Goal: Task Accomplishment & Management: Manage account settings

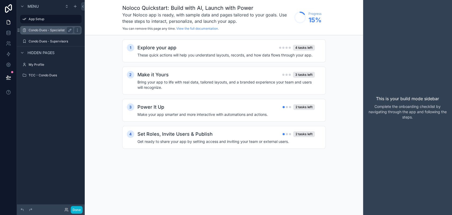
click at [35, 33] on div "Condo Dues - Specialist" at bounding box center [51, 30] width 44 height 6
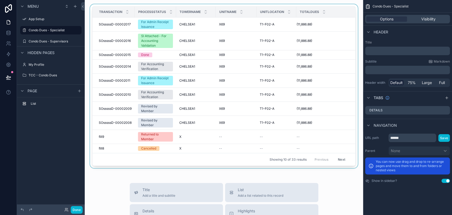
click at [346, 53] on div "scrollable content" at bounding box center [224, 87] width 270 height 166
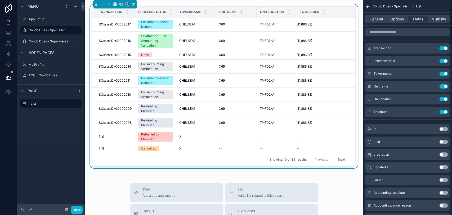
click at [392, 24] on div "General Options Fields Visibility" at bounding box center [407, 19] width 89 height 13
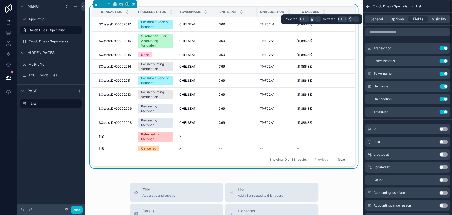
click at [392, 22] on div "General Options Fields Visibility" at bounding box center [407, 19] width 85 height 8
click at [394, 20] on span "Options" at bounding box center [396, 18] width 13 height 5
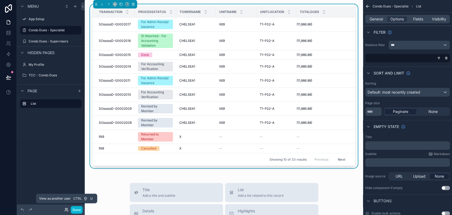
click at [67, 209] on icon at bounding box center [67, 208] width 1 height 1
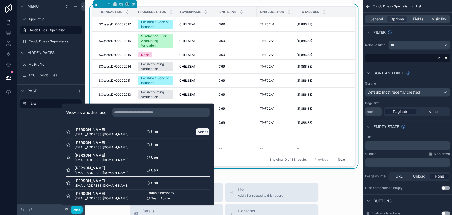
click at [197, 128] on button "Select" at bounding box center [203, 132] width 14 height 8
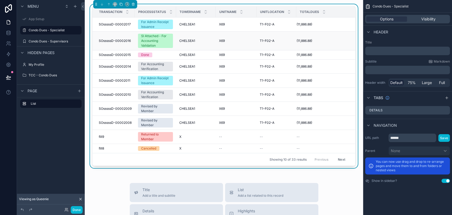
click at [337, 41] on div "(11,886.88) (11,886.88)" at bounding box center [322, 41] width 52 height 4
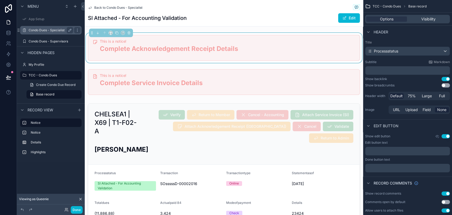
click at [34, 30] on label "Condo Dues - Specialist" at bounding box center [50, 30] width 42 height 4
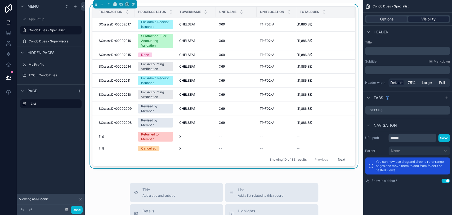
click at [418, 21] on div "Visibility" at bounding box center [428, 18] width 41 height 5
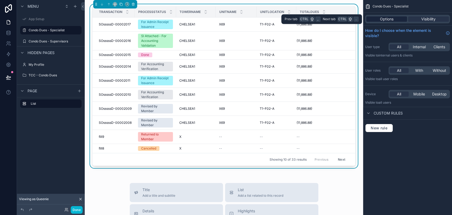
click at [392, 20] on span "Options" at bounding box center [386, 18] width 13 height 5
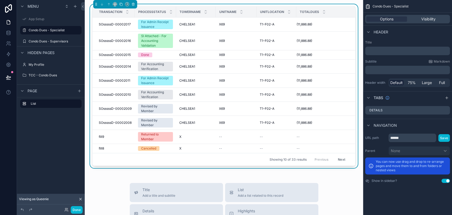
click at [353, 53] on div "Transaction Processstatus Towername Unitname Unitlocation Totaldues SOsssssD-00…" at bounding box center [224, 87] width 270 height 166
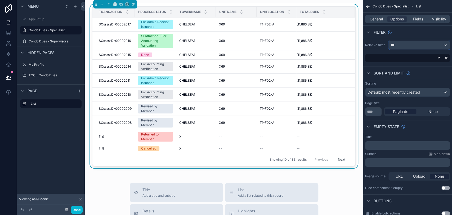
click at [441, 44] on div "***" at bounding box center [418, 45] width 61 height 8
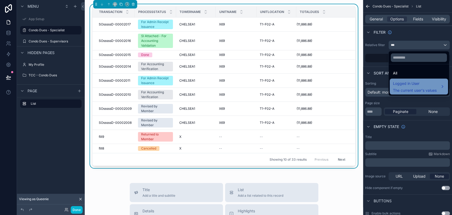
click at [431, 81] on span "Logged in User" at bounding box center [415, 83] width 44 height 6
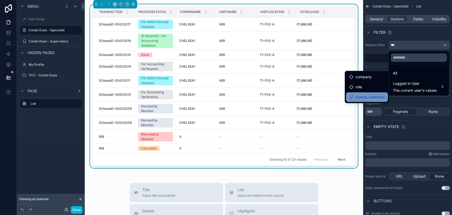
click at [373, 98] on span "towers collection" at bounding box center [369, 97] width 29 height 6
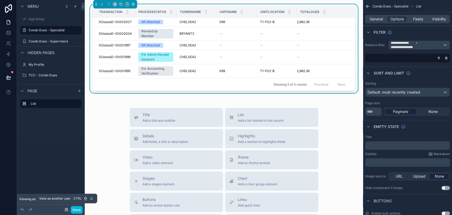
click at [67, 208] on icon at bounding box center [67, 208] width 1 height 1
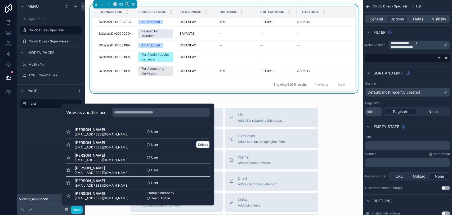
click at [196, 143] on button "Select" at bounding box center [203, 145] width 14 height 8
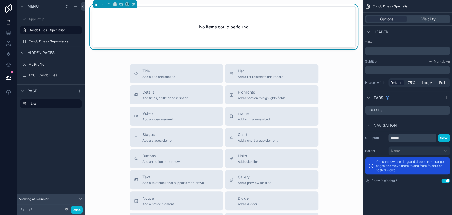
click at [352, 32] on div "No items could be found" at bounding box center [224, 27] width 270 height 47
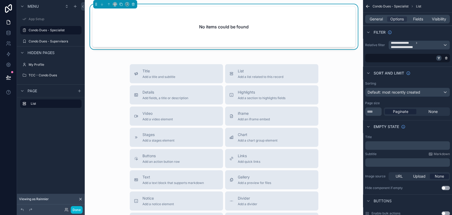
click at [438, 57] on icon "scrollable content" at bounding box center [438, 57] width 3 height 3
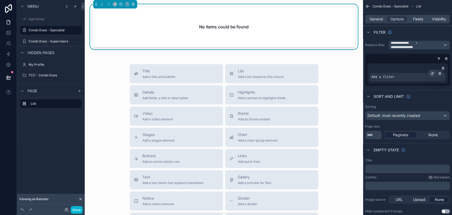
click at [432, 74] on icon "scrollable content" at bounding box center [433, 73] width 2 height 2
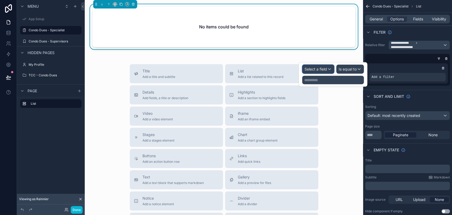
click at [316, 71] on div "Select a field" at bounding box center [317, 69] width 31 height 8
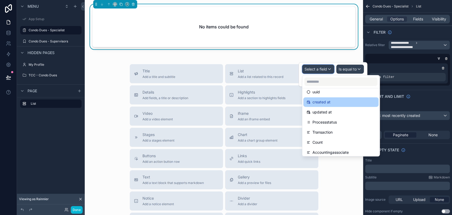
scroll to position [29, 0]
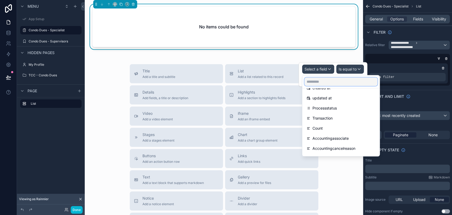
click at [339, 81] on input "text" at bounding box center [340, 81] width 73 height 8
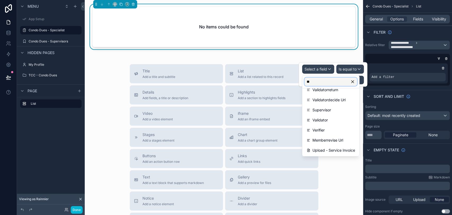
scroll to position [0, 0]
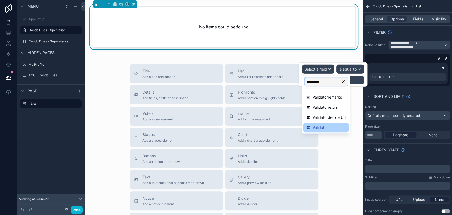
type input "*********"
click at [333, 131] on div "Validator" at bounding box center [326, 128] width 46 height 10
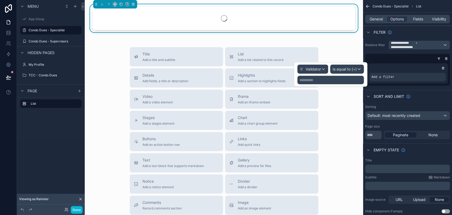
click at [334, 79] on p "**********" at bounding box center [330, 79] width 63 height 5
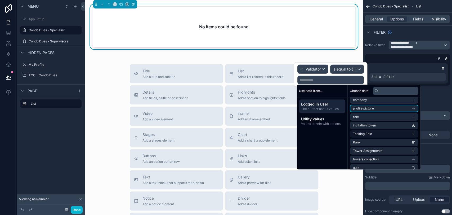
scroll to position [41, 0]
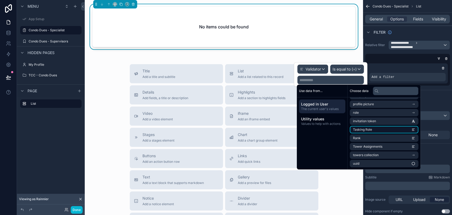
click at [373, 132] on li "Tasking Role" at bounding box center [384, 129] width 69 height 7
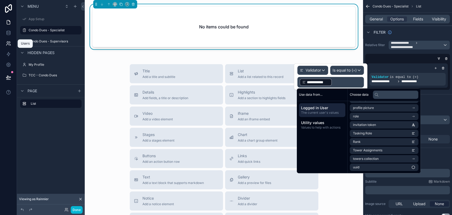
click at [10, 41] on icon at bounding box center [8, 43] width 5 height 5
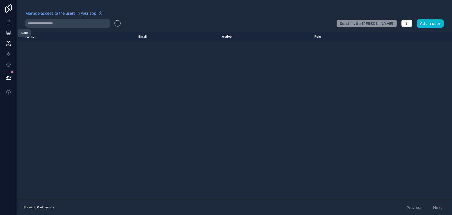
click at [9, 35] on icon at bounding box center [8, 34] width 3 height 2
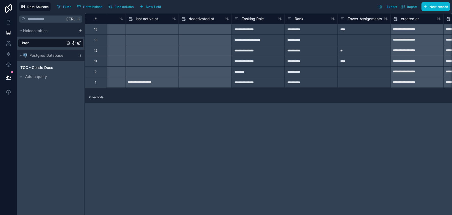
scroll to position [0, 392]
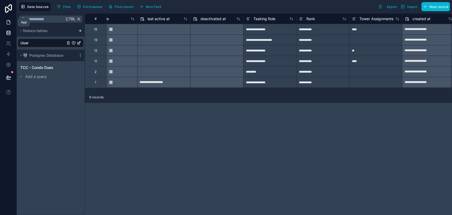
click at [8, 27] on link at bounding box center [8, 22] width 17 height 11
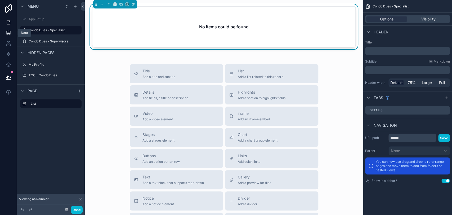
click at [3, 31] on link at bounding box center [8, 33] width 17 height 11
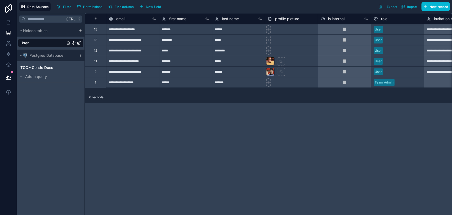
drag, startPoint x: 129, startPoint y: 92, endPoint x: 261, endPoint y: 99, distance: 132.0
click at [261, 99] on div "6 records" at bounding box center [268, 97] width 367 height 11
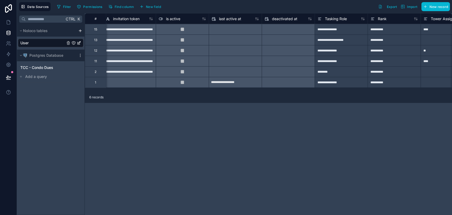
scroll to position [0, 443]
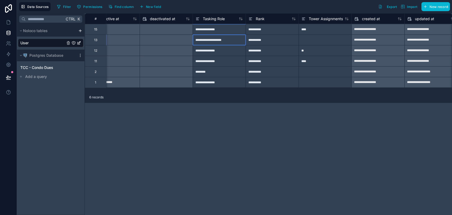
click at [218, 42] on div "**********" at bounding box center [218, 39] width 53 height 11
type input "*********"
click at [6, 24] on icon at bounding box center [8, 22] width 5 height 5
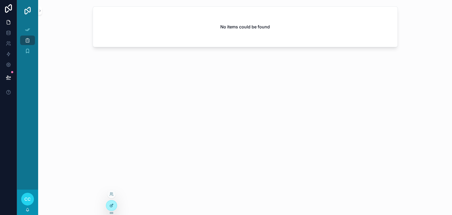
click at [115, 205] on div at bounding box center [111, 205] width 11 height 10
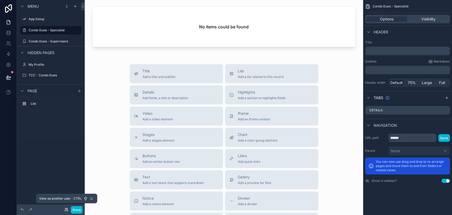
click at [66, 209] on icon at bounding box center [66, 209] width 4 height 4
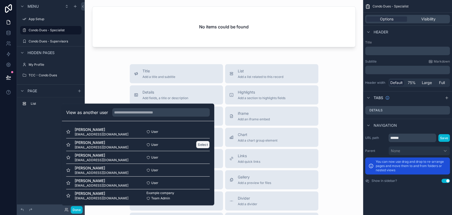
click at [198, 144] on button "Select" at bounding box center [203, 145] width 14 height 8
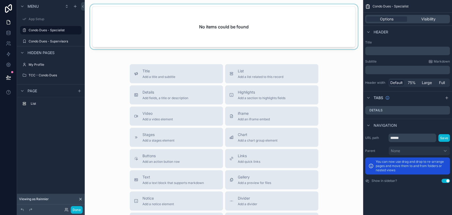
click at [332, 35] on div "scrollable content" at bounding box center [224, 27] width 270 height 47
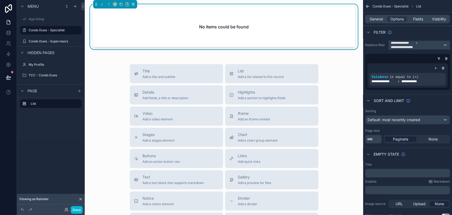
click at [413, 47] on span "**********" at bounding box center [403, 47] width 25 height 4
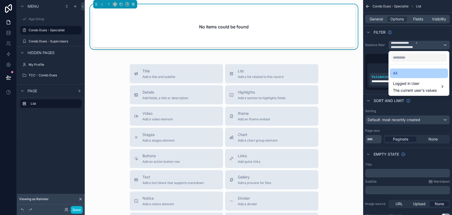
click at [404, 77] on div "All" at bounding box center [419, 73] width 58 height 10
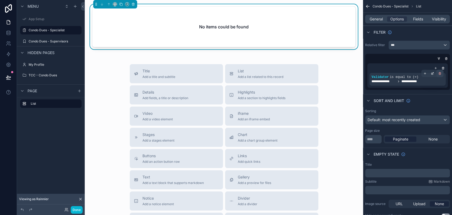
click at [438, 73] on icon "scrollable content" at bounding box center [439, 73] width 3 height 3
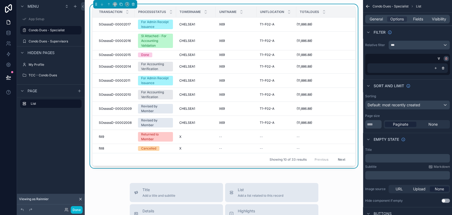
click at [445, 58] on icon "scrollable content" at bounding box center [445, 58] width 3 height 3
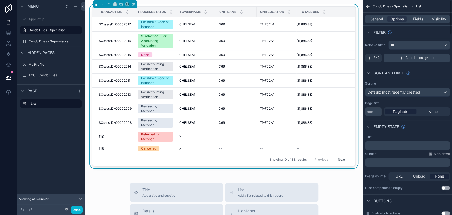
click at [438, 60] on div "Condition group" at bounding box center [416, 58] width 66 height 8
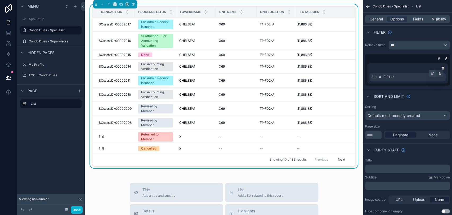
click at [433, 72] on icon "scrollable content" at bounding box center [432, 73] width 3 height 3
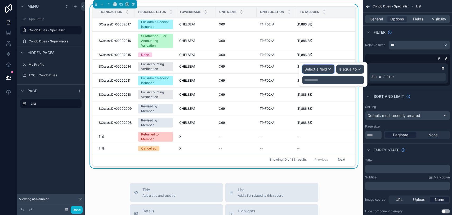
click at [314, 69] on span "Select a field" at bounding box center [315, 69] width 22 height 4
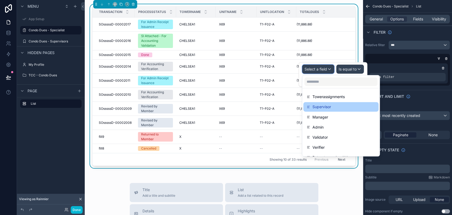
scroll to position [662, 0]
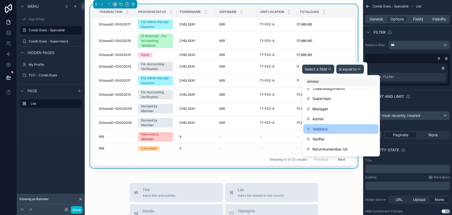
click at [328, 130] on div "Validator" at bounding box center [340, 128] width 69 height 6
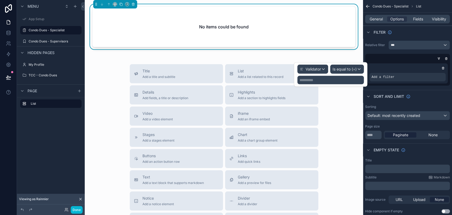
click at [339, 81] on p "**********" at bounding box center [330, 79] width 63 height 5
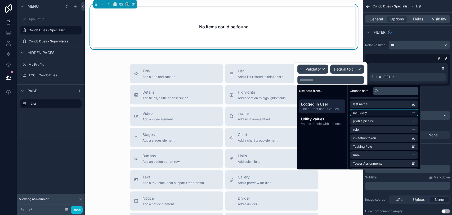
scroll to position [41, 0]
click at [368, 128] on span "Tasking Role" at bounding box center [362, 129] width 19 height 4
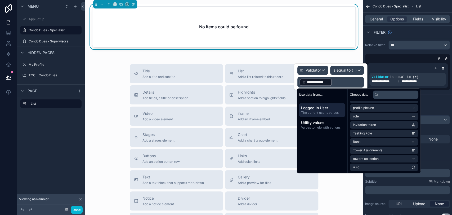
click at [271, 56] on div "No items could be found Title Add a title and subtitle List Add a list related …" at bounding box center [224, 147] width 278 height 295
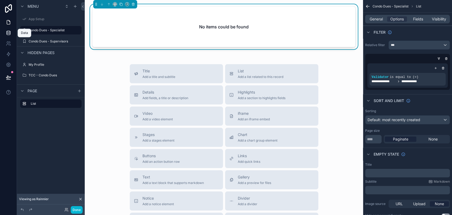
click at [10, 33] on icon at bounding box center [8, 32] width 3 height 2
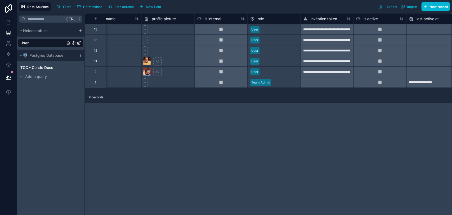
scroll to position [0, 114]
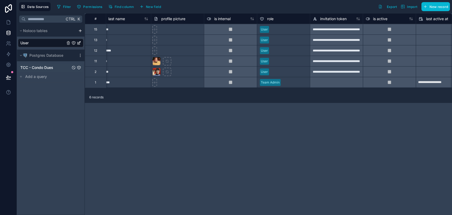
click at [54, 67] on div "TCC - Condo Dues" at bounding box center [50, 67] width 65 height 8
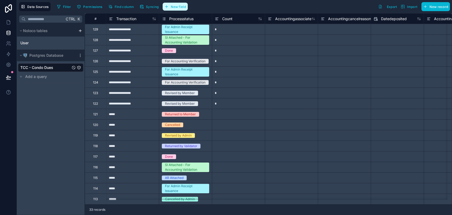
click at [171, 6] on span "New field" at bounding box center [178, 7] width 15 height 4
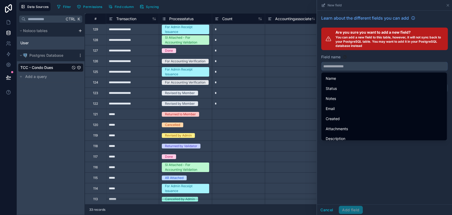
click at [369, 68] on input "text" at bounding box center [384, 66] width 126 height 8
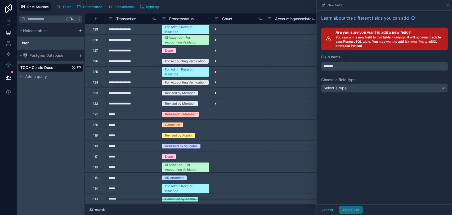
type input "*******"
click at [366, 87] on div "Select a type" at bounding box center [384, 88] width 126 height 8
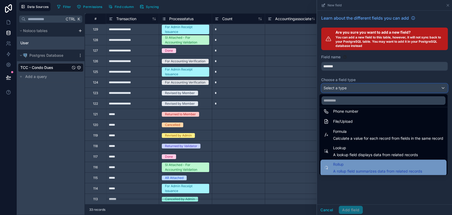
scroll to position [137, 0]
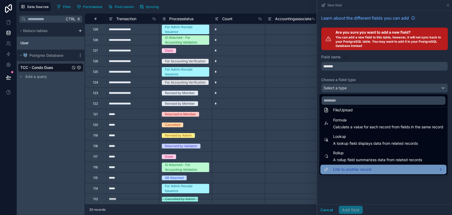
click at [376, 167] on div "Link to another record" at bounding box center [383, 169] width 120 height 6
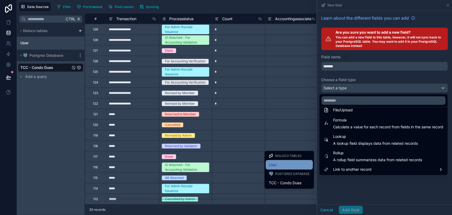
click at [284, 166] on div "User" at bounding box center [289, 164] width 41 height 6
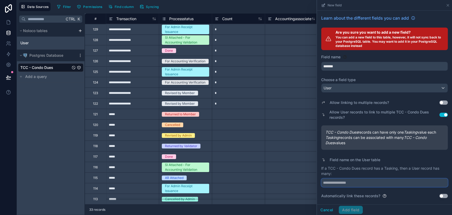
click at [385, 179] on input "text" at bounding box center [384, 182] width 126 height 8
type input "*******"
click at [441, 197] on button "Use setting" at bounding box center [443, 195] width 8 height 4
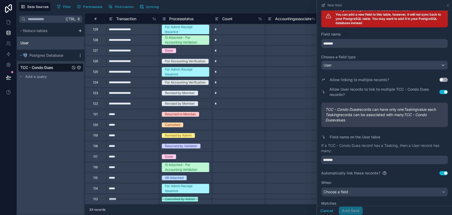
scroll to position [43, 0]
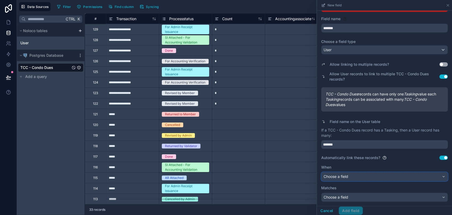
click at [350, 175] on div "Choose a field" at bounding box center [384, 176] width 126 height 8
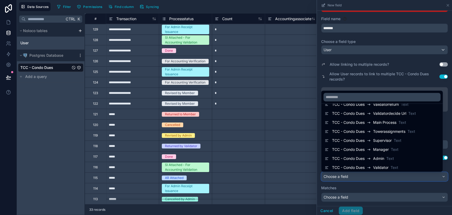
scroll to position [549, 0]
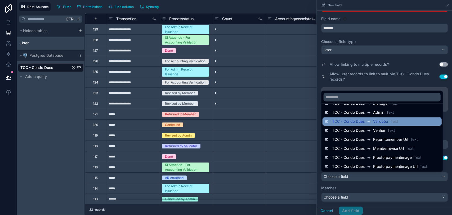
click at [370, 123] on icon at bounding box center [368, 121] width 4 height 6
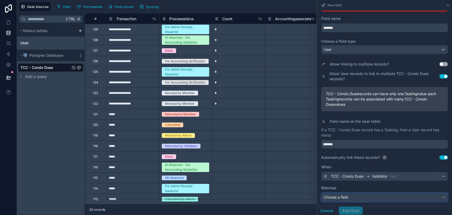
click at [354, 193] on div "Choose a field" at bounding box center [384, 197] width 126 height 8
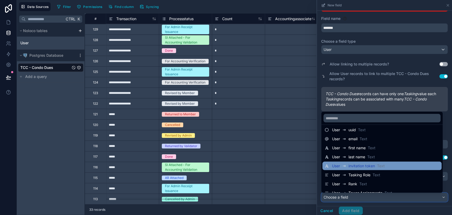
scroll to position [18, 0]
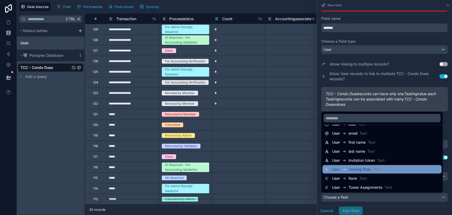
click at [364, 171] on span "Tasking Role" at bounding box center [359, 168] width 22 height 5
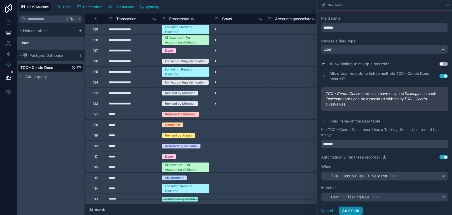
click at [349, 209] on button "Add field" at bounding box center [350, 210] width 24 height 8
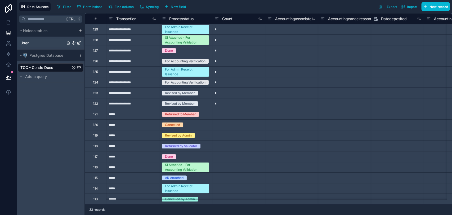
click at [49, 42] on div "User" at bounding box center [50, 43] width 65 height 8
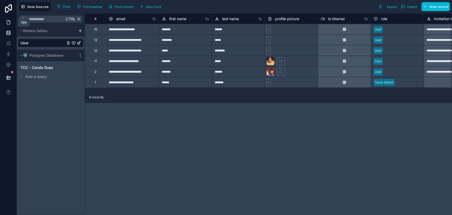
click at [7, 23] on icon at bounding box center [8, 22] width 5 height 5
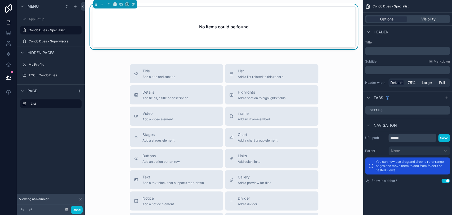
click at [340, 24] on div "No items could be found" at bounding box center [223, 27] width 263 height 40
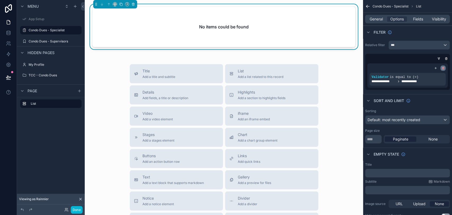
click at [444, 69] on icon "scrollable content" at bounding box center [442, 67] width 3 height 3
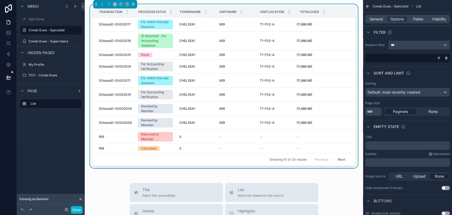
click at [404, 47] on div "***" at bounding box center [418, 45] width 61 height 8
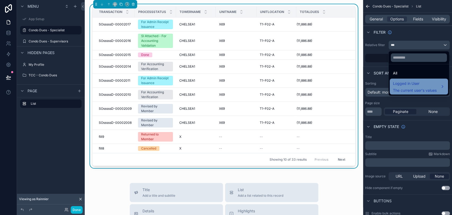
click at [402, 83] on span "Logged in User" at bounding box center [415, 83] width 44 height 6
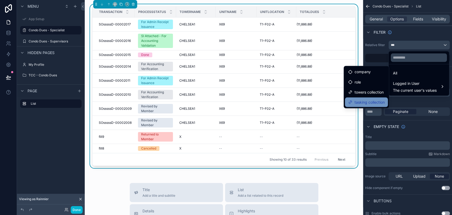
click at [373, 99] on span "tasking collection" at bounding box center [369, 102] width 30 height 6
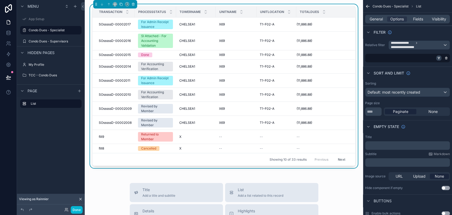
click at [440, 57] on div "scrollable content" at bounding box center [438, 57] width 5 height 5
click at [438, 58] on icon "scrollable content" at bounding box center [438, 57] width 3 height 3
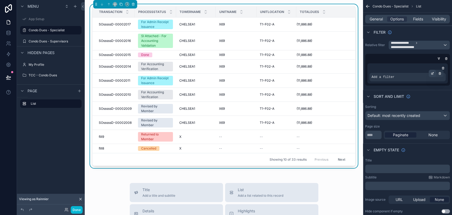
click at [432, 73] on icon "scrollable content" at bounding box center [432, 73] width 3 height 3
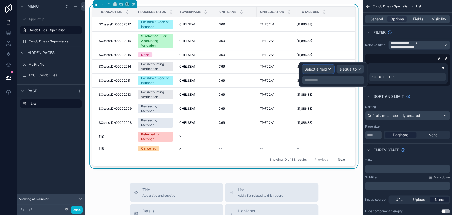
click at [319, 71] on span "Select a field" at bounding box center [315, 69] width 22 height 4
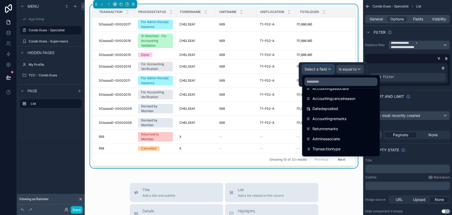
scroll to position [88, 0]
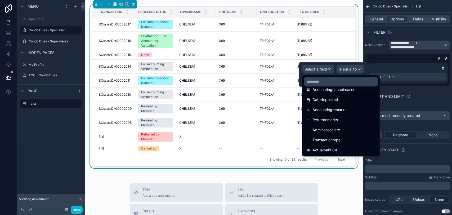
click at [340, 84] on input "text" at bounding box center [340, 81] width 73 height 8
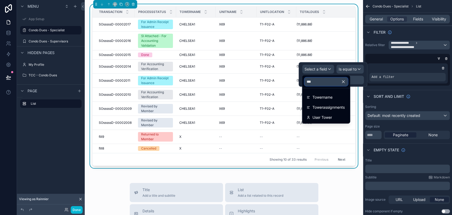
scroll to position [0, 0]
type input "*****"
click at [343, 105] on span "Towerassignments" at bounding box center [328, 107] width 32 height 6
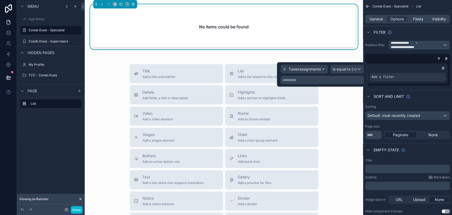
click at [340, 81] on p "**********" at bounding box center [322, 79] width 80 height 5
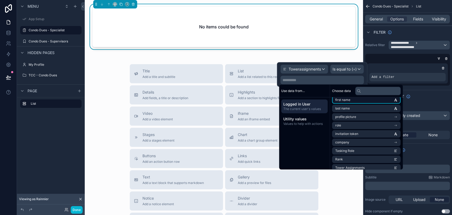
scroll to position [50, 0]
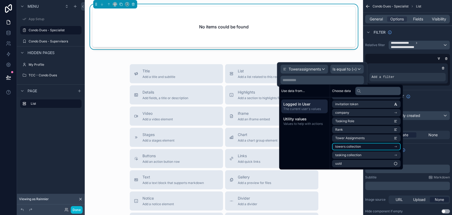
click at [354, 145] on span "towers collection" at bounding box center [348, 146] width 26 height 4
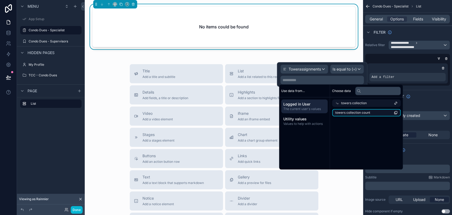
click at [356, 112] on span "towers collection count" at bounding box center [352, 112] width 35 height 4
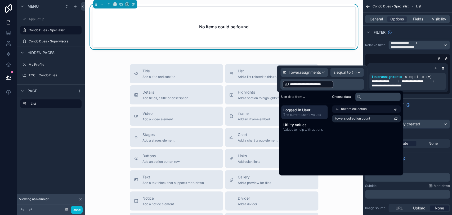
click at [350, 186] on div "Title Add a title and subtitle List Add a list related to this record Details A…" at bounding box center [224, 158] width 270 height 188
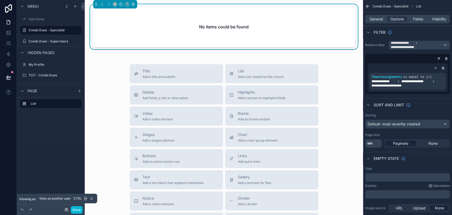
click at [65, 209] on icon at bounding box center [66, 209] width 4 height 4
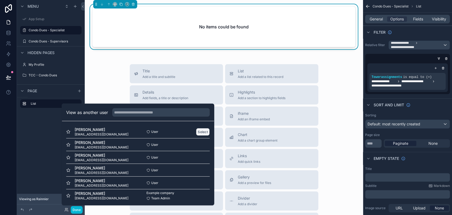
click at [196, 129] on button "Select" at bounding box center [203, 132] width 14 height 8
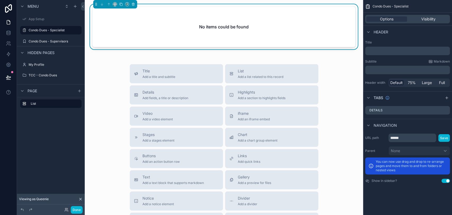
click at [314, 45] on div "No items could be found" at bounding box center [223, 27] width 263 height 40
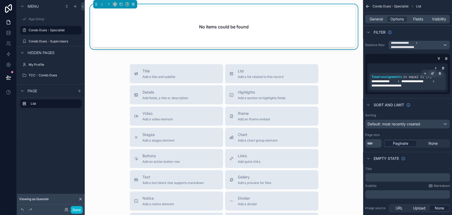
click at [432, 73] on icon "scrollable content" at bounding box center [433, 73] width 2 height 2
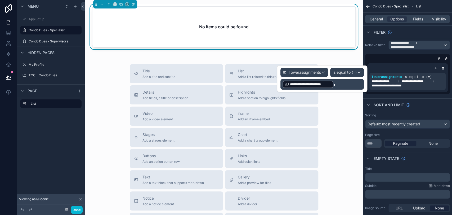
click at [333, 83] on span at bounding box center [334, 85] width 2 height 4
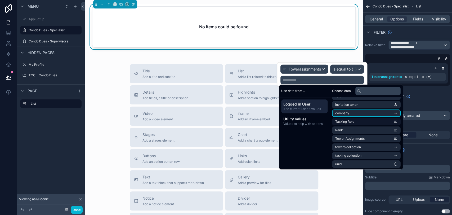
scroll to position [50, 0]
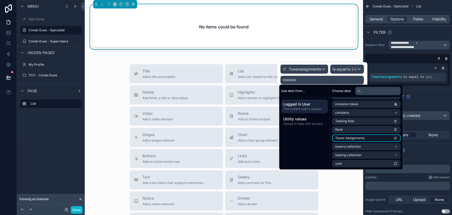
click at [355, 137] on span "Tower Assignments" at bounding box center [349, 138] width 29 height 4
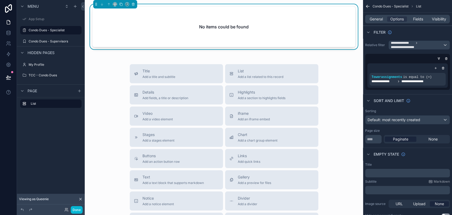
click at [346, 179] on div "Title Add a title and subtitle List Add a list related to this record Details A…" at bounding box center [224, 158] width 270 height 188
click at [445, 58] on icon "scrollable content" at bounding box center [446, 59] width 2 height 2
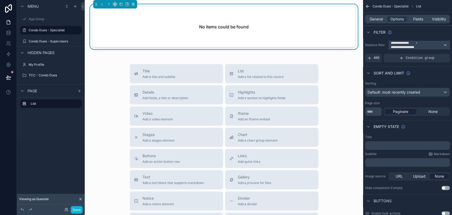
click at [443, 46] on div "**********" at bounding box center [418, 45] width 61 height 8
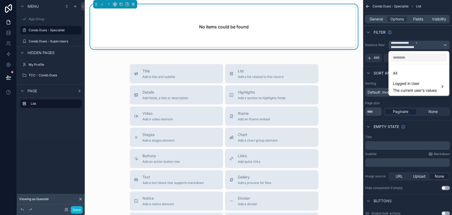
click at [443, 46] on div "scrollable content" at bounding box center [226, 107] width 452 height 215
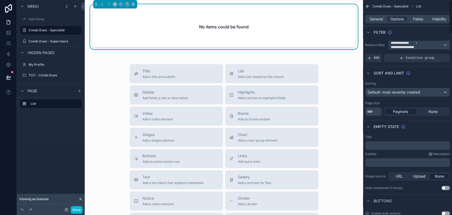
click at [443, 46] on div "**********" at bounding box center [418, 45] width 61 height 8
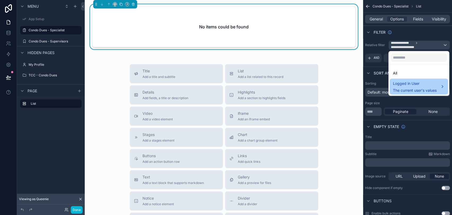
click at [432, 87] on div "Logged in User The current user's values" at bounding box center [415, 86] width 44 height 13
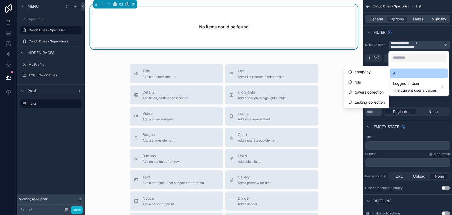
click at [402, 72] on div "All" at bounding box center [419, 73] width 52 height 6
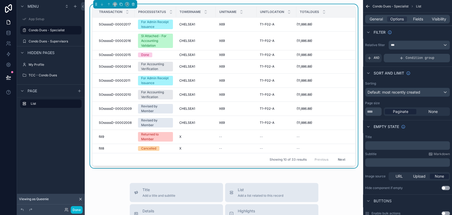
click at [406, 58] on span "Condition group" at bounding box center [419, 58] width 29 height 4
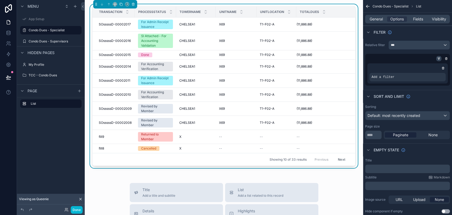
click at [437, 59] on icon "scrollable content" at bounding box center [438, 58] width 3 height 3
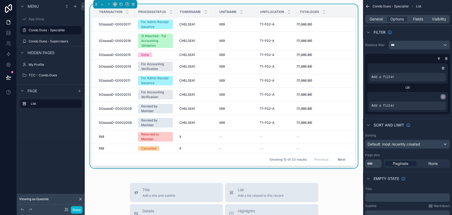
click at [443, 97] on icon "scrollable content" at bounding box center [443, 97] width 0 height 1
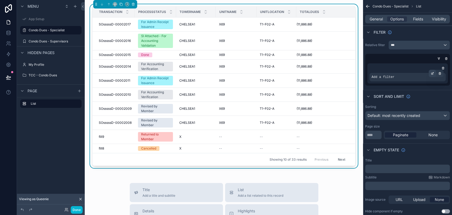
click at [433, 73] on icon "scrollable content" at bounding box center [433, 73] width 2 height 2
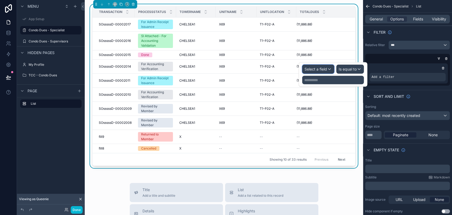
click at [320, 67] on span "Select a field" at bounding box center [315, 69] width 22 height 4
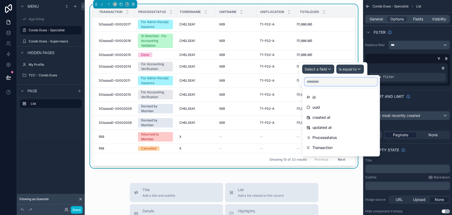
click at [336, 79] on input "text" at bounding box center [340, 81] width 73 height 8
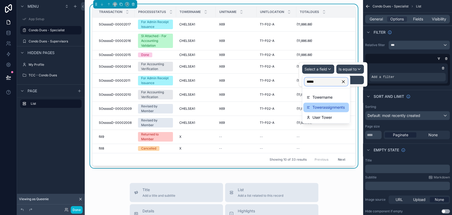
type input "*****"
click at [326, 104] on span "Towerassignments" at bounding box center [328, 107] width 32 height 6
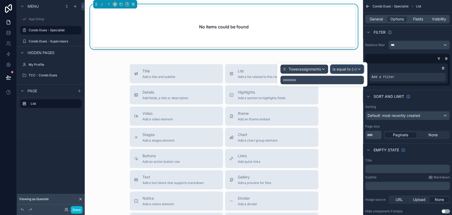
click at [353, 71] on span "Is equal to (=)" at bounding box center [344, 68] width 24 height 5
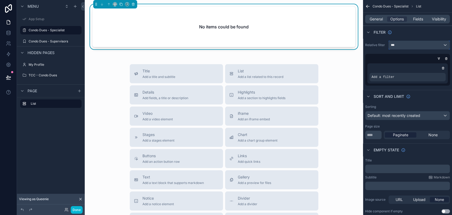
click at [412, 45] on div "***" at bounding box center [418, 45] width 61 height 8
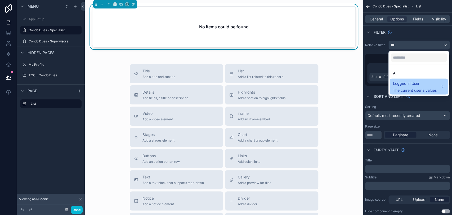
click at [413, 84] on span "Logged in User" at bounding box center [415, 83] width 44 height 6
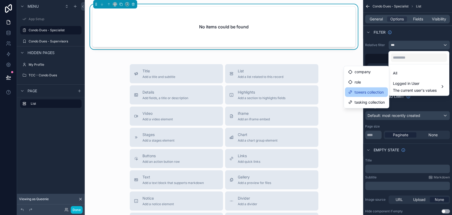
click at [377, 91] on span "towers collection" at bounding box center [368, 92] width 29 height 6
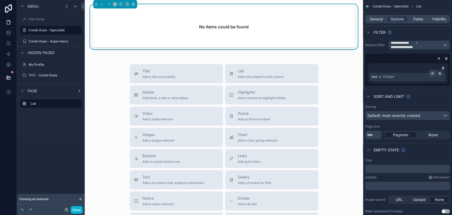
click at [432, 72] on icon "scrollable content" at bounding box center [432, 73] width 3 height 3
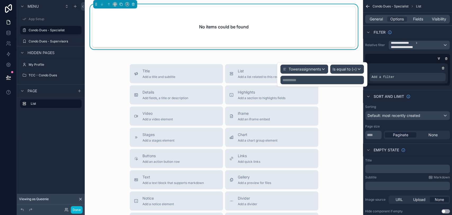
click at [336, 79] on p "**********" at bounding box center [322, 79] width 80 height 5
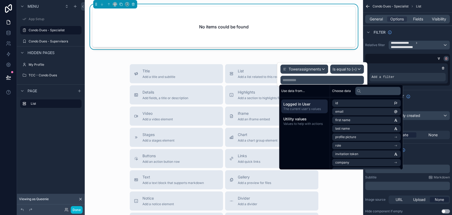
click at [446, 59] on icon "scrollable content" at bounding box center [445, 58] width 3 height 3
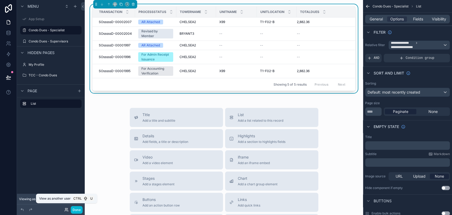
click at [66, 209] on icon at bounding box center [65, 208] width 1 height 1
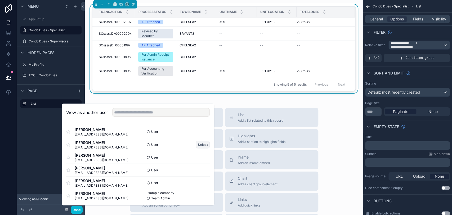
click at [196, 143] on button "Select" at bounding box center [203, 145] width 14 height 8
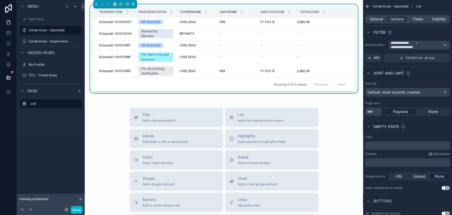
click at [38, 145] on div "Menu App Setup Condo Dues - Specialist Condo Dues - Supervisors Hidden pages My…" at bounding box center [51, 76] width 68 height 152
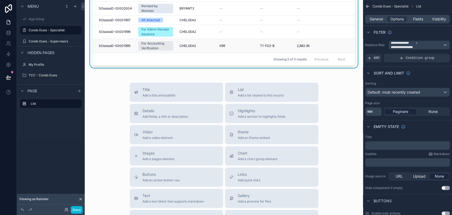
scroll to position [0, 0]
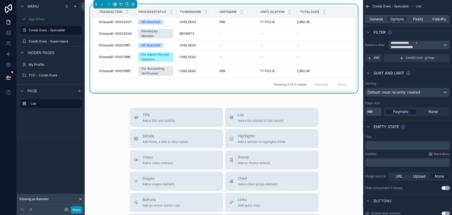
click at [74, 208] on button "Done" at bounding box center [77, 210] width 12 height 8
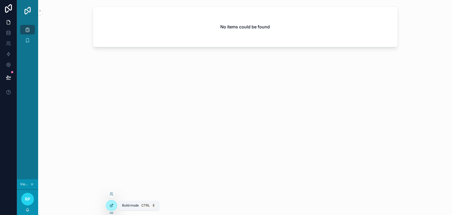
click at [110, 206] on icon at bounding box center [111, 205] width 4 height 4
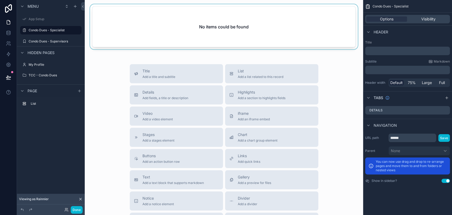
click at [332, 37] on div "scrollable content" at bounding box center [224, 27] width 270 height 47
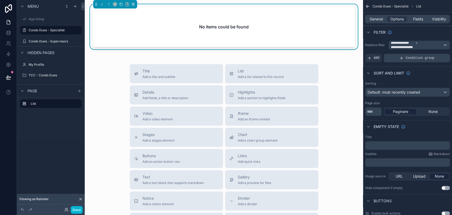
click at [400, 60] on div "Condition group" at bounding box center [416, 58] width 66 height 8
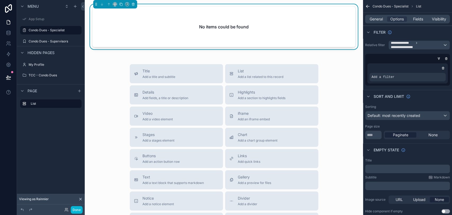
click at [432, 53] on div "**********" at bounding box center [407, 62] width 89 height 49
click at [429, 87] on div "**********" at bounding box center [407, 62] width 89 height 49
click at [447, 58] on icon "scrollable content" at bounding box center [445, 58] width 3 height 3
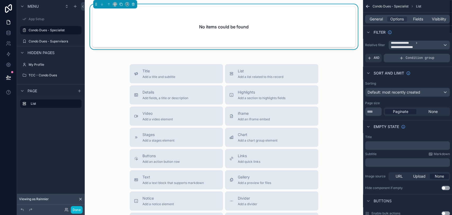
click at [412, 58] on span "Condition group" at bounding box center [419, 58] width 29 height 4
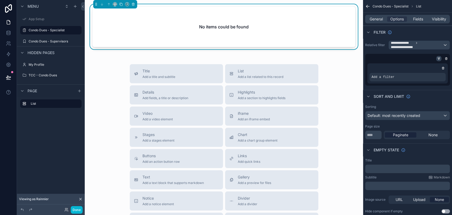
click at [438, 60] on icon "scrollable content" at bounding box center [438, 58] width 3 height 3
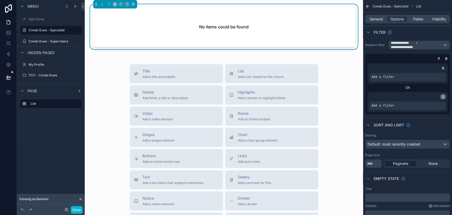
click at [442, 97] on icon "scrollable content" at bounding box center [442, 97] width 0 height 1
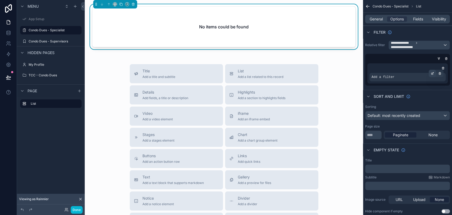
click at [431, 73] on icon "scrollable content" at bounding box center [432, 74] width 2 height 2
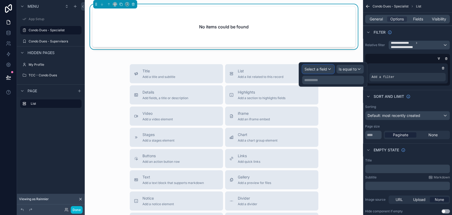
click at [314, 67] on span "Select a field" at bounding box center [315, 69] width 22 height 4
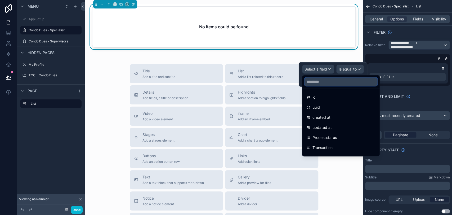
click at [343, 83] on input "text" at bounding box center [340, 81] width 73 height 8
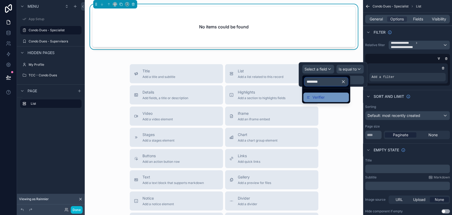
type input "********"
click at [330, 97] on div "Verifier" at bounding box center [325, 97] width 39 height 6
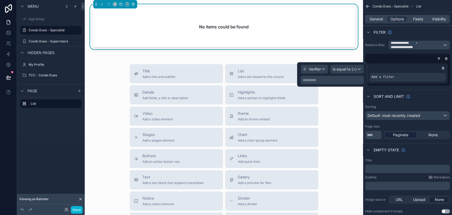
click at [331, 77] on p "**********" at bounding box center [332, 79] width 60 height 5
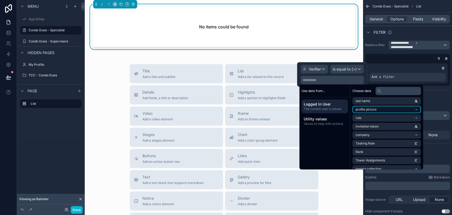
scroll to position [50, 0]
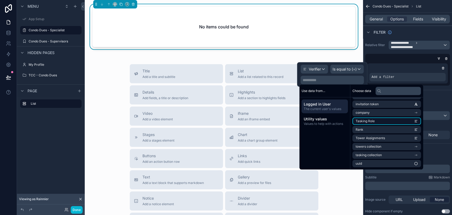
click at [379, 124] on li "Tasking Role" at bounding box center [386, 120] width 69 height 7
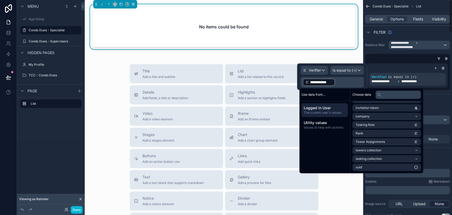
click at [375, 61] on div "**********" at bounding box center [407, 75] width 85 height 29
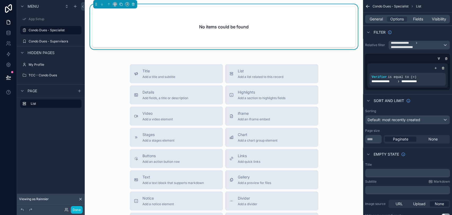
click at [69, 208] on div "Done" at bounding box center [71, 210] width 21 height 8
click at [73, 208] on button "Done" at bounding box center [77, 210] width 12 height 8
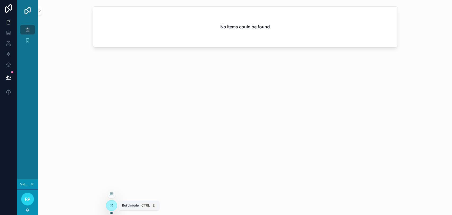
click at [109, 206] on icon at bounding box center [111, 205] width 4 height 4
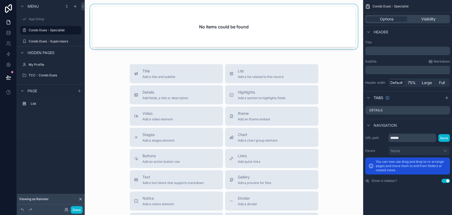
click at [317, 38] on div "scrollable content" at bounding box center [224, 27] width 270 height 47
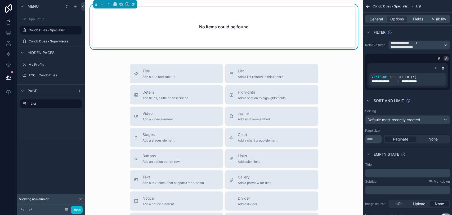
click at [445, 60] on div "scrollable content" at bounding box center [445, 58] width 5 height 5
click at [446, 58] on icon "scrollable content" at bounding box center [446, 58] width 0 height 1
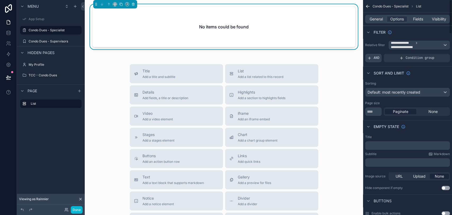
click at [375, 59] on span "AND" at bounding box center [376, 58] width 6 height 4
click at [434, 55] on div "scrollable content" at bounding box center [436, 54] width 7 height 7
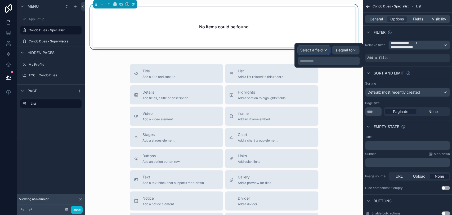
click at [319, 51] on span "Select a field" at bounding box center [311, 50] width 22 height 4
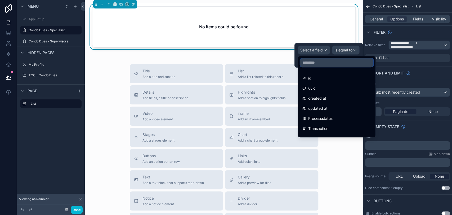
click at [328, 65] on input "text" at bounding box center [336, 62] width 73 height 8
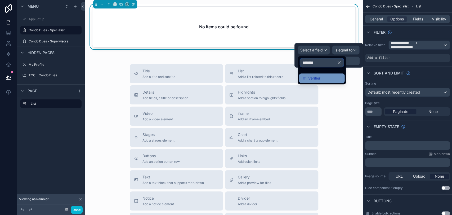
type input "********"
click at [320, 76] on span "Verifier" at bounding box center [314, 78] width 12 height 6
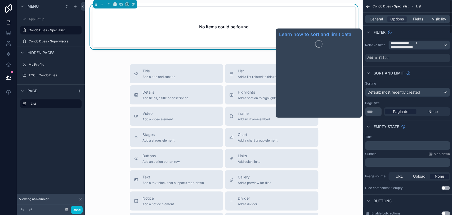
click at [385, 72] on span "Sort And Limit" at bounding box center [388, 72] width 30 height 5
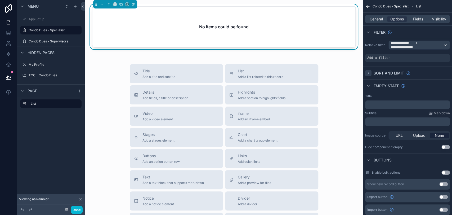
click at [369, 71] on icon "scrollable content" at bounding box center [368, 73] width 4 height 4
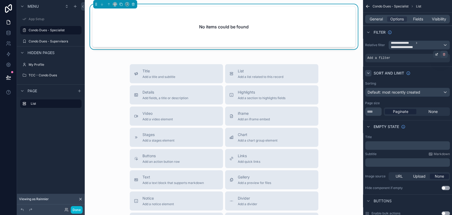
click at [445, 53] on icon "scrollable content" at bounding box center [443, 54] width 3 height 3
click at [427, 60] on span "Condition group" at bounding box center [419, 58] width 29 height 4
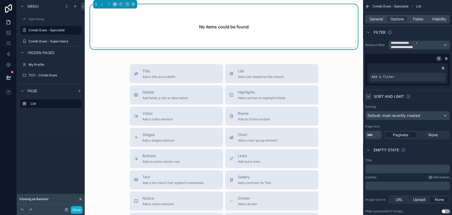
click at [438, 60] on icon "scrollable content" at bounding box center [438, 58] width 3 height 3
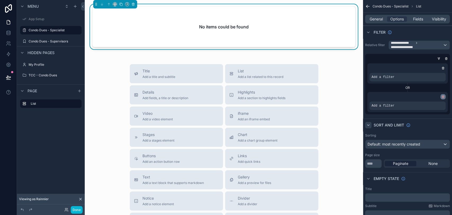
click at [443, 97] on icon "scrollable content" at bounding box center [442, 96] width 3 height 3
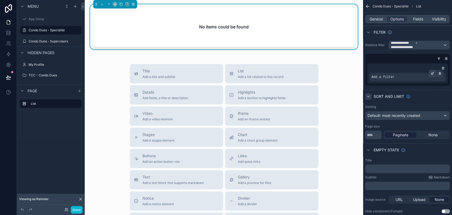
click at [432, 73] on icon "scrollable content" at bounding box center [433, 73] width 2 height 2
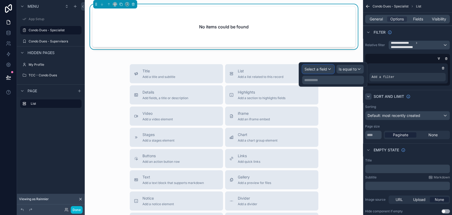
click at [319, 70] on span "Select a field" at bounding box center [315, 69] width 22 height 4
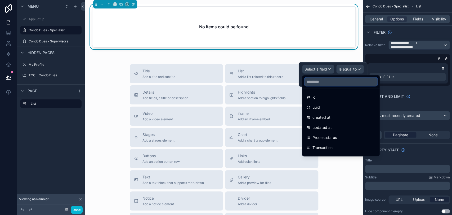
click at [321, 82] on input "text" at bounding box center [340, 81] width 73 height 8
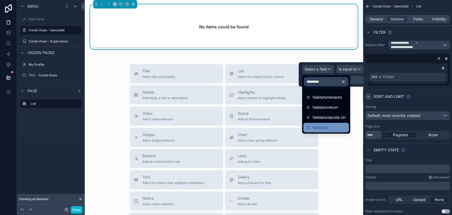
type input "*********"
click at [337, 130] on div "Validator" at bounding box center [325, 127] width 39 height 6
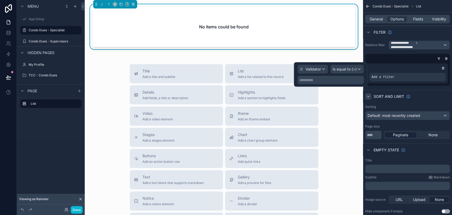
click at [332, 78] on p "**********" at bounding box center [330, 79] width 63 height 5
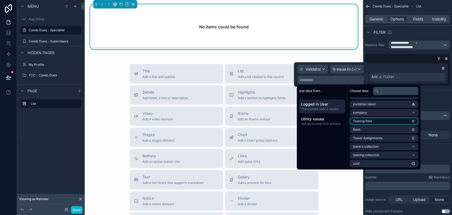
click at [390, 124] on li "Tasking Role" at bounding box center [384, 120] width 69 height 7
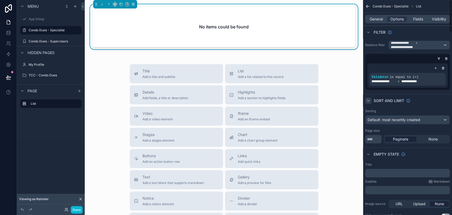
click at [432, 101] on div "Sort And Limit" at bounding box center [407, 100] width 89 height 13
click at [10, 31] on icon at bounding box center [8, 32] width 3 height 2
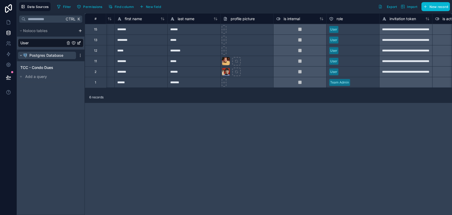
scroll to position [0, 22]
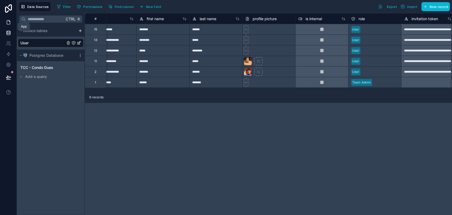
click at [10, 26] on link at bounding box center [8, 22] width 17 height 11
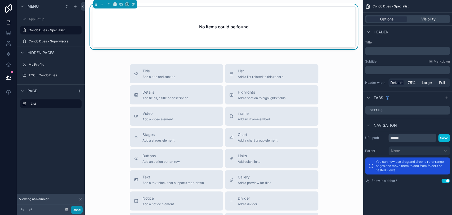
click at [81, 209] on button "Done" at bounding box center [77, 210] width 12 height 8
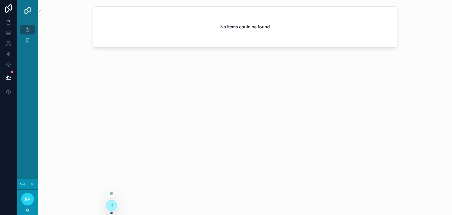
click at [116, 203] on div at bounding box center [111, 205] width 11 height 11
click at [110, 204] on icon at bounding box center [111, 205] width 4 height 4
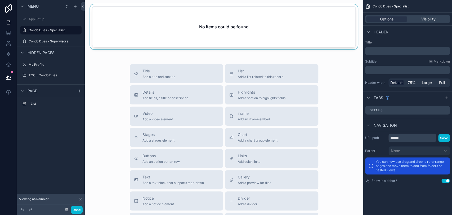
click at [302, 19] on div "scrollable content" at bounding box center [224, 27] width 270 height 47
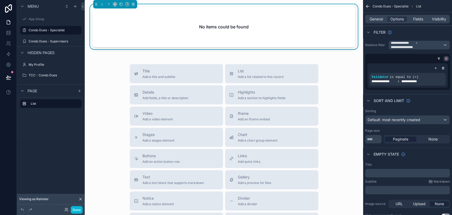
click at [445, 58] on icon "scrollable content" at bounding box center [446, 59] width 2 height 2
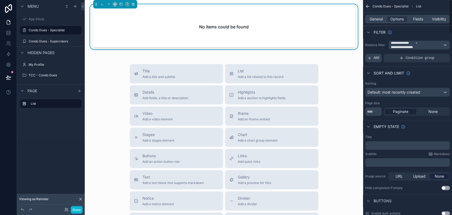
click at [370, 57] on icon "scrollable content" at bounding box center [369, 58] width 4 height 4
click at [436, 54] on icon "scrollable content" at bounding box center [436, 54] width 3 height 3
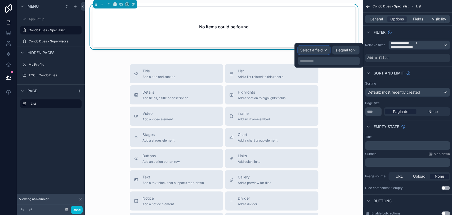
click at [328, 48] on div "Select a field" at bounding box center [313, 50] width 31 height 8
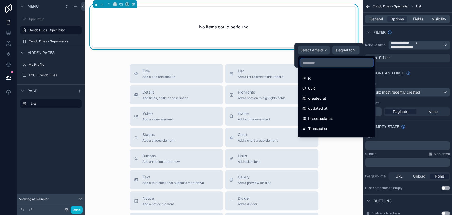
click at [323, 60] on input "text" at bounding box center [336, 62] width 73 height 8
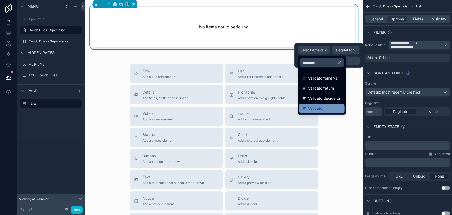
type input "*********"
click at [327, 104] on div "Validator" at bounding box center [322, 108] width 46 height 10
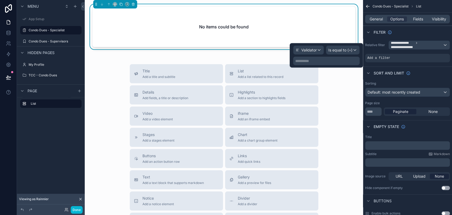
click at [338, 61] on p "**********" at bounding box center [326, 60] width 63 height 5
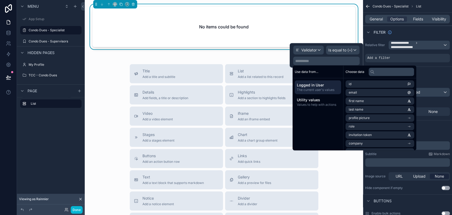
click at [321, 87] on span "Logged in User" at bounding box center [318, 84] width 42 height 5
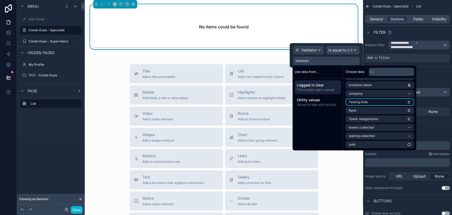
click at [375, 104] on li "Tasking Role" at bounding box center [379, 101] width 69 height 7
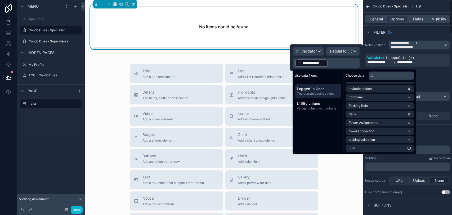
click at [438, 82] on div "Sort And Limit" at bounding box center [407, 77] width 89 height 13
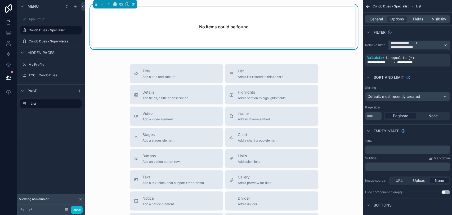
click at [424, 45] on span "**********" at bounding box center [417, 45] width 52 height 8
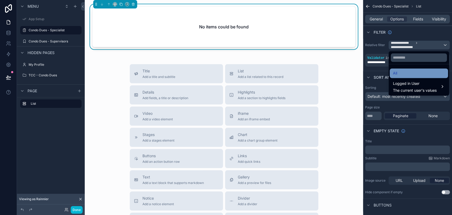
click at [396, 70] on span "All" at bounding box center [395, 73] width 4 height 6
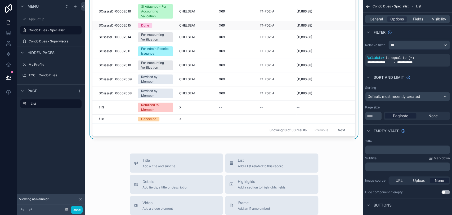
scroll to position [0, 0]
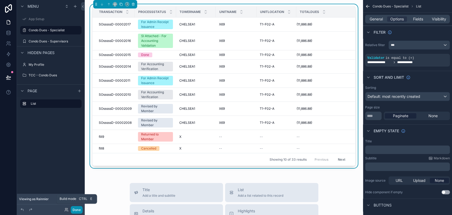
click at [80, 209] on button "Done" at bounding box center [77, 210] width 12 height 8
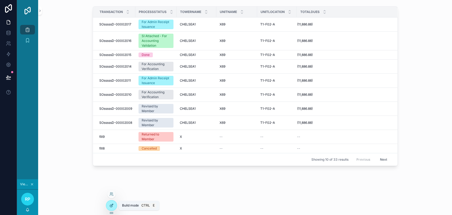
click at [114, 207] on div at bounding box center [111, 205] width 11 height 10
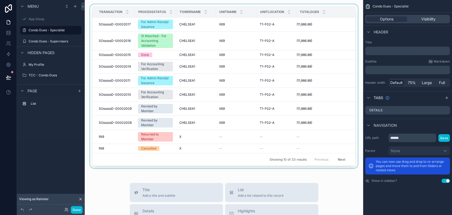
click at [318, 43] on div "scrollable content" at bounding box center [224, 87] width 270 height 166
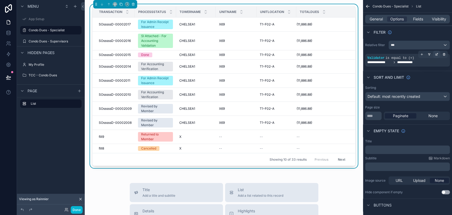
click at [436, 55] on icon "scrollable content" at bounding box center [436, 54] width 3 height 3
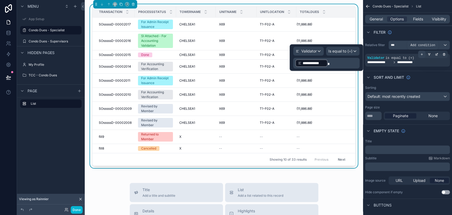
click at [422, 54] on icon "scrollable content" at bounding box center [421, 54] width 3 height 3
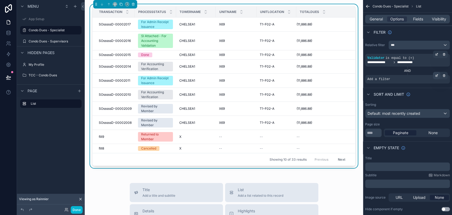
click at [437, 75] on icon "scrollable content" at bounding box center [437, 75] width 2 height 2
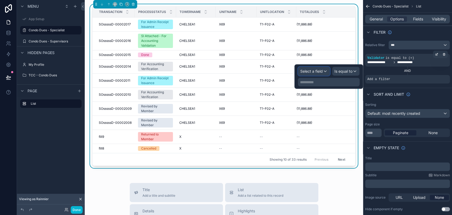
click at [320, 71] on span "Select a field" at bounding box center [311, 71] width 22 height 4
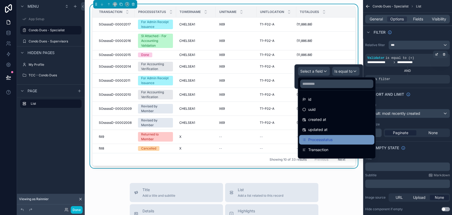
click at [339, 139] on div "Processstatus" at bounding box center [336, 139] width 69 height 6
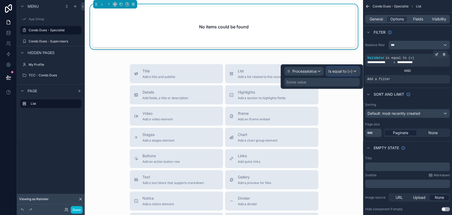
click at [347, 71] on span "Is equal to (=)" at bounding box center [340, 71] width 24 height 5
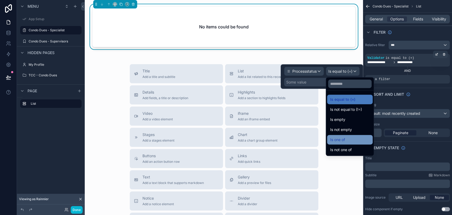
click at [348, 141] on div "Is one of" at bounding box center [349, 139] width 39 height 6
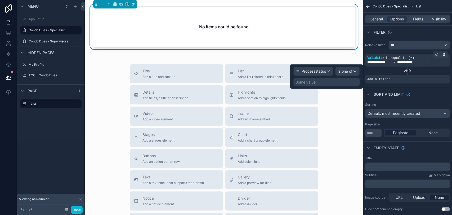
click at [331, 83] on div "Some value" at bounding box center [326, 82] width 66 height 8
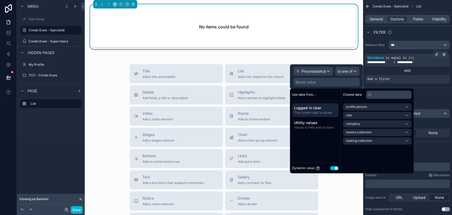
click at [337, 166] on button "Use setting" at bounding box center [334, 168] width 8 height 4
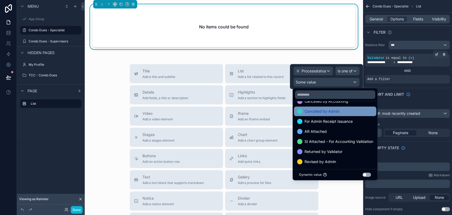
scroll to position [29, 0]
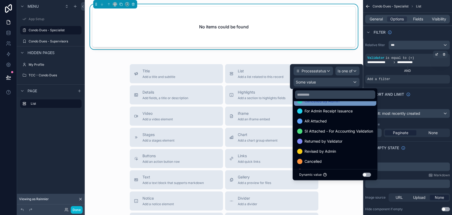
click at [351, 132] on span "SI Attached - For Accounting Validation" at bounding box center [338, 131] width 69 height 6
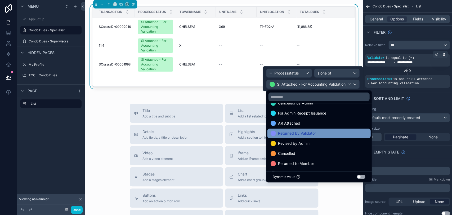
click at [318, 133] on div "Returned by Validator" at bounding box center [318, 133] width 97 height 6
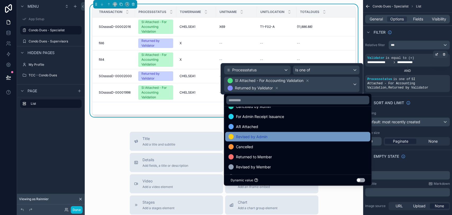
click at [317, 138] on div "Revised by Admin" at bounding box center [297, 136] width 139 height 6
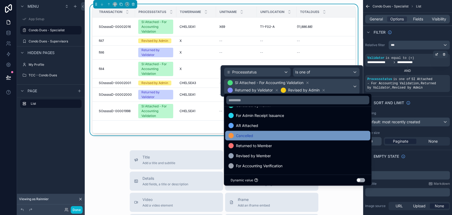
scroll to position [0, 0]
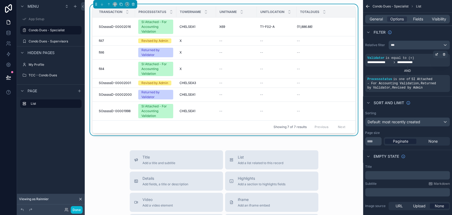
click at [433, 110] on div "Sorting Default: most recently created Page size ** Paginate None" at bounding box center [407, 128] width 89 height 39
click at [429, 75] on icon "scrollable content" at bounding box center [428, 75] width 1 height 1
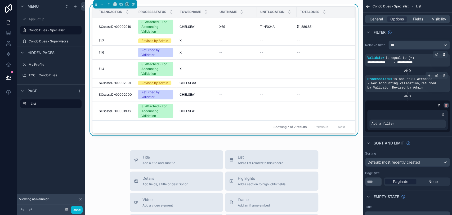
click at [446, 105] on icon "scrollable content" at bounding box center [445, 104] width 3 height 3
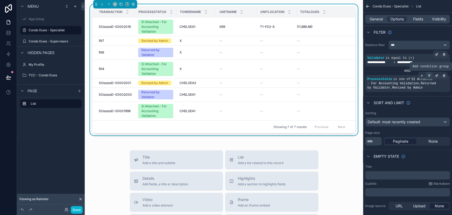
click at [429, 74] on icon "scrollable content" at bounding box center [428, 75] width 3 height 3
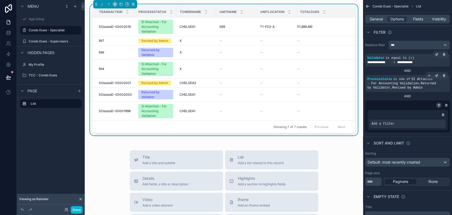
click at [438, 105] on icon "scrollable content" at bounding box center [438, 105] width 1 height 1
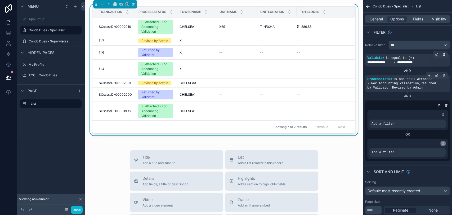
click at [443, 142] on icon "scrollable content" at bounding box center [442, 143] width 3 height 3
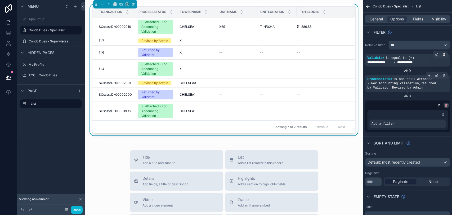
click at [446, 105] on icon "scrollable content" at bounding box center [445, 104] width 3 height 3
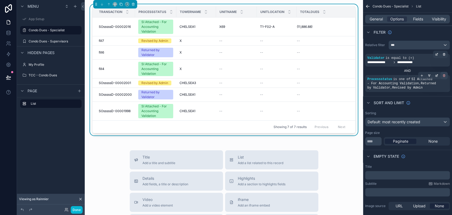
click at [445, 75] on icon "scrollable content" at bounding box center [444, 76] width 2 height 2
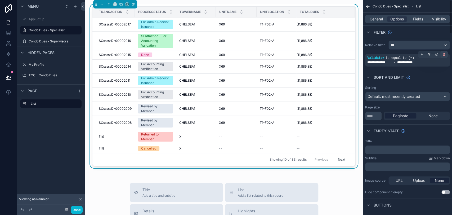
click at [443, 53] on icon "scrollable content" at bounding box center [443, 54] width 3 height 3
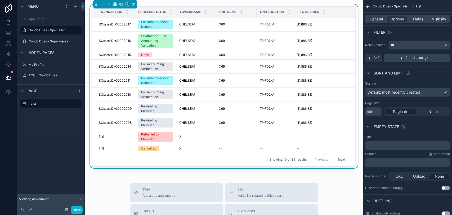
click at [400, 58] on icon "scrollable content" at bounding box center [401, 58] width 4 height 4
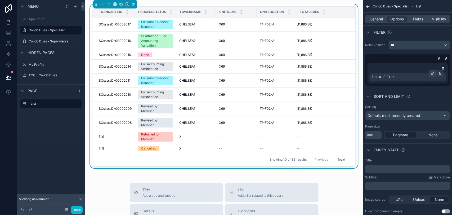
click at [428, 75] on div "Add a filter" at bounding box center [407, 77] width 76 height 8
click at [430, 74] on div "scrollable content" at bounding box center [431, 73] width 7 height 7
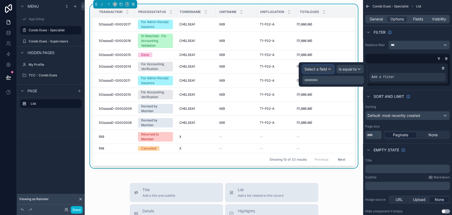
click at [324, 69] on span "Select a field" at bounding box center [315, 69] width 22 height 4
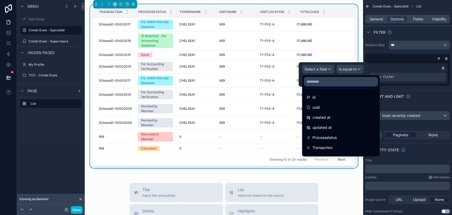
click at [322, 86] on div at bounding box center [340, 81] width 77 height 13
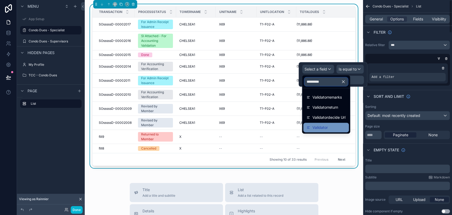
type input "*********"
click at [343, 128] on div "Validator" at bounding box center [325, 127] width 39 height 6
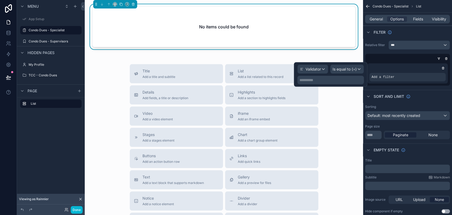
click at [343, 76] on div "**********" at bounding box center [330, 80] width 66 height 8
click at [341, 80] on p "**********" at bounding box center [330, 79] width 63 height 5
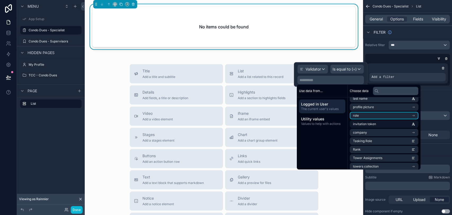
scroll to position [50, 0]
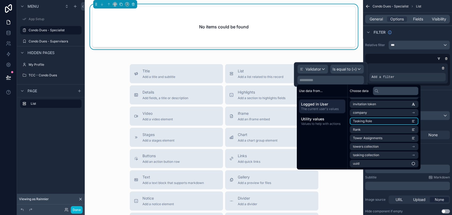
click at [377, 119] on li "Tasking Role" at bounding box center [384, 120] width 69 height 7
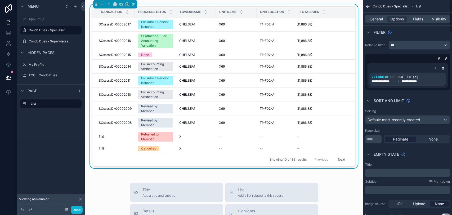
click at [433, 104] on div "Sort And Limit" at bounding box center [407, 100] width 89 height 13
click at [430, 75] on div "scrollable content" at bounding box center [431, 73] width 7 height 7
click at [426, 74] on icon "scrollable content" at bounding box center [424, 73] width 3 height 3
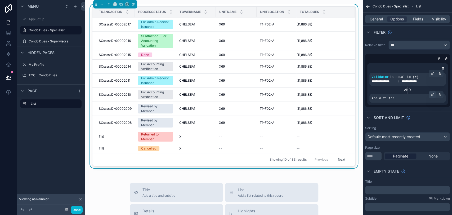
click at [432, 96] on icon "scrollable content" at bounding box center [432, 95] width 2 height 2
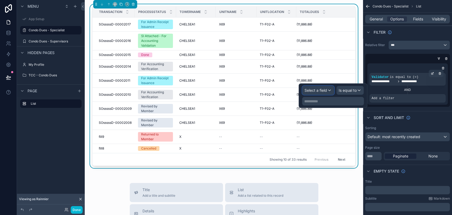
click at [328, 91] on div "Select a field" at bounding box center [317, 90] width 31 height 8
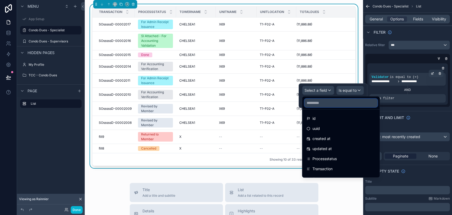
click at [330, 100] on input "text" at bounding box center [340, 102] width 73 height 8
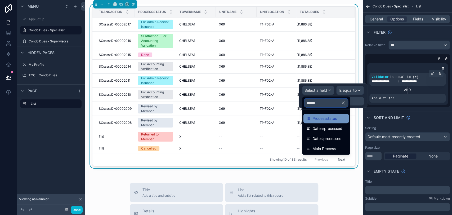
type input "******"
click at [328, 115] on span "Processstatus" at bounding box center [324, 118] width 24 height 6
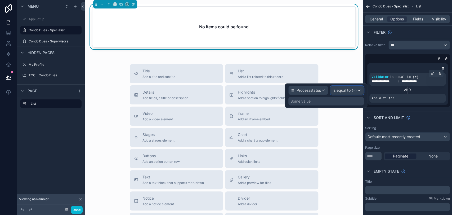
click at [341, 93] on div "Is equal to (=)" at bounding box center [346, 90] width 33 height 8
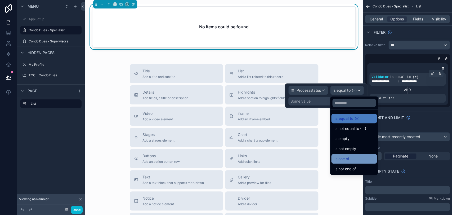
click at [358, 157] on div "Is one of" at bounding box center [353, 158] width 39 height 6
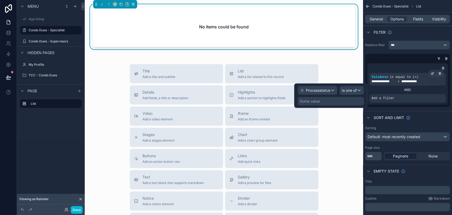
click at [317, 102] on div "Some value" at bounding box center [310, 100] width 20 height 5
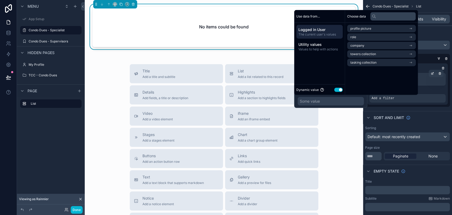
click at [341, 89] on button "Use setting" at bounding box center [338, 89] width 8 height 4
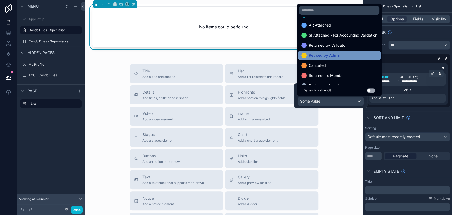
scroll to position [31, 0]
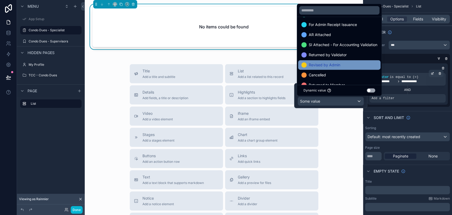
click at [331, 67] on span "Revised by Admin" at bounding box center [324, 65] width 31 height 6
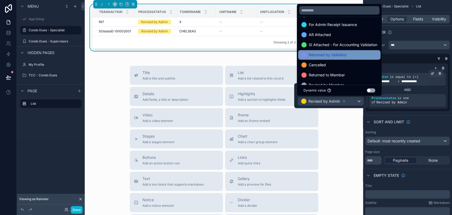
click at [331, 58] on div "Returned by Validator" at bounding box center [339, 55] width 82 height 10
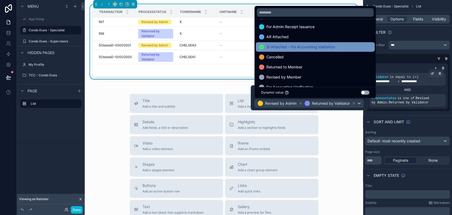
click at [326, 49] on span "SI Attached - For Accounting Validation" at bounding box center [300, 47] width 69 height 6
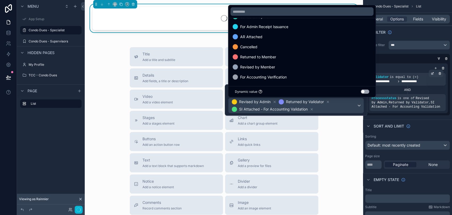
scroll to position [31, 0]
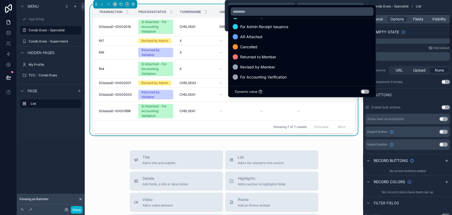
scroll to position [222, 0]
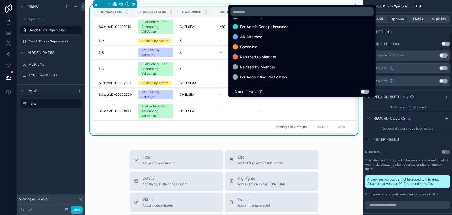
click at [409, 40] on div "Enable bulk actions Use setting" at bounding box center [407, 43] width 85 height 8
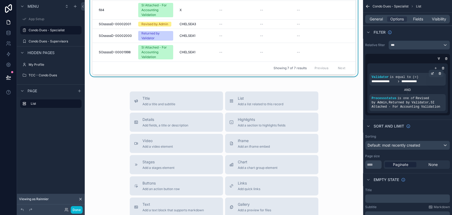
scroll to position [0, 0]
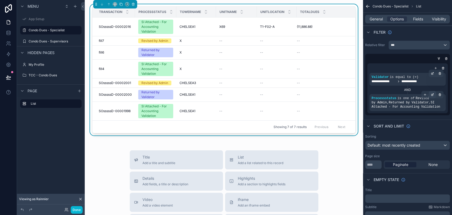
click at [432, 96] on icon "scrollable content" at bounding box center [432, 95] width 2 height 2
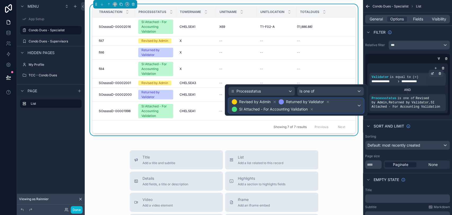
click at [356, 105] on span "Revised by Admin Returned by Validator SI Attached - For Accounting Validation" at bounding box center [293, 105] width 126 height 15
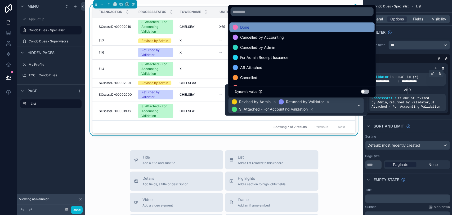
click at [270, 30] on div "Done" at bounding box center [301, 27] width 139 height 6
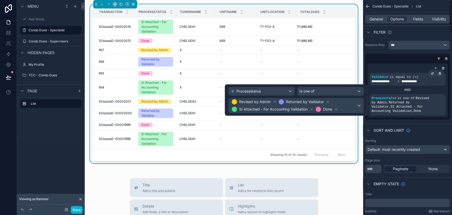
click at [379, 89] on div "AND" at bounding box center [407, 90] width 76 height 4
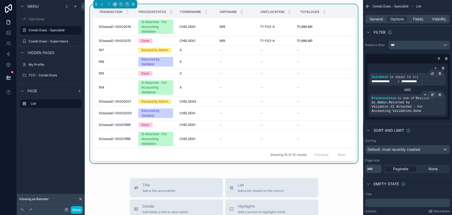
click at [433, 94] on icon "scrollable content" at bounding box center [432, 94] width 3 height 3
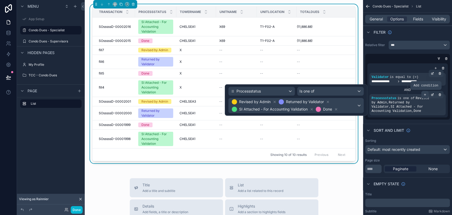
click at [426, 95] on div "scrollable content" at bounding box center [424, 94] width 7 height 7
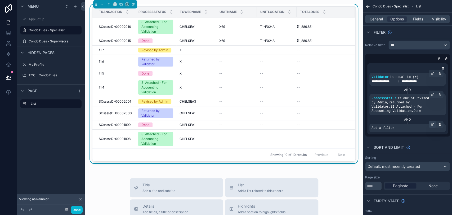
click at [433, 123] on icon "scrollable content" at bounding box center [432, 124] width 3 height 3
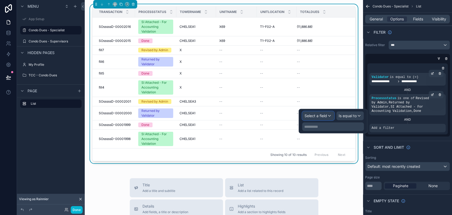
click at [316, 115] on span "Select a field" at bounding box center [315, 115] width 22 height 4
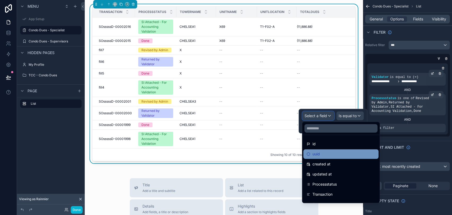
scroll to position [29, 0]
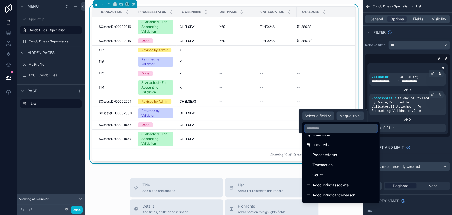
click at [343, 132] on input "text" at bounding box center [340, 128] width 73 height 8
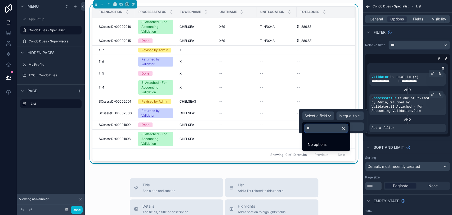
type input "*"
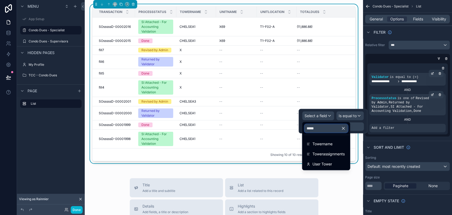
type input "*****"
click at [341, 138] on ul "Towername Towerassignments User Tower" at bounding box center [326, 152] width 48 height 35
click at [340, 141] on div "Towername" at bounding box center [325, 144] width 39 height 6
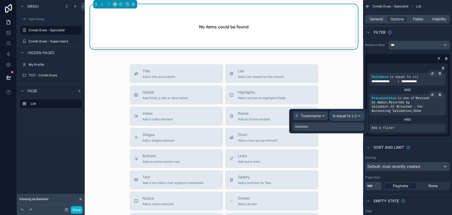
click at [342, 117] on span "Is equal to (=)" at bounding box center [344, 115] width 24 height 5
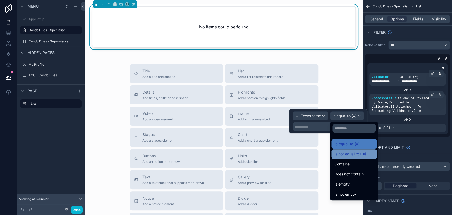
click at [354, 152] on span "Is not equal to (!=)" at bounding box center [350, 154] width 32 height 6
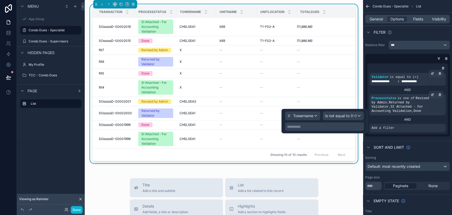
click at [334, 126] on p "**********" at bounding box center [325, 126] width 76 height 5
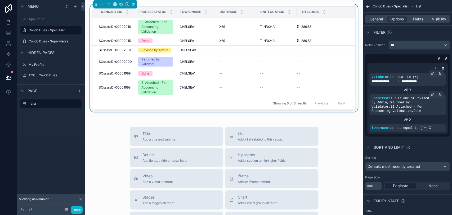
click at [436, 58] on div "scrollable content" at bounding box center [438, 58] width 5 height 5
click at [439, 58] on icon "scrollable content" at bounding box center [438, 58] width 3 height 3
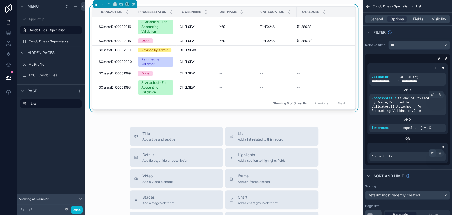
click at [432, 151] on icon "scrollable content" at bounding box center [432, 152] width 3 height 3
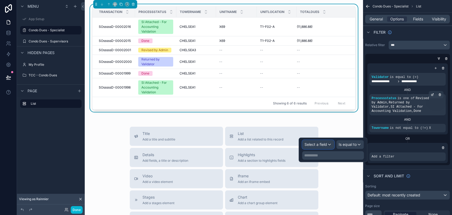
click at [324, 144] on span "Select a field" at bounding box center [315, 144] width 22 height 4
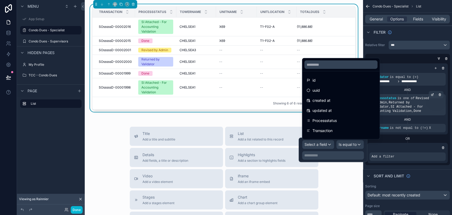
click at [324, 144] on div at bounding box center [332, 149] width 69 height 24
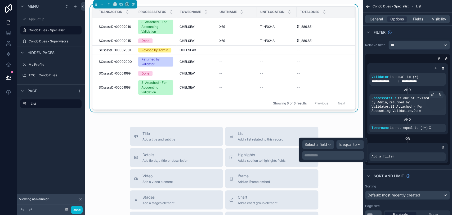
click at [390, 137] on div "OR" at bounding box center [407, 138] width 80 height 8
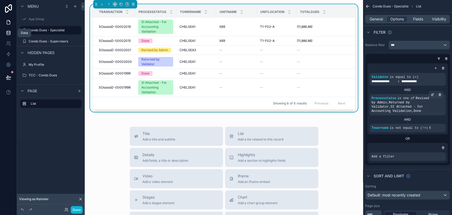
click at [9, 34] on icon at bounding box center [8, 32] width 5 height 5
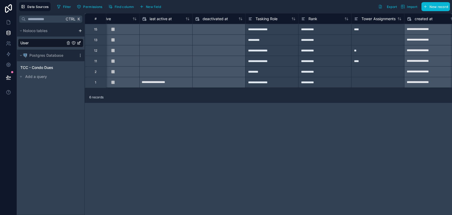
scroll to position [0, 382]
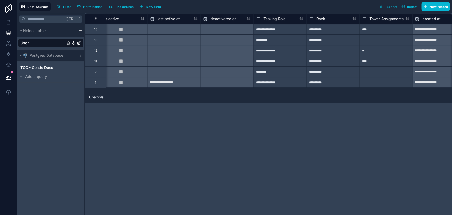
click at [274, 68] on div "********" at bounding box center [279, 71] width 53 height 11
click at [277, 82] on div "**********" at bounding box center [279, 82] width 53 height 11
click at [275, 73] on div "********" at bounding box center [279, 71] width 53 height 11
click at [6, 25] on icon at bounding box center [8, 22] width 5 height 5
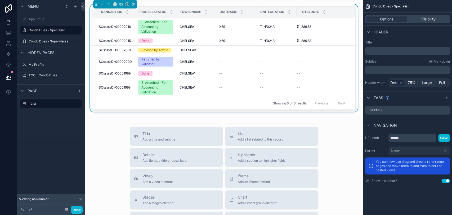
click at [241, 106] on div "Showing 6 of 6 results Previous Next" at bounding box center [223, 103] width 263 height 13
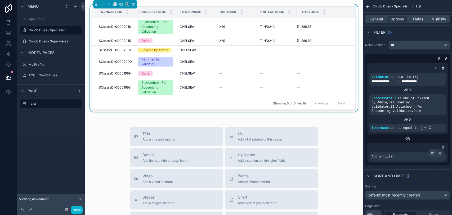
click at [431, 151] on icon "scrollable content" at bounding box center [432, 152] width 3 height 3
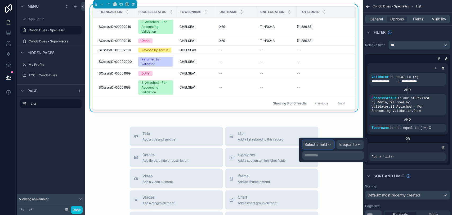
click at [329, 147] on div "Select a field" at bounding box center [317, 144] width 31 height 8
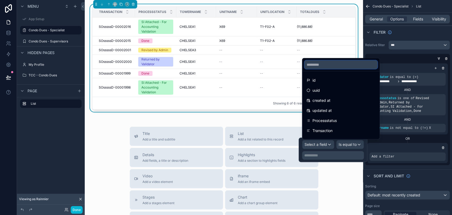
click at [337, 65] on input "text" at bounding box center [340, 64] width 73 height 8
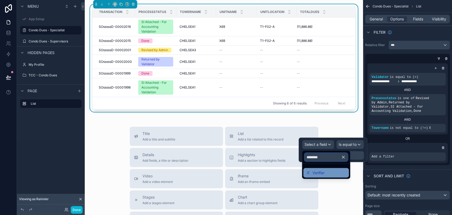
type input "********"
click at [345, 172] on div "Verifier" at bounding box center [325, 172] width 39 height 6
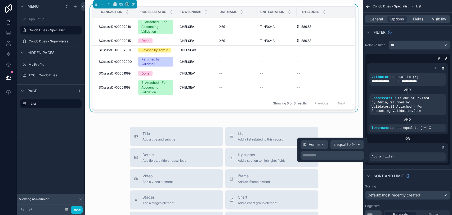
click at [348, 153] on p "**********" at bounding box center [332, 154] width 60 height 5
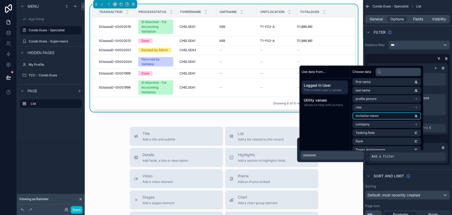
scroll to position [29, 0]
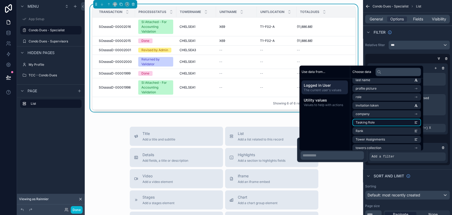
click at [381, 123] on li "Tasking Role" at bounding box center [386, 122] width 69 height 7
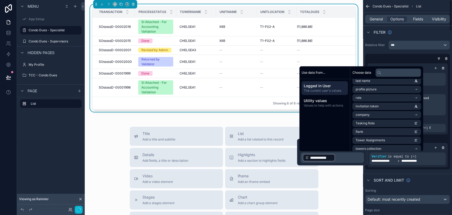
click at [434, 165] on div "**********" at bounding box center [407, 115] width 85 height 108
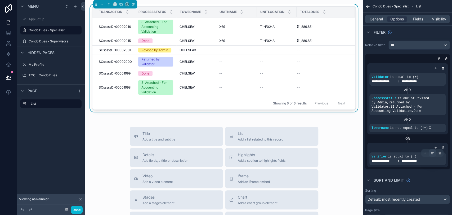
click at [432, 151] on icon "scrollable content" at bounding box center [433, 152] width 2 height 2
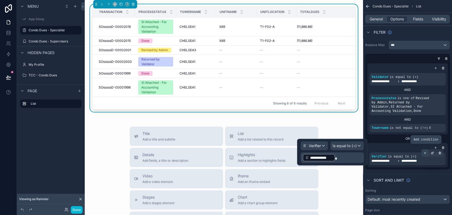
click at [426, 149] on div "scrollable content" at bounding box center [424, 152] width 7 height 7
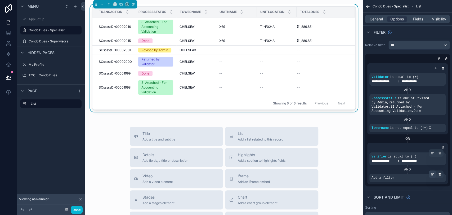
click at [431, 172] on icon "scrollable content" at bounding box center [432, 173] width 3 height 3
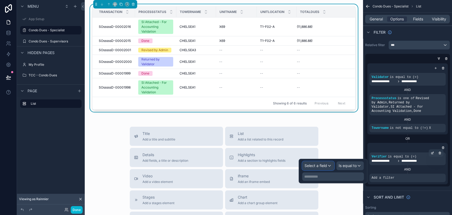
click at [325, 166] on span "Select a field" at bounding box center [315, 165] width 22 height 4
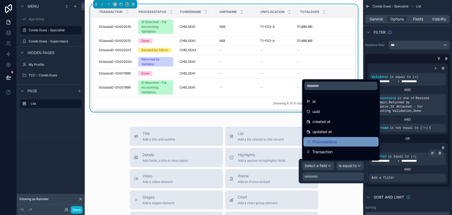
click at [329, 144] on div "Processstatus" at bounding box center [340, 142] width 75 height 10
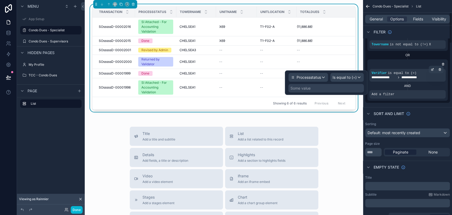
scroll to position [88, 0]
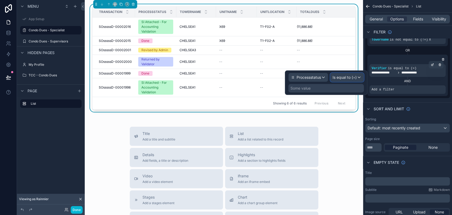
click at [350, 80] on div "Is equal to (=)" at bounding box center [346, 77] width 33 height 8
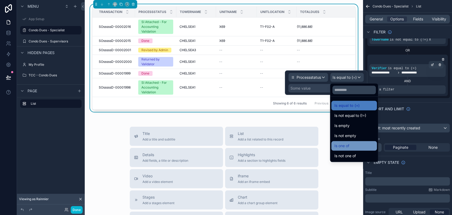
click at [356, 147] on div "Is one of" at bounding box center [353, 145] width 39 height 6
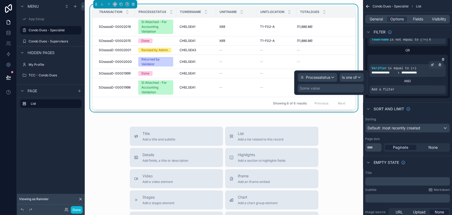
click at [315, 89] on div "Some value" at bounding box center [310, 87] width 20 height 5
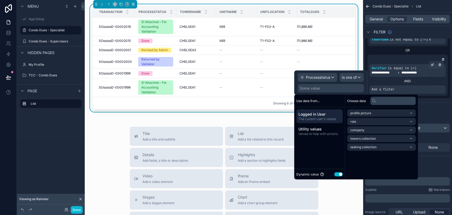
click at [338, 174] on button "Use setting" at bounding box center [338, 174] width 8 height 4
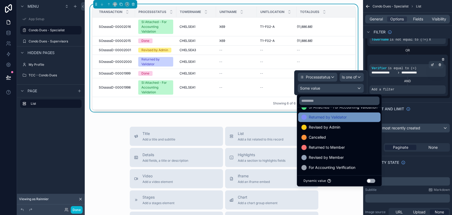
scroll to position [61, 0]
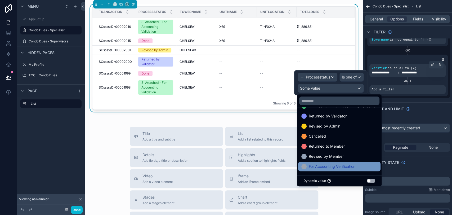
click at [345, 166] on span "For Accounting Verification" at bounding box center [332, 166] width 47 height 6
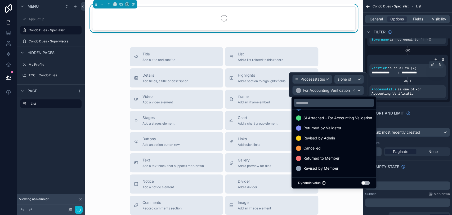
scroll to position [51, 0]
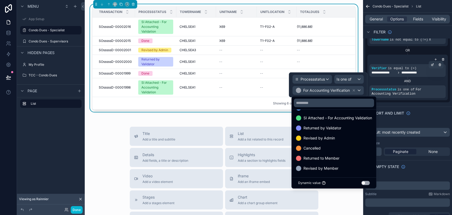
click at [345, 166] on div "Revised by Member" at bounding box center [334, 168] width 76 height 6
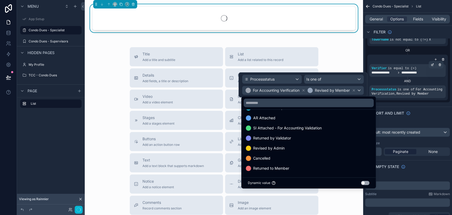
scroll to position [40, 0]
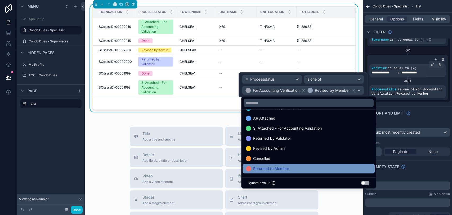
click at [329, 168] on div "Returned to Member" at bounding box center [309, 168] width 126 height 6
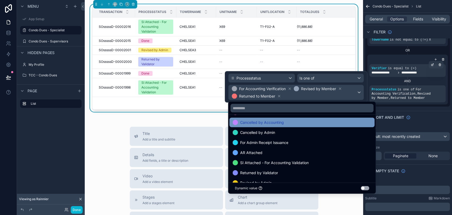
scroll to position [1, 0]
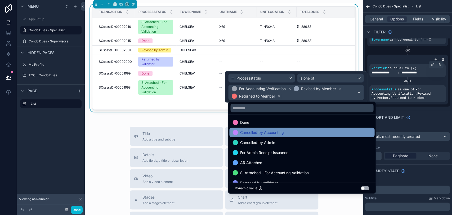
click at [319, 134] on div "Cancelled by Accounting" at bounding box center [301, 132] width 139 height 6
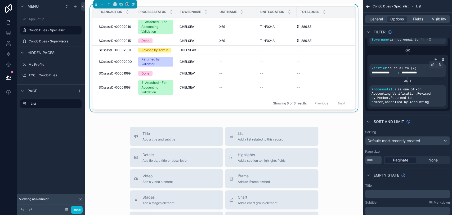
click at [423, 130] on div "Sorting" at bounding box center [407, 132] width 85 height 4
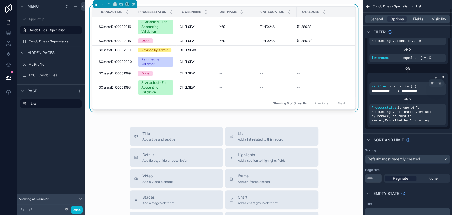
scroll to position [59, 0]
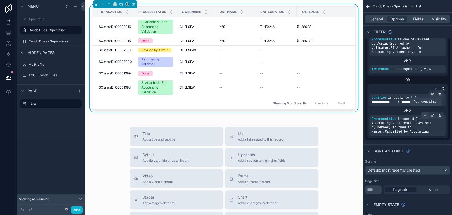
click at [424, 115] on icon "scrollable content" at bounding box center [425, 115] width 2 height 0
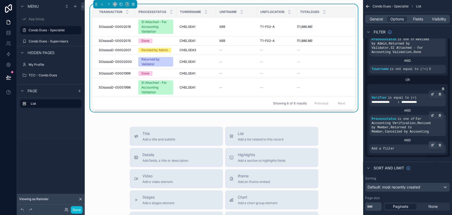
click at [430, 141] on div "scrollable content" at bounding box center [431, 144] width 7 height 7
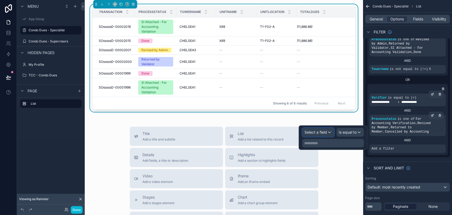
click at [318, 131] on span "Select a field" at bounding box center [315, 132] width 22 height 4
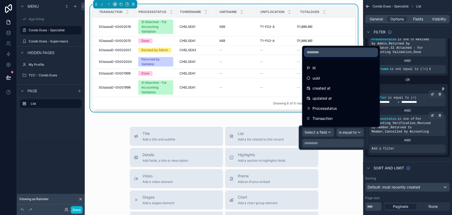
drag, startPoint x: 342, startPoint y: 55, endPoint x: 340, endPoint y: 60, distance: 5.2
click at [340, 60] on div "id uuid created at updated at Processstatus Transaction Count Accountingassocia…" at bounding box center [341, 86] width 78 height 81
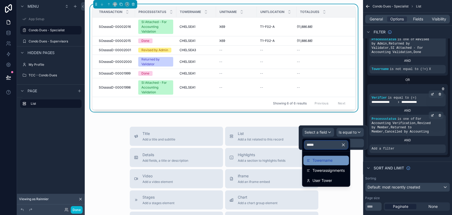
type input "*****"
click at [328, 162] on span "Towername" at bounding box center [322, 160] width 20 height 6
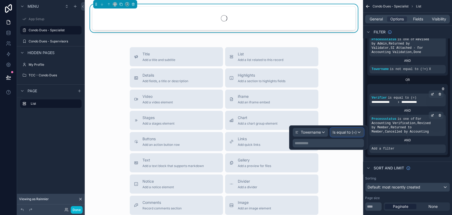
click at [341, 134] on div "Is equal to (=)" at bounding box center [346, 132] width 33 height 8
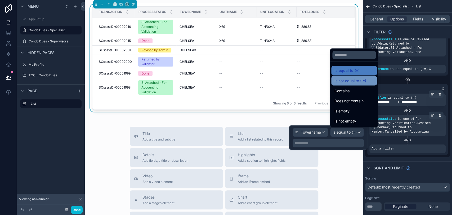
click at [349, 81] on span "Is not equal to (!=)" at bounding box center [350, 80] width 32 height 6
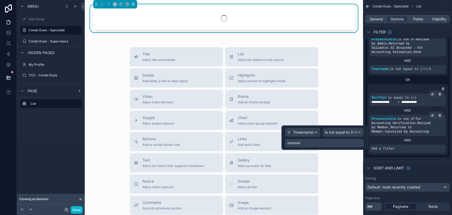
click at [340, 141] on p "**********" at bounding box center [325, 142] width 76 height 5
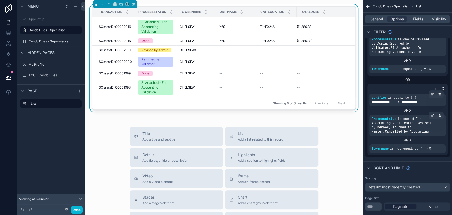
click at [66, 209] on icon at bounding box center [65, 208] width 1 height 1
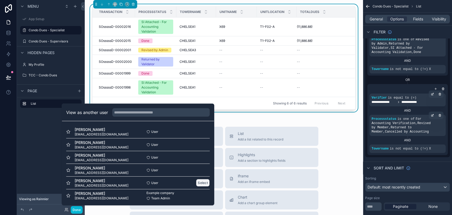
click at [196, 181] on button "Select" at bounding box center [203, 183] width 14 height 8
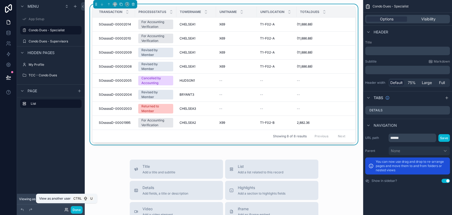
click at [66, 208] on icon at bounding box center [66, 209] width 4 height 4
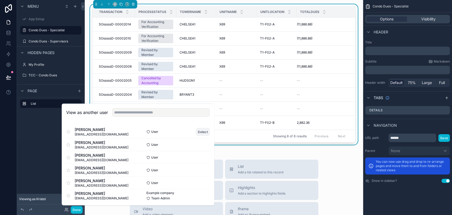
click at [197, 132] on button "Select" at bounding box center [203, 132] width 14 height 8
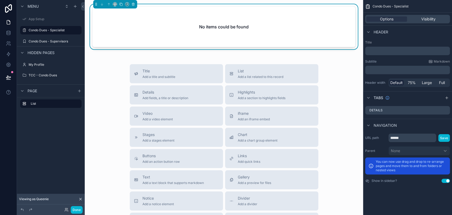
click at [353, 35] on div "No items could be found" at bounding box center [224, 27] width 270 height 47
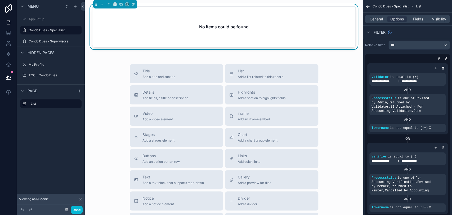
click at [338, 35] on div "No items could be found" at bounding box center [223, 27] width 263 height 40
click at [437, 58] on icon "scrollable content" at bounding box center [438, 58] width 3 height 3
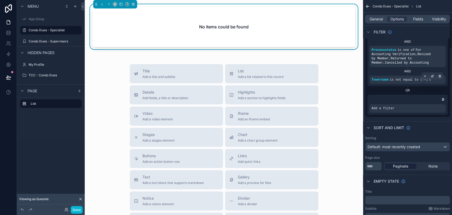
scroll to position [117, 0]
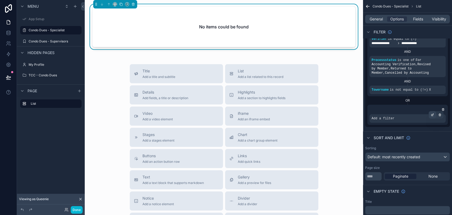
click at [432, 113] on icon "scrollable content" at bounding box center [433, 114] width 2 height 2
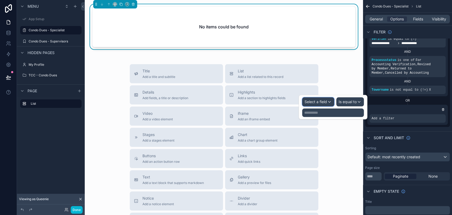
click at [319, 102] on span "Select a field" at bounding box center [315, 101] width 22 height 4
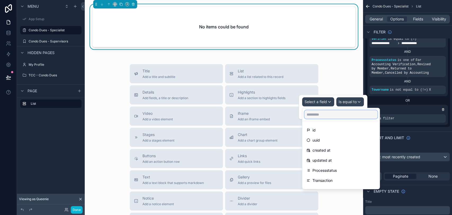
click at [346, 116] on input "text" at bounding box center [340, 114] width 73 height 8
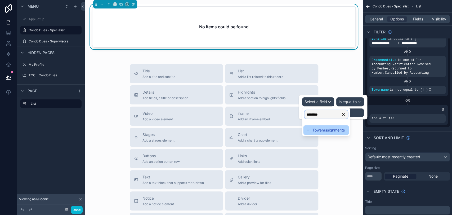
type input "********"
click at [340, 129] on span "Towerassignments" at bounding box center [328, 130] width 32 height 6
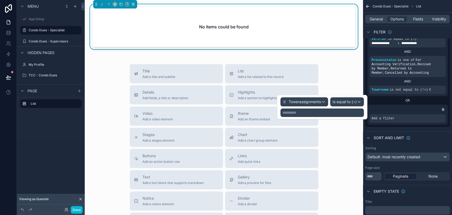
click at [315, 114] on p "**********" at bounding box center [322, 112] width 80 height 5
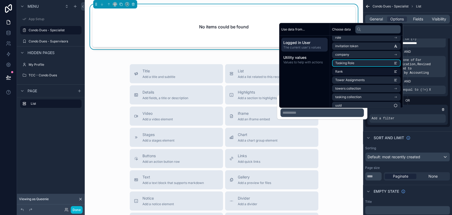
scroll to position [50, 0]
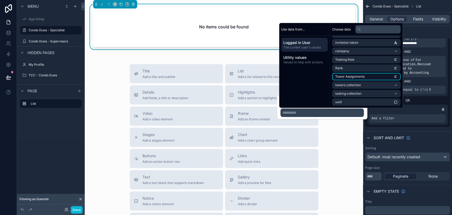
click at [370, 76] on li "Tower Assignments" at bounding box center [366, 76] width 69 height 7
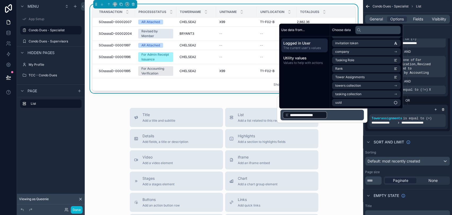
click at [421, 135] on div "Sort And Limit" at bounding box center [407, 141] width 89 height 13
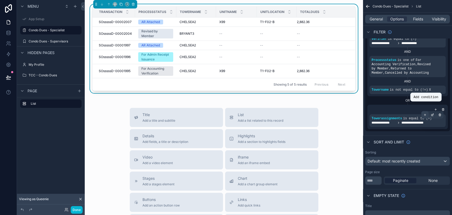
click at [426, 113] on icon "scrollable content" at bounding box center [424, 114] width 3 height 3
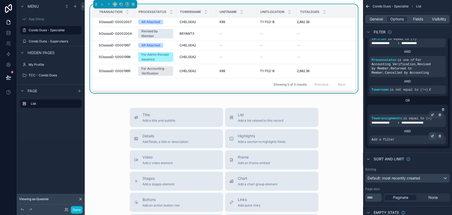
click at [431, 134] on icon "scrollable content" at bounding box center [432, 135] width 3 height 3
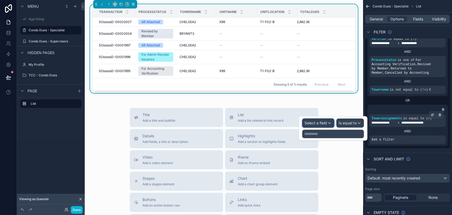
click at [320, 124] on span "Select a field" at bounding box center [315, 122] width 22 height 4
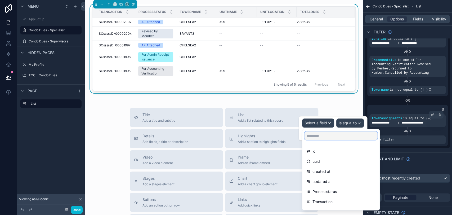
click at [335, 135] on input "text" at bounding box center [340, 135] width 73 height 8
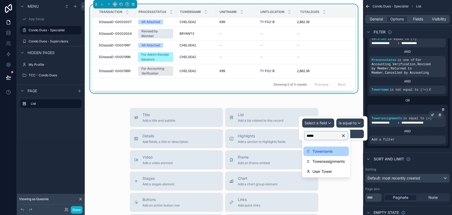
type input "*****"
click at [332, 150] on span "Towername" at bounding box center [322, 151] width 20 height 6
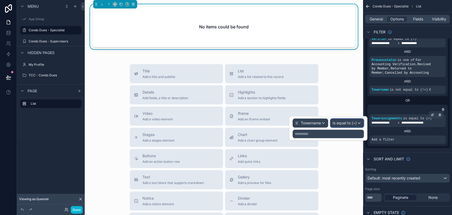
click at [346, 124] on span "Is equal to (=)" at bounding box center [344, 122] width 24 height 5
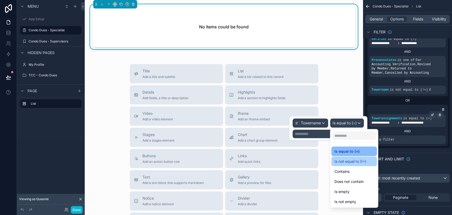
click at [349, 161] on span "Is not equal to (!=)" at bounding box center [350, 161] width 32 height 6
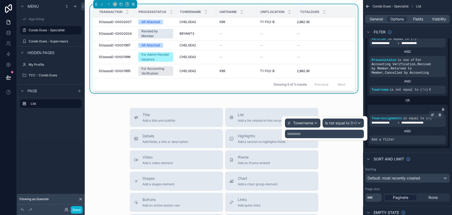
click at [310, 133] on p "**********" at bounding box center [325, 133] width 76 height 5
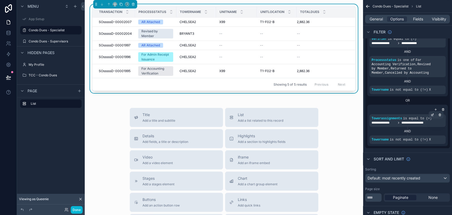
click at [331, 160] on div "Title Add a title and subtitle List Add a list related to this record Details A…" at bounding box center [224, 202] width 270 height 188
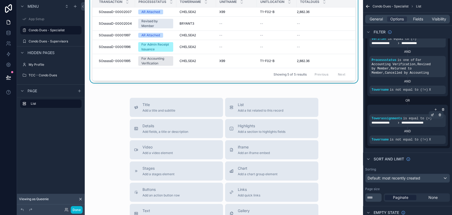
scroll to position [0, 0]
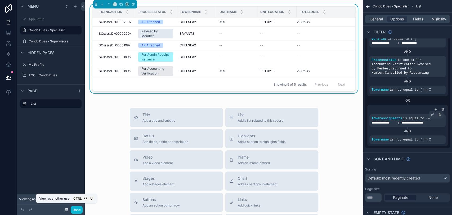
click at [65, 210] on icon at bounding box center [66, 210] width 2 height 1
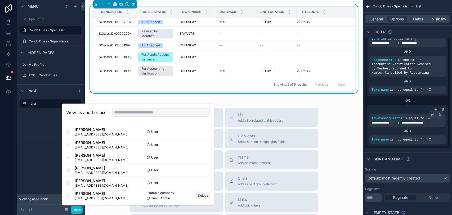
click at [199, 196] on button "Select" at bounding box center [203, 195] width 14 height 8
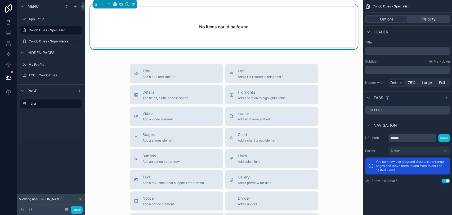
click at [304, 45] on div "No items could be found" at bounding box center [223, 27] width 263 height 40
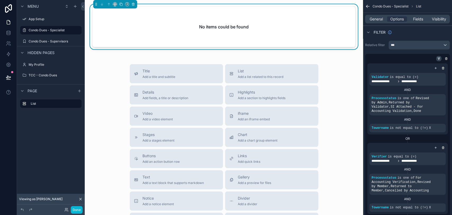
click at [438, 57] on icon "scrollable content" at bounding box center [438, 58] width 3 height 3
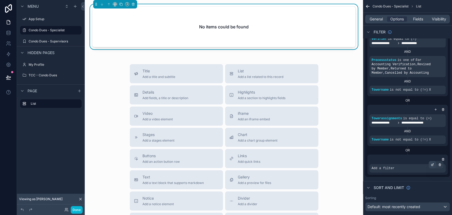
click at [431, 163] on icon "scrollable content" at bounding box center [432, 164] width 3 height 3
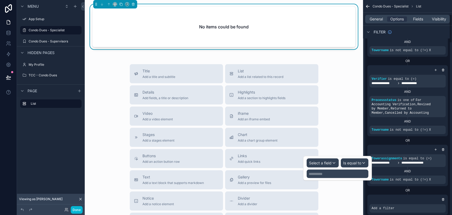
scroll to position [176, 0]
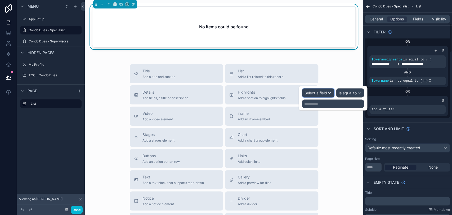
click at [319, 92] on span "Select a field" at bounding box center [315, 92] width 22 height 4
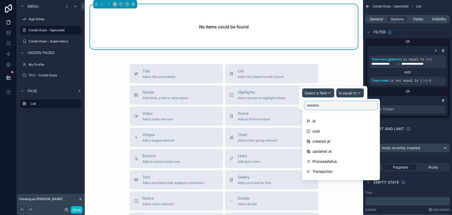
click at [315, 105] on input "text" at bounding box center [340, 105] width 73 height 8
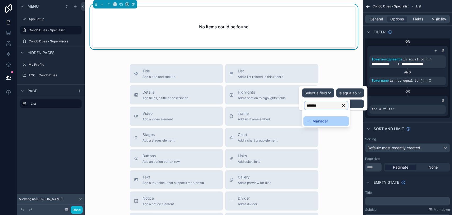
type input "*******"
click at [323, 119] on span "Manager" at bounding box center [320, 121] width 16 height 6
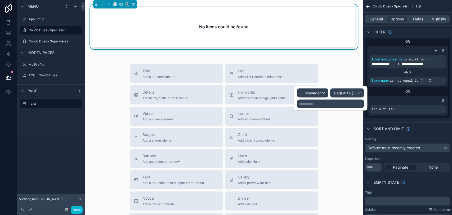
click at [341, 103] on p "**********" at bounding box center [331, 103] width 64 height 5
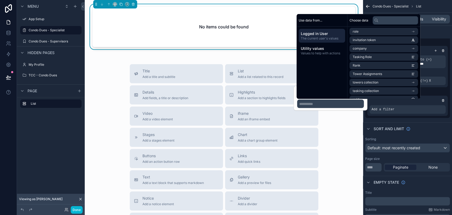
scroll to position [50, 0]
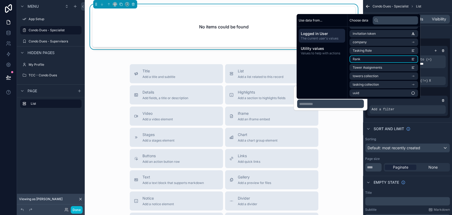
click at [371, 60] on li "Rank" at bounding box center [383, 58] width 69 height 7
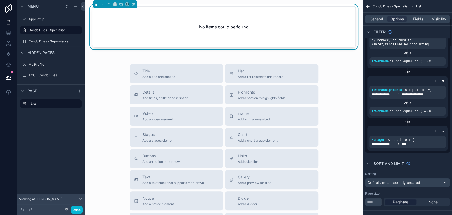
scroll to position [147, 0]
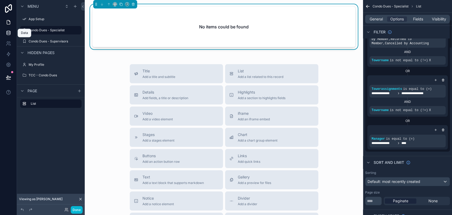
click at [14, 33] on link at bounding box center [8, 33] width 17 height 11
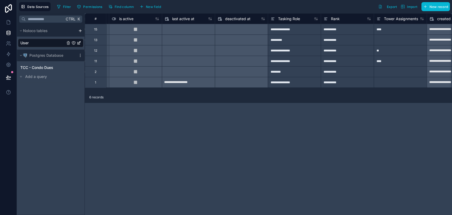
scroll to position [0, 354]
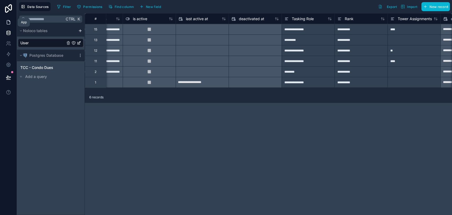
click at [8, 25] on link at bounding box center [8, 22] width 17 height 11
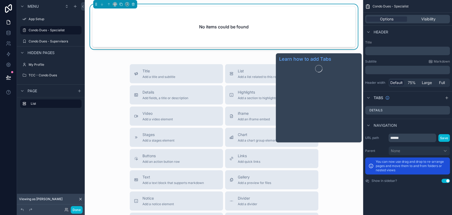
click at [321, 43] on div "No items could be found" at bounding box center [223, 27] width 263 height 40
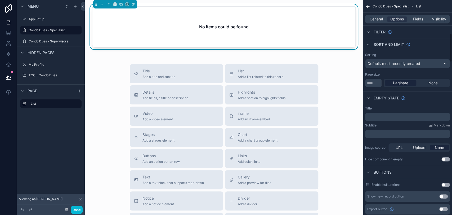
scroll to position [176, 0]
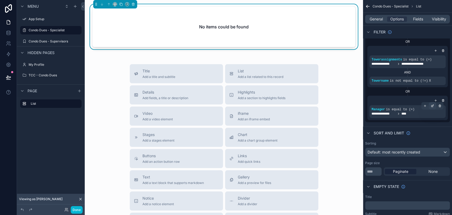
click at [431, 104] on icon "scrollable content" at bounding box center [432, 105] width 3 height 3
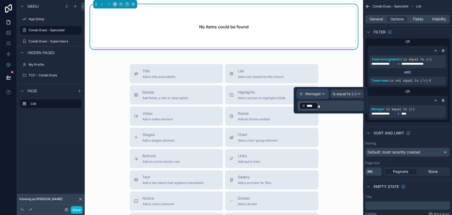
click at [317, 94] on span "Manager" at bounding box center [313, 93] width 16 height 5
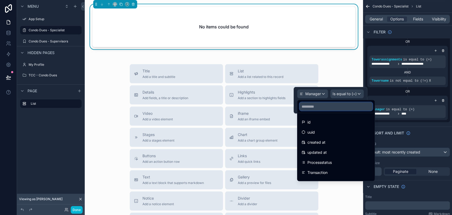
click at [322, 105] on input "text" at bounding box center [335, 106] width 73 height 8
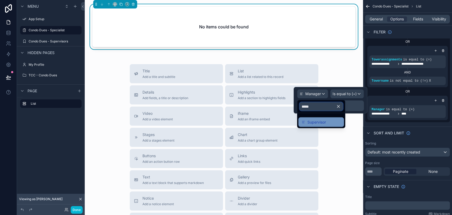
type input "*****"
click at [322, 121] on span "Supervisor" at bounding box center [316, 122] width 19 height 6
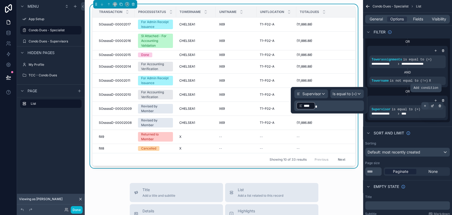
click at [426, 104] on icon "scrollable content" at bounding box center [424, 105] width 3 height 3
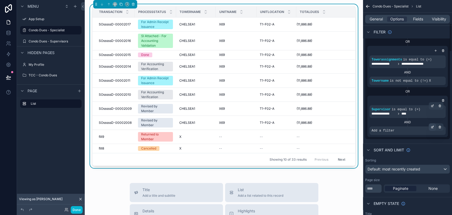
click at [432, 125] on icon "scrollable content" at bounding box center [433, 126] width 2 height 2
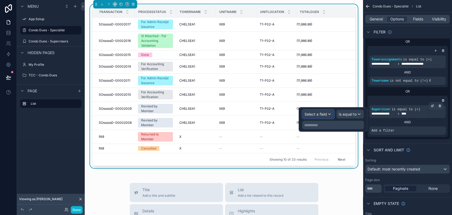
click at [316, 115] on span "Select a field" at bounding box center [315, 113] width 22 height 4
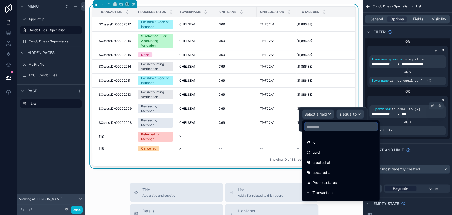
click at [322, 126] on input "text" at bounding box center [340, 126] width 73 height 8
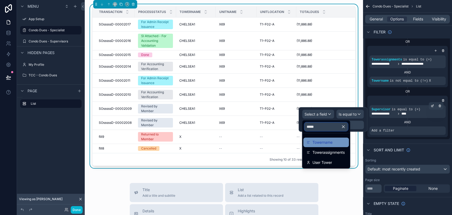
type input "*****"
click at [328, 144] on span "Towername" at bounding box center [322, 142] width 20 height 6
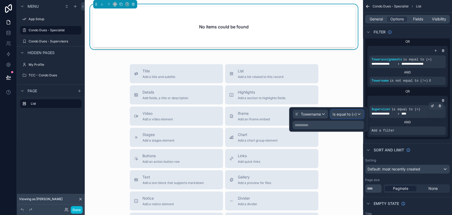
click at [346, 115] on span "Is equal to (=)" at bounding box center [344, 113] width 24 height 5
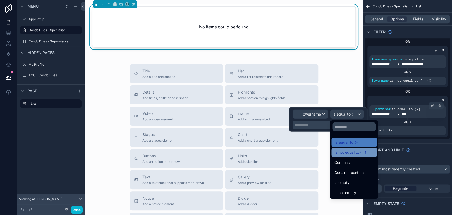
click at [352, 151] on span "Is not equal to (!=)" at bounding box center [350, 152] width 32 height 6
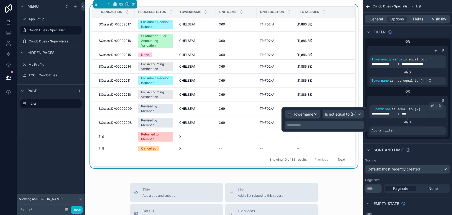
click at [329, 125] on p "**********" at bounding box center [325, 124] width 76 height 5
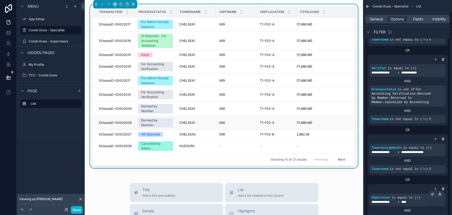
scroll to position [0, 0]
click at [66, 209] on icon at bounding box center [65, 208] width 1 height 1
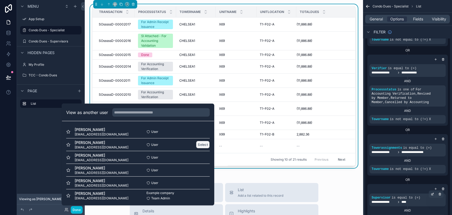
click at [200, 145] on button "Select" at bounding box center [203, 145] width 14 height 8
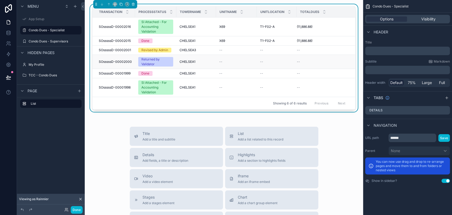
click at [153, 64] on div "Returned by Validator" at bounding box center [155, 62] width 29 height 10
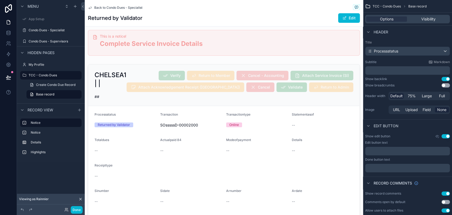
scroll to position [29, 0]
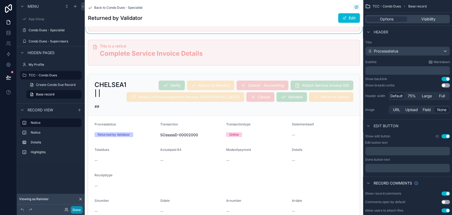
click at [82, 208] on button "Done" at bounding box center [77, 210] width 12 height 8
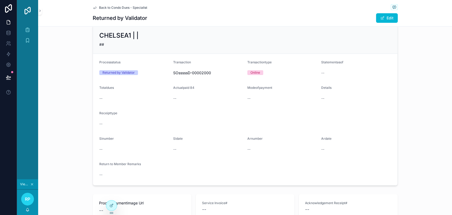
scroll to position [0, 0]
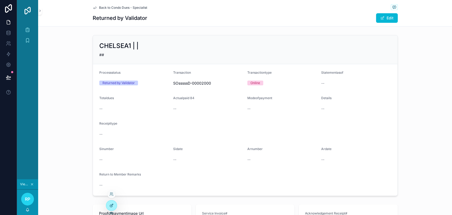
click at [112, 203] on icon at bounding box center [112, 204] width 2 height 2
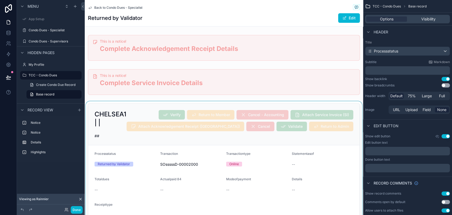
click at [252, 137] on div "scrollable content" at bounding box center [224, 190] width 278 height 178
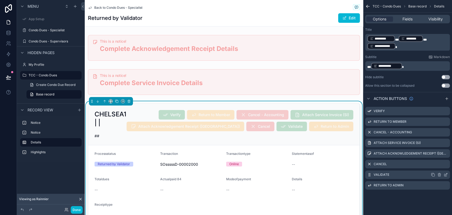
click at [446, 175] on icon "scrollable content" at bounding box center [445, 174] width 4 height 4
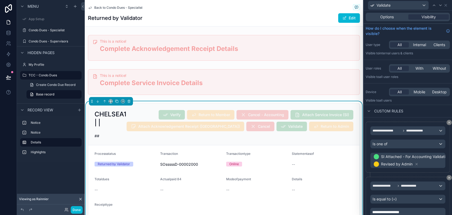
scroll to position [22, 0]
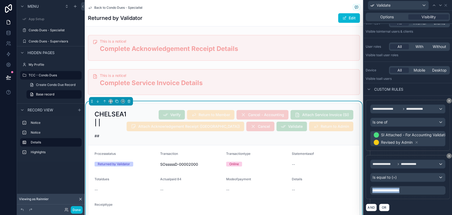
drag, startPoint x: 418, startPoint y: 191, endPoint x: 360, endPoint y: 188, distance: 57.8
click at [360, 188] on div "**********" at bounding box center [226, 107] width 452 height 215
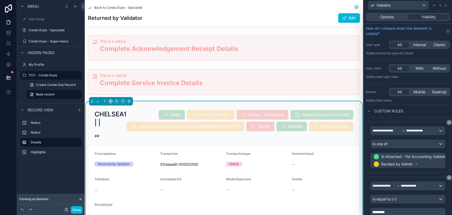
click at [445, 8] on div "Validate" at bounding box center [407, 5] width 84 height 10
click at [446, 7] on icon at bounding box center [445, 5] width 4 height 4
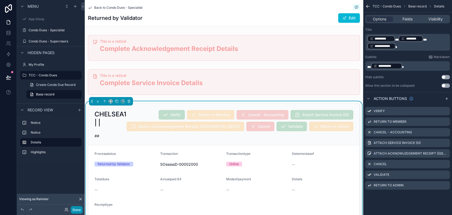
click at [75, 207] on button "Done" at bounding box center [77, 210] width 12 height 8
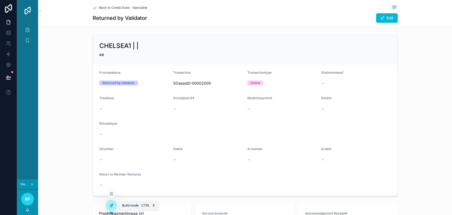
click at [108, 204] on div at bounding box center [111, 205] width 11 height 10
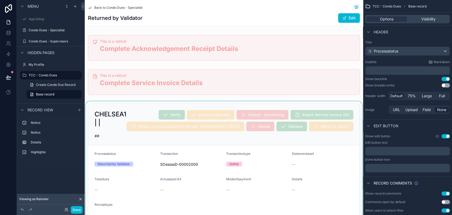
click at [297, 138] on div "scrollable content" at bounding box center [224, 190] width 278 height 178
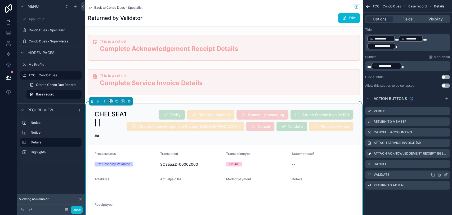
click at [445, 175] on icon "scrollable content" at bounding box center [446, 174] width 2 height 2
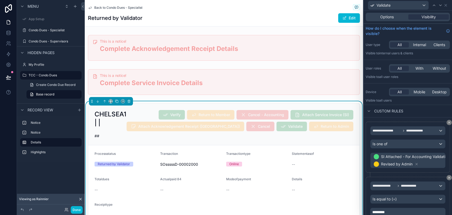
scroll to position [22, 0]
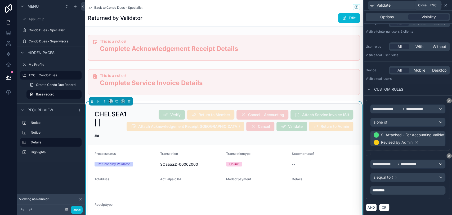
click at [445, 6] on icon at bounding box center [445, 5] width 4 height 4
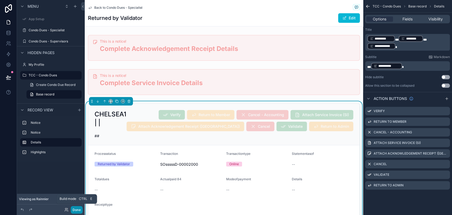
click at [73, 211] on button "Done" at bounding box center [77, 210] width 12 height 8
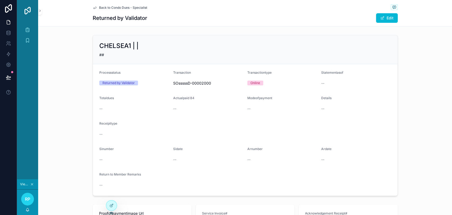
click at [337, 52] on div "##" at bounding box center [245, 54] width 292 height 5
click at [112, 204] on icon at bounding box center [112, 204] width 1 height 1
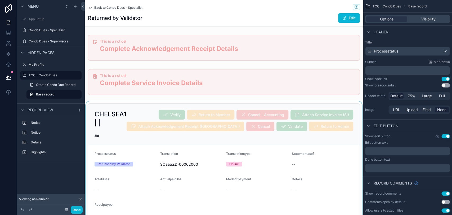
click at [271, 136] on div "scrollable content" at bounding box center [224, 190] width 278 height 178
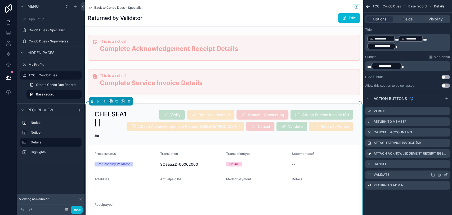
click at [444, 175] on icon "scrollable content" at bounding box center [445, 174] width 4 height 4
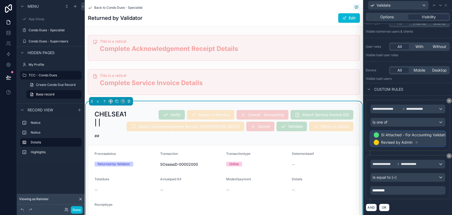
click at [428, 140] on span "SI Attached - For Accounting Validation Revised by Admin" at bounding box center [414, 138] width 84 height 15
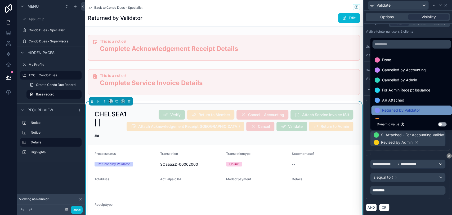
click at [424, 112] on div "Returned by Validator" at bounding box center [411, 110] width 74 height 6
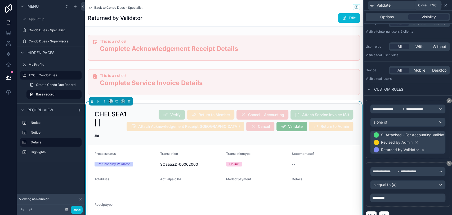
click at [445, 7] on icon at bounding box center [445, 5] width 4 height 4
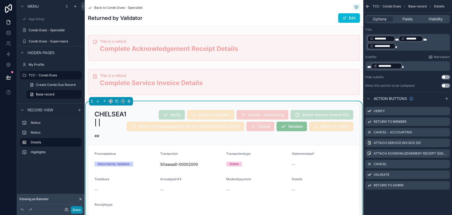
click at [79, 208] on button "Done" at bounding box center [77, 210] width 12 height 8
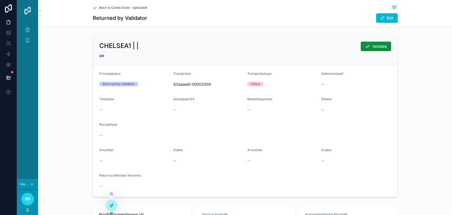
click at [110, 208] on div at bounding box center [111, 205] width 11 height 10
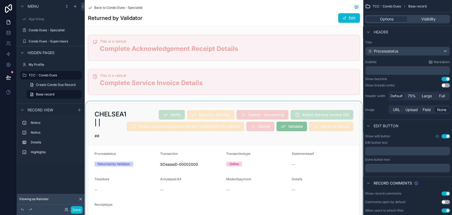
click at [337, 148] on div "scrollable content" at bounding box center [224, 190] width 278 height 178
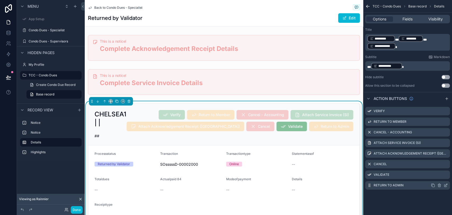
click at [446, 186] on icon "scrollable content" at bounding box center [445, 185] width 2 height 2
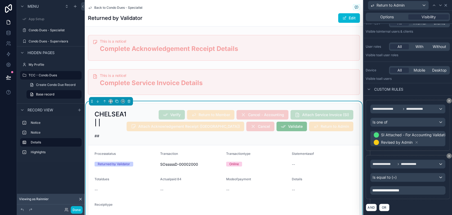
click at [447, 5] on icon at bounding box center [445, 5] width 4 height 4
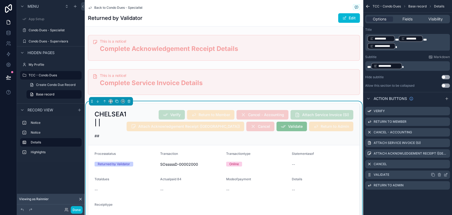
click at [445, 174] on icon "scrollable content" at bounding box center [445, 174] width 4 height 4
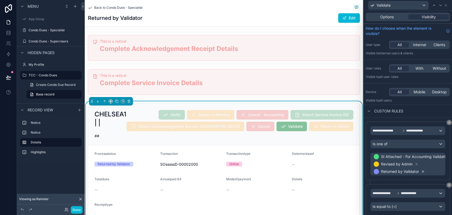
click at [423, 170] on icon at bounding box center [423, 171] width 2 height 2
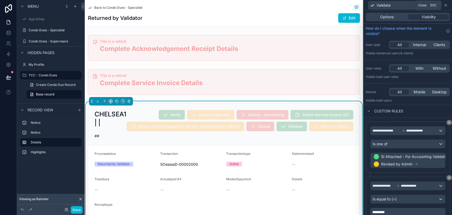
click at [446, 4] on icon at bounding box center [445, 5] width 2 height 2
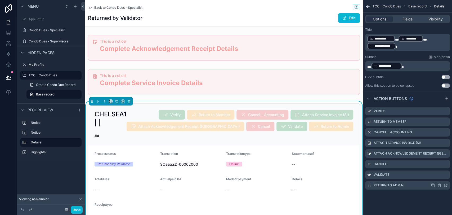
click at [445, 184] on icon "scrollable content" at bounding box center [445, 185] width 4 height 4
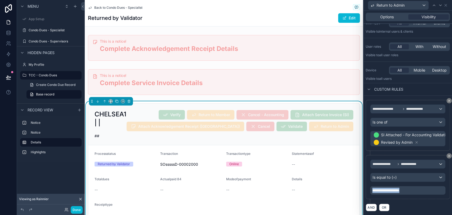
drag, startPoint x: 413, startPoint y: 188, endPoint x: 366, endPoint y: 189, distance: 46.6
click at [366, 189] on div "**********" at bounding box center [407, 177] width 84 height 44
click at [445, 7] on icon at bounding box center [445, 5] width 4 height 4
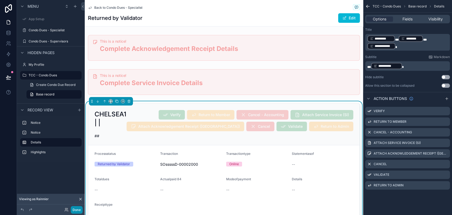
click at [77, 209] on button "Done" at bounding box center [77, 210] width 12 height 8
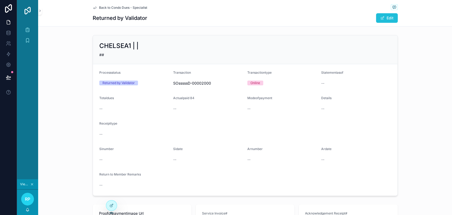
click at [377, 17] on button "Edit" at bounding box center [387, 18] width 22 height 10
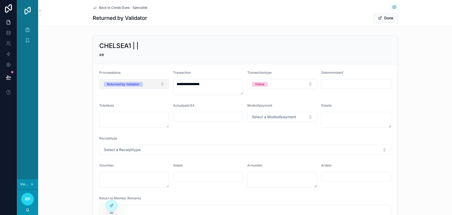
click at [153, 85] on button "Returned by Validator" at bounding box center [134, 84] width 70 height 10
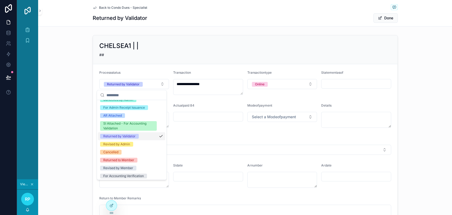
scroll to position [30, 0]
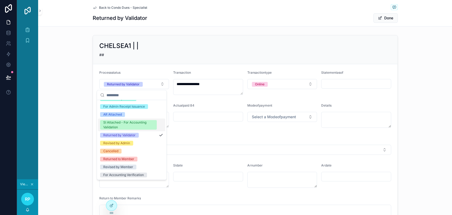
click at [139, 123] on div "SI Attached - For Accounting Validation" at bounding box center [128, 125] width 50 height 10
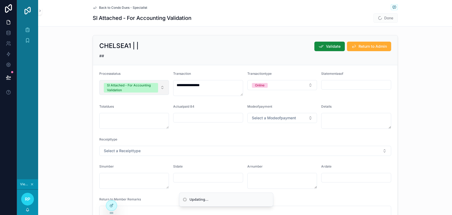
click at [161, 86] on button "SI Attached - For Accounting Validation" at bounding box center [134, 87] width 70 height 15
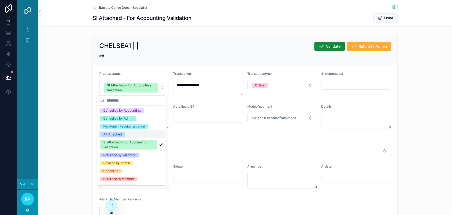
scroll to position [29, 0]
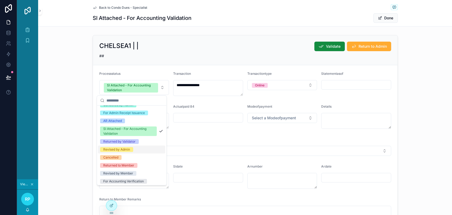
click at [135, 149] on div "Revised by Admin" at bounding box center [131, 149] width 67 height 8
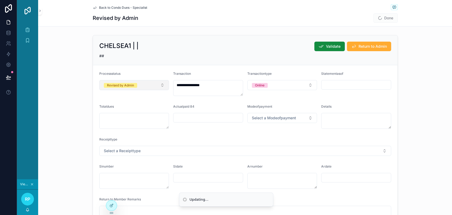
click at [154, 86] on button "Revised by Admin" at bounding box center [134, 85] width 70 height 10
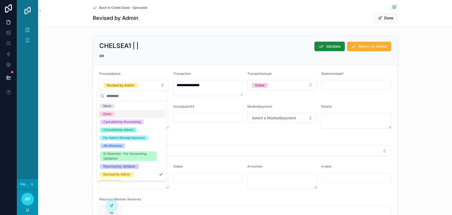
click at [132, 115] on div "Done" at bounding box center [131, 114] width 67 height 8
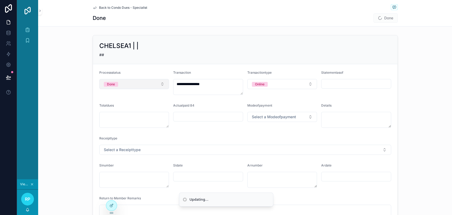
click at [157, 85] on button "Done" at bounding box center [134, 84] width 70 height 10
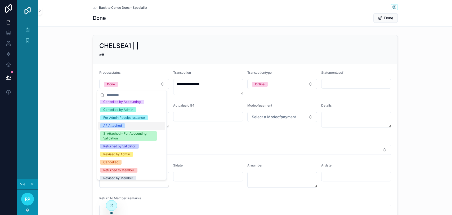
scroll to position [30, 0]
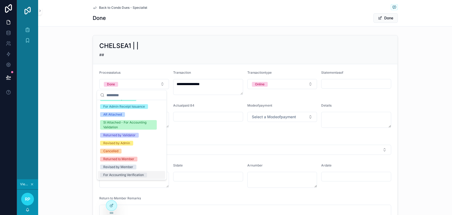
click at [130, 174] on div "For Accounting Verification" at bounding box center [123, 174] width 40 height 5
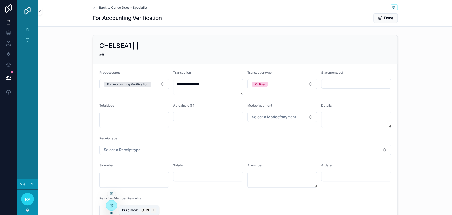
click at [111, 205] on icon at bounding box center [111, 205] width 4 height 4
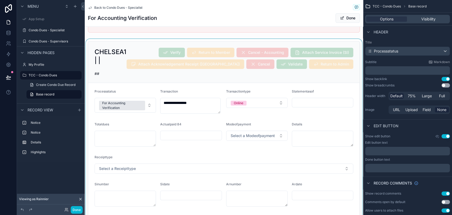
scroll to position [29, 0]
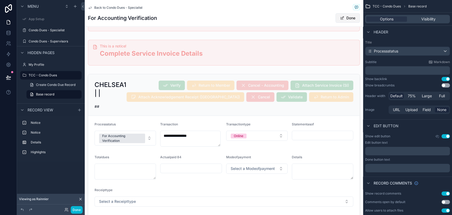
click at [335, 17] on button "Done" at bounding box center [347, 18] width 24 height 10
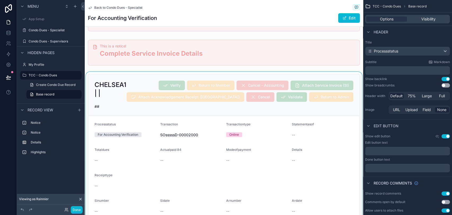
click at [328, 117] on div "scrollable content" at bounding box center [224, 161] width 278 height 178
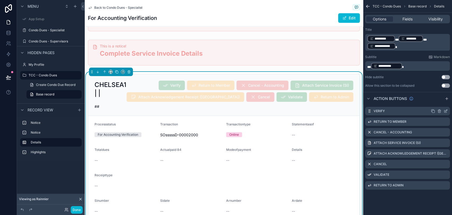
click at [446, 111] on icon "scrollable content" at bounding box center [446, 110] width 2 height 2
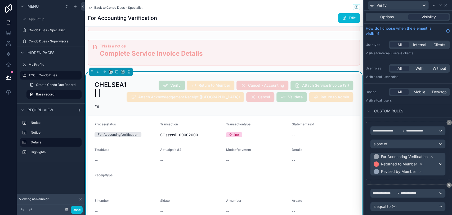
scroll to position [29, 0]
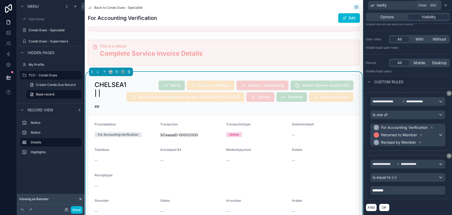
click at [444, 4] on icon at bounding box center [445, 5] width 4 height 4
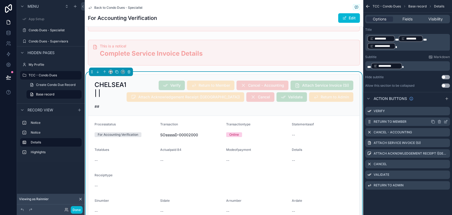
click at [445, 121] on icon "scrollable content" at bounding box center [446, 121] width 2 height 2
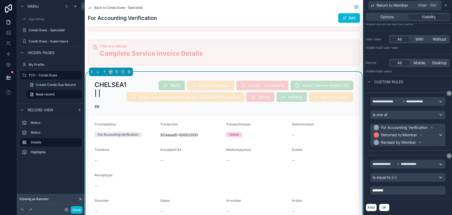
click at [446, 4] on icon at bounding box center [445, 5] width 2 height 2
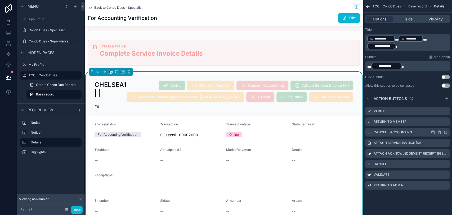
click at [446, 130] on icon "scrollable content" at bounding box center [445, 132] width 4 height 4
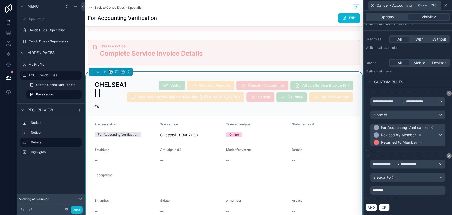
click at [444, 6] on icon at bounding box center [445, 5] width 2 height 2
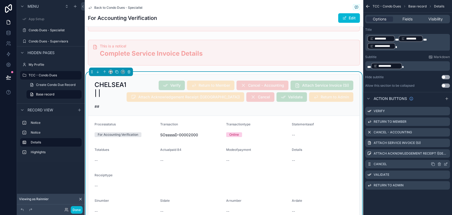
click at [445, 163] on icon "scrollable content" at bounding box center [445, 164] width 4 height 4
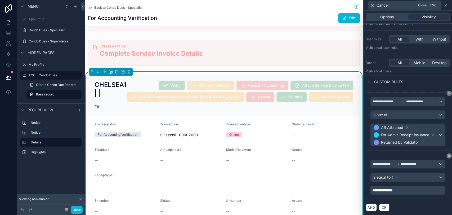
click at [445, 6] on icon at bounding box center [445, 5] width 4 height 4
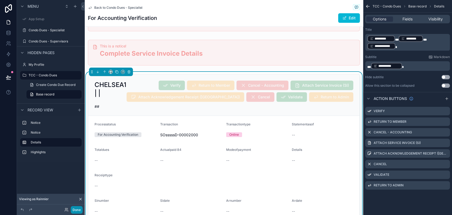
click at [78, 211] on button "Done" at bounding box center [77, 210] width 12 height 8
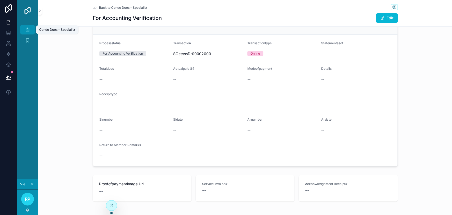
click at [29, 29] on icon "scrollable content" at bounding box center [27, 29] width 5 height 5
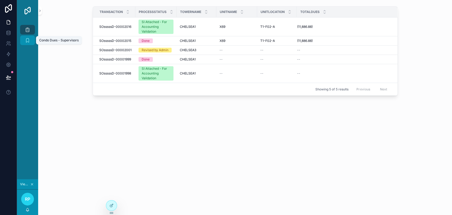
click at [25, 39] on icon "scrollable content" at bounding box center [27, 40] width 5 height 5
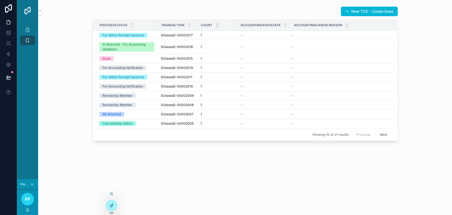
click at [111, 205] on icon at bounding box center [112, 204] width 2 height 2
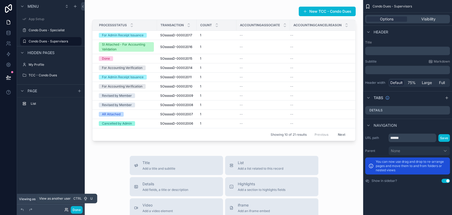
click at [67, 208] on icon at bounding box center [66, 209] width 4 height 4
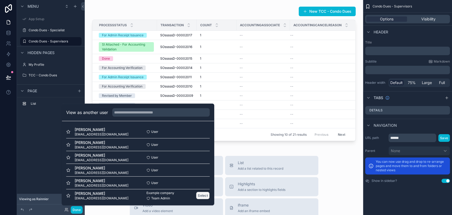
click at [201, 194] on button "Select" at bounding box center [203, 195] width 14 height 8
click at [198, 194] on button "Select" at bounding box center [203, 195] width 14 height 8
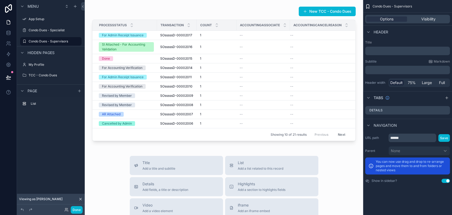
click at [78, 208] on button "Done" at bounding box center [77, 210] width 12 height 8
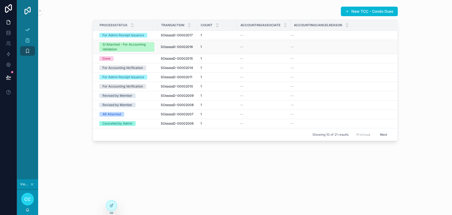
click at [216, 49] on div "1 1" at bounding box center [216, 47] width 33 height 4
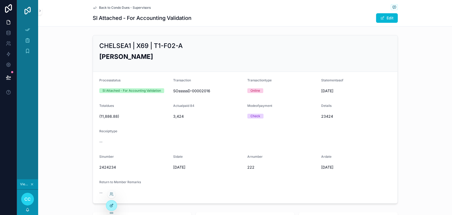
click at [115, 206] on div at bounding box center [111, 205] width 11 height 10
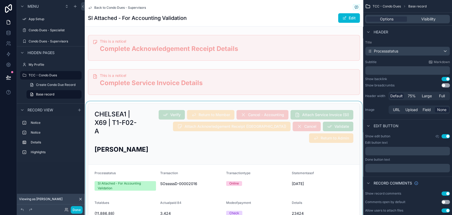
click at [153, 114] on div "scrollable content" at bounding box center [224, 201] width 278 height 201
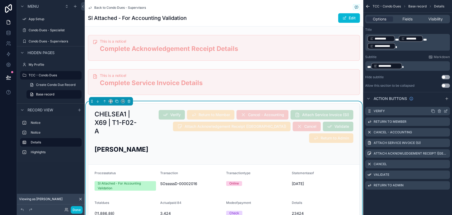
click at [447, 111] on icon "scrollable content" at bounding box center [445, 111] width 4 height 4
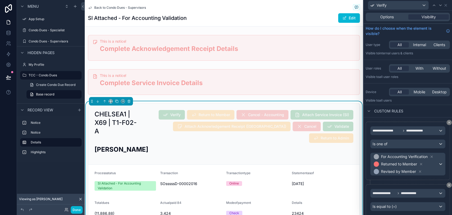
scroll to position [29, 0]
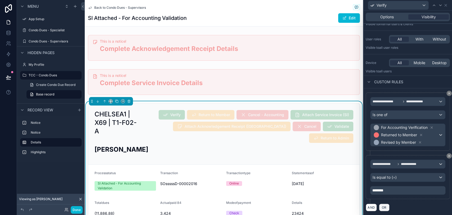
click at [385, 205] on span "OR" at bounding box center [384, 207] width 7 height 4
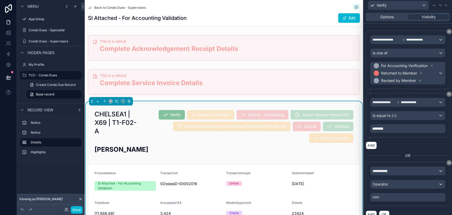
scroll to position [97, 0]
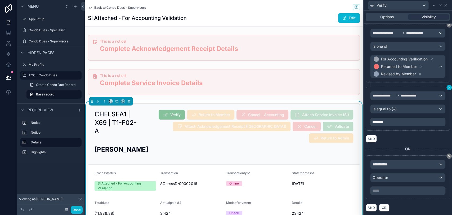
click at [448, 156] on icon at bounding box center [449, 156] width 2 height 2
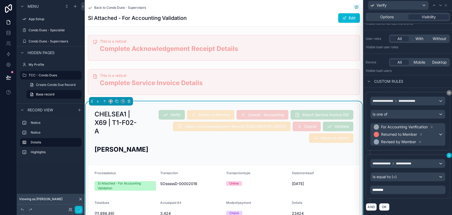
scroll to position [29, 0]
click at [445, 4] on icon at bounding box center [445, 5] width 4 height 4
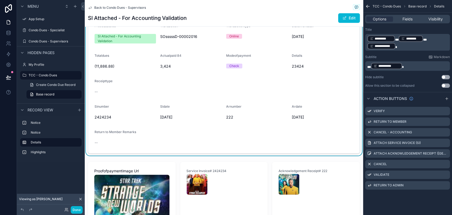
scroll to position [0, 0]
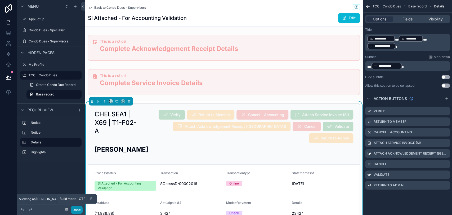
click at [76, 211] on button "Done" at bounding box center [77, 210] width 12 height 8
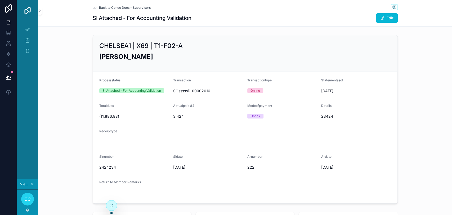
scroll to position [147, 0]
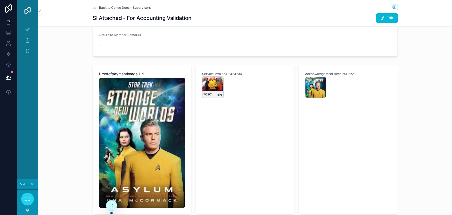
click at [212, 90] on div "7620126download68b33776be5c0 .jpg" at bounding box center [212, 86] width 21 height 21
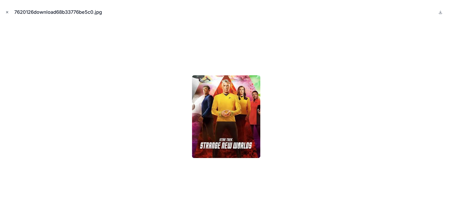
click at [6, 13] on icon "Close modal" at bounding box center [7, 12] width 4 height 4
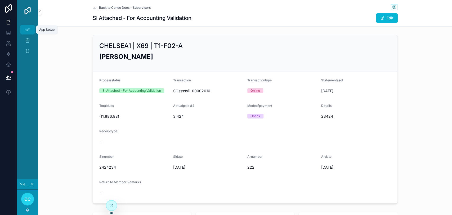
click at [30, 30] on icon "scrollable content" at bounding box center [27, 29] width 5 height 5
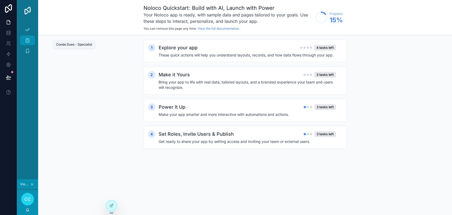
click at [27, 41] on icon "scrollable content" at bounding box center [27, 40] width 5 height 5
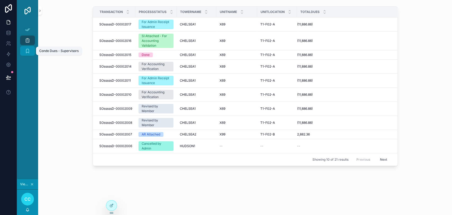
click at [30, 53] on icon "scrollable content" at bounding box center [27, 50] width 5 height 5
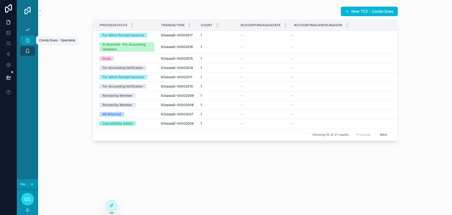
click at [30, 43] on div "Condo Dues - Specialist" at bounding box center [27, 40] width 8 height 8
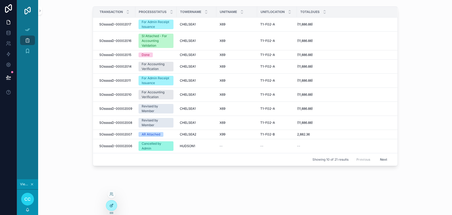
click at [108, 203] on div at bounding box center [111, 205] width 11 height 10
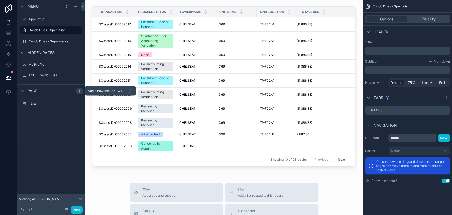
click at [82, 93] on div "scrollable content" at bounding box center [79, 91] width 6 height 6
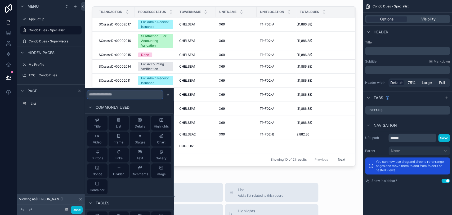
click at [106, 96] on input "text" at bounding box center [125, 94] width 76 height 8
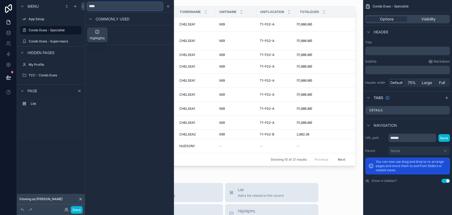
type input "****"
click at [95, 38] on span "Highlights" at bounding box center [97, 38] width 15 height 4
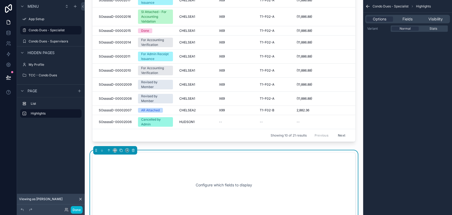
scroll to position [101, 0]
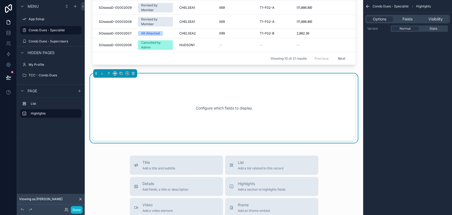
click at [319, 81] on div "Configure which fields to display" at bounding box center [223, 107] width 263 height 65
click at [407, 20] on span "Fields" at bounding box center [407, 18] width 10 height 5
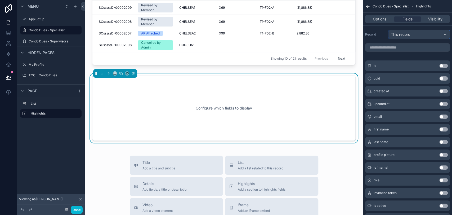
click at [414, 32] on div "This record" at bounding box center [418, 34] width 61 height 8
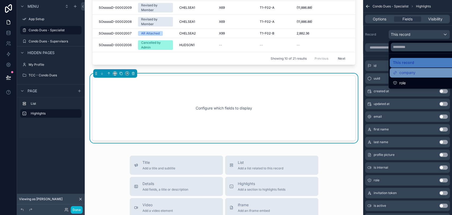
click at [407, 74] on span "company" at bounding box center [407, 72] width 16 height 6
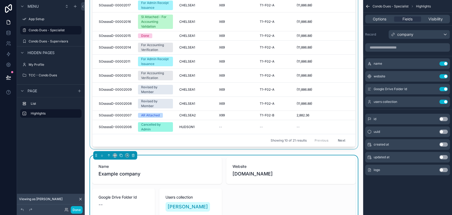
scroll to position [59, 0]
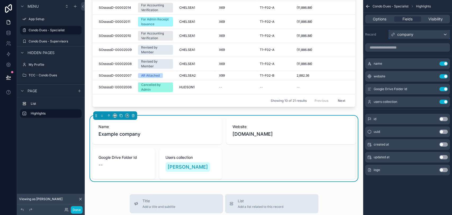
click at [408, 35] on span "company" at bounding box center [405, 34] width 16 height 5
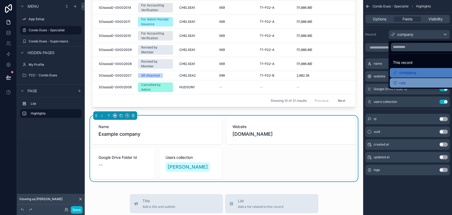
click at [400, 81] on span "role" at bounding box center [402, 82] width 6 height 6
click at [400, 81] on div "name Use setting website Use setting Google Drive Folder Id Use setting users c…" at bounding box center [407, 82] width 89 height 49
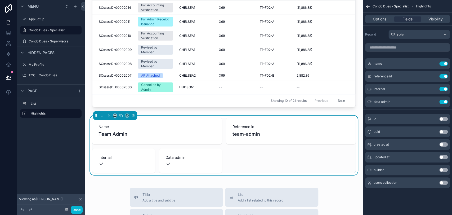
click at [445, 182] on button "Use setting" at bounding box center [443, 182] width 8 height 4
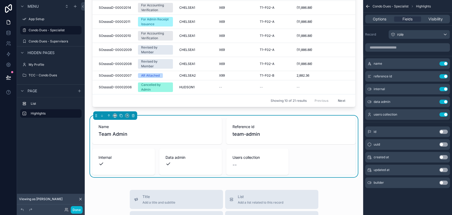
drag, startPoint x: 439, startPoint y: 113, endPoint x: 439, endPoint y: 110, distance: 3.2
click at [439, 114] on button "Use setting" at bounding box center [443, 114] width 8 height 4
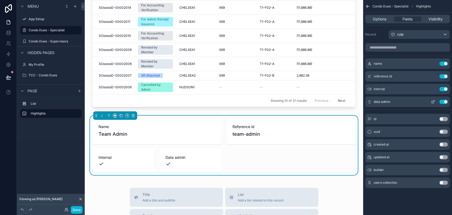
click at [440, 100] on button "Use setting" at bounding box center [443, 101] width 8 height 4
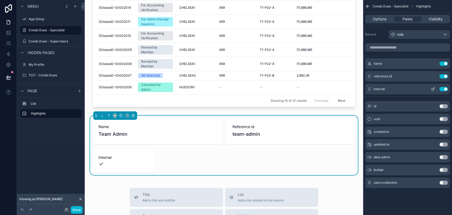
click at [441, 87] on button "Use setting" at bounding box center [443, 89] width 8 height 4
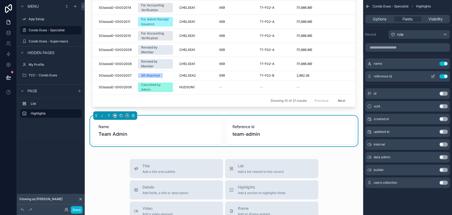
click at [440, 75] on button "Use setting" at bounding box center [443, 76] width 8 height 4
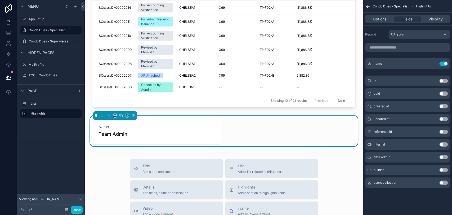
drag, startPoint x: 443, startPoint y: 65, endPoint x: 444, endPoint y: 28, distance: 37.0
click at [443, 65] on button "Use setting" at bounding box center [443, 63] width 8 height 4
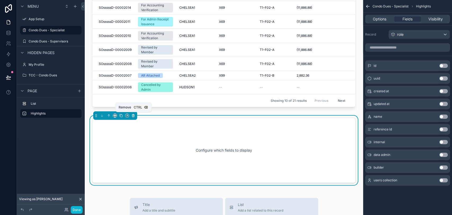
click at [132, 115] on icon "scrollable content" at bounding box center [133, 116] width 4 height 4
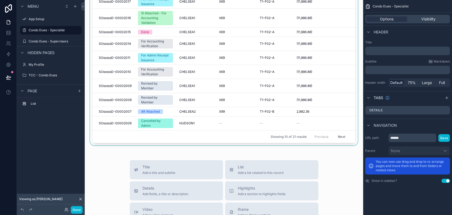
scroll to position [0, 0]
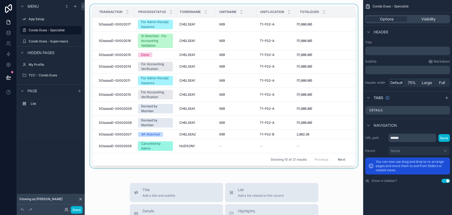
click at [93, 16] on div "Transaction" at bounding box center [114, 12] width 42 height 10
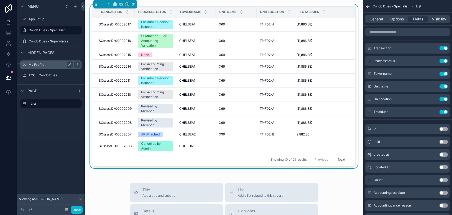
click at [52, 68] on div "My Profile" at bounding box center [50, 64] width 59 height 8
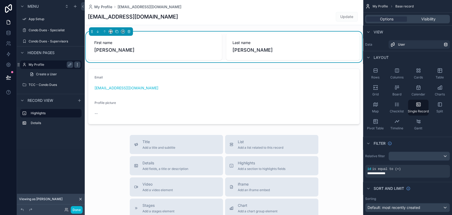
click at [76, 65] on icon "scrollable content" at bounding box center [77, 64] width 4 height 4
click at [54, 31] on label "Condo Dues - Specialist" at bounding box center [50, 30] width 42 height 4
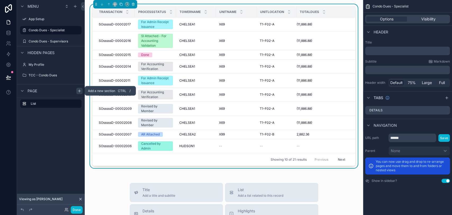
click at [79, 90] on icon "scrollable content" at bounding box center [79, 91] width 4 height 4
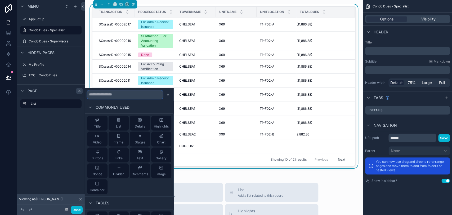
click at [119, 96] on input "text" at bounding box center [125, 94] width 76 height 8
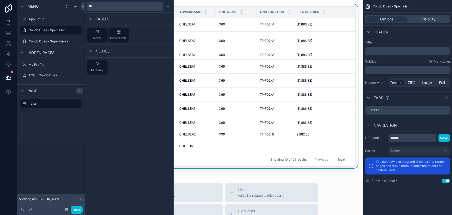
type input "*"
type input "*******"
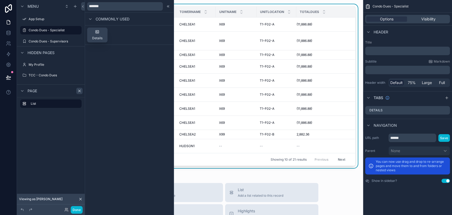
click at [101, 38] on span "Details" at bounding box center [97, 38] width 10 height 4
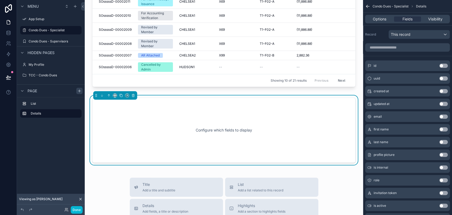
scroll to position [101, 0]
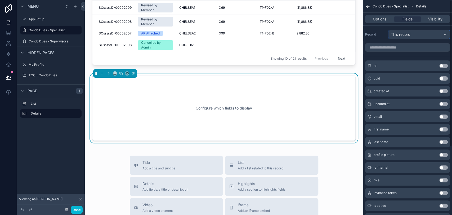
click at [419, 34] on div "This record" at bounding box center [418, 34] width 61 height 8
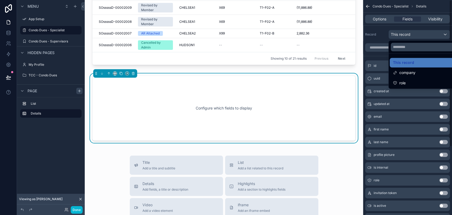
click at [379, 19] on div "scrollable content" at bounding box center [226, 107] width 452 height 215
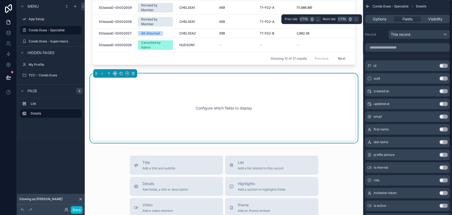
click at [379, 19] on span "Options" at bounding box center [379, 18] width 13 height 5
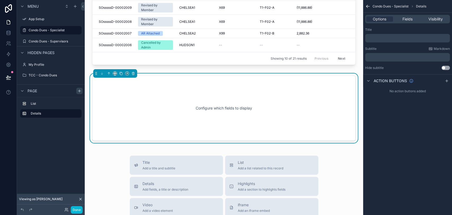
click at [386, 39] on p "﻿" at bounding box center [408, 38] width 82 height 4
click at [132, 73] on icon "scrollable content" at bounding box center [133, 73] width 4 height 4
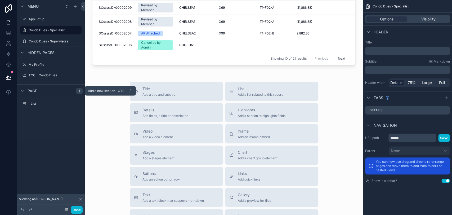
click at [79, 89] on icon "scrollable content" at bounding box center [79, 91] width 4 height 4
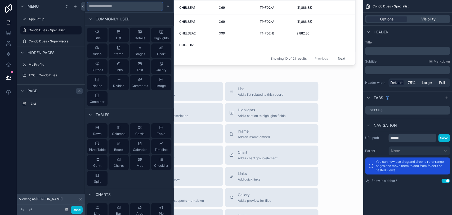
click at [116, 7] on input "text" at bounding box center [125, 6] width 76 height 8
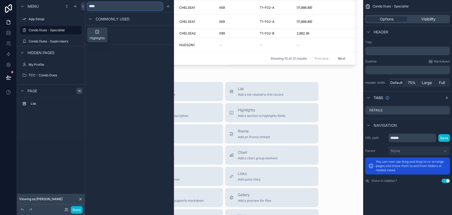
type input "****"
click at [98, 34] on div "Highlights" at bounding box center [97, 35] width 15 height 11
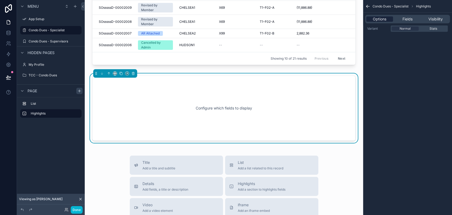
click at [384, 19] on span "Options" at bounding box center [379, 18] width 13 height 5
click at [410, 20] on span "Fields" at bounding box center [407, 18] width 10 height 5
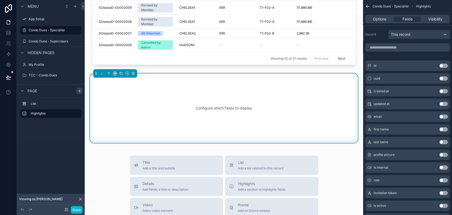
click at [431, 33] on div "This record" at bounding box center [418, 34] width 61 height 8
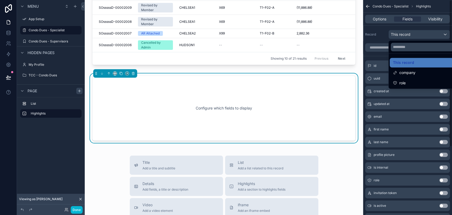
click at [434, 21] on div "scrollable content" at bounding box center [226, 107] width 452 height 215
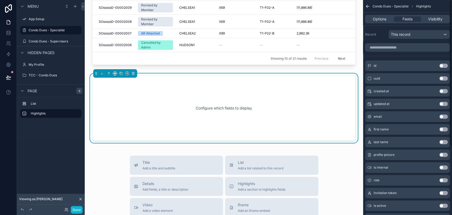
click at [432, 23] on div "Options Fields Visibility" at bounding box center [407, 19] width 85 height 8
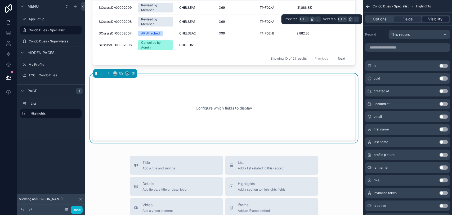
click at [432, 20] on span "Visibility" at bounding box center [435, 18] width 14 height 5
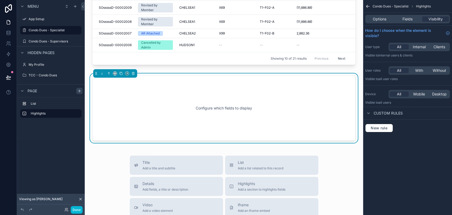
click at [301, 103] on div "Configure which fields to display" at bounding box center [224, 108] width 246 height 48
click at [133, 73] on icon "scrollable content" at bounding box center [133, 73] width 0 height 1
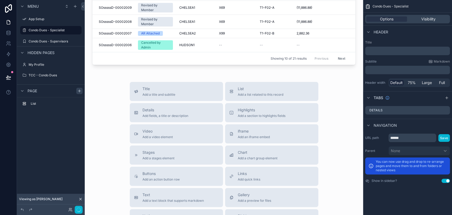
scroll to position [0, 0]
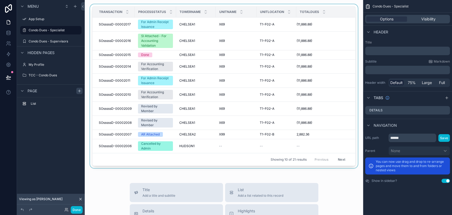
click at [110, 27] on div "scrollable content" at bounding box center [224, 87] width 270 height 166
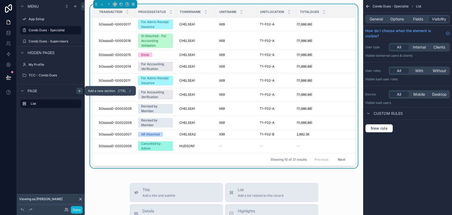
click at [77, 90] on icon "scrollable content" at bounding box center [79, 91] width 4 height 4
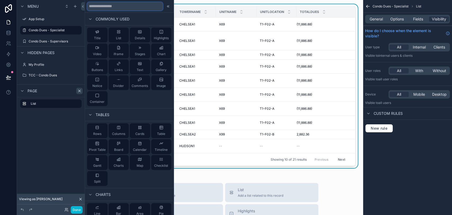
click at [136, 8] on input "text" at bounding box center [125, 6] width 76 height 8
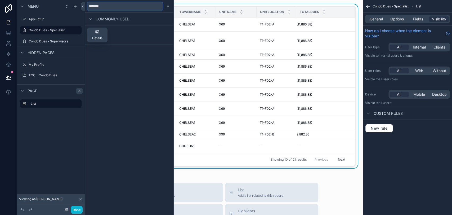
type input "*******"
click at [104, 34] on button "Details" at bounding box center [97, 35] width 20 height 15
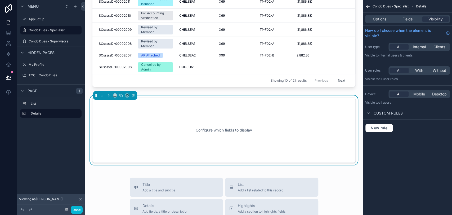
scroll to position [101, 0]
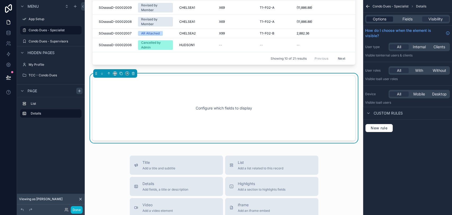
click at [379, 20] on span "Options" at bounding box center [379, 18] width 13 height 5
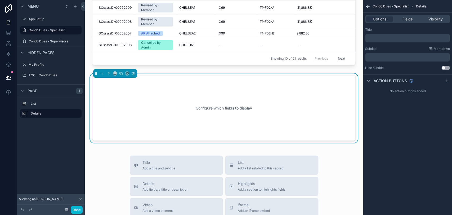
click at [388, 41] on div "﻿" at bounding box center [407, 38] width 85 height 8
click at [388, 39] on p "﻿" at bounding box center [408, 38] width 82 height 4
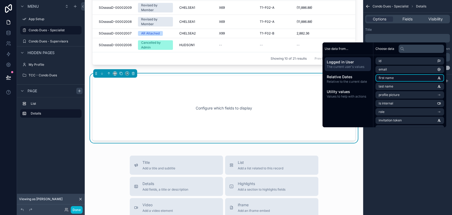
click at [396, 80] on li "first name" at bounding box center [409, 77] width 69 height 7
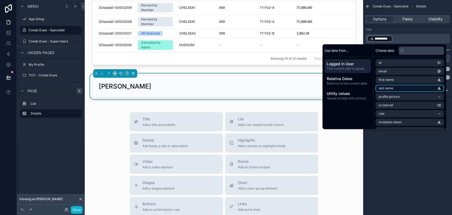
click at [402, 87] on li "last name" at bounding box center [409, 87] width 69 height 7
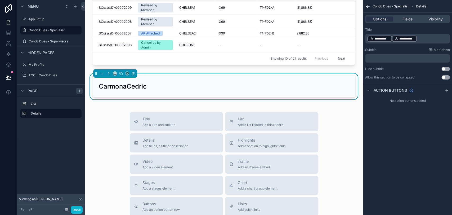
click at [432, 35] on p "**********" at bounding box center [408, 38] width 82 height 7
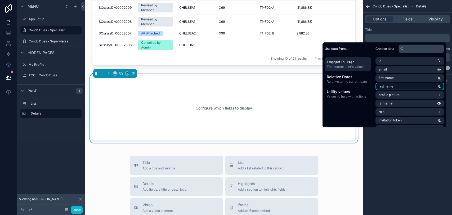
click at [416, 85] on li "last name" at bounding box center [409, 86] width 69 height 7
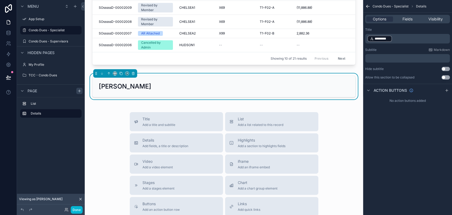
click at [407, 40] on p "﻿ ********* ﻿ ﻿" at bounding box center [408, 38] width 82 height 7
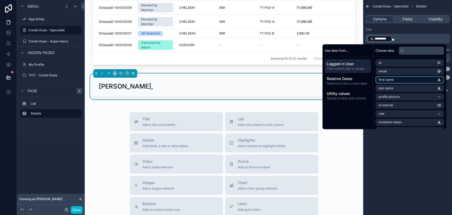
click at [405, 81] on li "first name" at bounding box center [409, 79] width 69 height 7
click at [391, 145] on div "**********" at bounding box center [407, 107] width 89 height 215
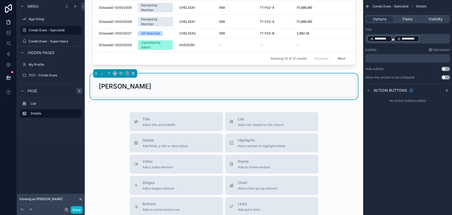
click at [404, 58] on p "﻿" at bounding box center [408, 58] width 82 height 4
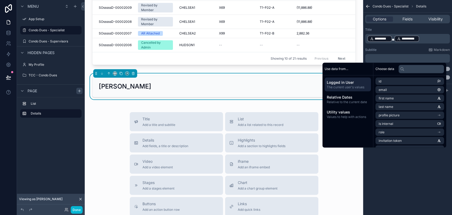
click at [393, 174] on div "**********" at bounding box center [407, 107] width 89 height 215
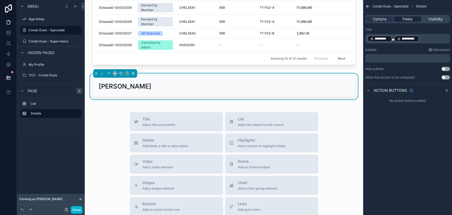
click at [405, 20] on span "Fields" at bounding box center [407, 18] width 10 height 5
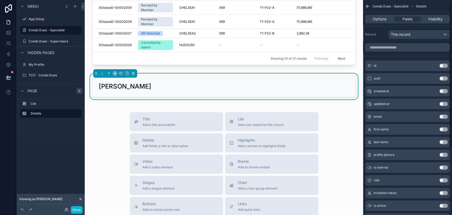
scroll to position [29, 0]
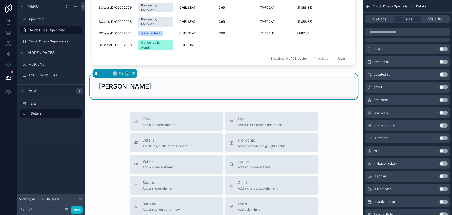
click at [443, 100] on button "Use setting" at bounding box center [443, 100] width 8 height 4
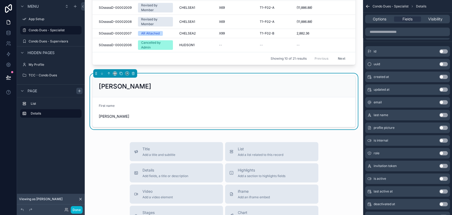
scroll to position [0, 0]
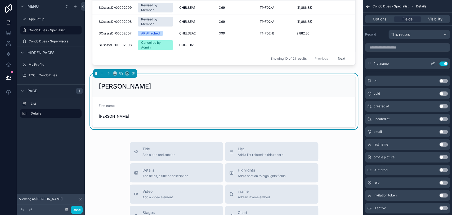
click at [441, 65] on button "Use setting" at bounding box center [443, 63] width 8 height 4
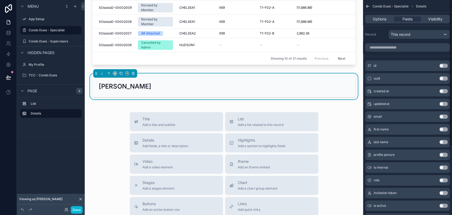
click at [445, 130] on button "Use setting" at bounding box center [443, 129] width 8 height 4
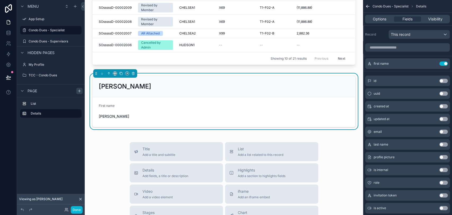
click at [445, 145] on button "Use setting" at bounding box center [443, 144] width 8 height 4
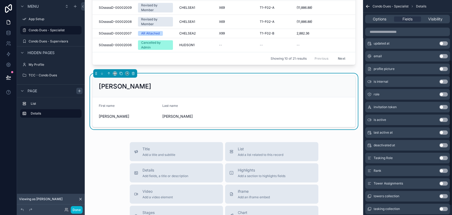
scroll to position [102, 0]
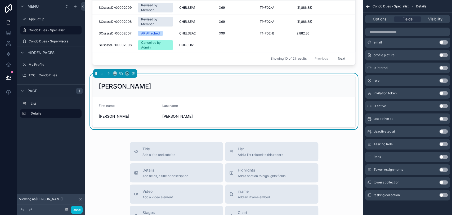
click at [443, 157] on button "Use setting" at bounding box center [443, 157] width 8 height 4
click at [443, 169] on button "Use setting" at bounding box center [443, 169] width 8 height 4
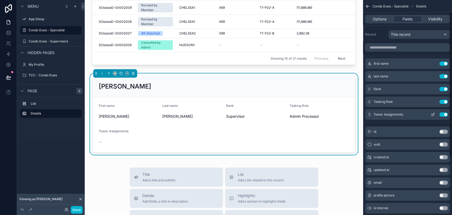
scroll to position [0, 0]
click at [442, 87] on button "Use setting" at bounding box center [443, 89] width 8 height 4
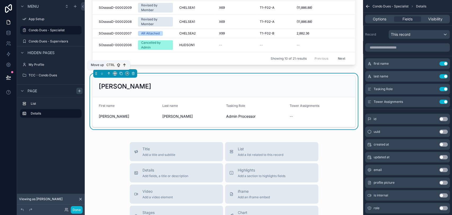
click at [108, 73] on icon "scrollable content" at bounding box center [109, 73] width 4 height 4
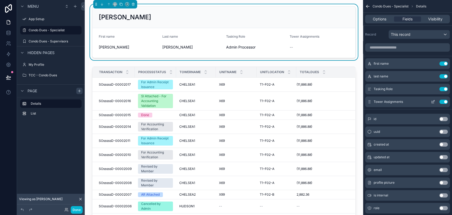
click at [445, 102] on button "Use setting" at bounding box center [443, 101] width 8 height 4
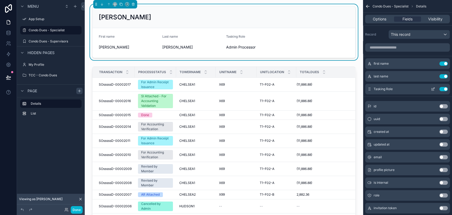
click at [441, 89] on button "Use setting" at bounding box center [443, 89] width 8 height 4
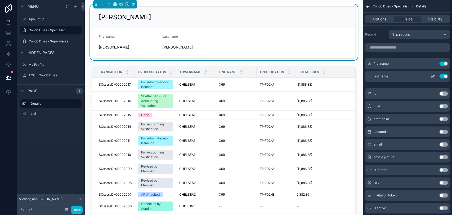
click at [441, 77] on button "Use setting" at bounding box center [443, 76] width 8 height 4
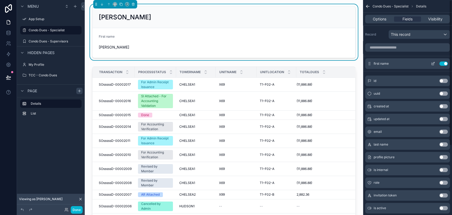
click at [442, 64] on button "Use setting" at bounding box center [443, 63] width 8 height 4
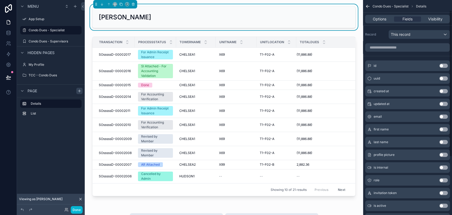
scroll to position [29, 0]
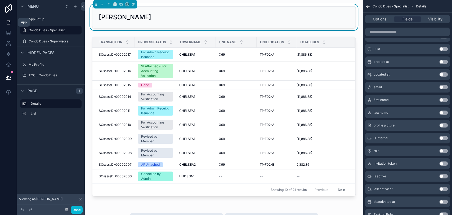
click at [8, 22] on icon at bounding box center [8, 22] width 5 height 5
click at [11, 34] on link at bounding box center [8, 33] width 17 height 11
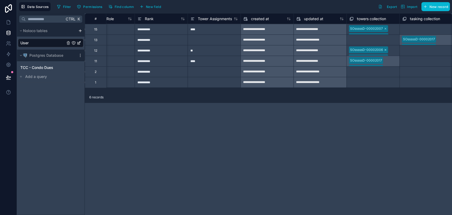
scroll to position [0, 607]
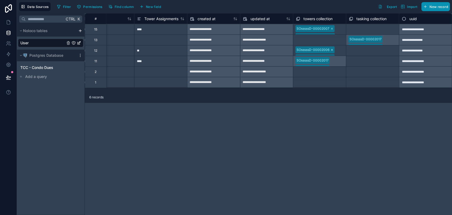
click at [440, 8] on span "New record" at bounding box center [438, 7] width 19 height 4
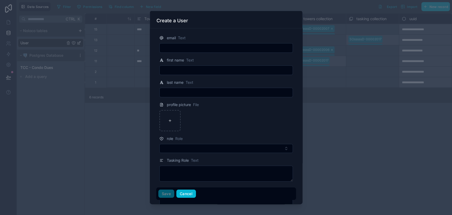
click at [182, 191] on button "Cancel" at bounding box center [186, 193] width 20 height 8
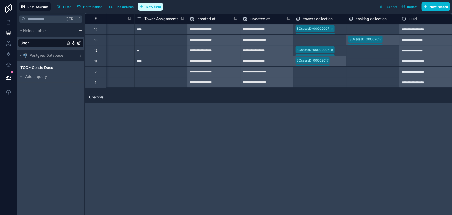
click at [157, 8] on span "New field" at bounding box center [153, 7] width 15 height 4
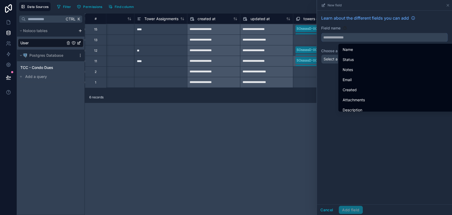
click at [339, 37] on input "text" at bounding box center [384, 37] width 126 height 8
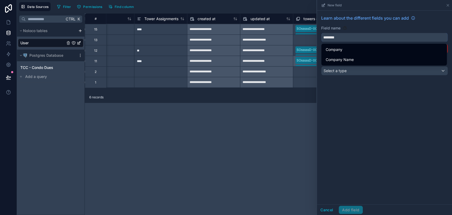
click at [321, 33] on button "*******" at bounding box center [384, 37] width 126 height 9
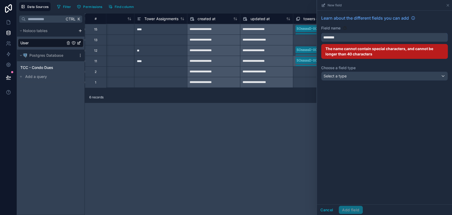
click at [366, 38] on input "*******" at bounding box center [384, 37] width 126 height 8
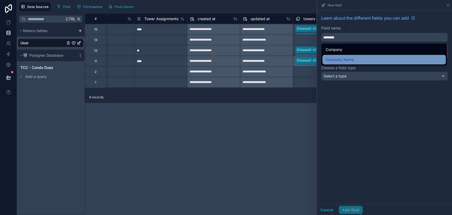
click at [368, 58] on div "Company Name" at bounding box center [383, 59] width 117 height 6
type input "**********"
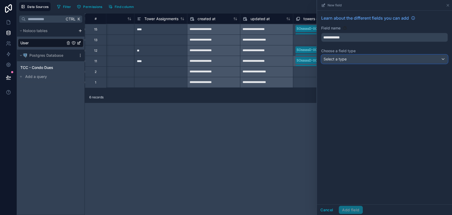
click at [362, 57] on div "Select a type" at bounding box center [384, 59] width 126 height 8
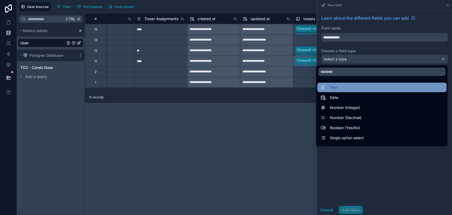
click at [362, 89] on div "Text" at bounding box center [381, 87] width 123 height 6
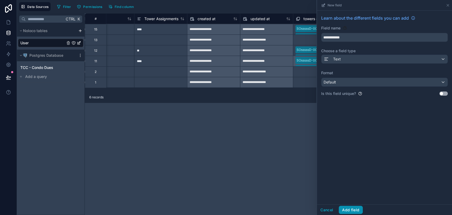
click at [355, 208] on button "Add field" at bounding box center [350, 209] width 24 height 8
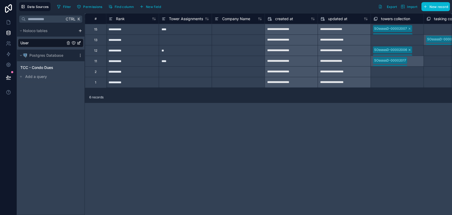
scroll to position [0, 576]
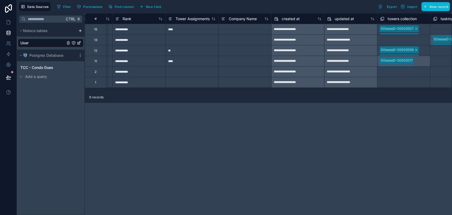
click at [252, 27] on div at bounding box center [244, 29] width 53 height 11
type input "****"
click at [247, 34] on div "****" at bounding box center [244, 29] width 53 height 11
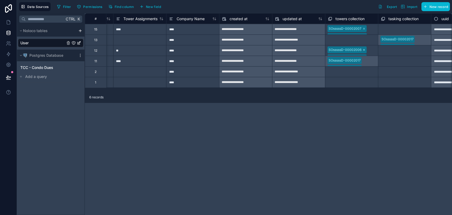
scroll to position [0, 633]
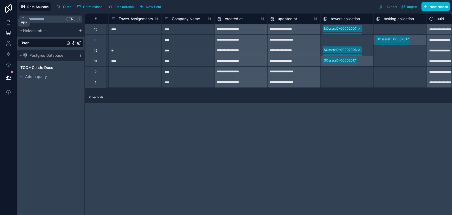
click at [7, 22] on icon at bounding box center [8, 22] width 5 height 5
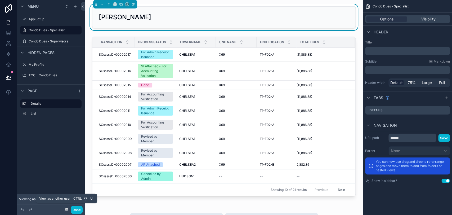
click at [66, 208] on icon at bounding box center [65, 208] width 1 height 1
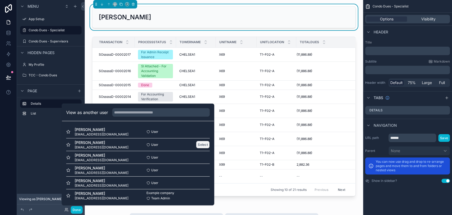
click at [201, 143] on button "Select" at bounding box center [203, 145] width 14 height 8
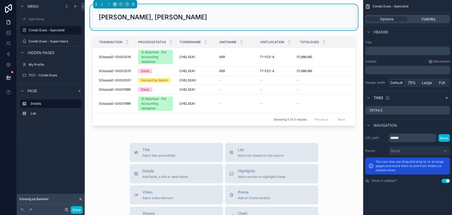
click at [155, 134] on div "Perez, Rainnier Transaction Processstatus Towername Unitname Unitlocation Total…" at bounding box center [224, 186] width 278 height 373
click at [66, 210] on icon at bounding box center [66, 209] width 4 height 4
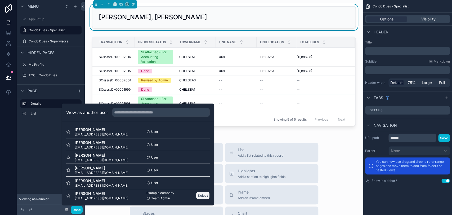
click at [196, 196] on button "Select" at bounding box center [203, 195] width 14 height 8
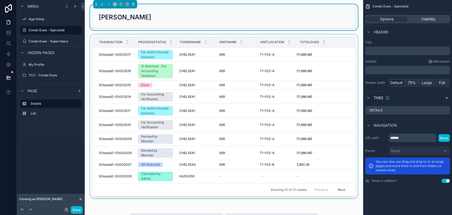
click at [161, 109] on div "scrollable content" at bounding box center [224, 117] width 270 height 166
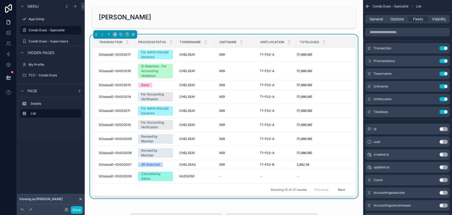
click at [161, 109] on div "For Admin Receipt Issuance" at bounding box center [155, 111] width 29 height 10
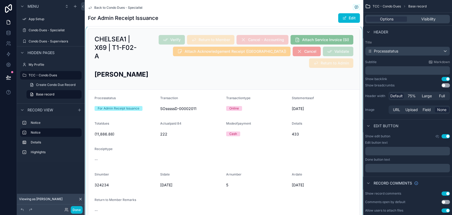
scroll to position [88, 0]
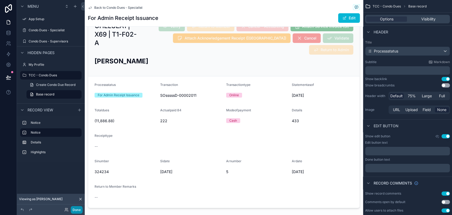
click at [80, 208] on button "Done" at bounding box center [77, 210] width 12 height 8
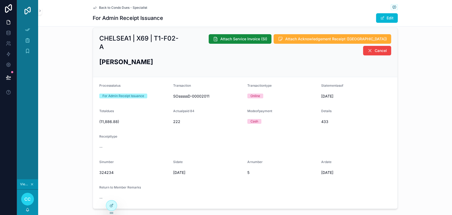
scroll to position [0, 0]
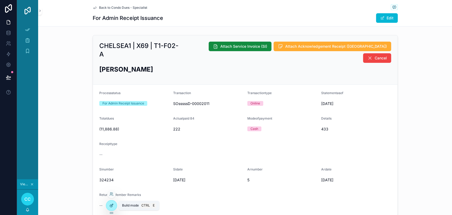
click at [114, 205] on div at bounding box center [111, 205] width 11 height 10
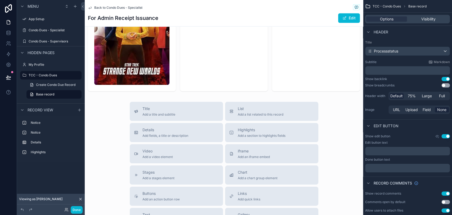
scroll to position [323, 0]
click at [6, 33] on icon at bounding box center [8, 32] width 5 height 5
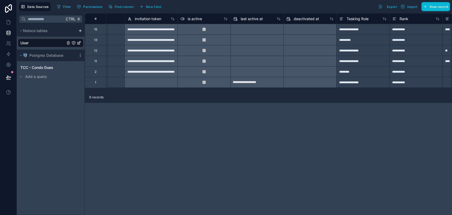
scroll to position [0, 400]
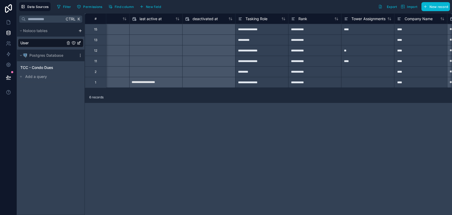
click at [257, 83] on div "**********" at bounding box center [261, 82] width 53 height 11
click at [10, 22] on icon at bounding box center [8, 22] width 3 height 4
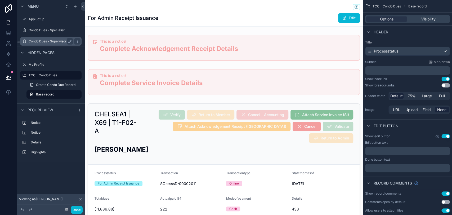
click at [56, 39] on label "Condo Dues - Supervisors" at bounding box center [50, 41] width 42 height 4
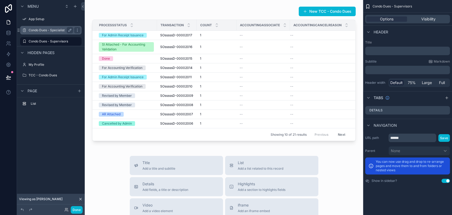
click at [59, 31] on label "Condo Dues - Specialist" at bounding box center [50, 30] width 42 height 4
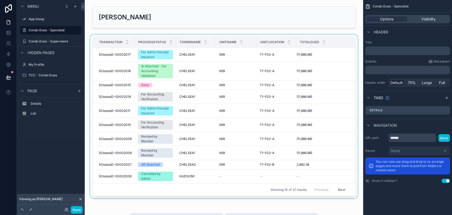
click at [156, 71] on div "scrollable content" at bounding box center [224, 117] width 270 height 166
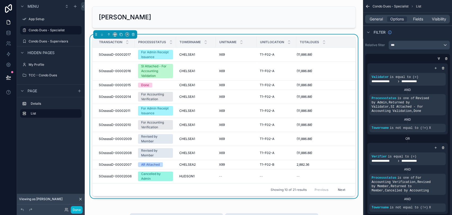
click at [178, 70] on td "CHELSEA1 CHELSEA1" at bounding box center [196, 71] width 40 height 19
click at [129, 70] on span "SOsssssD-00002016" at bounding box center [115, 71] width 32 height 4
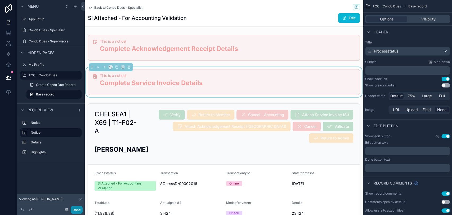
click at [80, 210] on button "Done" at bounding box center [77, 210] width 12 height 8
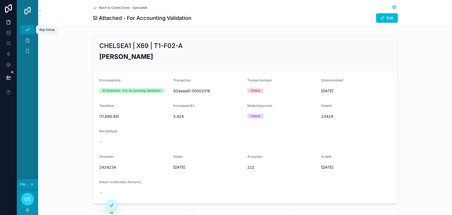
click at [26, 34] on div "App Setup" at bounding box center [27, 29] width 8 height 8
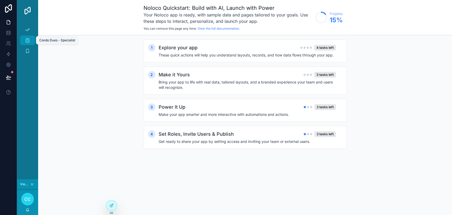
click at [26, 41] on icon "scrollable content" at bounding box center [27, 40] width 5 height 5
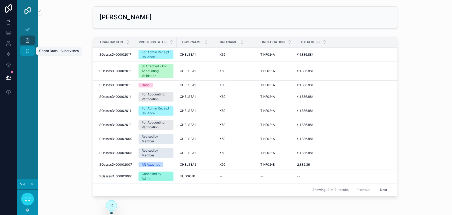
click at [30, 49] on div "Condo Dues - Supervisors" at bounding box center [27, 51] width 8 height 8
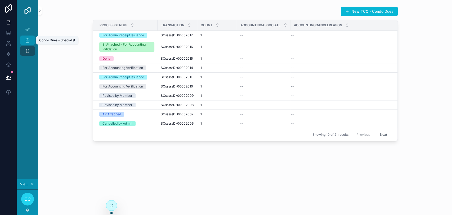
click at [31, 42] on div "Condo Dues - Specialist" at bounding box center [27, 40] width 8 height 8
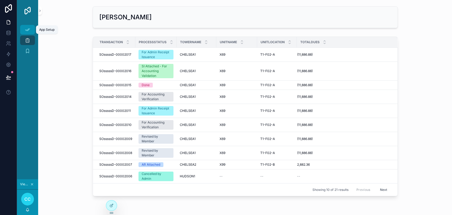
click at [29, 33] on div "App Setup" at bounding box center [27, 29] width 8 height 8
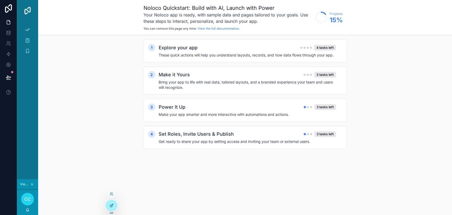
click at [111, 207] on div at bounding box center [111, 205] width 11 height 10
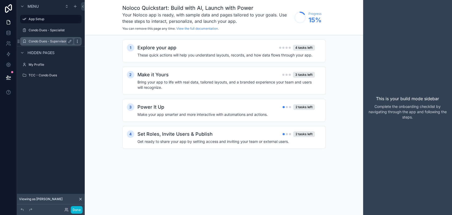
click at [78, 42] on icon "scrollable content" at bounding box center [77, 41] width 4 height 4
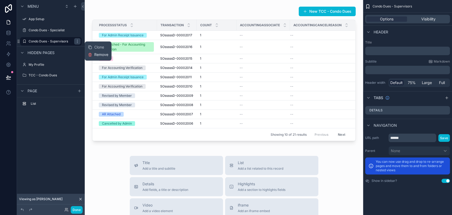
click at [93, 55] on button "Remove" at bounding box center [98, 54] width 20 height 5
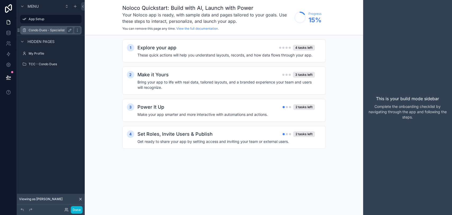
click at [47, 32] on label "Condo Dues - Specialist" at bounding box center [50, 30] width 42 height 4
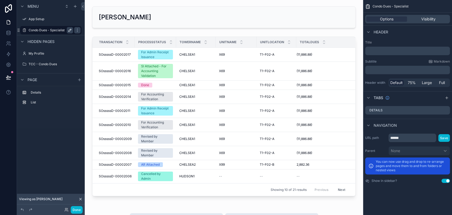
click at [68, 32] on icon "scrollable content" at bounding box center [70, 30] width 4 height 4
type input "*"
type input "**********"
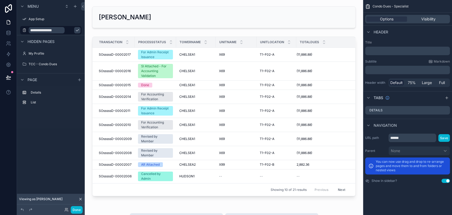
click at [75, 30] on icon "scrollable content" at bounding box center [77, 30] width 4 height 4
click at [80, 29] on div "scrollable content" at bounding box center [77, 30] width 6 height 6
click at [0, 0] on icon "scrollable content" at bounding box center [0, 0] width 0 height 0
click at [75, 29] on icon "scrollable content" at bounding box center [77, 30] width 4 height 4
click at [39, 29] on label "Condominium Dues" at bounding box center [50, 30] width 42 height 4
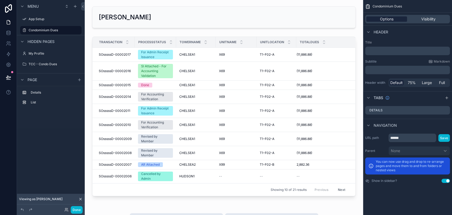
click at [386, 17] on span "Options" at bounding box center [386, 18] width 13 height 5
click at [417, 16] on div "Options Visibility" at bounding box center [407, 19] width 85 height 8
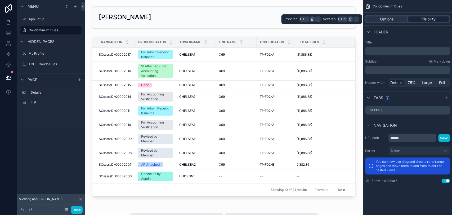
click at [418, 20] on div "Visibility" at bounding box center [428, 18] width 41 height 5
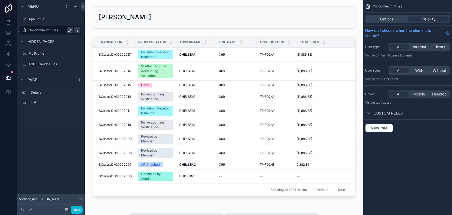
click at [76, 30] on icon "scrollable content" at bounding box center [77, 30] width 4 height 4
click at [25, 30] on icon "scrollable content" at bounding box center [24, 30] width 4 height 4
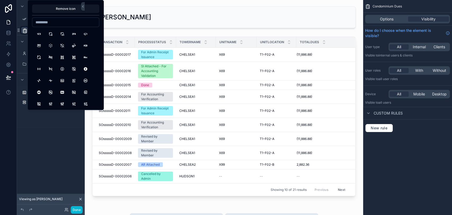
click at [54, 24] on input at bounding box center [65, 22] width 67 height 7
type input "*"
drag, startPoint x: 72, startPoint y: 23, endPoint x: 9, endPoint y: 21, distance: 63.3
click at [9, 21] on div "**********" at bounding box center [226, 107] width 452 height 215
type input "*"
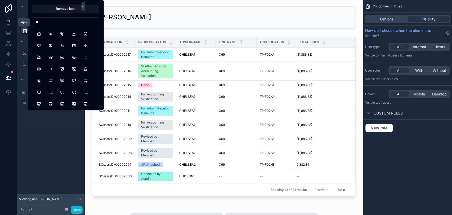
type input "*"
type input "*****"
click at [40, 70] on button "Home" at bounding box center [39, 69] width 10 height 10
click at [57, 122] on div "Details List" at bounding box center [51, 107] width 68 height 42
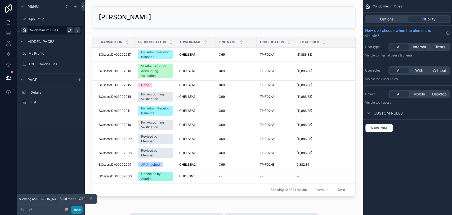
click at [74, 209] on button "Done" at bounding box center [77, 210] width 12 height 8
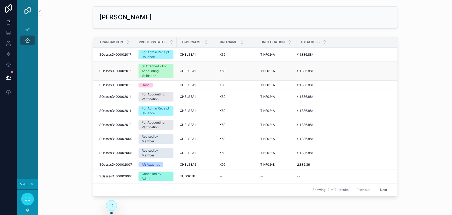
click at [120, 70] on span "SOsssssD-00002016" at bounding box center [115, 71] width 32 height 4
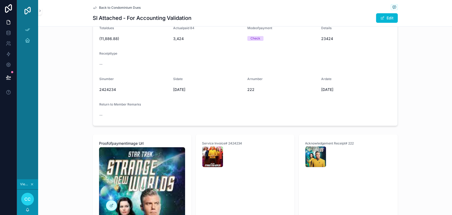
scroll to position [29, 0]
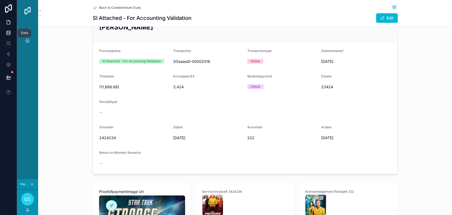
click at [12, 32] on link at bounding box center [8, 33] width 17 height 11
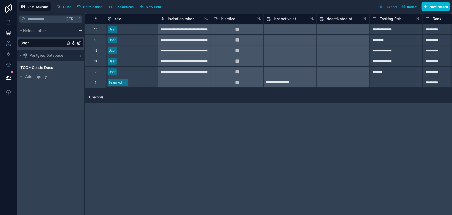
scroll to position [0, 148]
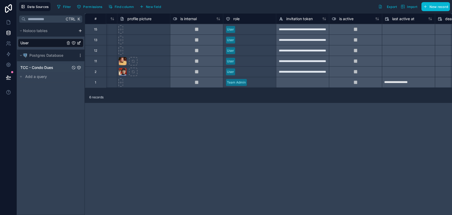
click at [40, 68] on span "TCC - Condo Dues" at bounding box center [36, 67] width 33 height 5
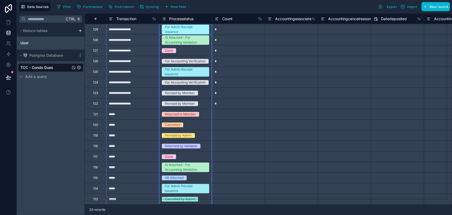
click at [165, 19] on icon at bounding box center [164, 19] width 2 height 0
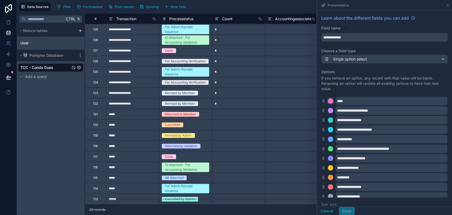
click at [328, 101] on div at bounding box center [330, 100] width 5 height 5
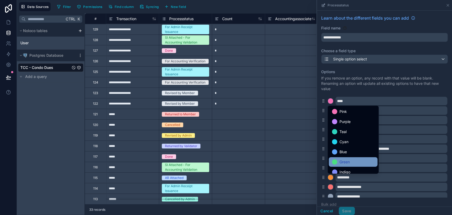
click at [356, 159] on div "Green" at bounding box center [353, 162] width 42 height 6
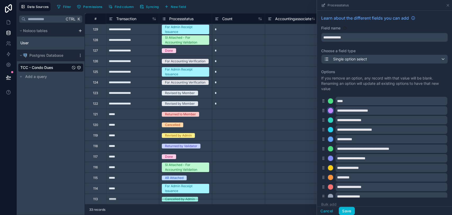
click at [328, 108] on div at bounding box center [330, 110] width 5 height 5
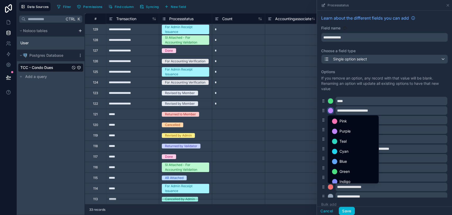
scroll to position [44, 0]
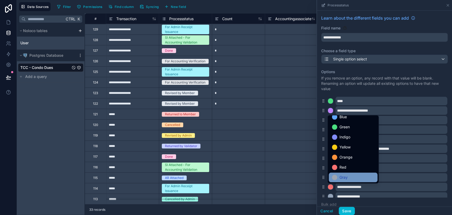
click at [357, 174] on div "Gray" at bounding box center [353, 177] width 42 height 6
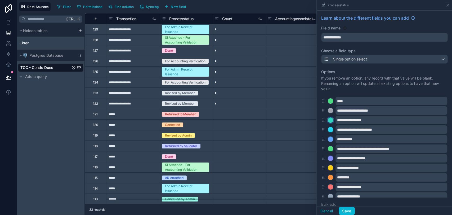
click at [329, 118] on div at bounding box center [330, 119] width 5 height 5
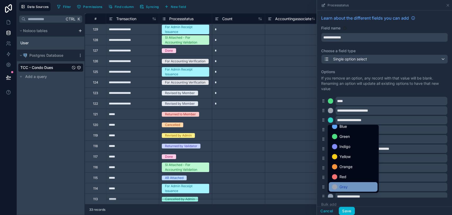
click at [346, 185] on span "Gray" at bounding box center [343, 186] width 8 height 6
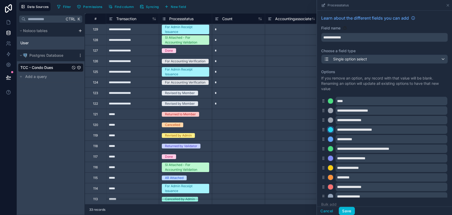
click at [328, 129] on div at bounding box center [330, 129] width 5 height 5
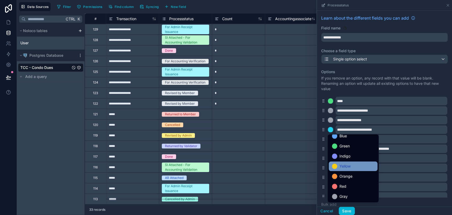
click at [348, 167] on span "Yellow" at bounding box center [344, 166] width 11 height 6
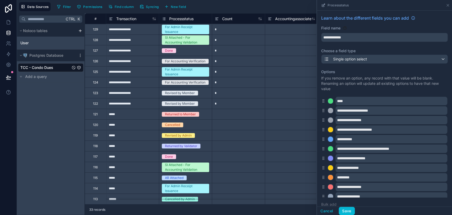
click at [326, 138] on div "**********" at bounding box center [384, 139] width 126 height 8
click at [330, 139] on div at bounding box center [330, 138] width 5 height 5
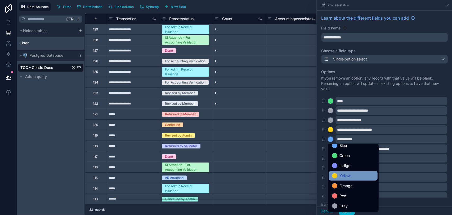
click at [359, 175] on div "Yellow" at bounding box center [353, 175] width 42 height 6
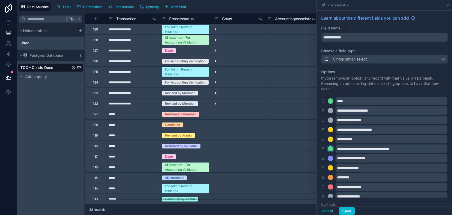
click at [330, 150] on div at bounding box center [330, 148] width 5 height 5
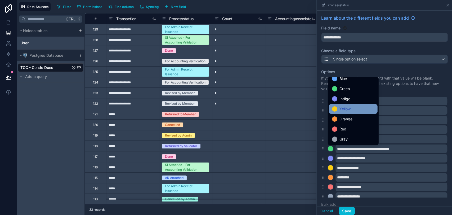
click at [347, 110] on span "Yellow" at bounding box center [344, 109] width 11 height 6
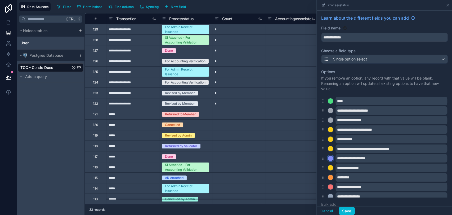
click at [330, 159] on div at bounding box center [330, 157] width 5 height 5
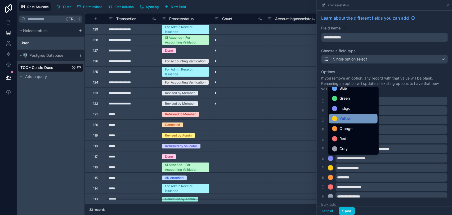
click at [350, 121] on span "Yellow" at bounding box center [344, 118] width 11 height 6
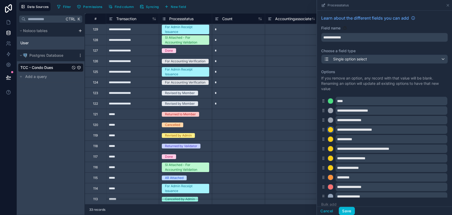
click at [332, 129] on div at bounding box center [330, 129] width 5 height 5
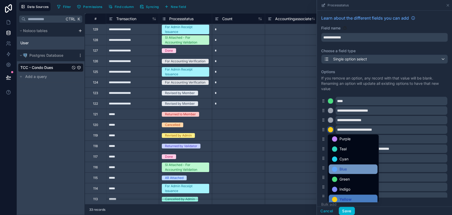
scroll to position [29, 0]
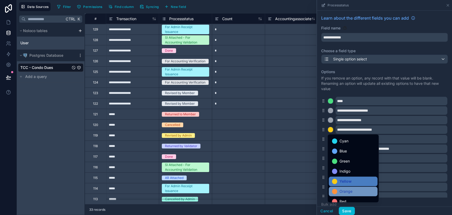
click at [351, 193] on span "Orange" at bounding box center [345, 191] width 13 height 6
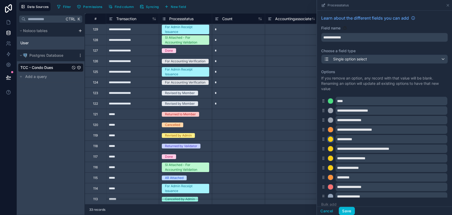
click at [332, 138] on div at bounding box center [330, 138] width 5 height 5
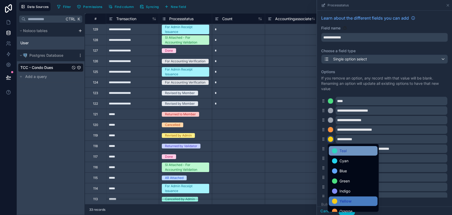
scroll to position [44, 0]
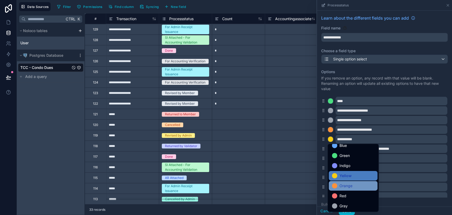
click at [354, 184] on div "Orange" at bounding box center [353, 185] width 42 height 6
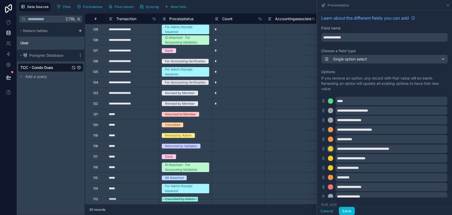
click at [328, 148] on div at bounding box center [330, 148] width 5 height 5
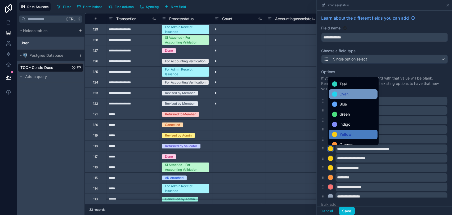
scroll to position [29, 0]
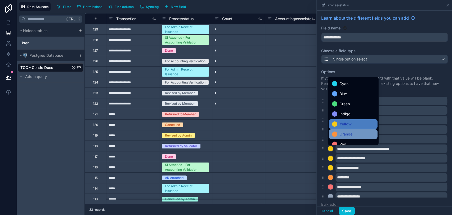
click at [358, 134] on div "Orange" at bounding box center [353, 134] width 42 height 6
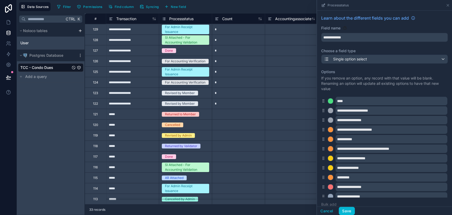
scroll to position [14, 0]
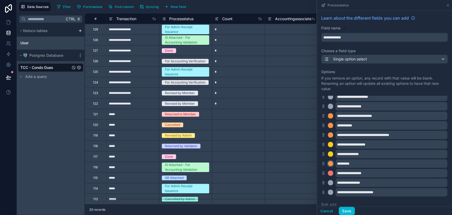
click at [330, 163] on div at bounding box center [330, 163] width 5 height 5
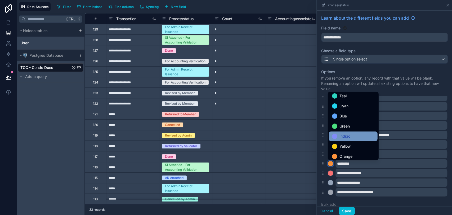
scroll to position [44, 0]
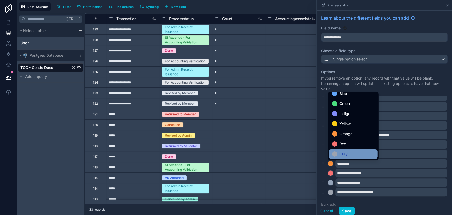
click at [359, 153] on div "Gray" at bounding box center [353, 154] width 42 height 6
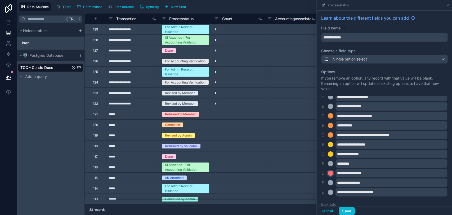
click at [328, 173] on div at bounding box center [330, 172] width 5 height 5
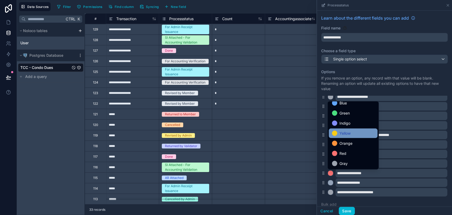
click at [357, 133] on div "Yellow" at bounding box center [353, 133] width 42 height 6
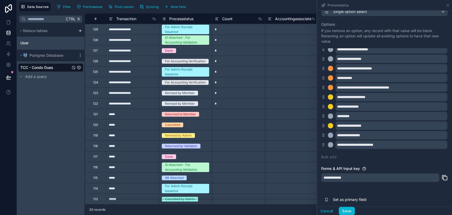
scroll to position [51, 0]
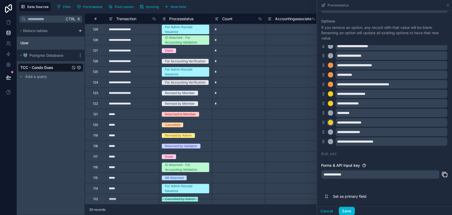
click at [331, 123] on div at bounding box center [330, 122] width 5 height 5
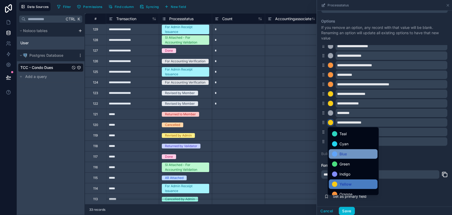
scroll to position [29, 0]
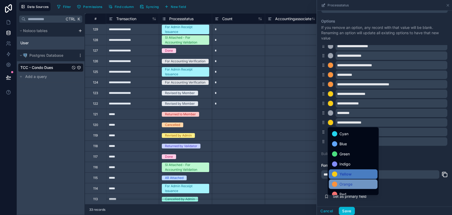
click at [362, 182] on div "Orange" at bounding box center [353, 184] width 42 height 6
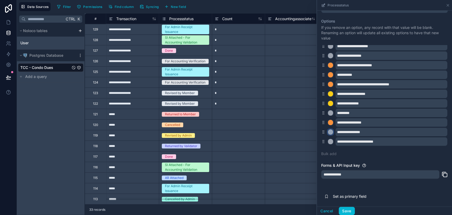
click at [332, 131] on div at bounding box center [330, 131] width 5 height 5
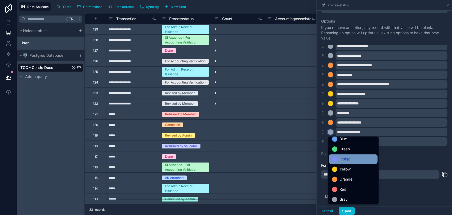
scroll to position [44, 0]
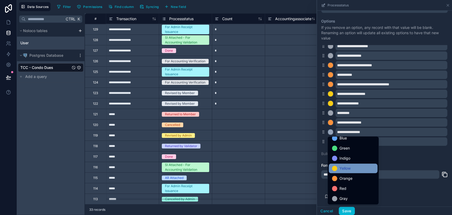
click at [351, 170] on div "Yellow" at bounding box center [353, 168] width 42 height 6
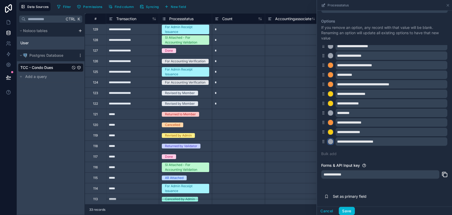
click at [330, 143] on div at bounding box center [330, 141] width 5 height 5
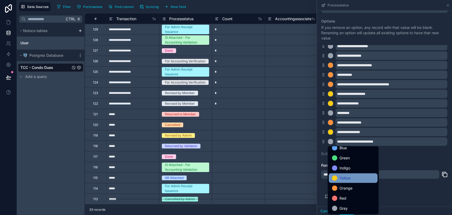
click at [347, 175] on span "Yellow" at bounding box center [344, 178] width 11 height 6
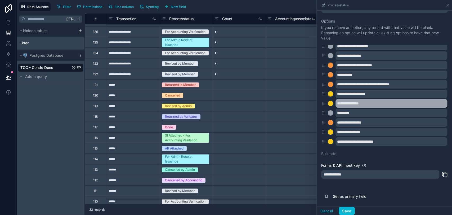
scroll to position [0, 0]
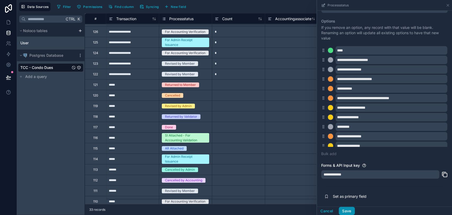
click at [351, 208] on button "Save" at bounding box center [346, 210] width 16 height 8
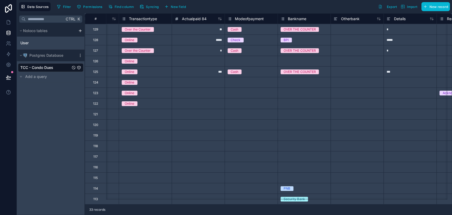
scroll to position [0, 366]
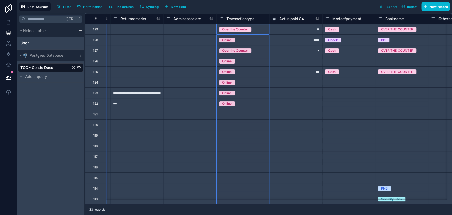
click at [219, 19] on icon at bounding box center [221, 19] width 4 height 6
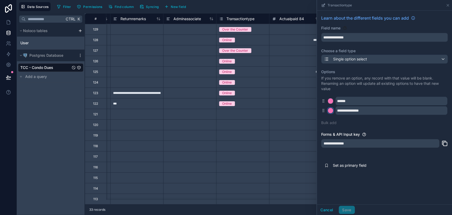
click at [330, 112] on div at bounding box center [330, 110] width 5 height 5
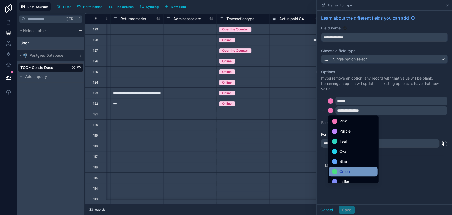
click at [349, 168] on div "Green" at bounding box center [352, 171] width 49 height 10
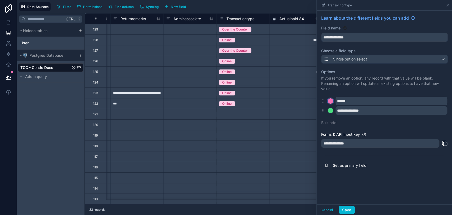
click at [329, 100] on div at bounding box center [330, 100] width 5 height 5
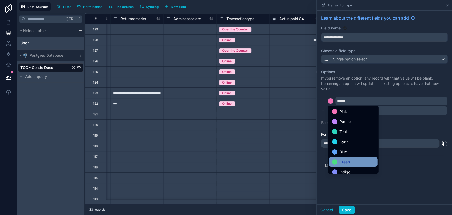
click at [341, 160] on span "Green" at bounding box center [344, 162] width 10 height 6
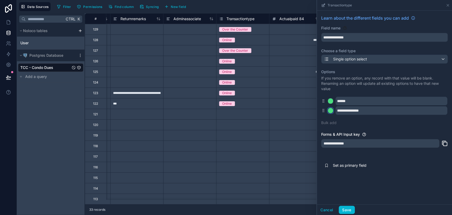
click at [328, 110] on div at bounding box center [330, 110] width 5 height 5
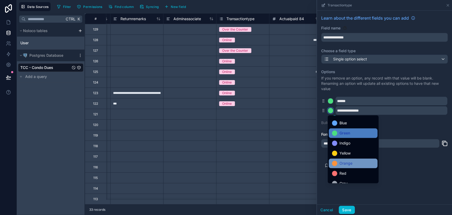
scroll to position [44, 0]
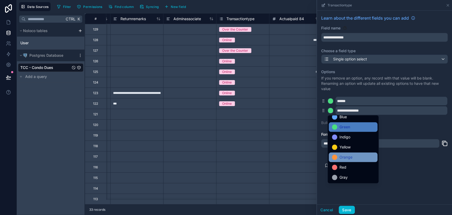
click at [344, 157] on span "Orange" at bounding box center [345, 157] width 13 height 6
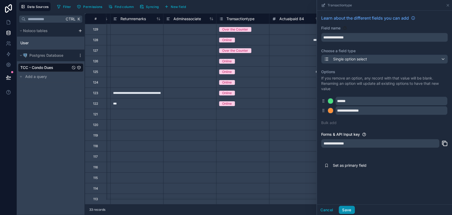
click at [346, 208] on button "Save" at bounding box center [346, 209] width 16 height 8
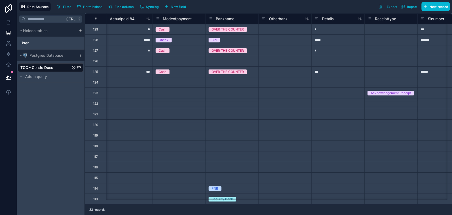
scroll to position [0, 516]
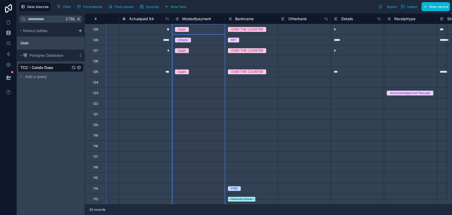
click at [176, 18] on icon at bounding box center [177, 19] width 4 height 6
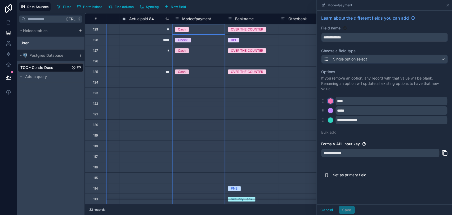
click at [330, 103] on div at bounding box center [330, 100] width 5 height 5
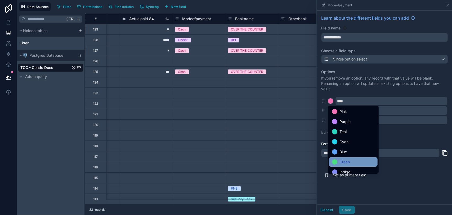
click at [345, 159] on span "Green" at bounding box center [344, 162] width 10 height 6
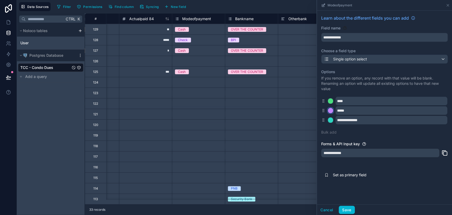
click at [330, 110] on div at bounding box center [330, 110] width 5 height 5
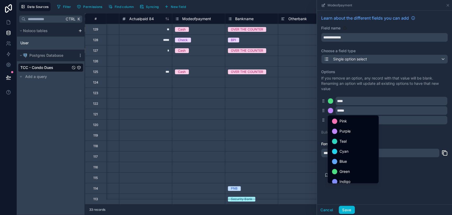
click at [345, 168] on span "Green" at bounding box center [344, 171] width 10 height 6
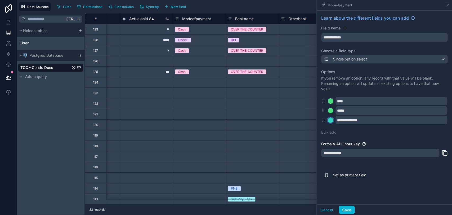
click at [330, 121] on div at bounding box center [330, 119] width 5 height 5
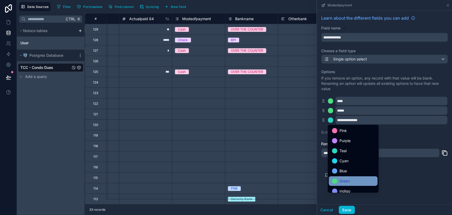
click at [352, 179] on div "Green" at bounding box center [353, 181] width 42 height 6
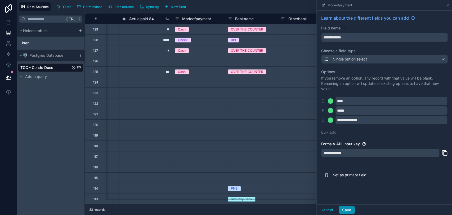
click at [347, 211] on button "Save" at bounding box center [346, 209] width 16 height 8
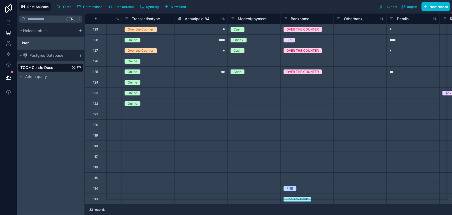
scroll to position [0, 469]
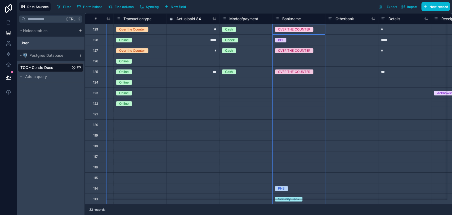
click at [277, 19] on icon at bounding box center [277, 19] width 4 height 6
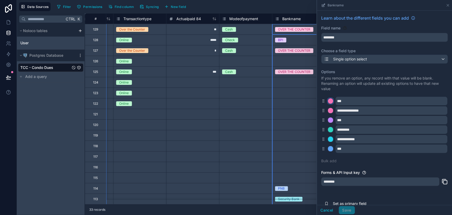
click at [328, 101] on div at bounding box center [330, 100] width 5 height 5
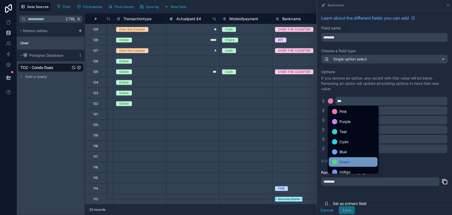
click at [341, 159] on span "Green" at bounding box center [344, 162] width 10 height 6
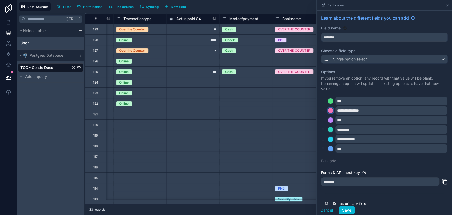
click at [329, 111] on div at bounding box center [330, 110] width 5 height 5
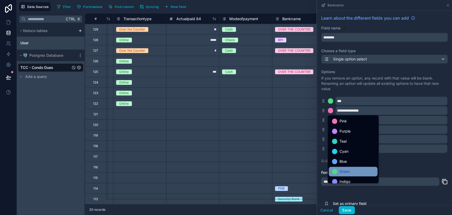
click at [341, 168] on span "Green" at bounding box center [344, 171] width 10 height 6
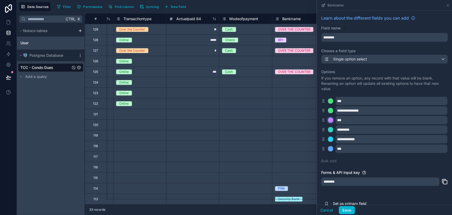
click at [330, 118] on div at bounding box center [330, 119] width 5 height 5
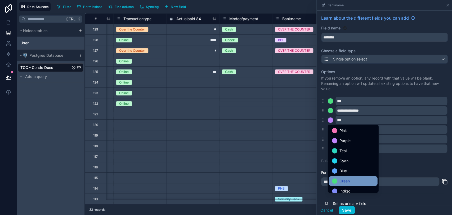
click at [344, 180] on span "Green" at bounding box center [344, 181] width 10 height 6
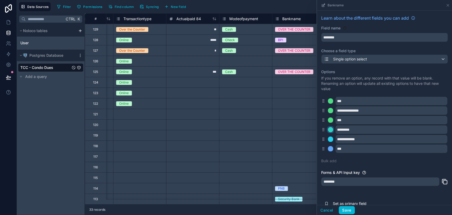
click at [328, 130] on div at bounding box center [330, 129] width 5 height 5
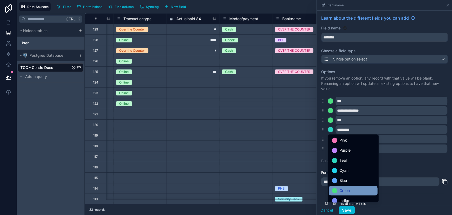
click at [347, 191] on span "Green" at bounding box center [344, 190] width 10 height 6
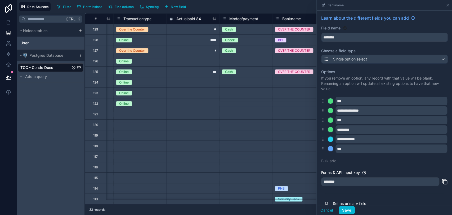
click at [332, 141] on div at bounding box center [330, 139] width 6 height 6
click at [332, 139] on div at bounding box center [330, 138] width 5 height 5
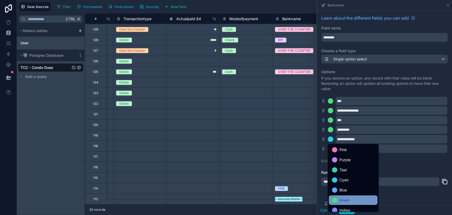
click at [348, 200] on span "Green" at bounding box center [344, 200] width 10 height 6
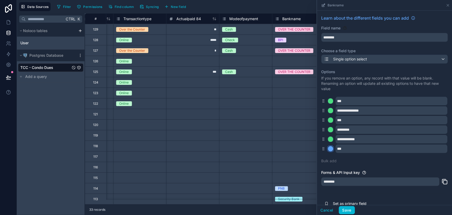
click at [329, 147] on div at bounding box center [330, 148] width 5 height 5
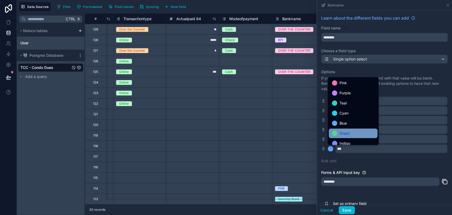
click at [349, 132] on span "Green" at bounding box center [344, 133] width 10 height 6
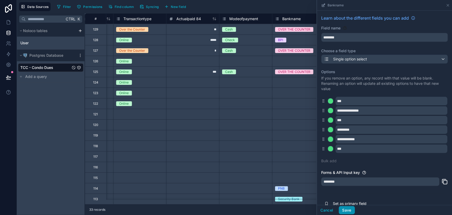
click at [348, 207] on button "Save" at bounding box center [346, 210] width 16 height 8
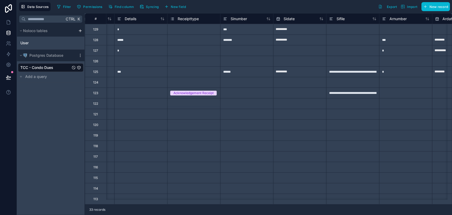
scroll to position [0, 702]
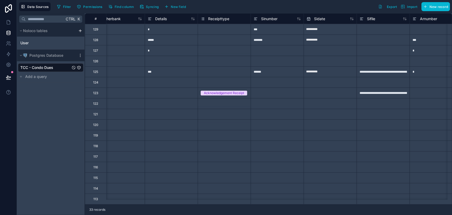
click at [204, 20] on icon at bounding box center [202, 19] width 4 height 6
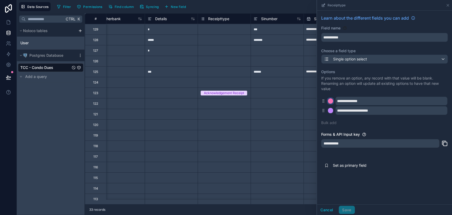
click at [330, 101] on div at bounding box center [330, 100] width 5 height 5
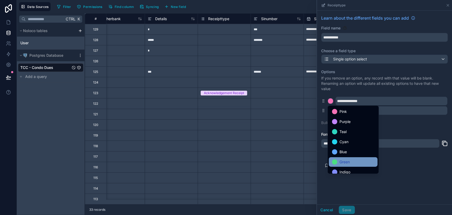
click at [344, 160] on span "Green" at bounding box center [344, 162] width 10 height 6
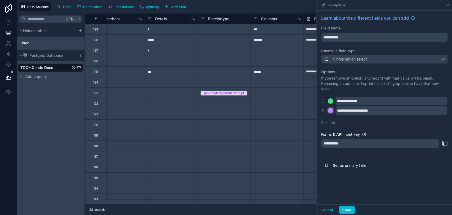
click at [329, 110] on div at bounding box center [330, 110] width 5 height 5
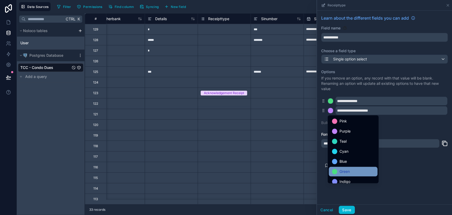
click at [347, 168] on span "Green" at bounding box center [344, 171] width 10 height 6
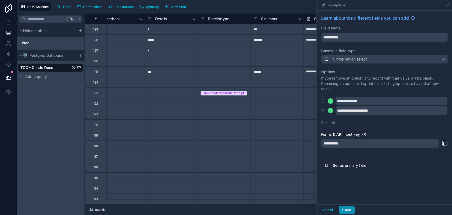
click at [343, 205] on button "Save" at bounding box center [346, 209] width 16 height 8
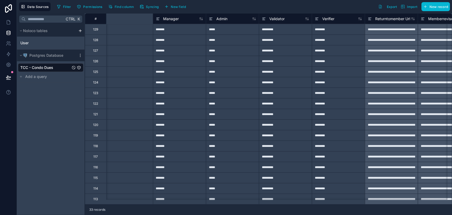
scroll to position [0, 3787]
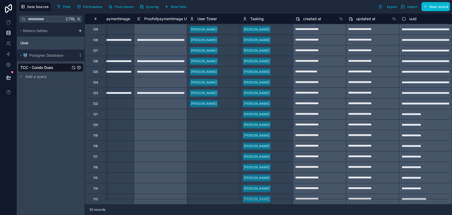
click at [243, 19] on icon at bounding box center [245, 19] width 4 height 6
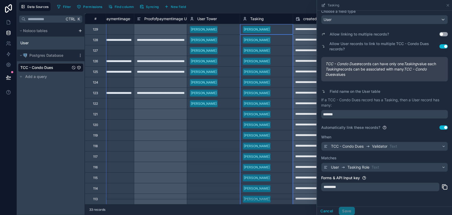
scroll to position [57, 0]
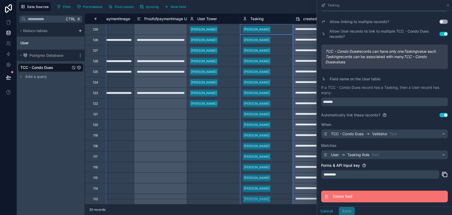
click at [339, 195] on span "Delete field" at bounding box center [371, 195] width 76 height 5
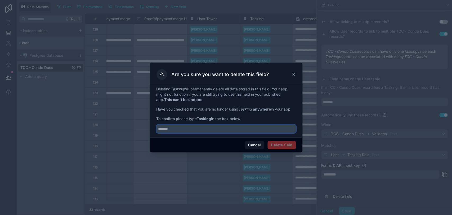
click at [198, 130] on input "text" at bounding box center [226, 128] width 140 height 8
type input "*******"
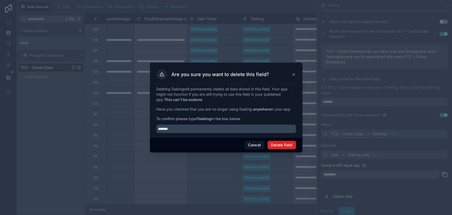
click at [272, 143] on button "Delete field" at bounding box center [281, 145] width 28 height 8
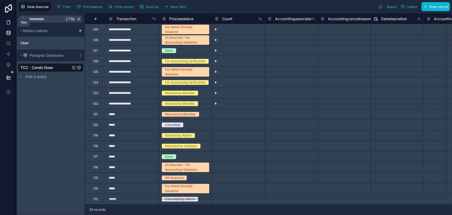
click at [10, 24] on icon at bounding box center [8, 22] width 5 height 5
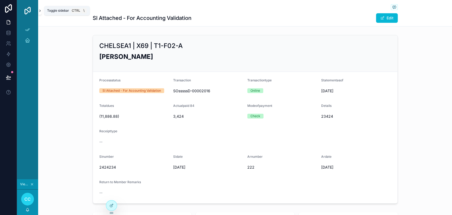
click at [41, 13] on button "scrollable content" at bounding box center [40, 10] width 4 height 8
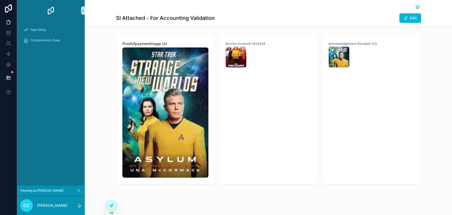
scroll to position [182, 0]
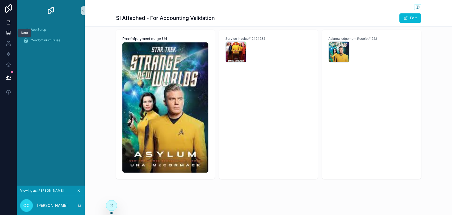
click at [4, 34] on link at bounding box center [8, 33] width 17 height 11
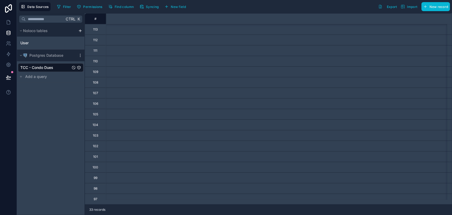
scroll to position [174, 0]
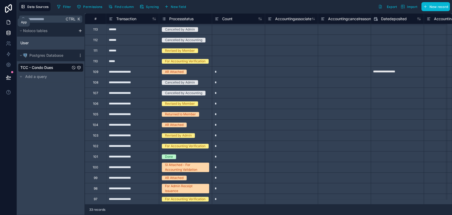
click at [10, 21] on icon at bounding box center [8, 22] width 5 height 5
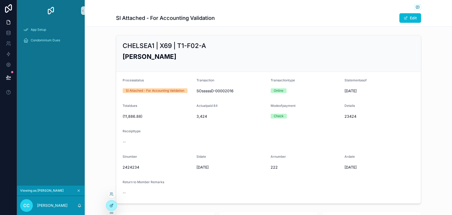
click at [111, 205] on icon at bounding box center [111, 205] width 4 height 4
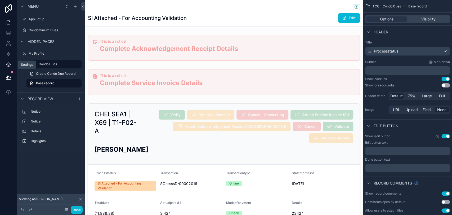
click at [7, 66] on icon at bounding box center [8, 64] width 5 height 5
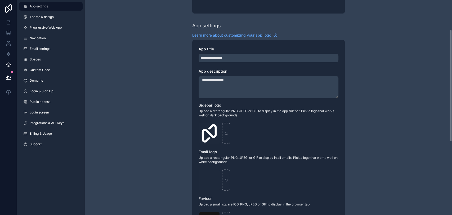
scroll to position [59, 0]
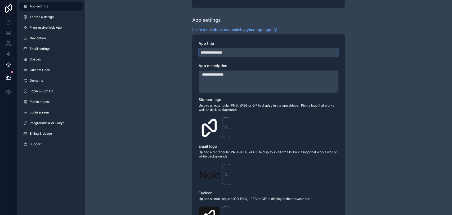
drag, startPoint x: 240, startPoint y: 53, endPoint x: 200, endPoint y: 50, distance: 40.3
click at [200, 50] on input "**********" at bounding box center [268, 52] width 140 height 8
type input "**********"
click at [360, 123] on div "**********" at bounding box center [268, 146] width 367 height 410
click at [224, 123] on div "scrollable content" at bounding box center [226, 127] width 8 height 21
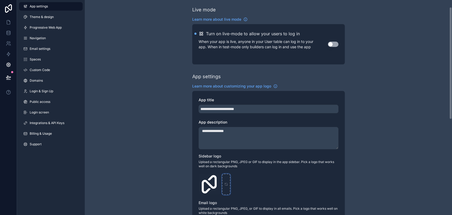
scroll to position [0, 0]
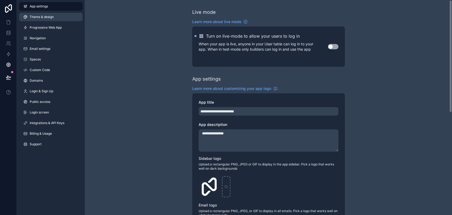
click at [57, 19] on link "Theme & design" at bounding box center [51, 17] width 64 height 8
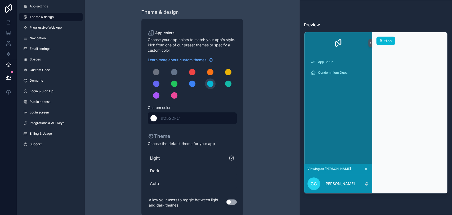
click at [172, 116] on span "#2522FC" at bounding box center [170, 117] width 19 height 5
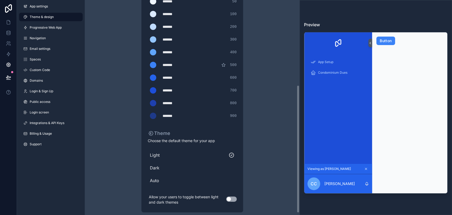
scroll to position [146, 0]
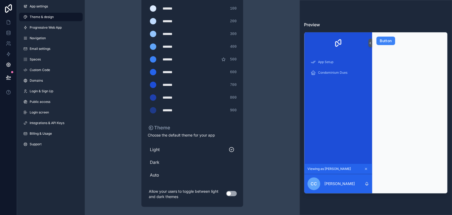
click at [155, 162] on span "Dark" at bounding box center [192, 162] width 85 height 6
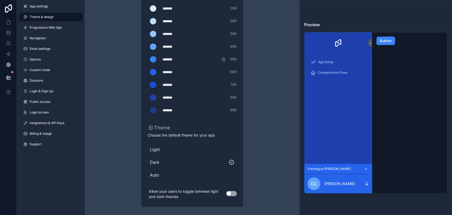
click at [155, 162] on span "Dark" at bounding box center [189, 162] width 79 height 6
click at [157, 177] on span "Auto" at bounding box center [192, 174] width 85 height 6
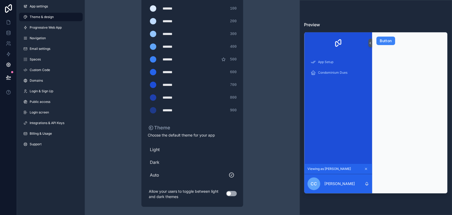
click at [157, 175] on span "Auto" at bounding box center [189, 174] width 79 height 6
click at [157, 159] on span "Dark" at bounding box center [192, 162] width 85 height 6
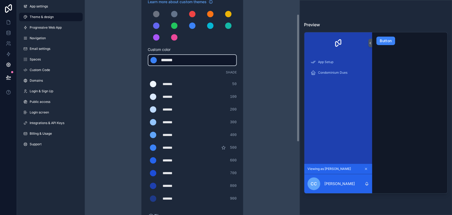
scroll to position [0, 0]
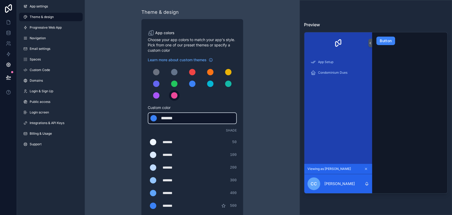
click at [177, 96] on div "scrollable content" at bounding box center [174, 95] width 6 height 6
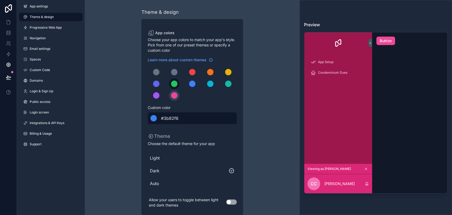
click at [174, 85] on div "scrollable content" at bounding box center [174, 83] width 6 height 6
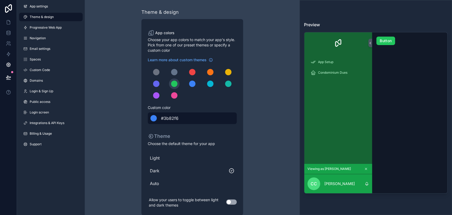
scroll to position [8, 0]
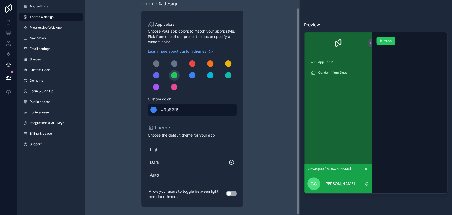
click at [257, 148] on div "Theme & design App colors Choose your app colors to match your app's style. Pic…" at bounding box center [192, 103] width 152 height 223
click at [112, 134] on div "Theme & design App colors Choose your app colors to match your app's style. Pic…" at bounding box center [192, 103] width 215 height 223
click at [6, 24] on icon at bounding box center [8, 22] width 5 height 5
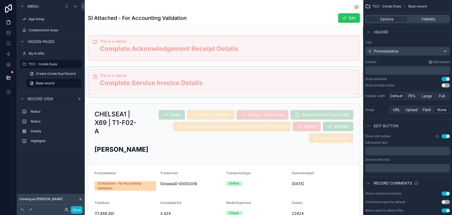
scroll to position [29, 0]
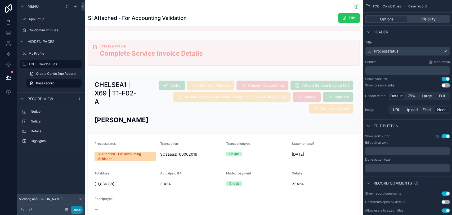
click at [78, 210] on button "Done" at bounding box center [77, 210] width 12 height 8
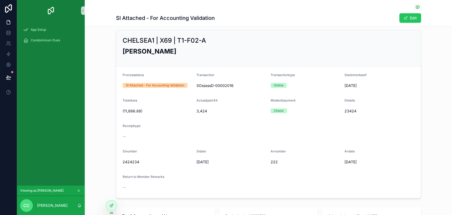
scroll to position [0, 0]
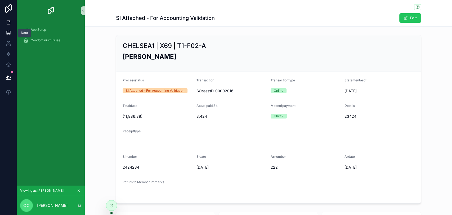
click at [7, 34] on icon at bounding box center [8, 32] width 5 height 5
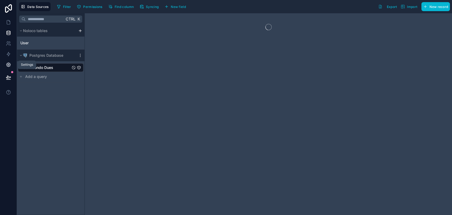
click at [12, 66] on link at bounding box center [8, 64] width 17 height 11
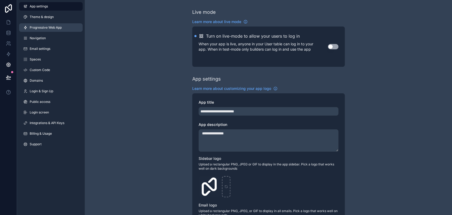
click at [67, 29] on link "Progressive Web App" at bounding box center [51, 27] width 64 height 8
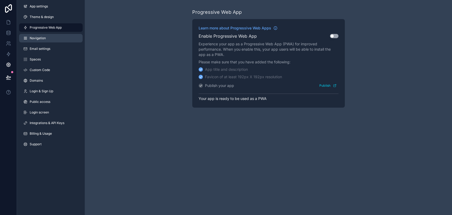
click at [58, 38] on link "Navigation" at bounding box center [51, 38] width 64 height 8
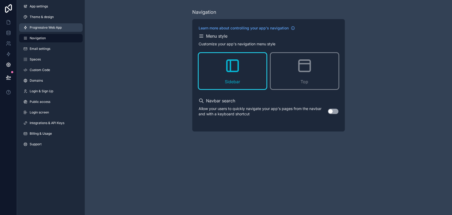
click at [58, 28] on span "Progressive Web App" at bounding box center [46, 27] width 32 height 4
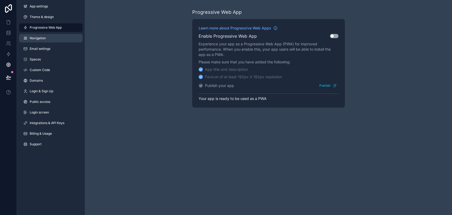
click at [57, 39] on link "Navigation" at bounding box center [51, 38] width 64 height 8
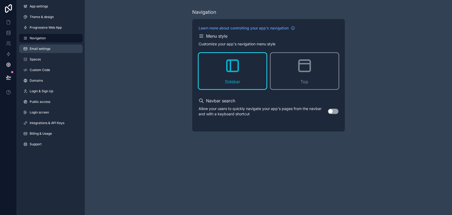
click at [60, 48] on link "Email settings" at bounding box center [51, 48] width 64 height 8
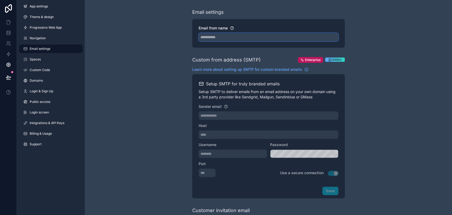
click at [218, 38] on input "Email from name" at bounding box center [268, 37] width 140 height 8
type input "*"
type input "**********"
click at [179, 94] on div "**********" at bounding box center [268, 216] width 367 height 433
click at [48, 60] on link "Spaces" at bounding box center [51, 59] width 64 height 8
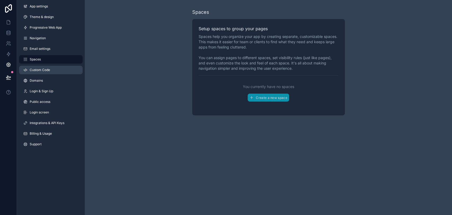
click at [48, 67] on link "Custom Code" at bounding box center [51, 70] width 64 height 8
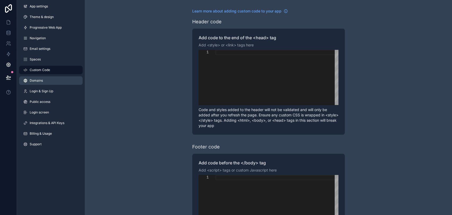
click at [39, 76] on link "Domains" at bounding box center [51, 80] width 64 height 8
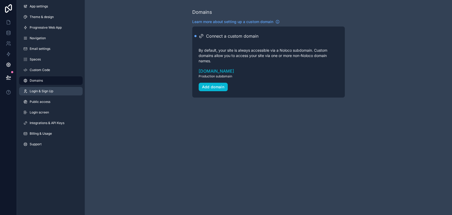
click at [53, 89] on span "Login & Sign Up" at bounding box center [42, 91] width 24 height 4
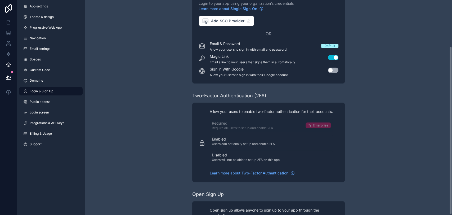
scroll to position [59, 0]
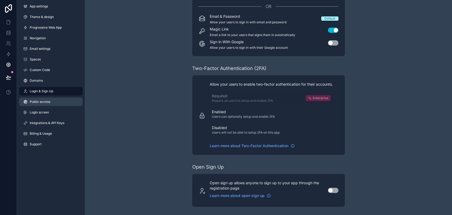
click at [40, 104] on link "Public access" at bounding box center [51, 101] width 64 height 8
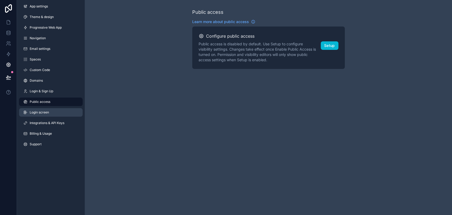
click at [42, 110] on span "Login screen" at bounding box center [39, 112] width 19 height 4
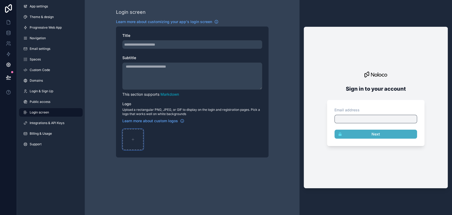
click at [132, 134] on div "scrollable content" at bounding box center [132, 139] width 21 height 21
type input "**********"
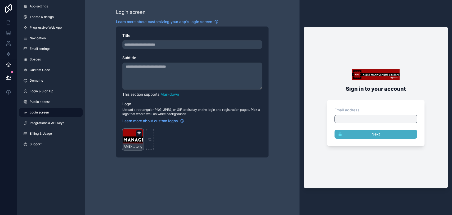
click at [140, 133] on icon "scrollable content" at bounding box center [139, 133] width 4 height 4
click at [150, 124] on icon "button" at bounding box center [150, 123] width 4 height 4
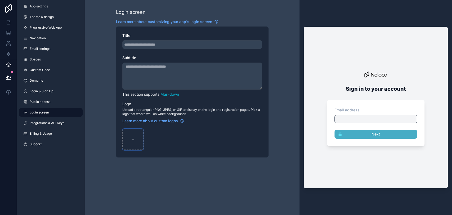
click at [134, 137] on icon "scrollable content" at bounding box center [133, 139] width 4 height 4
type input "**********"
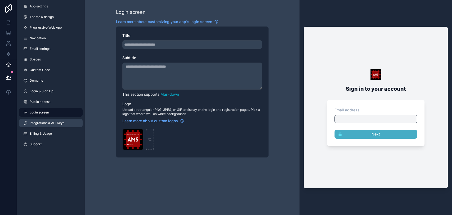
click at [65, 121] on link "Integrations & API Keys" at bounding box center [51, 123] width 64 height 8
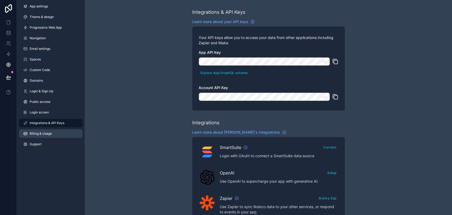
click at [47, 132] on span "Billing & Usage" at bounding box center [41, 133] width 22 height 4
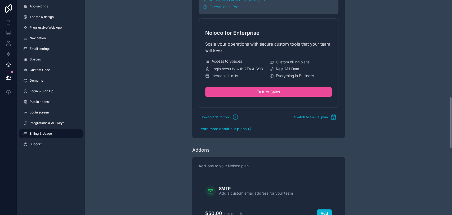
scroll to position [383, 0]
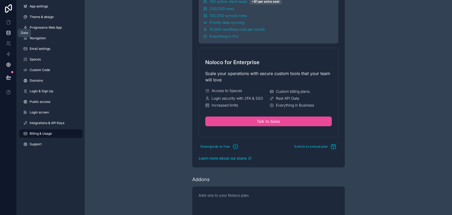
click at [10, 32] on icon at bounding box center [8, 31] width 3 height 1
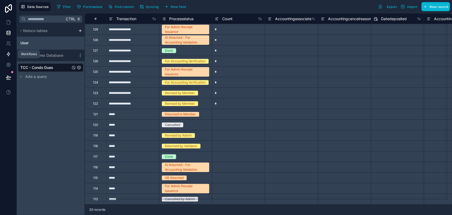
click at [8, 55] on icon at bounding box center [8, 53] width 5 height 5
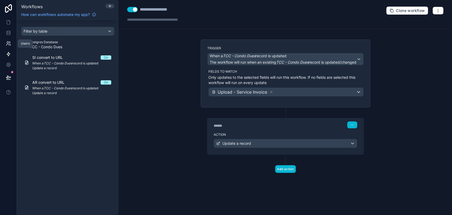
click at [10, 42] on icon at bounding box center [8, 43] width 5 height 5
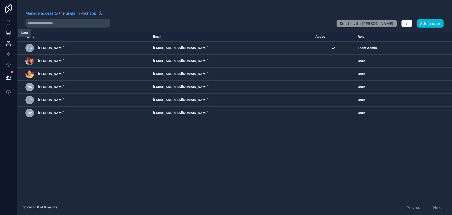
click at [13, 33] on link at bounding box center [8, 33] width 17 height 11
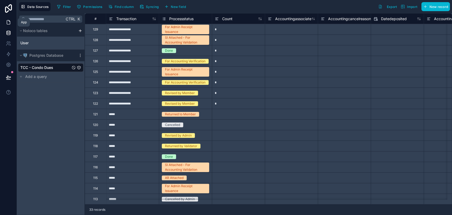
click at [10, 22] on icon at bounding box center [8, 22] width 5 height 5
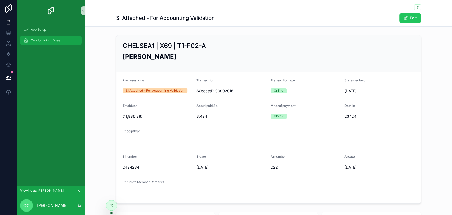
click at [48, 43] on div "Condominium Dues" at bounding box center [50, 40] width 55 height 8
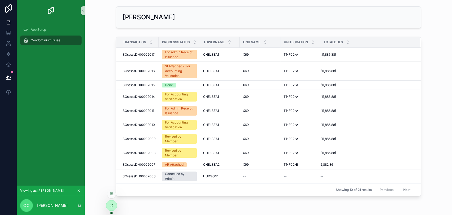
click at [109, 204] on icon at bounding box center [111, 205] width 4 height 4
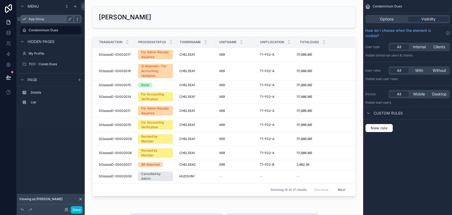
click at [77, 18] on icon "scrollable content" at bounding box center [77, 19] width 4 height 4
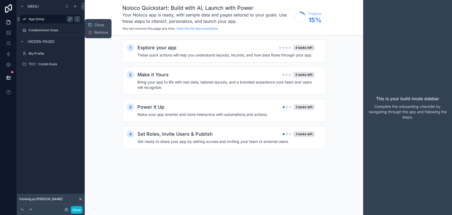
click at [61, 18] on label "App Setup" at bounding box center [50, 19] width 42 height 4
click at [76, 19] on icon "scrollable content" at bounding box center [77, 19] width 4 height 4
click at [53, 20] on label "App Setup" at bounding box center [50, 19] width 42 height 4
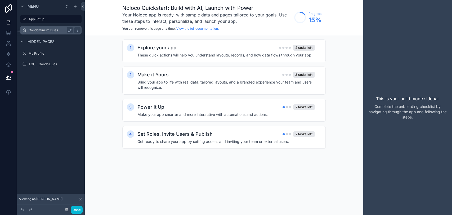
click at [55, 26] on div "Condominium Dues" at bounding box center [50, 30] width 59 height 8
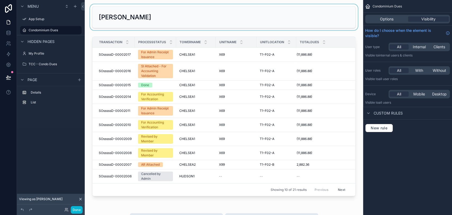
click at [160, 19] on div "scrollable content" at bounding box center [224, 17] width 270 height 26
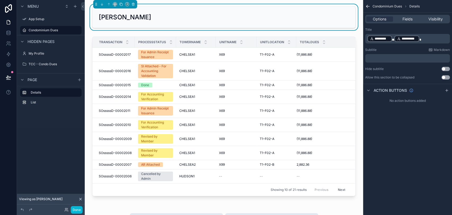
click at [423, 38] on p "**********" at bounding box center [408, 38] width 82 height 7
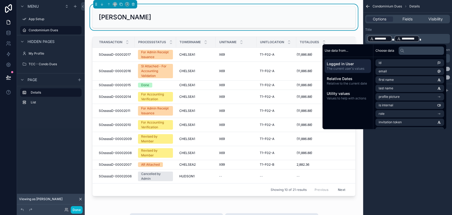
click at [428, 157] on div "**********" at bounding box center [407, 107] width 89 height 215
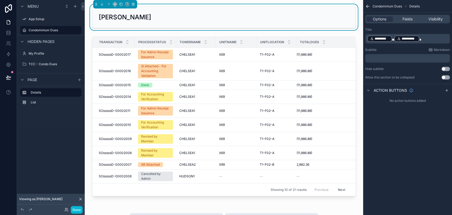
click at [423, 39] on p "**********" at bounding box center [408, 38] width 82 height 7
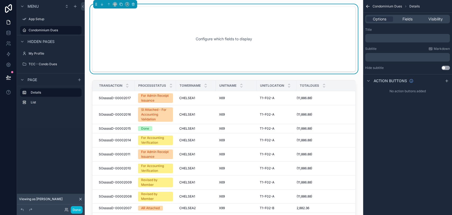
click at [428, 169] on div "Condominium Dues Details Options Fields Visibility Title ﻿ Subtitle Markdown ﻿ …" at bounding box center [407, 107] width 89 height 215
drag, startPoint x: 379, startPoint y: 53, endPoint x: 377, endPoint y: 55, distance: 3.2
click at [378, 54] on div "﻿" at bounding box center [407, 57] width 85 height 8
click at [374, 58] on p "﻿" at bounding box center [408, 57] width 82 height 4
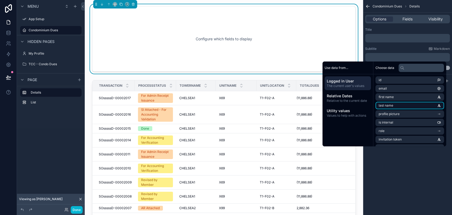
click at [397, 102] on li "last name" at bounding box center [409, 105] width 69 height 7
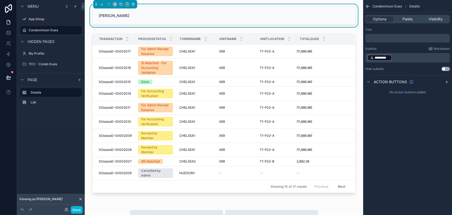
click at [396, 58] on p "﻿ ********* ﻿ ﻿" at bounding box center [408, 57] width 82 height 7
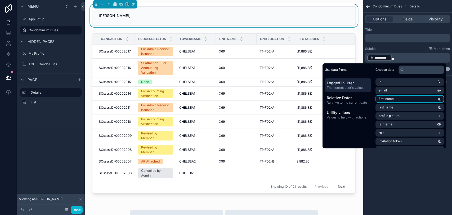
click at [431, 98] on li "first name" at bounding box center [409, 98] width 69 height 7
click at [412, 151] on div "**********" at bounding box center [407, 107] width 89 height 215
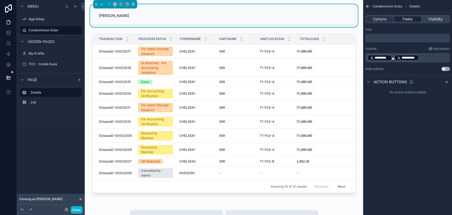
click at [402, 19] on span "Fields" at bounding box center [407, 18] width 10 height 5
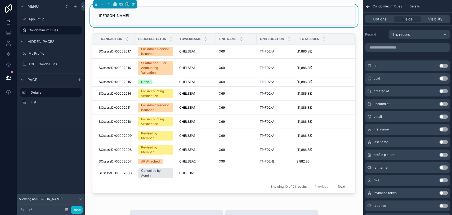
click at [441, 116] on button "Use setting" at bounding box center [443, 116] width 8 height 4
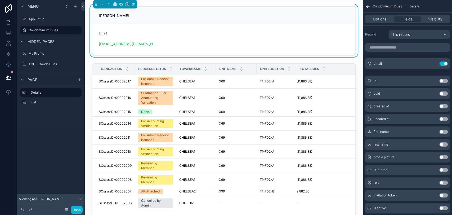
click at [441, 116] on div "updated at Use setting" at bounding box center [407, 119] width 85 height 11
click at [445, 64] on button "Use setting" at bounding box center [443, 63] width 8 height 4
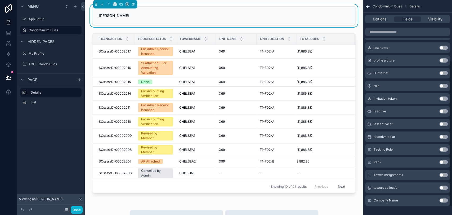
scroll to position [99, 0]
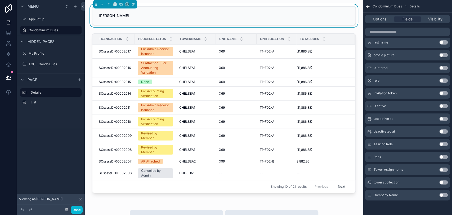
click at [445, 194] on button "Use setting" at bounding box center [443, 195] width 8 height 4
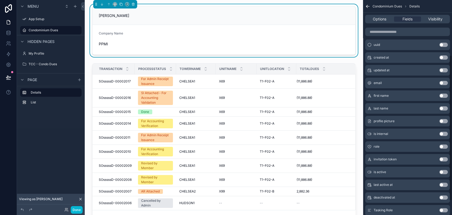
scroll to position [0, 0]
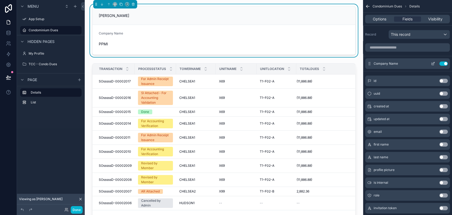
click at [445, 63] on button "Use setting" at bounding box center [443, 63] width 8 height 4
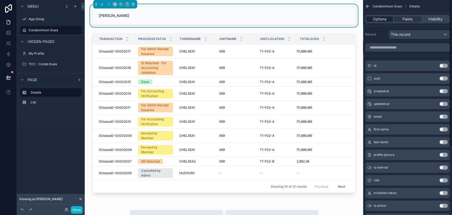
click at [378, 21] on span "Options" at bounding box center [379, 18] width 13 height 5
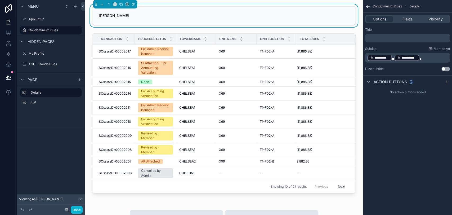
click at [419, 58] on p "**********" at bounding box center [408, 57] width 82 height 7
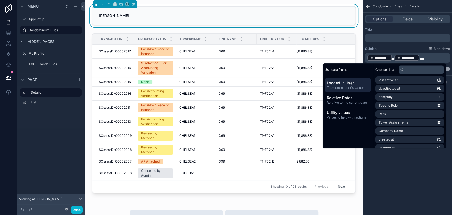
scroll to position [88, 0]
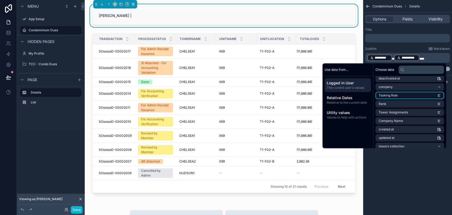
click at [415, 94] on li "Tasking Role" at bounding box center [409, 95] width 69 height 7
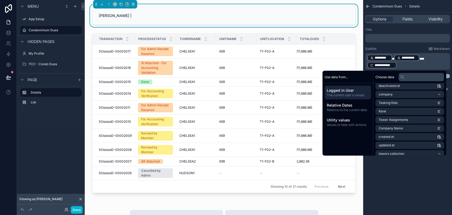
click at [410, 176] on div "**********" at bounding box center [407, 107] width 89 height 215
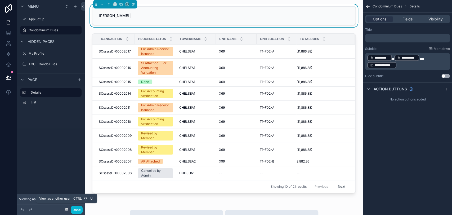
click at [64, 210] on icon at bounding box center [66, 209] width 4 height 4
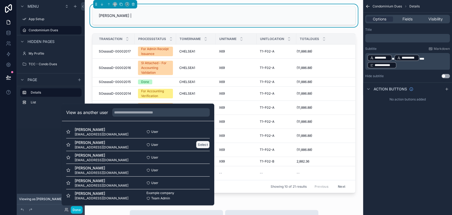
click at [196, 145] on button "Select" at bounding box center [203, 145] width 14 height 8
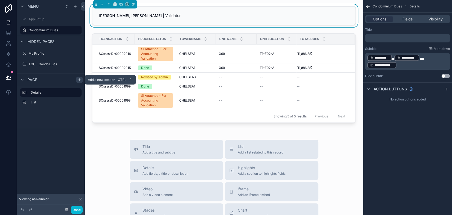
click at [80, 78] on icon "scrollable content" at bounding box center [79, 80] width 4 height 4
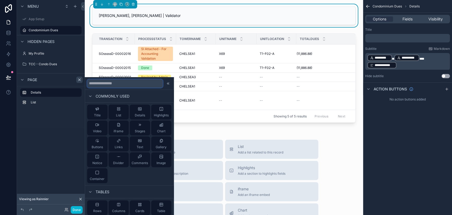
click at [106, 85] on input "text" at bounding box center [125, 83] width 76 height 8
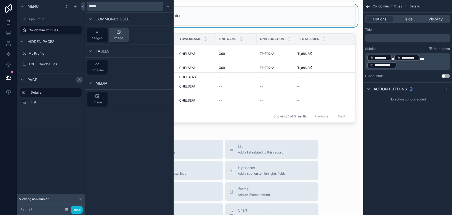
type input "*****"
click at [120, 39] on span "Image" at bounding box center [118, 38] width 9 height 4
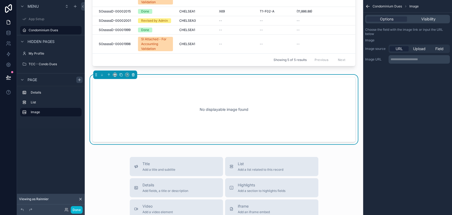
scroll to position [58, 0]
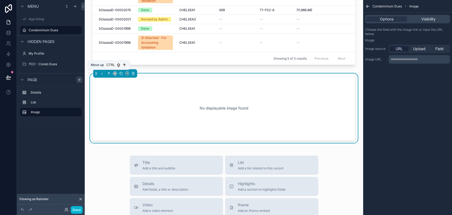
click at [108, 72] on icon "scrollable content" at bounding box center [109, 73] width 4 height 4
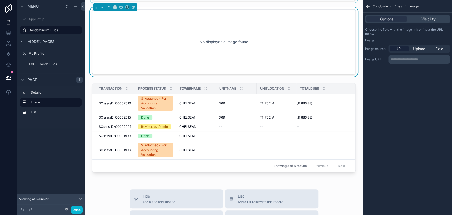
scroll to position [0, 0]
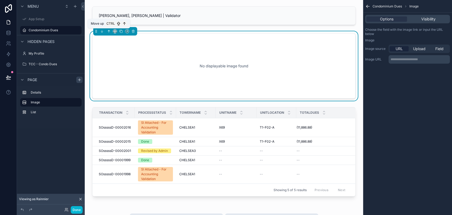
click at [110, 31] on icon "scrollable content" at bounding box center [109, 31] width 4 height 4
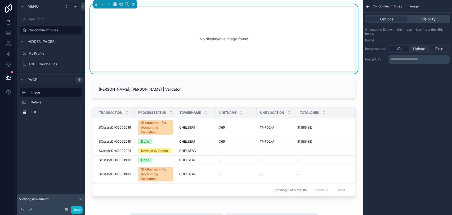
click at [434, 49] on div "Field" at bounding box center [438, 48] width 19 height 5
click at [425, 59] on div "scrollable content" at bounding box center [418, 59] width 61 height 8
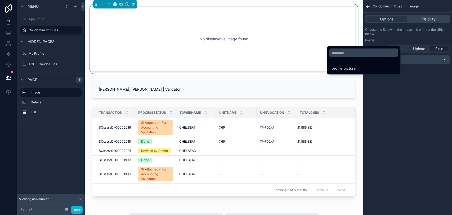
click at [426, 72] on div "scrollable content" at bounding box center [226, 107] width 452 height 215
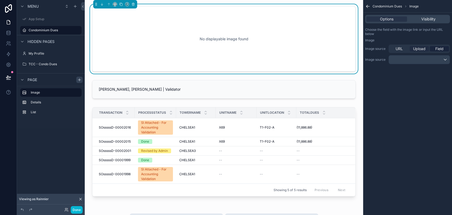
click at [417, 50] on span "Upload" at bounding box center [419, 48] width 12 height 5
click at [378, 64] on div "scrollable content" at bounding box center [375, 67] width 21 height 21
click at [307, 44] on div "No displayable image found" at bounding box center [224, 39] width 246 height 48
click at [376, 64] on div "scrollable content" at bounding box center [375, 67] width 21 height 21
type input "**********"
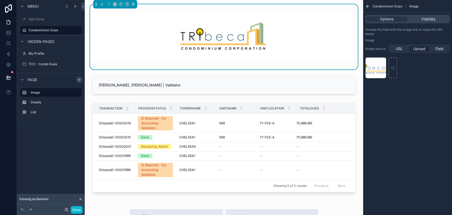
click at [442, 46] on span "Field" at bounding box center [439, 48] width 8 height 5
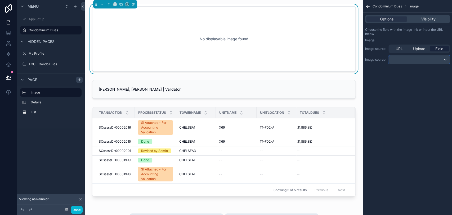
click at [442, 58] on div "scrollable content" at bounding box center [418, 59] width 61 height 8
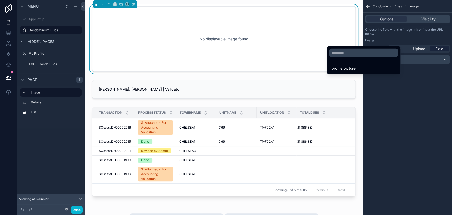
click at [417, 53] on div "scrollable content" at bounding box center [226, 107] width 452 height 215
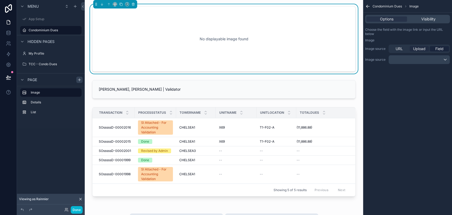
click at [417, 51] on span "Upload" at bounding box center [419, 48] width 12 height 5
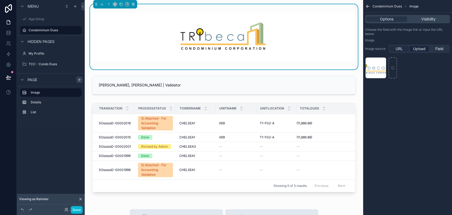
click at [397, 49] on span "URL" at bounding box center [398, 48] width 7 height 5
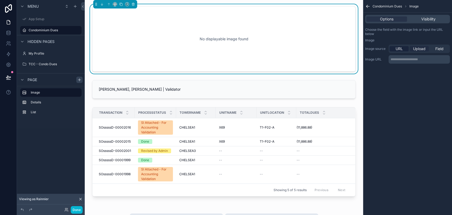
click at [420, 50] on span "Upload" at bounding box center [419, 48] width 12 height 5
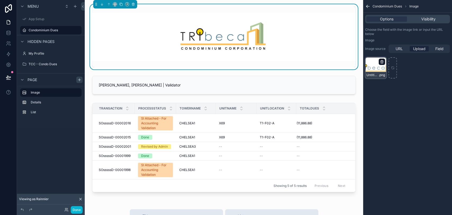
click at [381, 63] on icon "scrollable content" at bounding box center [381, 62] width 2 height 2
click at [392, 53] on icon "button" at bounding box center [393, 52] width 4 height 4
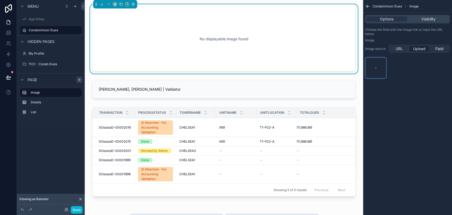
click at [376, 67] on icon "scrollable content" at bounding box center [376, 68] width 4 height 4
type input "**********"
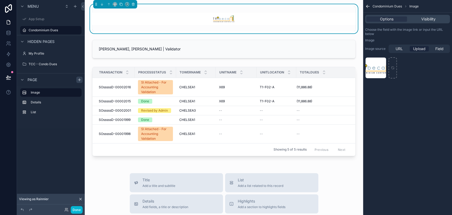
click at [292, 35] on div "Perez, Rainnier | Validator Transaction Processstatus Towername Unitname Unitlo…" at bounding box center [224, 202] width 278 height 404
click at [355, 92] on div "Perez, Rainnier | Validator Transaction Processstatus Towername Unitname Unitlo…" at bounding box center [224, 202] width 278 height 404
click at [80, 206] on button "Done" at bounding box center [77, 210] width 12 height 8
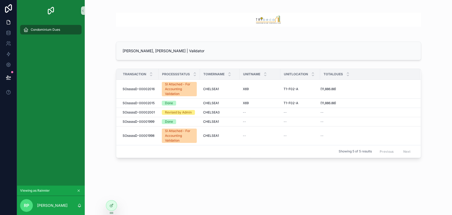
click at [224, 18] on img "scrollable content" at bounding box center [268, 20] width 305 height 14
click at [112, 207] on div at bounding box center [111, 205] width 11 height 10
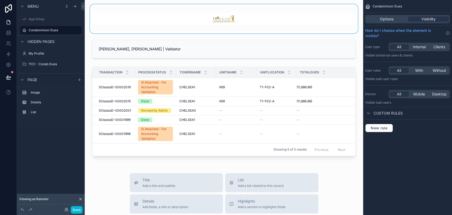
click at [241, 22] on div "scrollable content" at bounding box center [224, 18] width 270 height 29
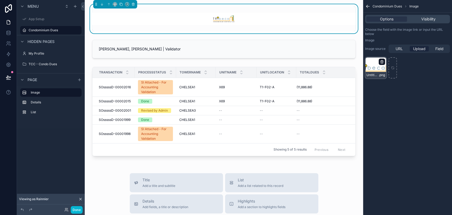
click at [381, 62] on icon "scrollable content" at bounding box center [381, 62] width 4 height 4
click at [391, 53] on icon "button" at bounding box center [393, 52] width 4 height 4
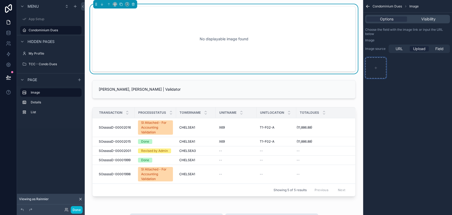
click at [379, 64] on div "scrollable content" at bounding box center [375, 67] width 21 height 21
type input "**********"
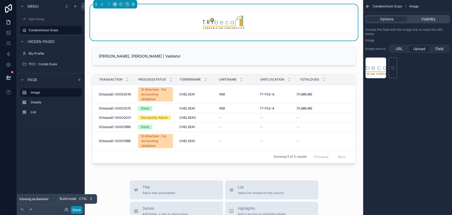
click at [75, 206] on button "Done" at bounding box center [77, 210] width 12 height 8
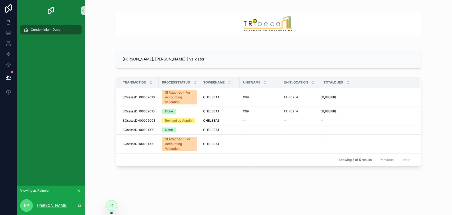
click at [59, 205] on p "[PERSON_NAME]" at bounding box center [52, 204] width 30 height 5
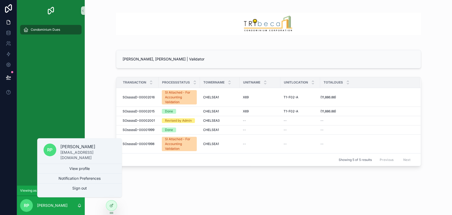
click at [142, 187] on div "Perez, Rainnier | Validator Transaction Processstatus Towername Unitname Unitlo…" at bounding box center [268, 102] width 367 height 204
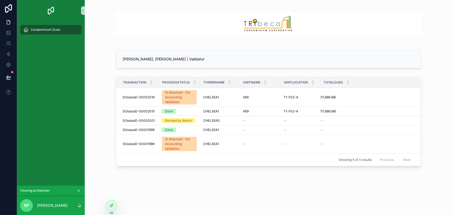
click at [77, 189] on icon "scrollable content" at bounding box center [79, 190] width 4 height 4
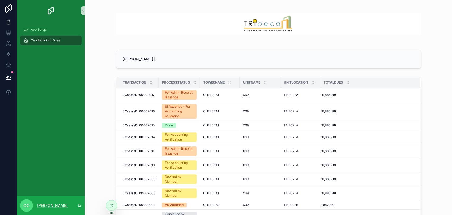
click at [60, 205] on p "[PERSON_NAME]" at bounding box center [52, 204] width 30 height 5
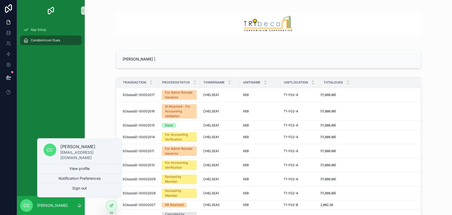
click at [91, 205] on div "Transaction Processstatus Towername Unitname Unitlocation Totaldues SOsssssD-00…" at bounding box center [268, 158] width 359 height 166
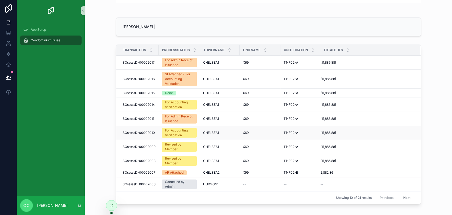
scroll to position [8, 0]
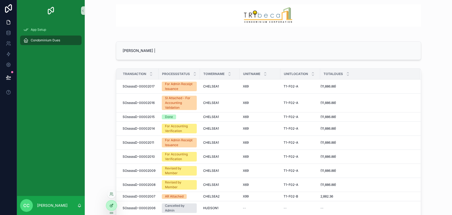
click at [108, 207] on div at bounding box center [111, 205] width 11 height 10
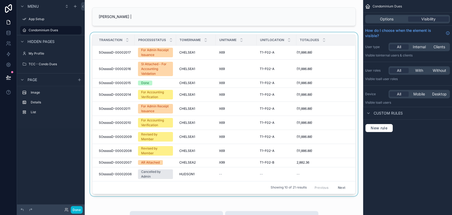
scroll to position [0, 0]
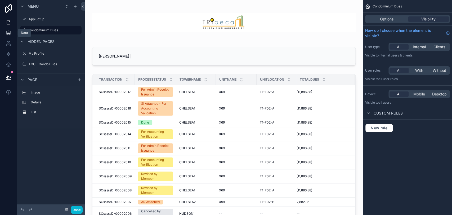
click at [5, 33] on link at bounding box center [8, 33] width 17 height 11
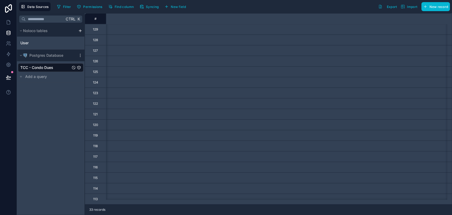
scroll to position [0, 60]
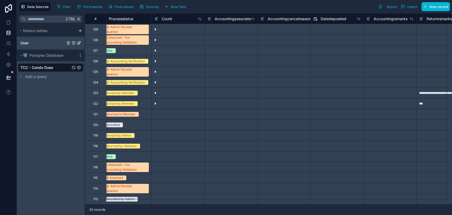
click at [37, 41] on div "User" at bounding box center [50, 43] width 65 height 8
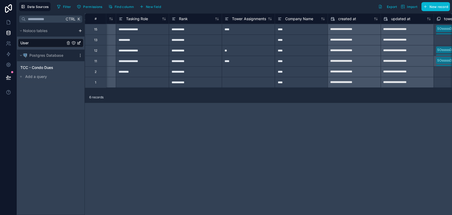
scroll to position [0, 519]
click at [162, 9] on button "New field" at bounding box center [150, 7] width 25 height 8
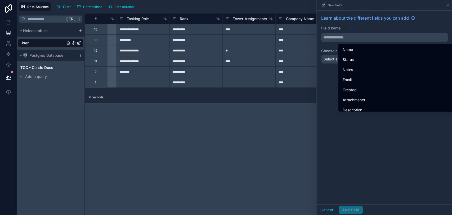
click at [326, 35] on input "text" at bounding box center [384, 37] width 126 height 8
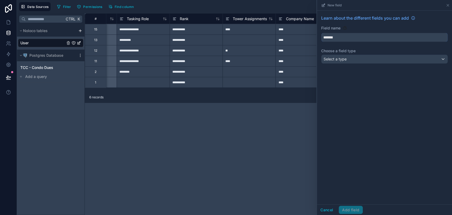
type input "*******"
click at [381, 61] on div "Select a type" at bounding box center [384, 59] width 126 height 8
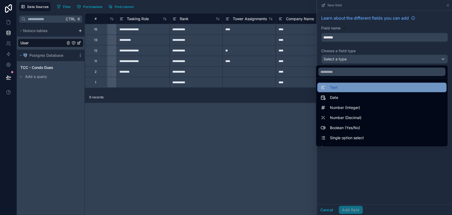
click at [376, 87] on div "Text" at bounding box center [381, 87] width 123 height 6
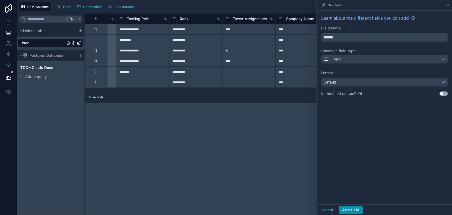
click at [351, 211] on button "Add field" at bounding box center [350, 209] width 24 height 8
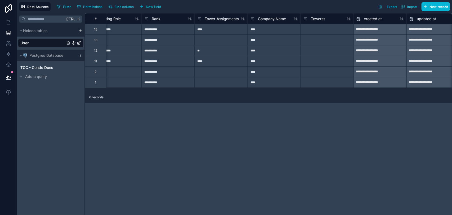
scroll to position [0, 660]
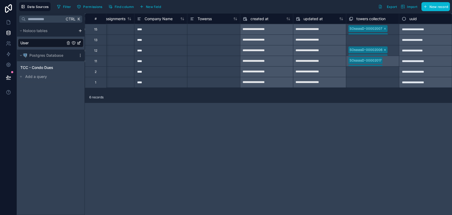
click at [220, 32] on div at bounding box center [213, 29] width 53 height 11
type input "**********"
click at [207, 38] on div at bounding box center [213, 39] width 53 height 11
type input "**********"
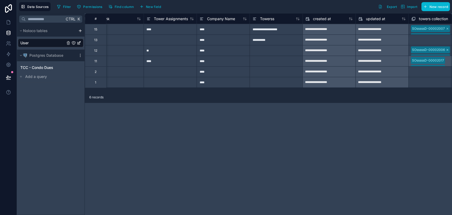
scroll to position [0, 644]
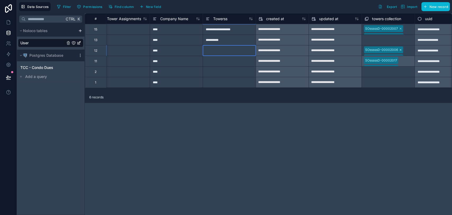
click at [212, 52] on div at bounding box center [228, 50] width 53 height 11
type input "********"
click at [225, 63] on div at bounding box center [228, 61] width 53 height 11
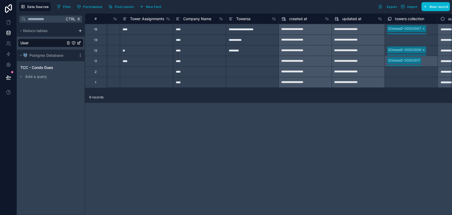
scroll to position [0, 644]
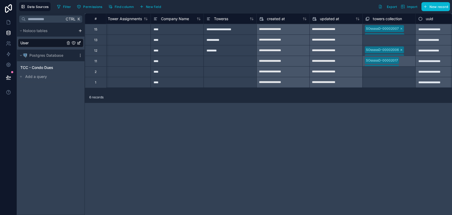
click at [233, 58] on div at bounding box center [229, 61] width 53 height 11
type input "*********"
click at [233, 60] on div "*********" at bounding box center [229, 61] width 53 height 11
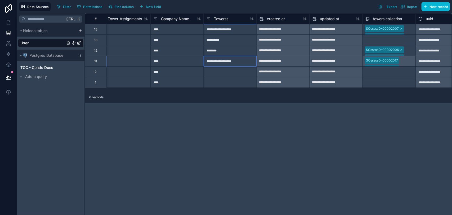
type input "**********"
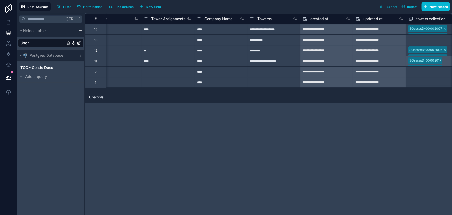
scroll to position [0, 609]
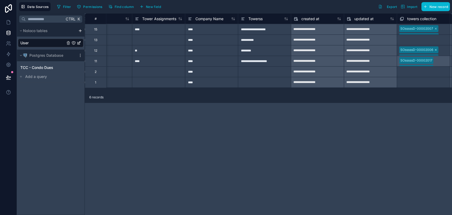
click at [258, 74] on div at bounding box center [264, 71] width 53 height 11
type input "**********"
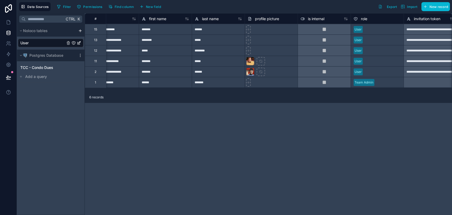
scroll to position [0, 0]
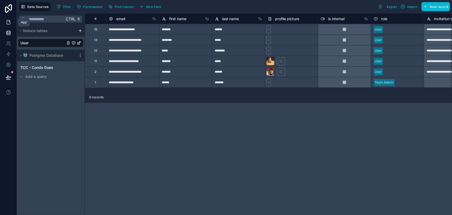
click at [12, 24] on link at bounding box center [8, 22] width 17 height 11
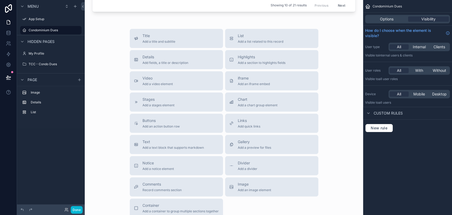
scroll to position [235, 0]
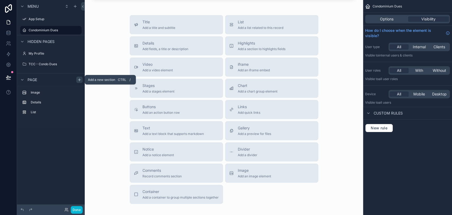
click at [78, 80] on icon "scrollable content" at bounding box center [79, 80] width 4 height 4
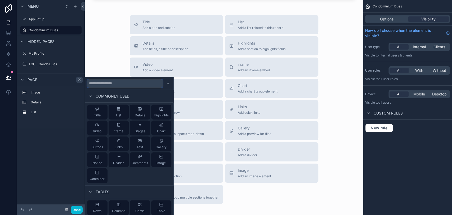
click at [93, 86] on input "text" at bounding box center [125, 83] width 76 height 8
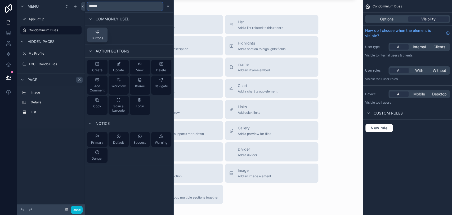
type input "******"
click at [94, 40] on button "Buttons" at bounding box center [97, 35] width 20 height 15
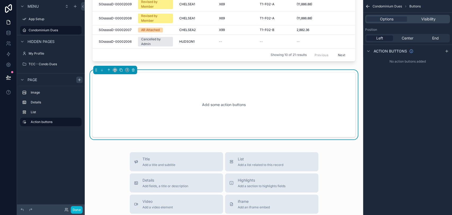
scroll to position [168, 0]
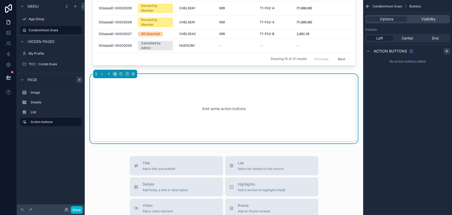
click at [443, 51] on div "scrollable content" at bounding box center [446, 51] width 6 height 6
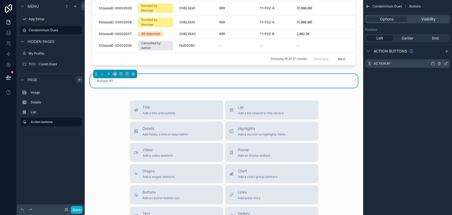
click at [445, 64] on icon "scrollable content" at bounding box center [446, 63] width 2 height 2
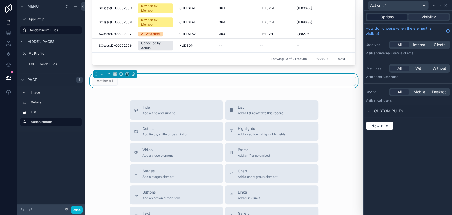
click at [390, 17] on span "Options" at bounding box center [386, 16] width 13 height 5
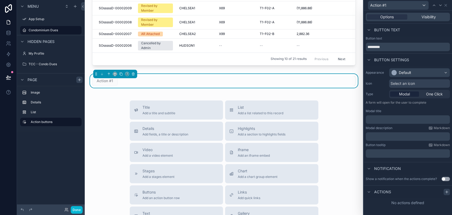
click at [443, 191] on div at bounding box center [446, 191] width 6 height 6
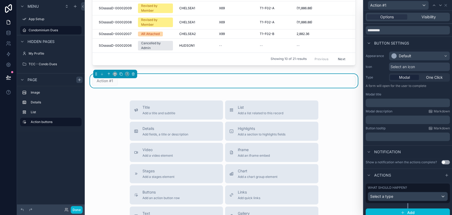
scroll to position [25, 0]
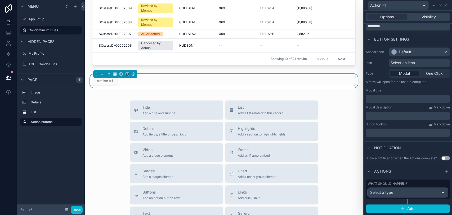
click at [417, 192] on div "Select a type" at bounding box center [407, 192] width 79 height 8
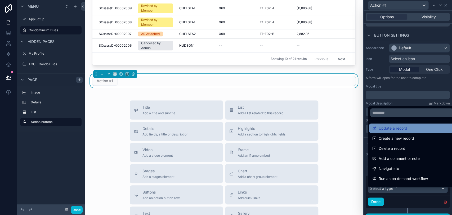
click at [400, 130] on span "Update a record" at bounding box center [392, 128] width 29 height 6
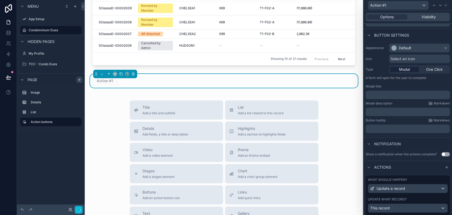
scroll to position [142, 0]
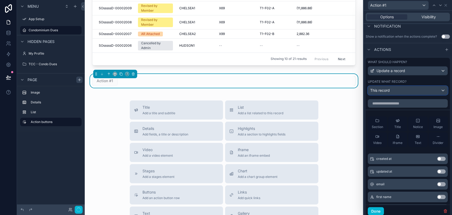
click at [390, 94] on div "This record" at bounding box center [407, 90] width 79 height 8
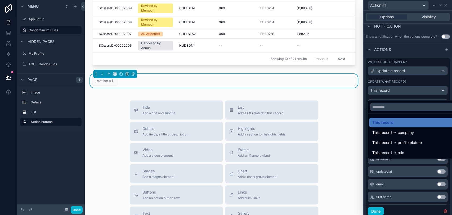
click at [394, 96] on div at bounding box center [407, 107] width 88 height 215
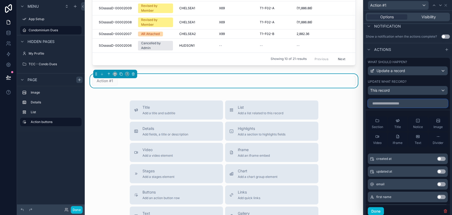
click at [397, 107] on input "text" at bounding box center [408, 103] width 80 height 8
click at [400, 93] on div "This record" at bounding box center [407, 90] width 79 height 8
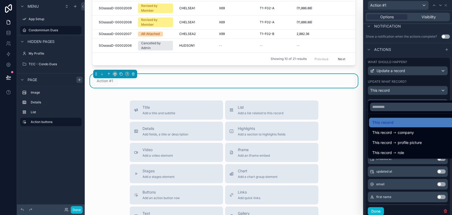
click at [396, 94] on div at bounding box center [407, 107] width 88 height 215
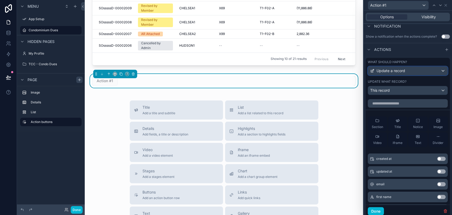
click at [407, 75] on div "Update a record" at bounding box center [407, 70] width 79 height 8
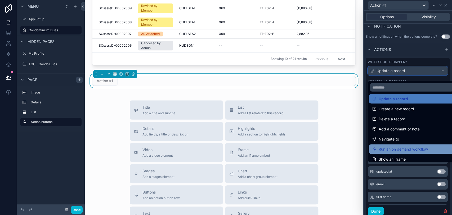
scroll to position [0, 0]
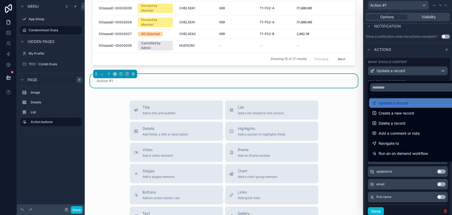
click at [418, 73] on div at bounding box center [407, 107] width 88 height 215
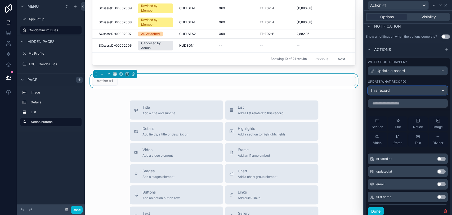
click at [417, 91] on div "This record" at bounding box center [407, 90] width 79 height 8
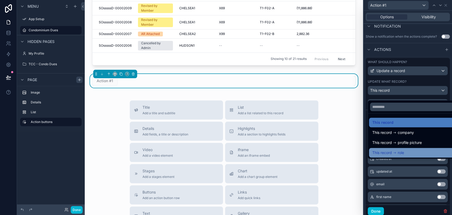
click at [417, 151] on div "This record role" at bounding box center [411, 152] width 79 height 6
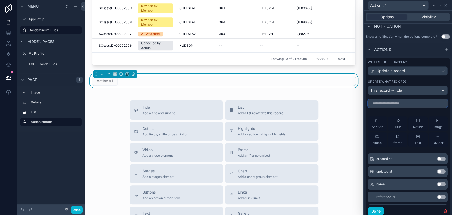
click at [400, 104] on input "text" at bounding box center [408, 103] width 80 height 8
click at [437, 94] on div "This record role" at bounding box center [407, 90] width 79 height 8
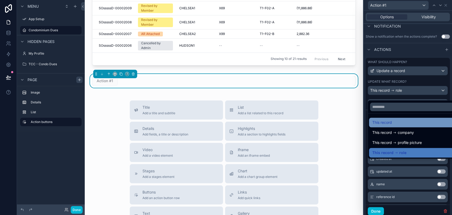
click at [414, 121] on div "This record" at bounding box center [411, 122] width 79 height 6
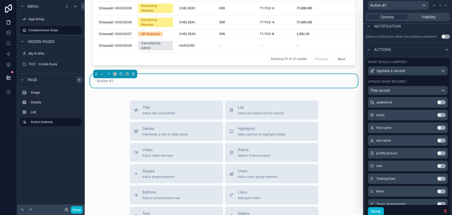
scroll to position [88, 0]
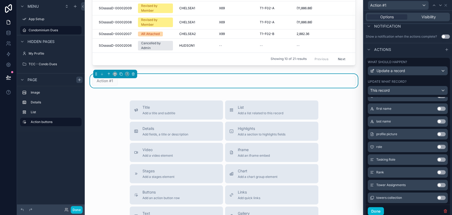
click at [437, 161] on button "Use setting" at bounding box center [441, 159] width 8 height 4
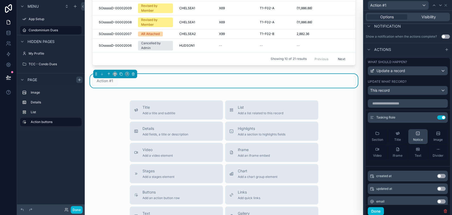
scroll to position [0, 0]
click at [378, 211] on button "Done" at bounding box center [376, 211] width 16 height 8
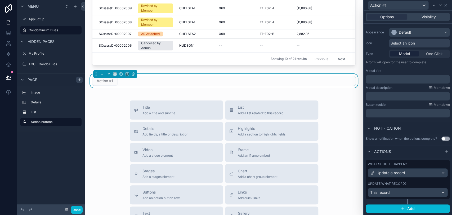
scroll to position [44, 0]
click at [76, 210] on button "Done" at bounding box center [77, 210] width 12 height 8
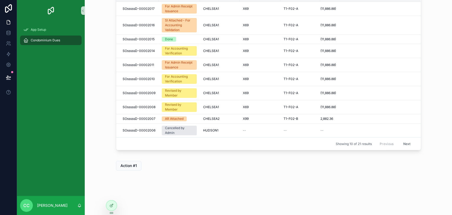
scroll to position [85, 0]
click at [126, 166] on span "Action #1" at bounding box center [128, 165] width 16 height 5
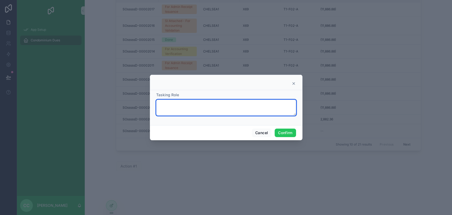
click at [228, 105] on textarea at bounding box center [226, 107] width 140 height 16
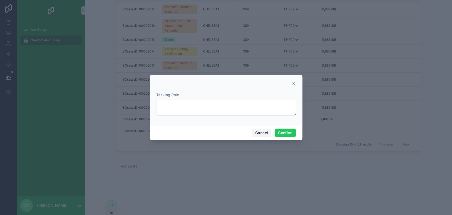
click at [263, 130] on button "Cancel" at bounding box center [262, 132] width 20 height 8
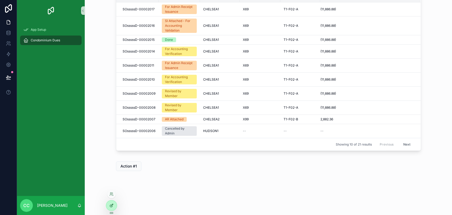
click at [110, 205] on icon at bounding box center [111, 205] width 2 height 2
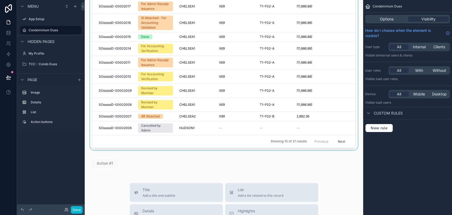
drag, startPoint x: 314, startPoint y: 112, endPoint x: 317, endPoint y: 113, distance: 3.7
click at [317, 113] on div "scrollable content" at bounding box center [224, 69] width 270 height 166
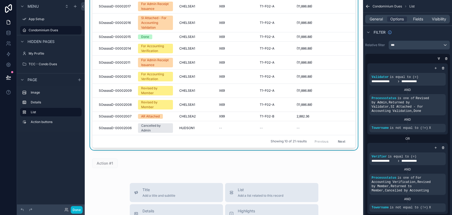
click at [348, 179] on div "Carmona, Cedric | Transaction Processstatus Towername Unitname Unitlocation Tot…" at bounding box center [224, 164] width 278 height 499
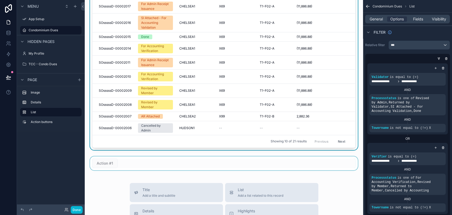
click at [313, 161] on div "scrollable content" at bounding box center [224, 163] width 270 height 14
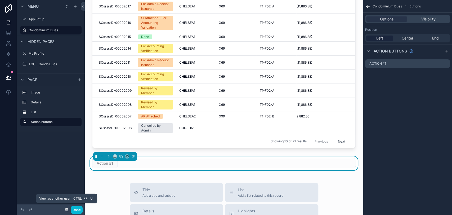
click at [67, 209] on icon at bounding box center [66, 209] width 4 height 4
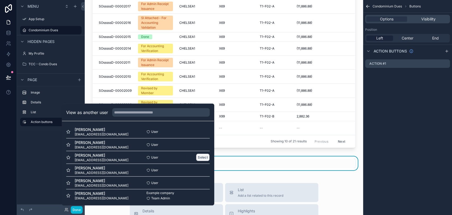
click at [196, 157] on button "Select" at bounding box center [203, 157] width 14 height 8
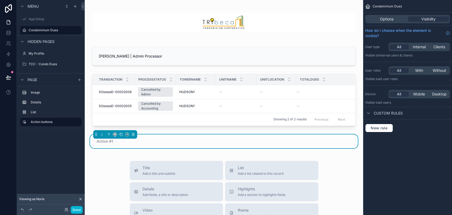
click at [129, 143] on div "Action #1" at bounding box center [223, 141] width 263 height 10
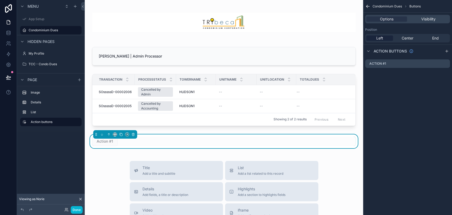
click at [288, 142] on div "Action #1" at bounding box center [223, 141] width 263 height 10
click at [444, 64] on icon "scrollable content" at bounding box center [445, 63] width 4 height 4
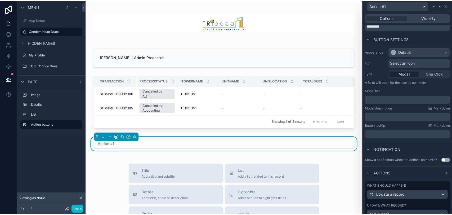
scroll to position [49, 0]
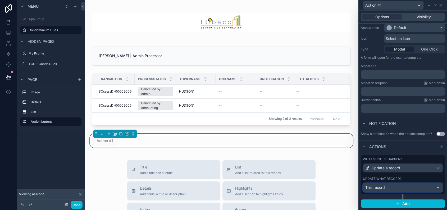
click at [420, 188] on div "This record" at bounding box center [402, 187] width 79 height 8
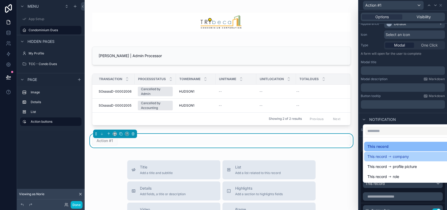
click at [415, 157] on div "This record company" at bounding box center [407, 156] width 79 height 6
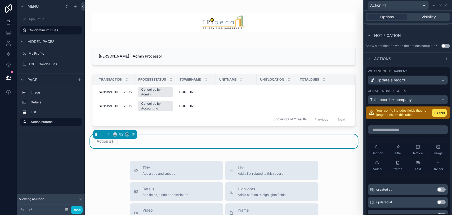
scroll to position [137, 0]
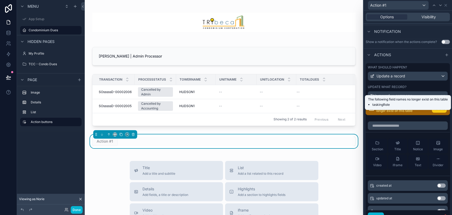
click at [432, 112] on button "Fix this" at bounding box center [439, 109] width 15 height 8
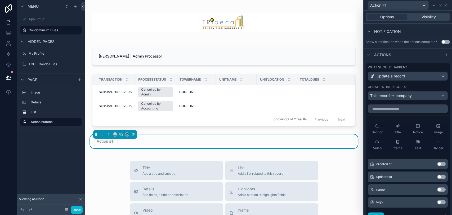
click at [416, 106] on div at bounding box center [407, 107] width 84 height 11
click at [415, 99] on div "This record company" at bounding box center [407, 95] width 79 height 8
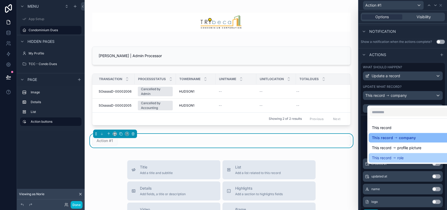
click at [413, 155] on div "This record role" at bounding box center [411, 158] width 79 height 6
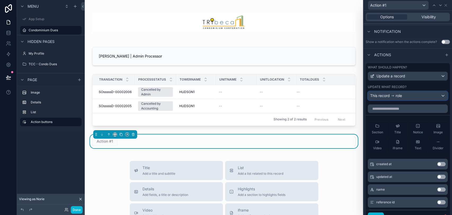
click at [403, 99] on div "This record role" at bounding box center [407, 95] width 79 height 8
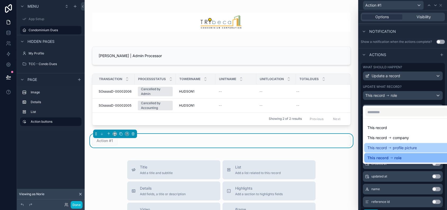
click at [404, 146] on span "profile picture" at bounding box center [405, 148] width 24 height 6
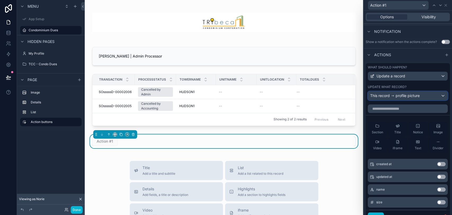
click at [406, 97] on span "profile picture" at bounding box center [407, 95] width 24 height 5
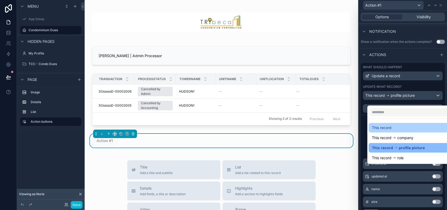
click at [406, 130] on div "This record" at bounding box center [411, 128] width 79 height 6
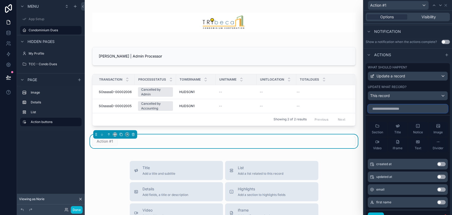
click at [405, 113] on input "text" at bounding box center [408, 108] width 80 height 8
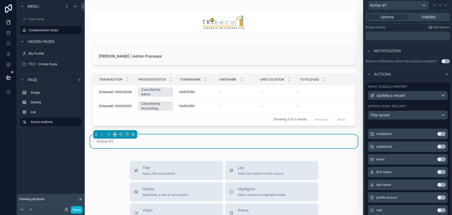
scroll to position [59, 0]
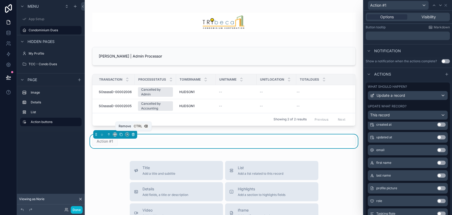
click at [133, 134] on icon "scrollable content" at bounding box center [133, 134] width 4 height 4
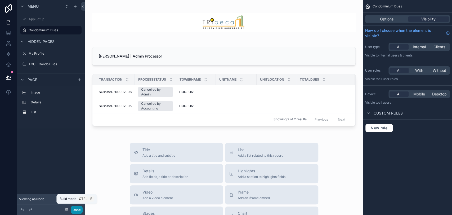
click at [80, 207] on button "Done" at bounding box center [77, 210] width 12 height 8
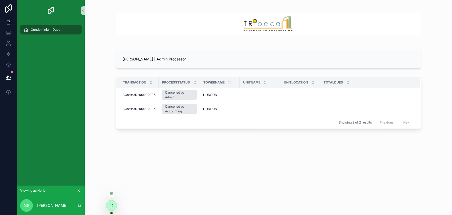
click at [110, 205] on icon at bounding box center [111, 205] width 4 height 4
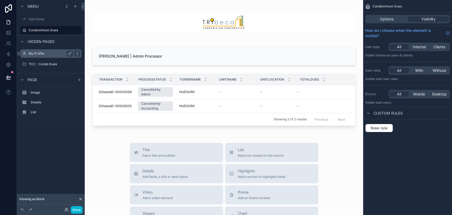
click at [76, 53] on icon "scrollable content" at bounding box center [77, 53] width 4 height 4
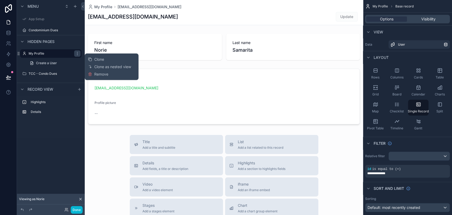
click at [92, 149] on div "scrollable content" at bounding box center [224, 182] width 278 height 365
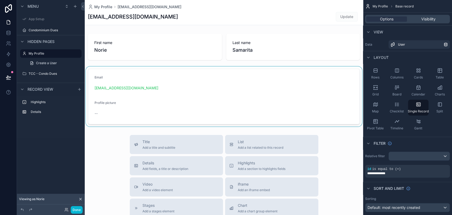
click at [150, 85] on div "scrollable content" at bounding box center [224, 96] width 278 height 60
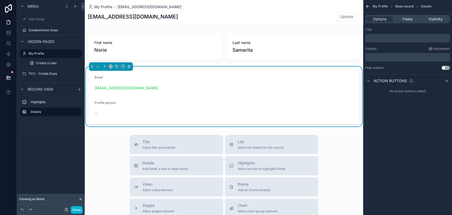
click at [406, 22] on div "Options Fields Visibility" at bounding box center [407, 19] width 85 height 8
click at [406, 19] on span "Fields" at bounding box center [407, 18] width 10 height 5
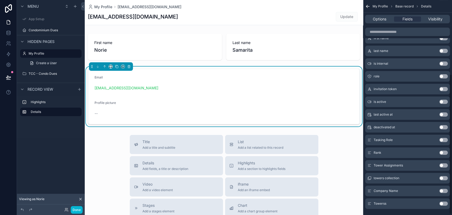
scroll to position [115, 0]
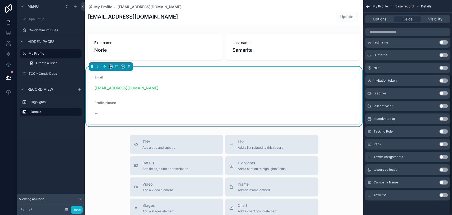
click at [445, 129] on button "Use setting" at bounding box center [443, 131] width 8 height 4
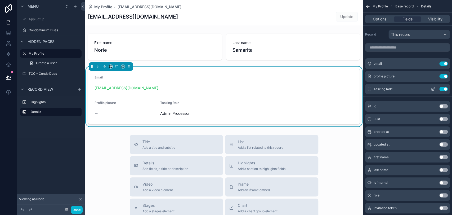
click at [442, 89] on button "Use setting" at bounding box center [443, 89] width 8 height 4
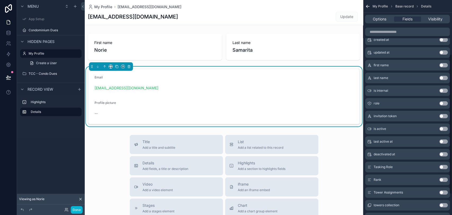
scroll to position [88, 0]
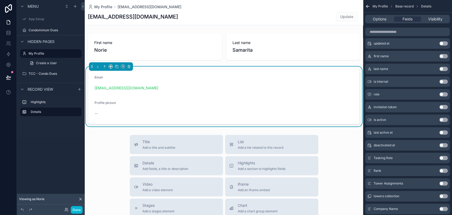
click at [443, 170] on button "Use setting" at bounding box center [443, 170] width 8 height 4
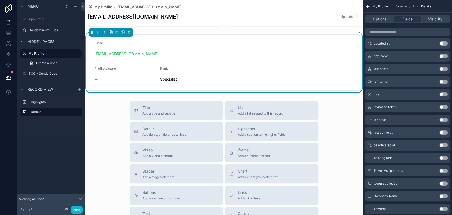
scroll to position [0, 0]
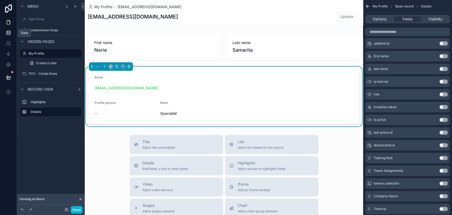
click at [4, 31] on link at bounding box center [8, 33] width 17 height 11
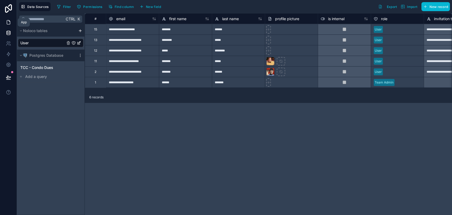
click at [6, 22] on icon at bounding box center [8, 22] width 5 height 5
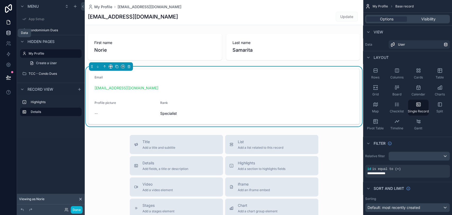
click at [11, 34] on link at bounding box center [8, 33] width 17 height 11
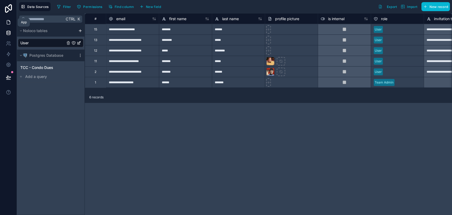
click at [8, 24] on icon at bounding box center [8, 22] width 5 height 5
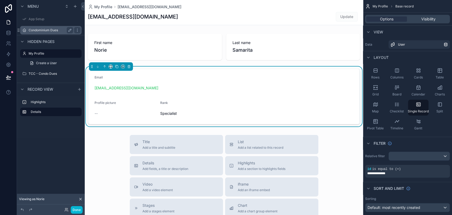
click at [45, 28] on div "Condominium Dues" at bounding box center [51, 30] width 44 height 6
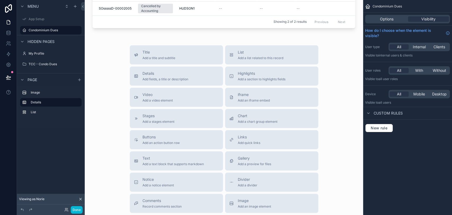
scroll to position [78, 0]
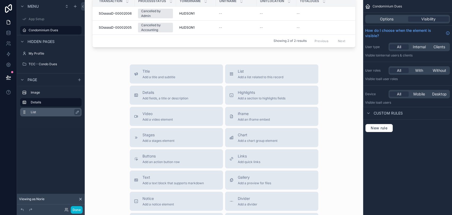
click at [55, 113] on label "List" at bounding box center [54, 112] width 47 height 4
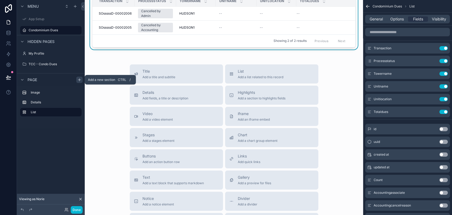
click at [78, 80] on icon "scrollable content" at bounding box center [79, 80] width 4 height 4
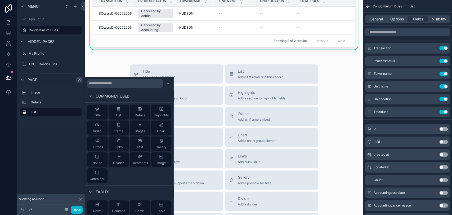
click at [330, 129] on div "Title Add a title and subtitle List Add a list related to this record Details A…" at bounding box center [224, 158] width 270 height 188
click at [332, 129] on div "Title Add a title and subtitle List Add a list related to this record Details A…" at bounding box center [224, 158] width 270 height 188
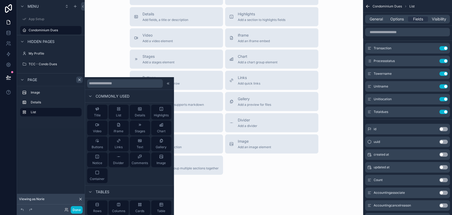
scroll to position [166, 0]
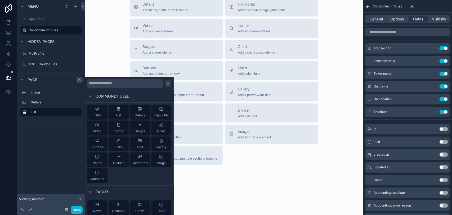
click at [168, 83] on icon at bounding box center [168, 83] width 1 height 2
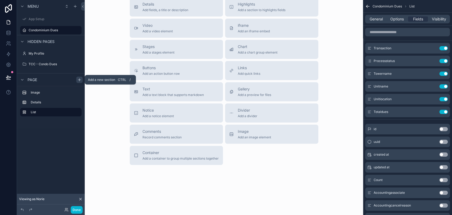
click at [80, 80] on icon "scrollable content" at bounding box center [79, 80] width 4 height 4
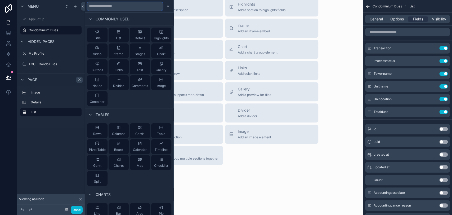
click at [116, 7] on input "text" at bounding box center [125, 6] width 76 height 8
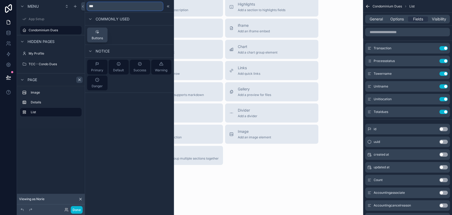
type input "***"
click at [100, 31] on div "Buttons" at bounding box center [97, 35] width 11 height 11
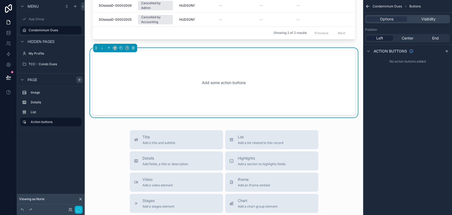
scroll to position [61, 0]
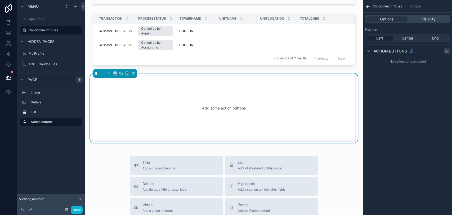
click at [445, 51] on icon "scrollable content" at bounding box center [446, 51] width 4 height 4
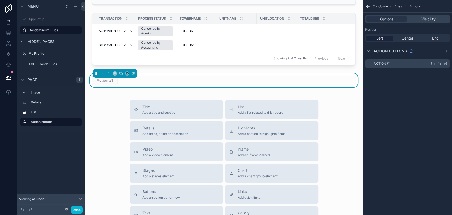
click at [445, 64] on icon "scrollable content" at bounding box center [445, 63] width 4 height 4
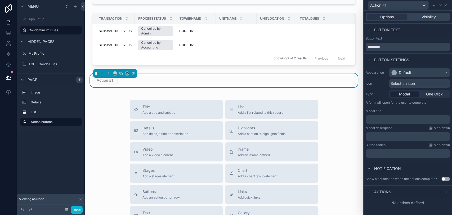
click at [395, 190] on div "Actions" at bounding box center [407, 191] width 88 height 13
click at [449, 193] on div at bounding box center [446, 191] width 6 height 6
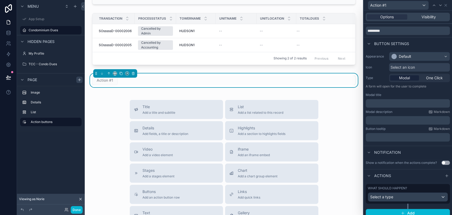
scroll to position [25, 0]
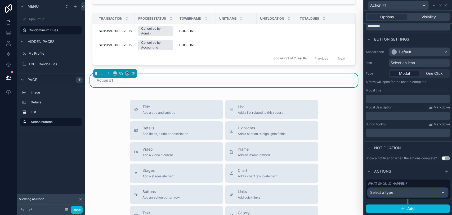
click at [401, 189] on div "Select a type" at bounding box center [407, 192] width 79 height 8
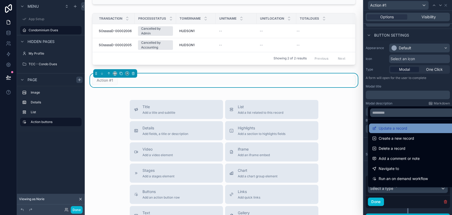
click at [408, 126] on div "Update a record" at bounding box center [411, 128] width 79 height 6
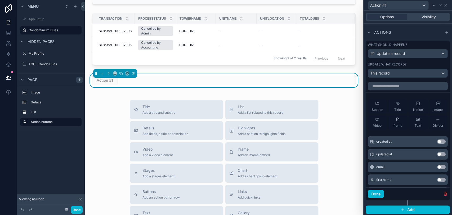
scroll to position [164, 0]
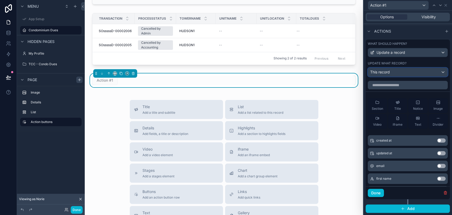
click at [398, 71] on div "This record" at bounding box center [407, 72] width 79 height 8
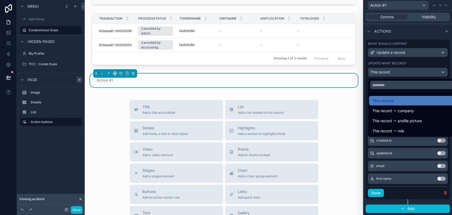
click at [402, 75] on div at bounding box center [407, 107] width 88 height 215
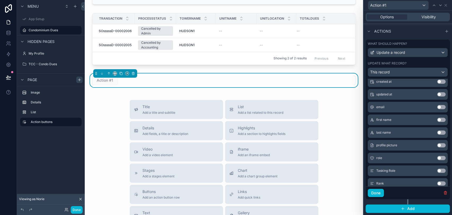
scroll to position [88, 0]
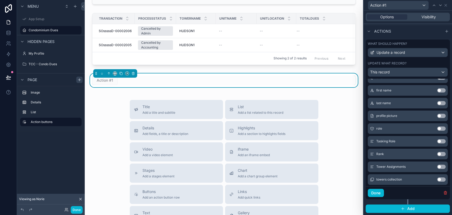
click at [437, 142] on button "Use setting" at bounding box center [441, 141] width 8 height 4
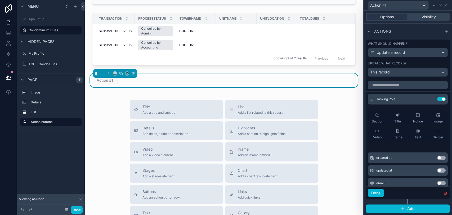
scroll to position [135, 0]
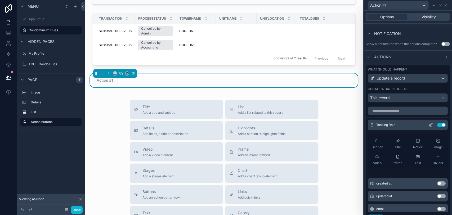
click at [437, 127] on button "Use setting" at bounding box center [441, 125] width 8 height 4
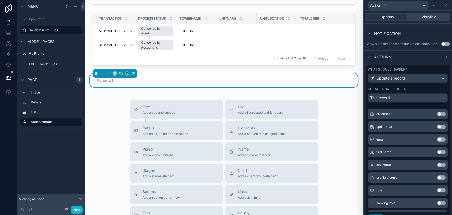
scroll to position [117, 0]
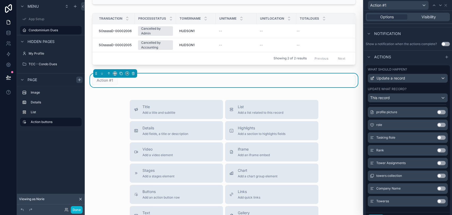
click at [437, 152] on button "Use setting" at bounding box center [441, 150] width 8 height 4
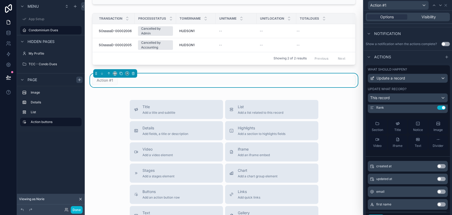
scroll to position [0, 0]
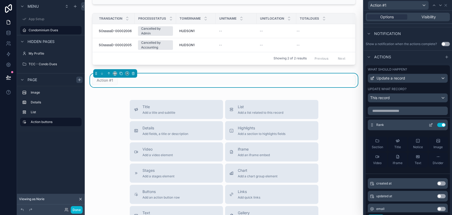
click at [429, 126] on icon at bounding box center [430, 125] width 2 height 2
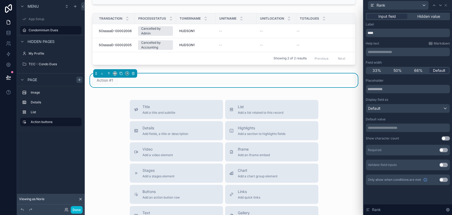
click at [402, 127] on p "**********" at bounding box center [408, 127] width 81 height 5
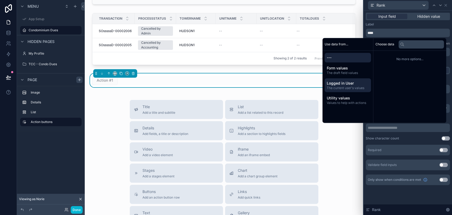
click at [347, 81] on span "Logged in User" at bounding box center [348, 82] width 42 height 5
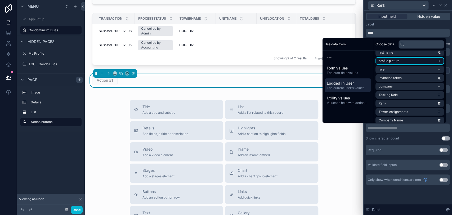
scroll to position [58, 0]
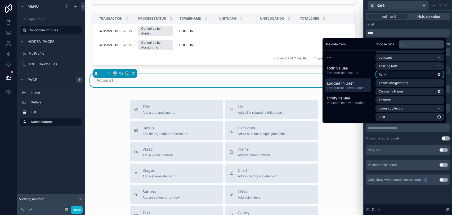
click at [395, 76] on li "Rank" at bounding box center [409, 74] width 69 height 7
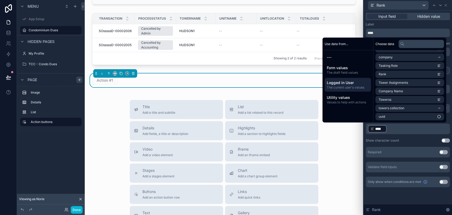
click at [405, 139] on div "Show character count Use setting" at bounding box center [407, 140] width 84 height 4
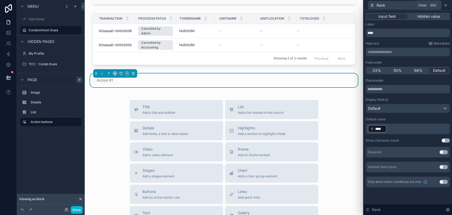
click at [446, 7] on icon at bounding box center [445, 5] width 4 height 4
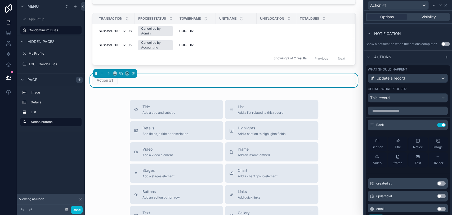
click at [354, 108] on div "Title Add a title and subtitle List Add a list related to this record Details A…" at bounding box center [224, 194] width 270 height 188
click at [445, 7] on icon at bounding box center [445, 5] width 4 height 4
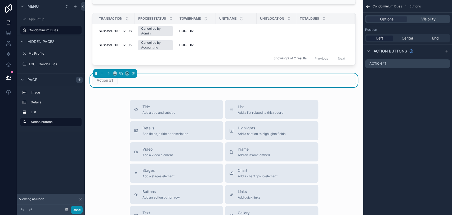
click at [75, 211] on button "Done" at bounding box center [77, 210] width 12 height 8
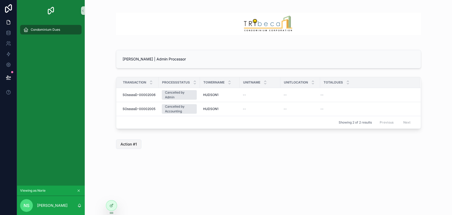
click at [131, 143] on span "Action #1" at bounding box center [128, 143] width 16 height 5
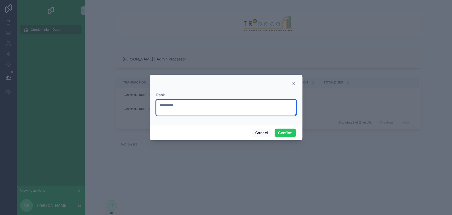
click at [216, 108] on textarea "**********" at bounding box center [226, 107] width 140 height 16
type textarea "**********"
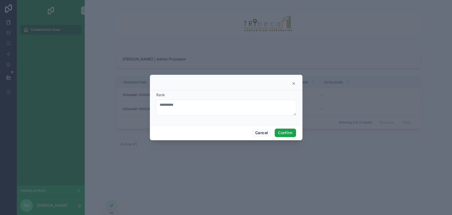
click at [293, 132] on button "Confirm" at bounding box center [284, 132] width 21 height 8
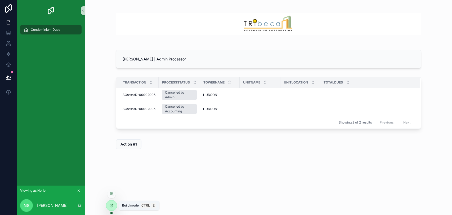
click at [114, 203] on div at bounding box center [111, 205] width 11 height 10
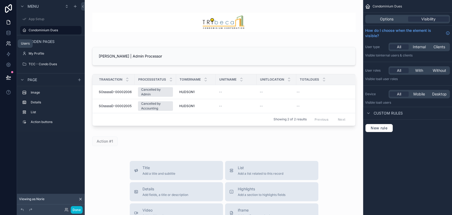
click at [13, 42] on link at bounding box center [8, 43] width 17 height 11
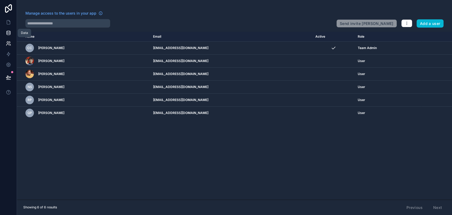
click at [10, 28] on link at bounding box center [8, 33] width 17 height 11
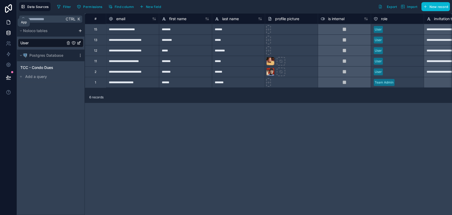
click at [6, 23] on icon at bounding box center [8, 22] width 5 height 5
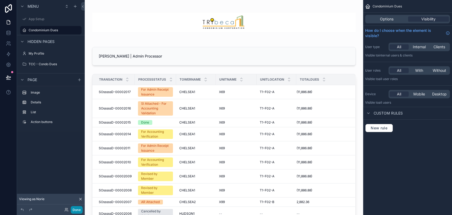
click at [80, 207] on button "Done" at bounding box center [77, 210] width 12 height 8
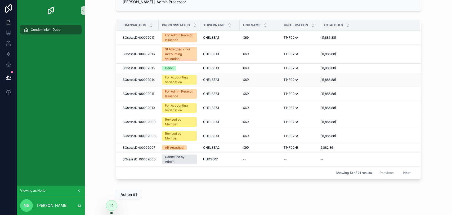
scroll to position [59, 0]
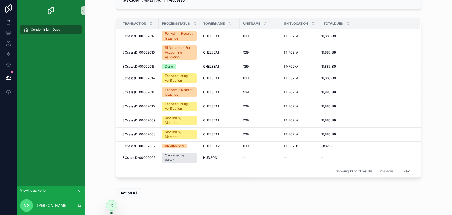
click at [402, 170] on button "Next" at bounding box center [406, 171] width 15 height 8
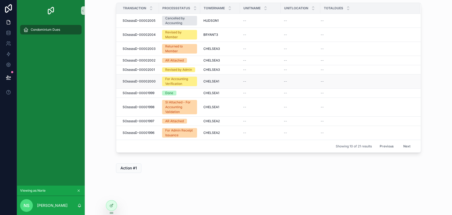
scroll to position [76, 0]
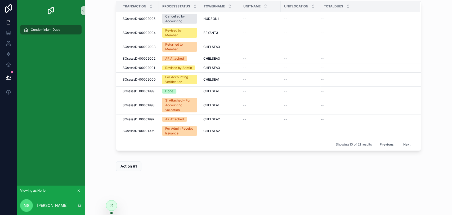
click at [387, 143] on button "Previous" at bounding box center [386, 144] width 21 height 8
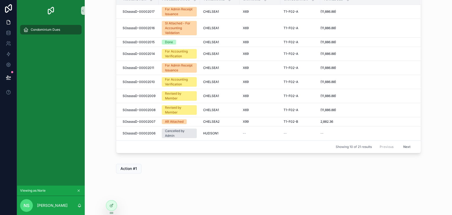
scroll to position [85, 0]
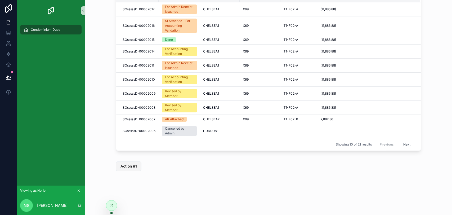
click at [129, 164] on span "Action #1" at bounding box center [128, 165] width 16 height 5
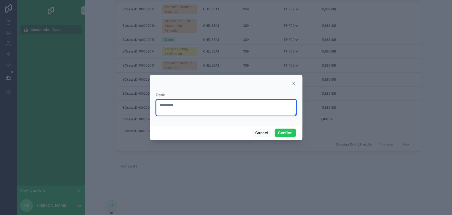
drag, startPoint x: 211, startPoint y: 108, endPoint x: 134, endPoint y: 105, distance: 77.1
click at [134, 105] on div "**********" at bounding box center [226, 107] width 452 height 215
type textarea "**********"
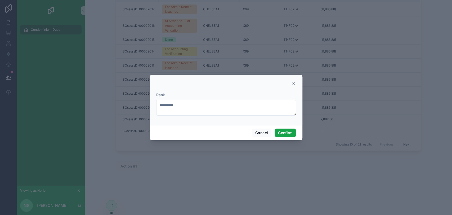
click at [279, 132] on button "Confirm" at bounding box center [284, 132] width 21 height 8
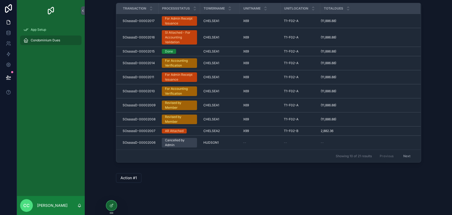
scroll to position [85, 0]
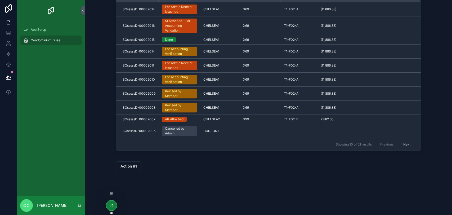
click at [112, 204] on icon at bounding box center [112, 204] width 1 height 1
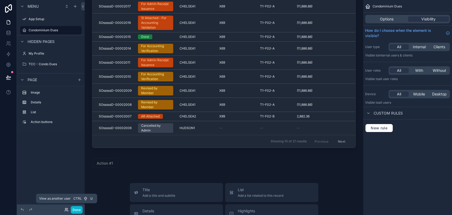
click at [67, 210] on icon at bounding box center [66, 210] width 2 height 1
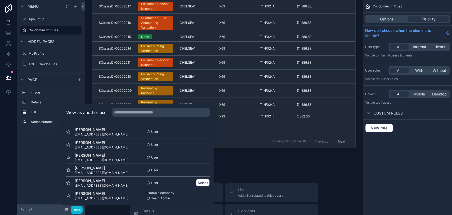
scroll to position [1, 0]
click at [200, 157] on button "Select" at bounding box center [203, 157] width 14 height 8
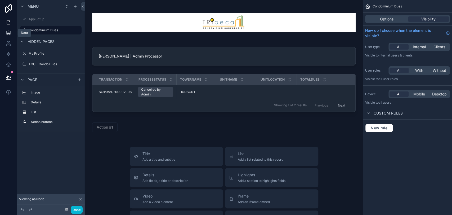
click at [9, 34] on icon at bounding box center [8, 32] width 5 height 5
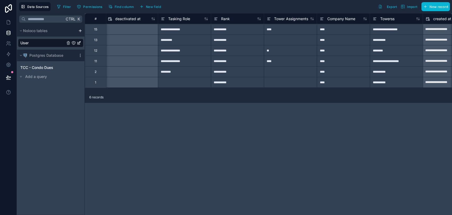
scroll to position [0, 488]
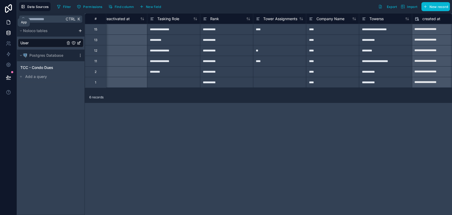
click at [12, 20] on link at bounding box center [8, 22] width 17 height 11
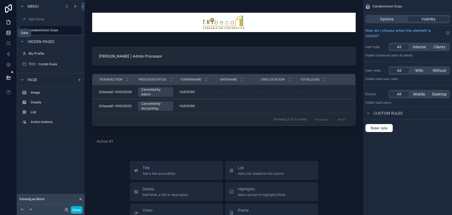
click at [13, 35] on link at bounding box center [8, 33] width 17 height 11
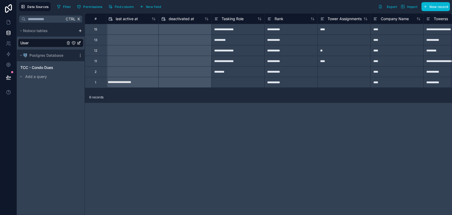
scroll to position [0, 429]
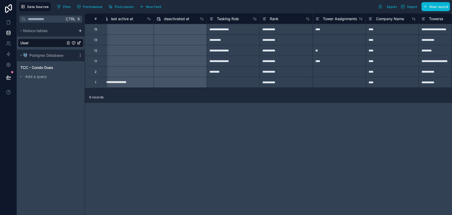
click at [280, 49] on div "**********" at bounding box center [285, 50] width 53 height 11
click at [11, 22] on icon at bounding box center [8, 22] width 5 height 5
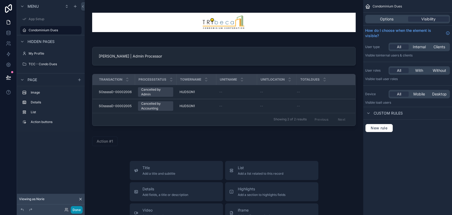
click at [73, 208] on button "Done" at bounding box center [77, 210] width 12 height 8
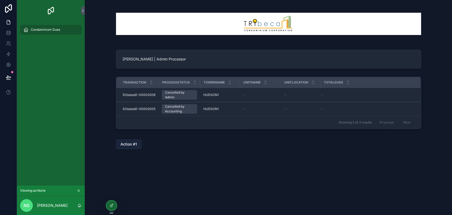
click at [128, 144] on span "Action #1" at bounding box center [128, 143] width 16 height 5
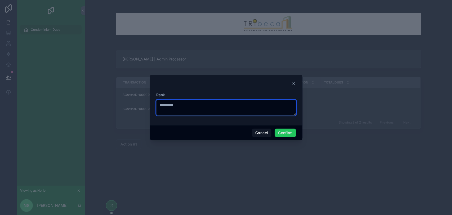
click at [211, 105] on textarea "**********" at bounding box center [226, 107] width 140 height 16
type textarea "**********"
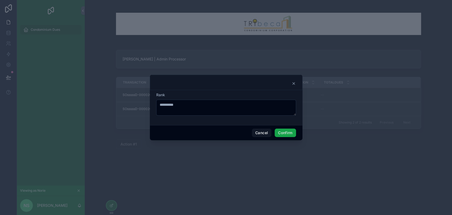
click at [283, 133] on button "Confirm" at bounding box center [284, 132] width 21 height 8
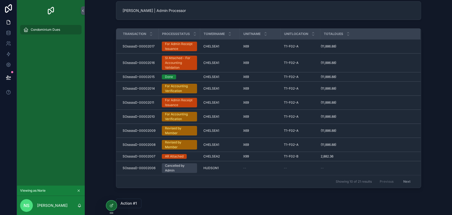
scroll to position [85, 0]
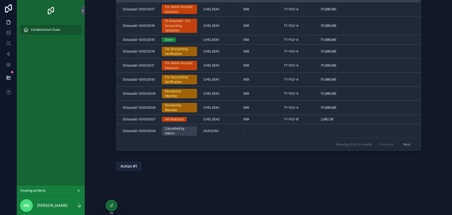
click at [133, 165] on span "Action #1" at bounding box center [128, 165] width 16 height 5
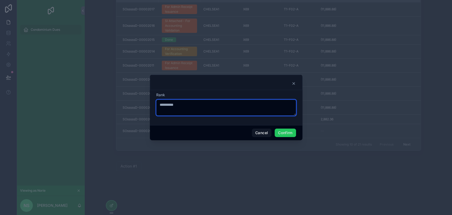
click at [204, 112] on textarea "**********" at bounding box center [226, 107] width 140 height 16
type textarea "**********"
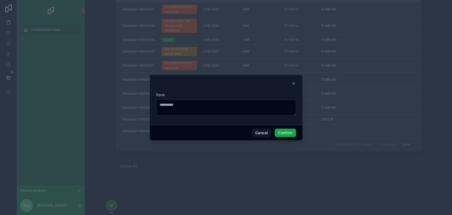
click at [280, 132] on button "Confirm" at bounding box center [284, 132] width 21 height 8
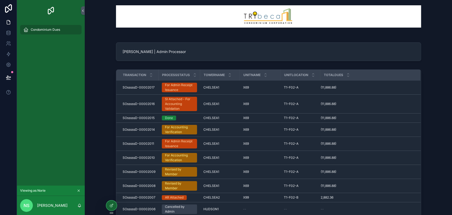
scroll to position [0, 0]
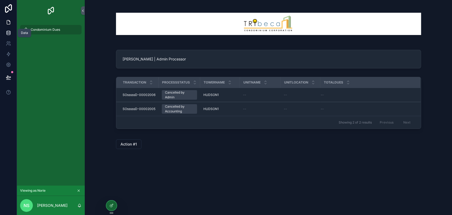
click at [4, 31] on link at bounding box center [8, 33] width 17 height 11
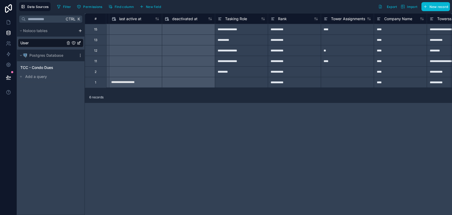
scroll to position [0, 456]
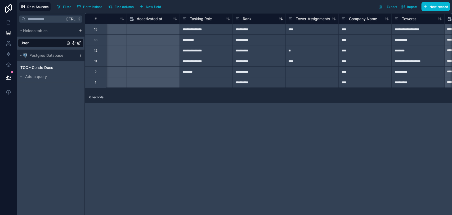
click at [239, 21] on icon at bounding box center [237, 19] width 4 height 6
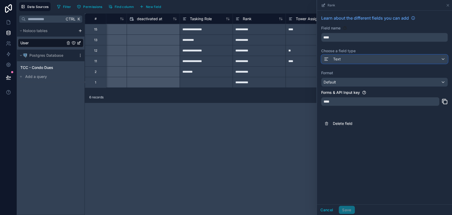
click at [335, 56] on span "Text" at bounding box center [337, 58] width 8 height 5
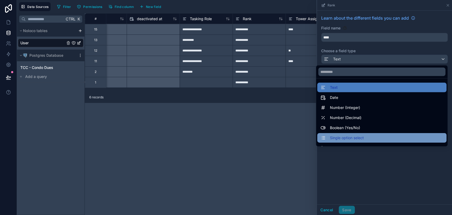
click at [343, 135] on span "Single option select" at bounding box center [347, 137] width 34 height 6
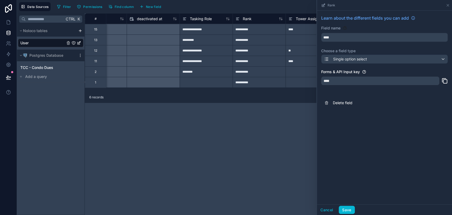
click at [343, 205] on div "Cancel Save" at bounding box center [384, 209] width 135 height 11
click at [343, 208] on button "Save" at bounding box center [346, 209] width 16 height 8
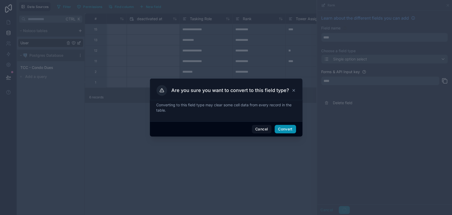
click at [291, 131] on button "Convert" at bounding box center [284, 129] width 21 height 8
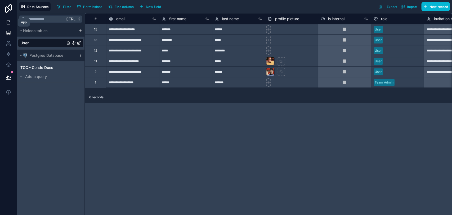
click at [12, 26] on link at bounding box center [8, 22] width 17 height 11
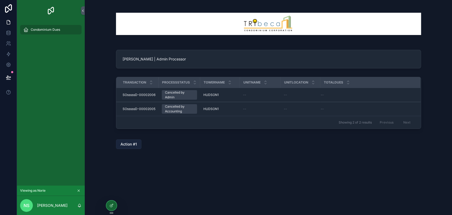
click at [133, 146] on span "Action #1" at bounding box center [128, 143] width 16 height 5
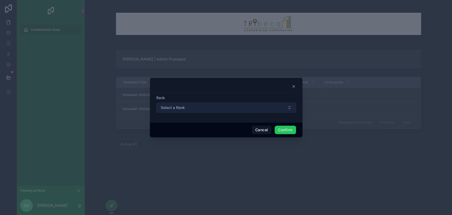
click at [171, 107] on span "Select a Rank" at bounding box center [173, 107] width 24 height 5
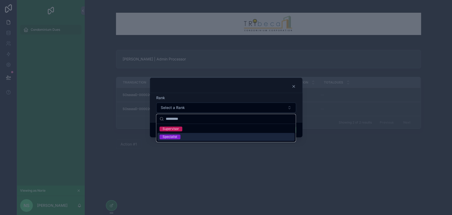
click at [180, 135] on div "Specialist" at bounding box center [225, 137] width 137 height 8
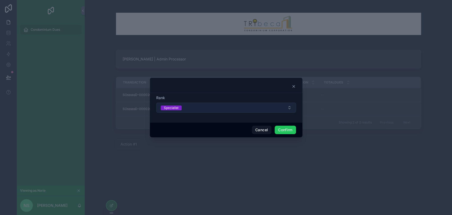
click at [217, 107] on button "Specialist" at bounding box center [226, 107] width 140 height 10
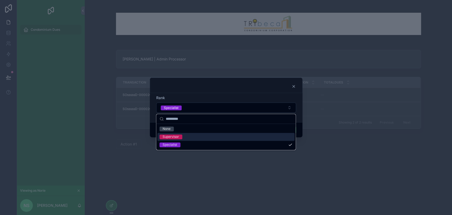
click at [203, 135] on div "Supervisor" at bounding box center [225, 137] width 137 height 8
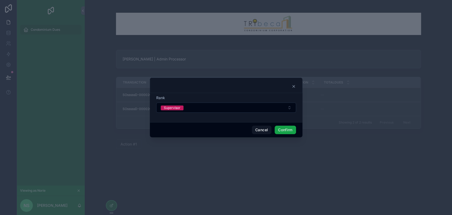
click at [282, 131] on button "Confirm" at bounding box center [284, 129] width 21 height 8
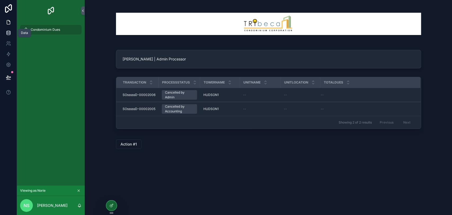
click at [4, 32] on link at bounding box center [8, 33] width 17 height 11
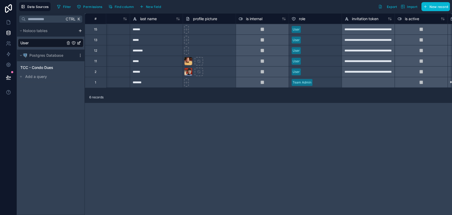
scroll to position [0, 19]
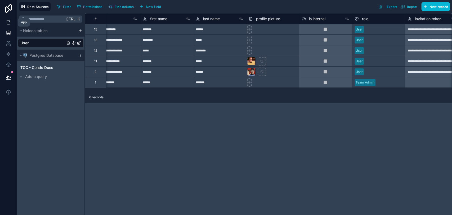
click at [12, 26] on link at bounding box center [8, 22] width 17 height 11
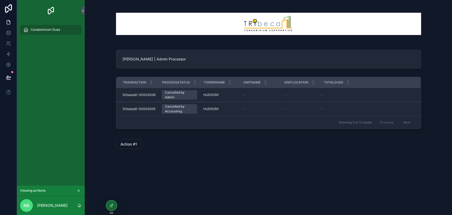
click at [133, 138] on div "Action #1" at bounding box center [268, 144] width 359 height 14
click at [133, 142] on span "Action #1" at bounding box center [128, 143] width 16 height 5
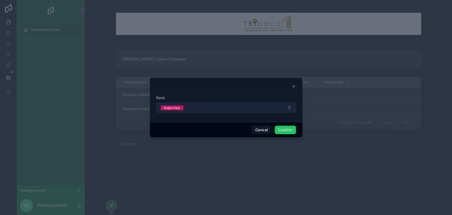
click at [189, 107] on button "Supervisor" at bounding box center [226, 107] width 140 height 10
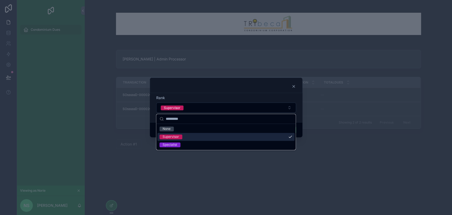
click at [188, 136] on div "Supervisor" at bounding box center [225, 137] width 137 height 8
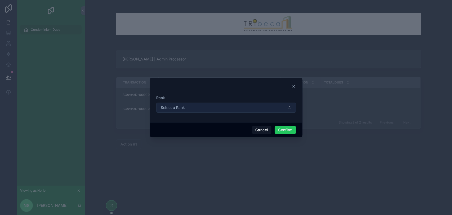
click at [257, 108] on button "Select a Rank" at bounding box center [226, 107] width 140 height 10
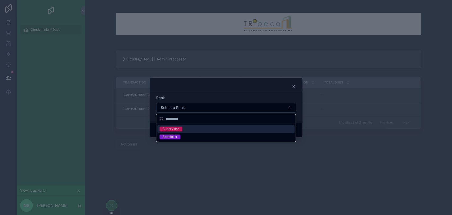
click at [233, 131] on div "Supervisor" at bounding box center [225, 129] width 137 height 8
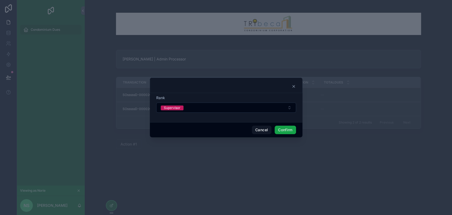
click at [280, 129] on button "Confirm" at bounding box center [284, 129] width 21 height 8
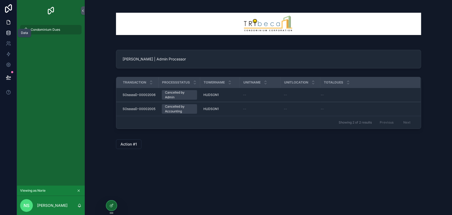
click at [8, 36] on link at bounding box center [8, 33] width 17 height 11
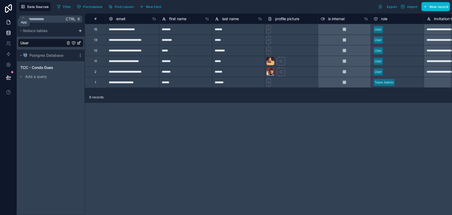
click at [7, 25] on link at bounding box center [8, 22] width 17 height 11
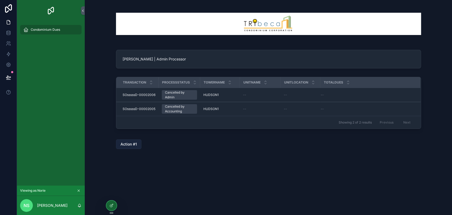
click at [132, 142] on span "Action #1" at bounding box center [128, 143] width 16 height 5
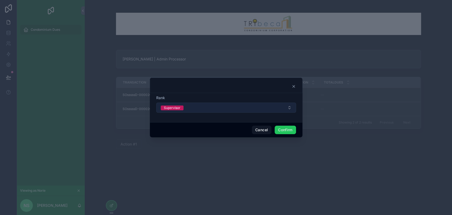
click at [209, 111] on button "Supervisor" at bounding box center [226, 107] width 140 height 10
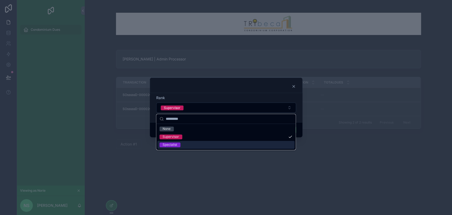
click at [202, 142] on div "Specialist" at bounding box center [225, 145] width 137 height 8
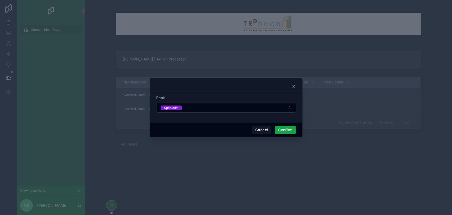
click at [279, 129] on button "Confirm" at bounding box center [284, 129] width 21 height 8
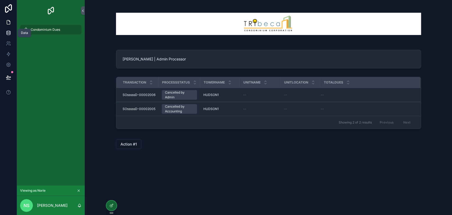
click at [12, 32] on link at bounding box center [8, 33] width 17 height 11
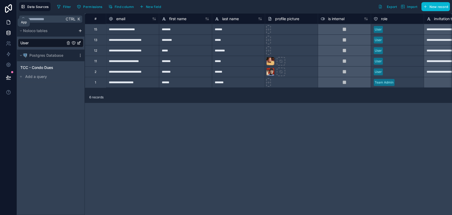
click at [8, 25] on icon at bounding box center [8, 22] width 5 height 5
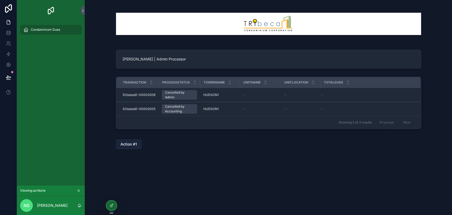
click at [125, 141] on span "Action #1" at bounding box center [128, 143] width 16 height 5
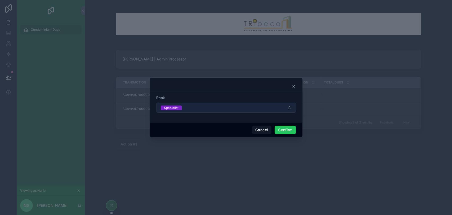
click at [187, 107] on button "Specialist" at bounding box center [226, 107] width 140 height 10
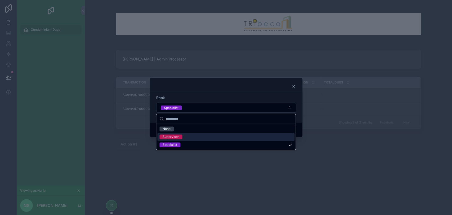
click at [191, 138] on div "Supervisor" at bounding box center [225, 137] width 137 height 8
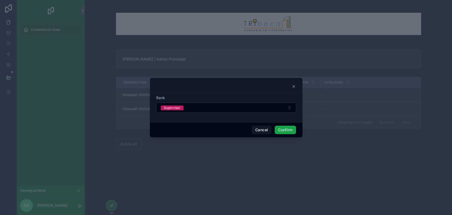
click at [292, 130] on button "Confirm" at bounding box center [284, 129] width 21 height 8
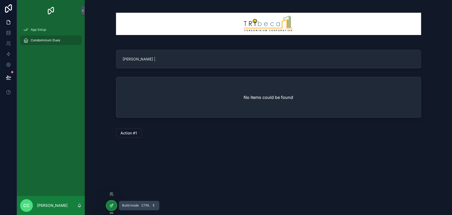
click at [112, 205] on icon at bounding box center [111, 205] width 4 height 4
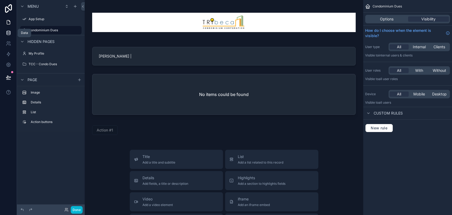
click at [11, 31] on link at bounding box center [8, 33] width 17 height 11
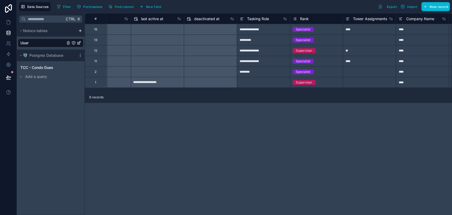
scroll to position [0, 434]
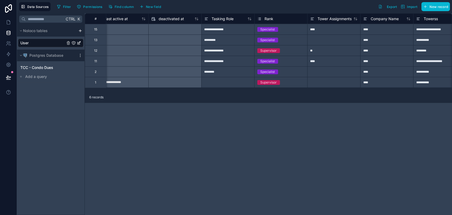
click at [259, 20] on icon at bounding box center [260, 20] width 2 height 0
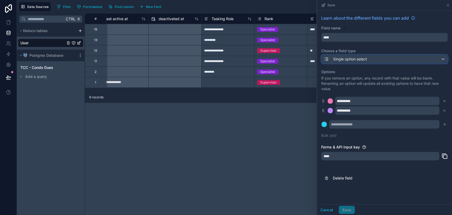
click at [369, 58] on div "Single option select" at bounding box center [384, 59] width 126 height 8
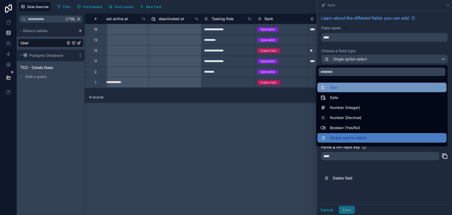
click at [358, 87] on div "Text" at bounding box center [381, 87] width 123 height 6
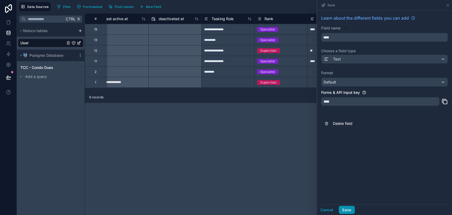
click at [349, 208] on button "Save" at bounding box center [346, 209] width 16 height 8
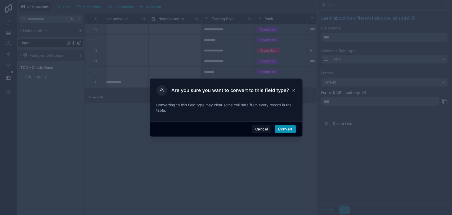
click at [291, 131] on button "Convert" at bounding box center [284, 129] width 21 height 8
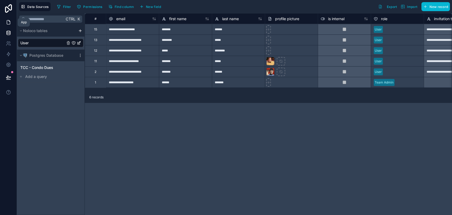
click at [9, 21] on icon at bounding box center [9, 20] width 1 height 1
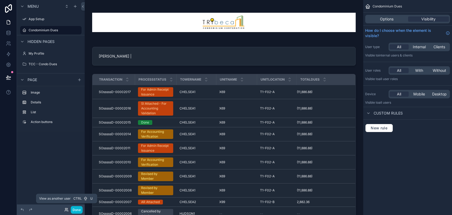
click at [66, 209] on icon at bounding box center [66, 209] width 4 height 4
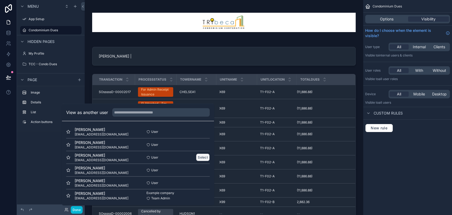
click at [197, 155] on button "Select" at bounding box center [203, 157] width 14 height 8
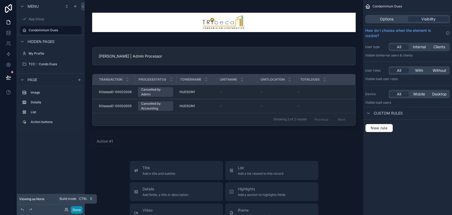
click at [79, 212] on button "Done" at bounding box center [77, 210] width 12 height 8
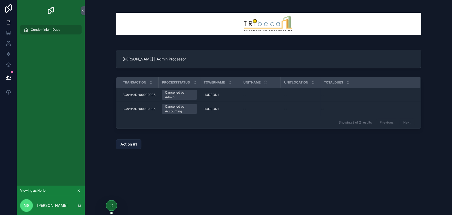
click at [124, 142] on span "Action #1" at bounding box center [128, 143] width 16 height 5
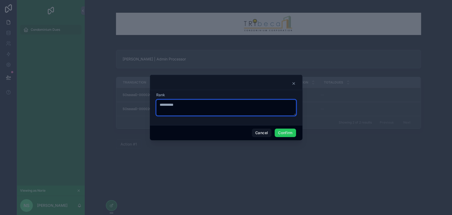
click at [210, 111] on textarea "**********" at bounding box center [226, 107] width 140 height 16
type textarea "*"
type textarea "**********"
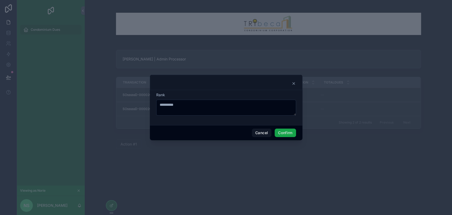
click at [283, 135] on button "Confirm" at bounding box center [284, 132] width 21 height 8
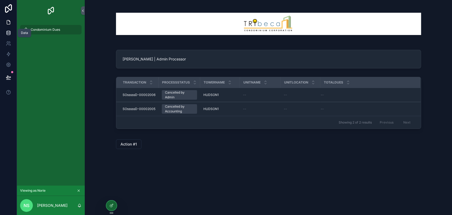
click at [5, 31] on link at bounding box center [8, 33] width 17 height 11
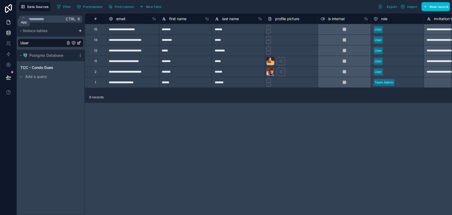
click at [7, 22] on icon at bounding box center [8, 22] width 5 height 5
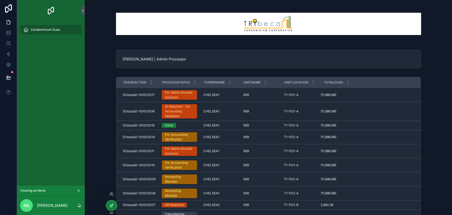
click at [111, 207] on icon at bounding box center [111, 205] width 4 height 4
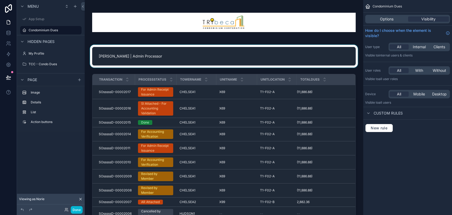
click at [223, 53] on div "scrollable content" at bounding box center [224, 56] width 270 height 23
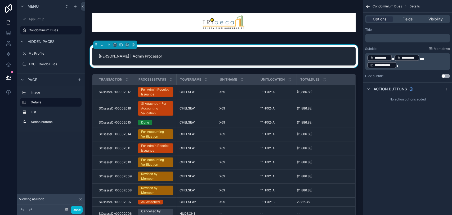
click at [411, 66] on p "**********" at bounding box center [408, 61] width 82 height 15
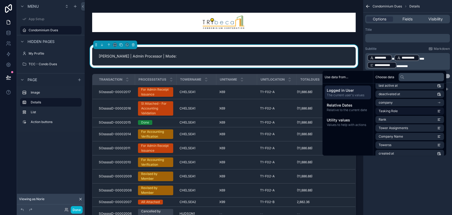
scroll to position [80, 0]
click at [405, 118] on li "Rank" at bounding box center [409, 119] width 69 height 7
click at [410, 180] on div "**********" at bounding box center [407, 107] width 89 height 215
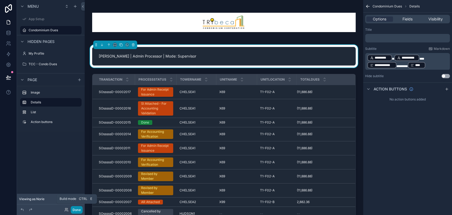
click at [80, 208] on button "Done" at bounding box center [77, 210] width 12 height 8
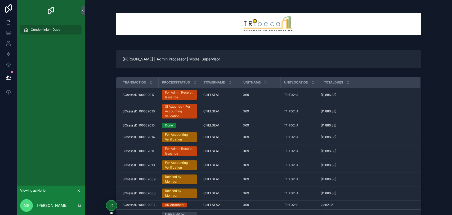
click at [236, 65] on div "[PERSON_NAME] | Admin Processor | Mode: Supervisor" at bounding box center [268, 59] width 304 height 18
click at [107, 205] on div at bounding box center [111, 205] width 11 height 10
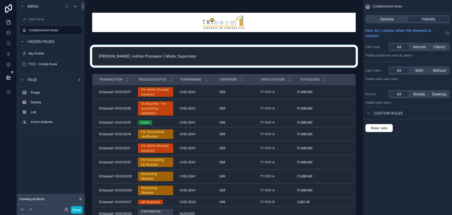
click at [232, 52] on div "scrollable content" at bounding box center [224, 56] width 270 height 23
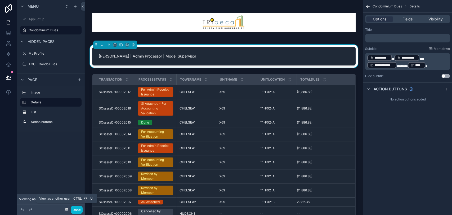
click at [66, 210] on icon at bounding box center [66, 209] width 4 height 4
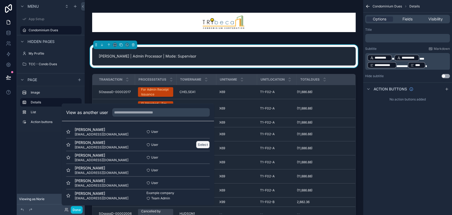
click at [196, 143] on button "Select" at bounding box center [203, 145] width 14 height 8
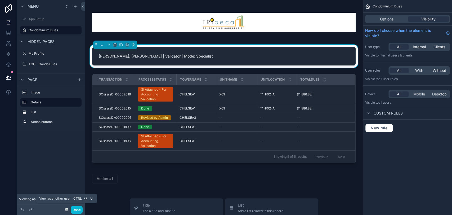
click at [68, 210] on icon at bounding box center [66, 209] width 4 height 4
click at [273, 52] on div "[PERSON_NAME], [PERSON_NAME] | Validator | Mode: Specialist" at bounding box center [223, 56] width 263 height 18
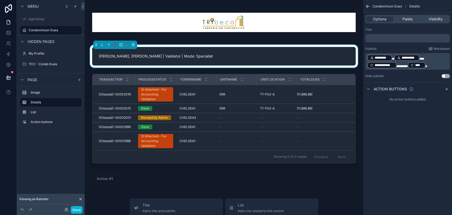
click at [408, 65] on span "*******" at bounding box center [401, 66] width 11 height 3
click at [421, 164] on div "**********" at bounding box center [407, 107] width 89 height 215
click at [78, 209] on button "Done" at bounding box center [77, 210] width 12 height 8
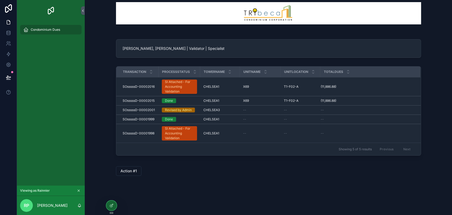
scroll to position [15, 0]
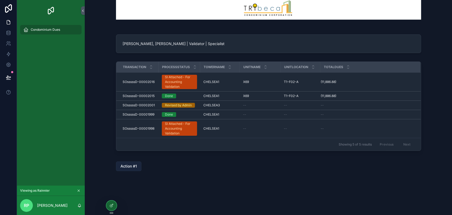
click at [130, 167] on span "Action #1" at bounding box center [128, 165] width 16 height 5
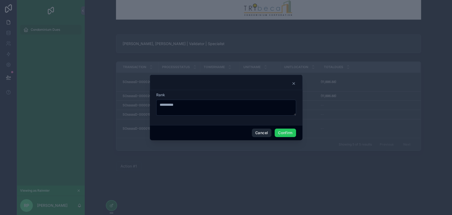
click at [263, 130] on button "Cancel" at bounding box center [262, 132] width 20 height 8
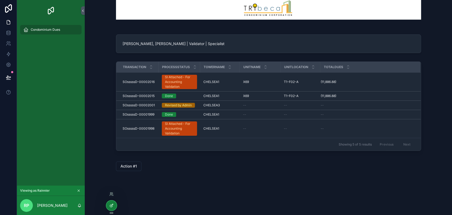
click at [109, 203] on icon at bounding box center [111, 205] width 4 height 4
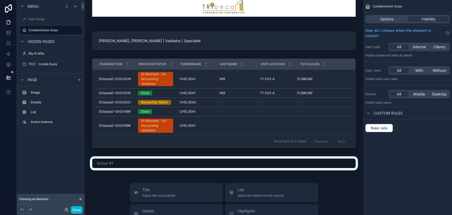
click at [174, 157] on div "scrollable content" at bounding box center [224, 163] width 270 height 14
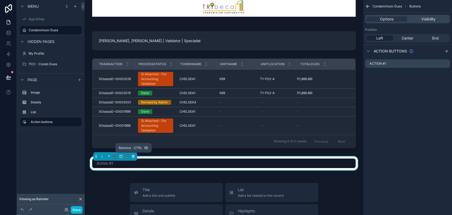
click at [133, 157] on button "scrollable content" at bounding box center [133, 156] width 6 height 6
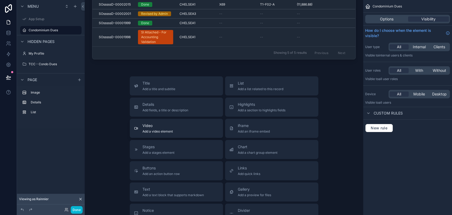
scroll to position [0, 0]
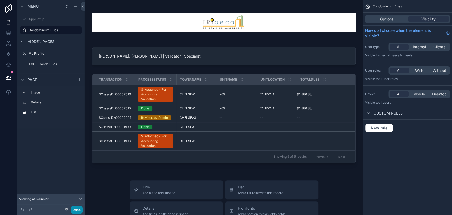
click at [81, 207] on button "Done" at bounding box center [77, 210] width 12 height 8
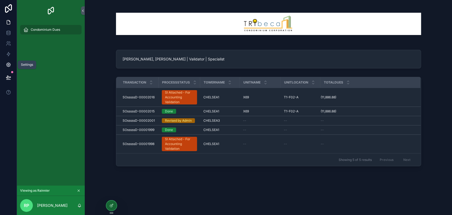
click at [9, 64] on icon at bounding box center [8, 64] width 5 height 5
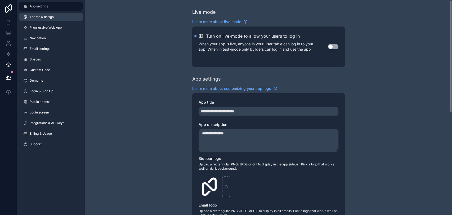
click at [51, 15] on span "Theme & design" at bounding box center [42, 17] width 24 height 4
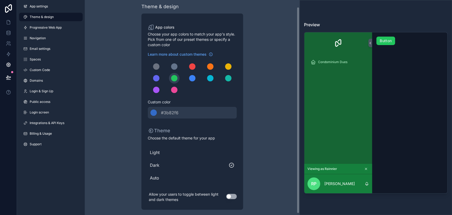
scroll to position [8, 0]
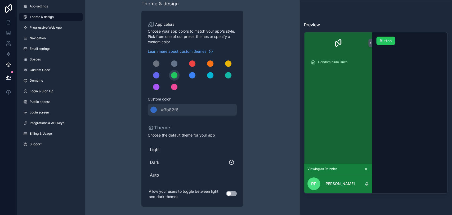
click at [231, 192] on button "Use setting" at bounding box center [231, 193] width 11 height 5
click at [11, 23] on icon at bounding box center [8, 22] width 5 height 5
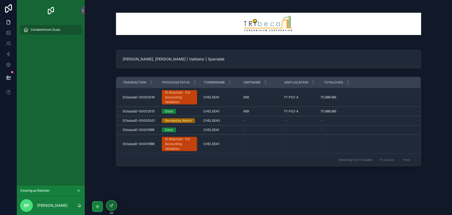
click at [98, 207] on icon "scrollable content" at bounding box center [97, 206] width 3 height 3
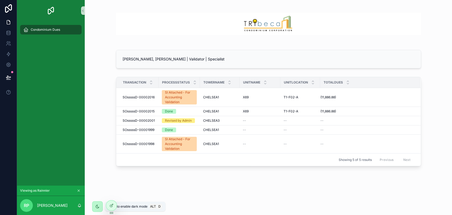
click at [98, 207] on icon "scrollable content" at bounding box center [97, 206] width 3 height 3
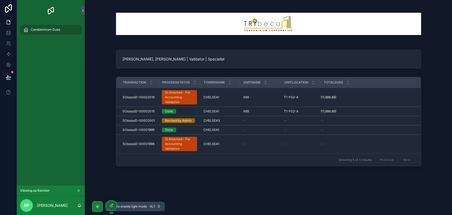
click at [98, 207] on icon "scrollable content" at bounding box center [97, 206] width 3 height 3
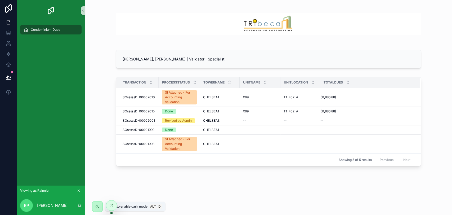
click at [98, 207] on icon "scrollable content" at bounding box center [97, 206] width 3 height 3
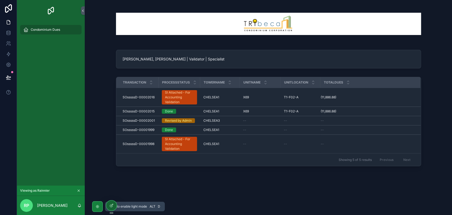
click at [98, 207] on icon "scrollable content" at bounding box center [97, 206] width 3 height 3
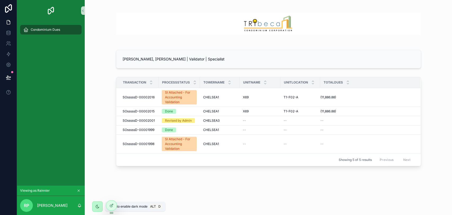
click at [98, 207] on icon "scrollable content" at bounding box center [97, 206] width 3 height 3
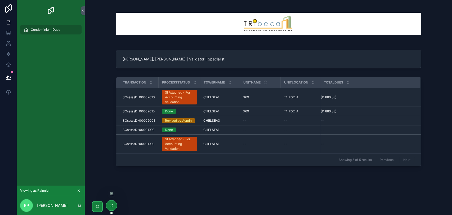
click at [116, 202] on div at bounding box center [111, 205] width 11 height 10
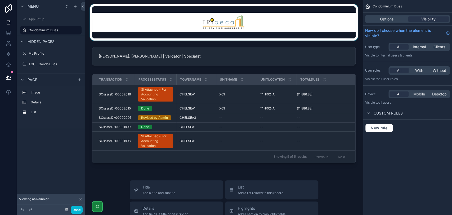
click at [111, 35] on div "scrollable content" at bounding box center [224, 22] width 270 height 36
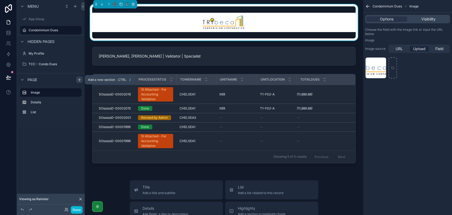
click at [81, 79] on icon "scrollable content" at bounding box center [79, 80] width 4 height 4
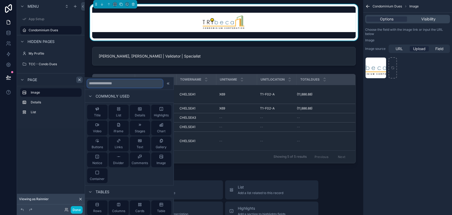
click at [129, 83] on input "text" at bounding box center [125, 83] width 76 height 8
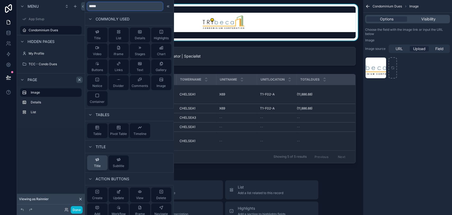
type input "*****"
click at [99, 164] on span "Title" at bounding box center [97, 166] width 7 height 4
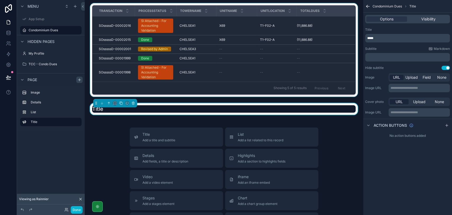
scroll to position [69, 0]
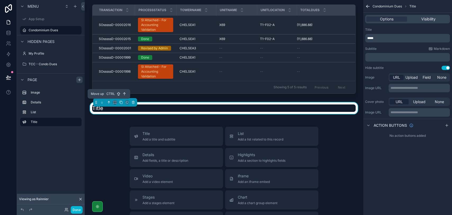
click at [108, 101] on icon "scrollable content" at bounding box center [108, 101] width 1 height 1
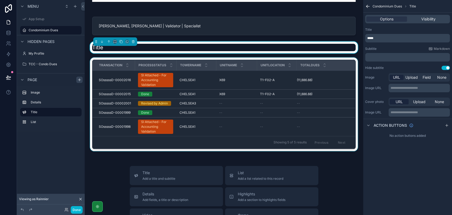
scroll to position [0, 0]
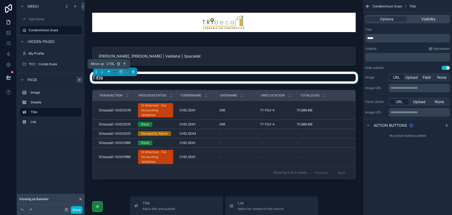
click at [109, 73] on icon "scrollable content" at bounding box center [109, 72] width 4 height 4
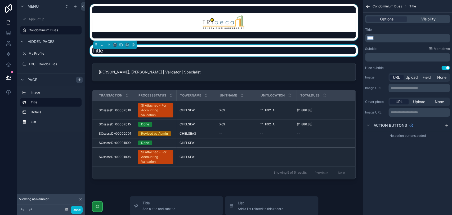
drag, startPoint x: 413, startPoint y: 38, endPoint x: 343, endPoint y: 39, distance: 69.6
click at [343, 39] on div "App Setup Condominium Dues My Profile TCC - Condo Dues Viewing as Rainnier RP […" at bounding box center [268, 107] width 367 height 215
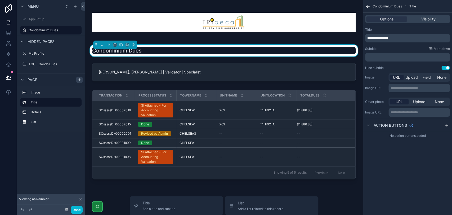
click at [357, 151] on div "Condominium Dues [PERSON_NAME], Rainnier | Validator | Specialist Transaction P…" at bounding box center [224, 213] width 278 height 427
click at [139, 188] on div "Condominium Dues [PERSON_NAME], Rainnier | Validator | Specialist Transaction P…" at bounding box center [224, 213] width 278 height 427
click at [46, 41] on span "Hidden pages" at bounding box center [41, 41] width 27 height 5
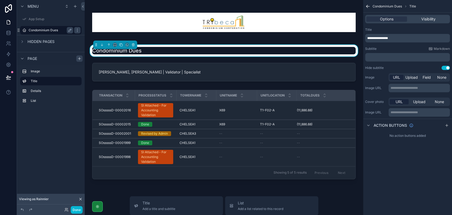
click at [47, 30] on label "Condominium Dues" at bounding box center [50, 30] width 42 height 4
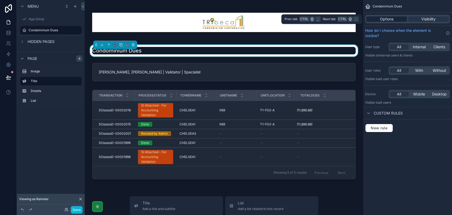
click at [398, 19] on div "Options" at bounding box center [386, 18] width 41 height 5
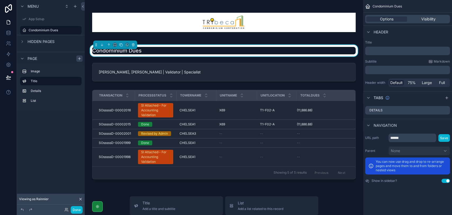
click at [98, 206] on icon "scrollable content" at bounding box center [97, 205] width 1 height 1
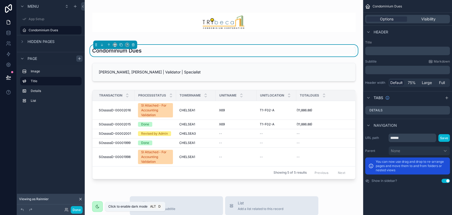
click at [98, 206] on icon "scrollable content" at bounding box center [97, 206] width 4 height 4
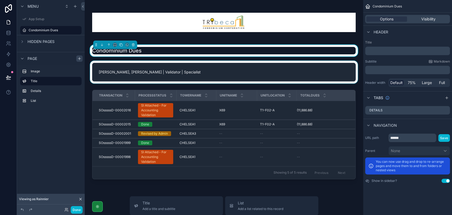
click at [117, 73] on div "scrollable content" at bounding box center [224, 72] width 270 height 23
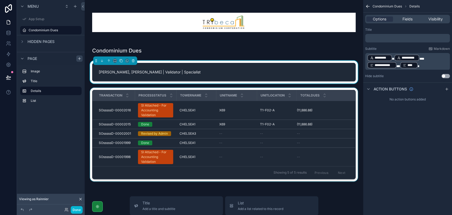
click at [123, 125] on div "scrollable content" at bounding box center [224, 136] width 270 height 96
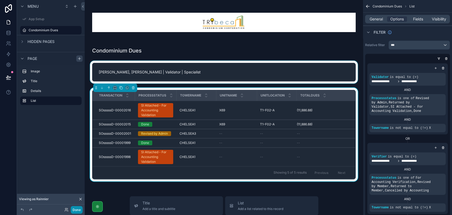
click at [78, 206] on button "Done" at bounding box center [77, 210] width 12 height 8
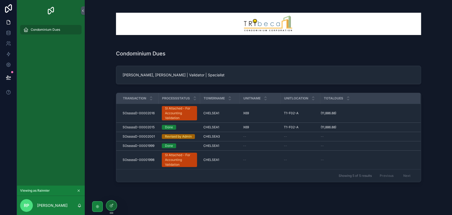
scroll to position [13, 0]
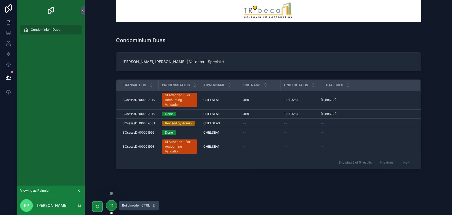
click at [113, 204] on icon at bounding box center [111, 205] width 4 height 4
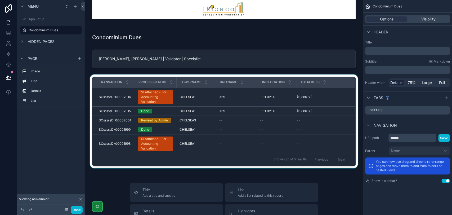
click at [136, 138] on div "scrollable content" at bounding box center [224, 122] width 270 height 96
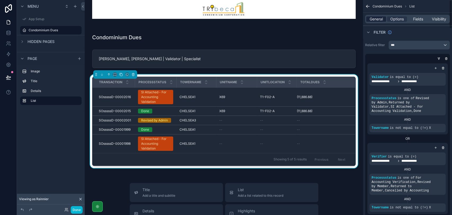
click at [376, 20] on span "General" at bounding box center [375, 18] width 13 height 5
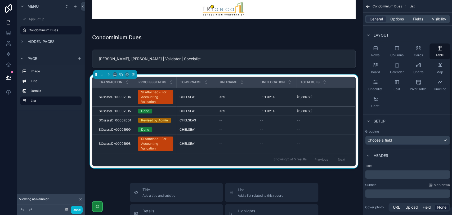
scroll to position [76, 0]
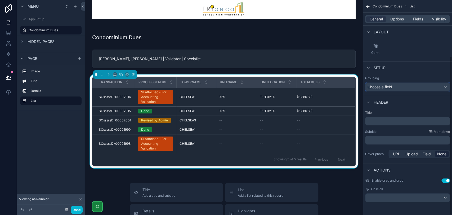
click at [390, 83] on div "Choose a field" at bounding box center [407, 87] width 84 height 8
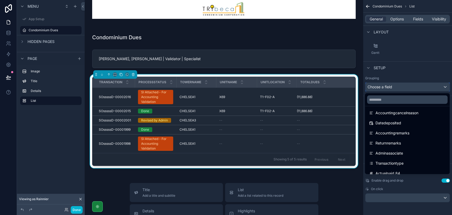
scroll to position [117, 0]
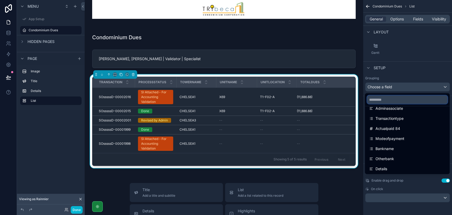
click at [404, 100] on input "text" at bounding box center [407, 99] width 80 height 8
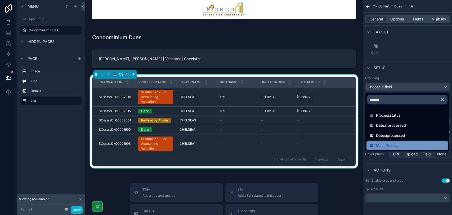
type input "*******"
click at [407, 142] on div "Main Process" at bounding box center [406, 145] width 75 height 6
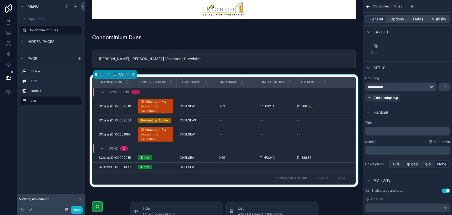
click at [116, 189] on div "Condominium Dues [PERSON_NAME], Rainnier | Validator | Specialist Transaction P…" at bounding box center [224, 209] width 278 height 445
click at [79, 208] on button "Done" at bounding box center [77, 210] width 12 height 8
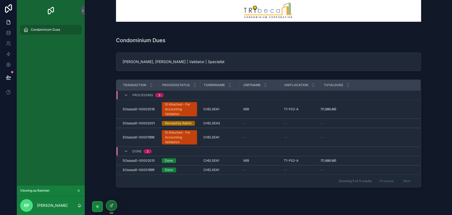
click at [193, 87] on icon "scrollable content" at bounding box center [194, 85] width 3 height 3
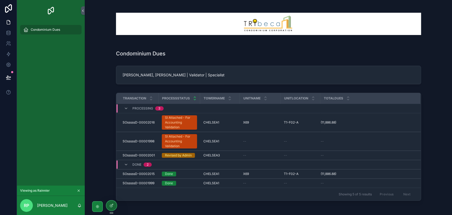
click at [193, 96] on icon "scrollable content" at bounding box center [194, 96] width 3 height 3
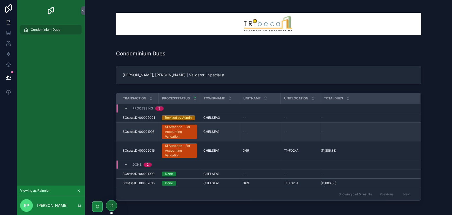
scroll to position [29, 0]
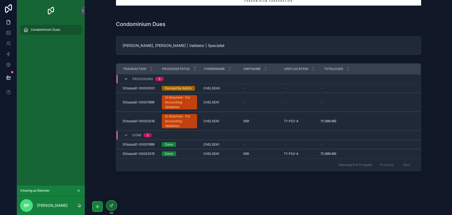
click at [126, 80] on icon "scrollable content" at bounding box center [126, 79] width 4 height 4
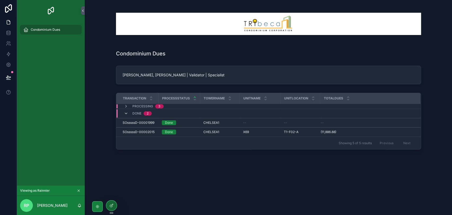
click at [126, 114] on icon "scrollable content" at bounding box center [126, 113] width 4 height 4
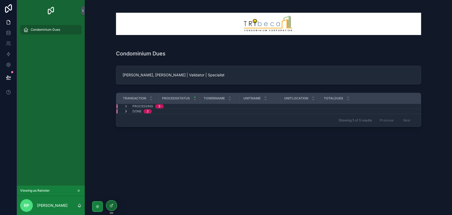
click at [126, 111] on icon "scrollable content" at bounding box center [126, 111] width 4 height 4
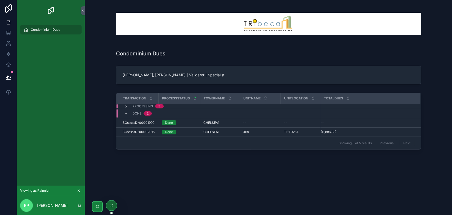
click at [126, 107] on icon "scrollable content" at bounding box center [126, 106] width 4 height 4
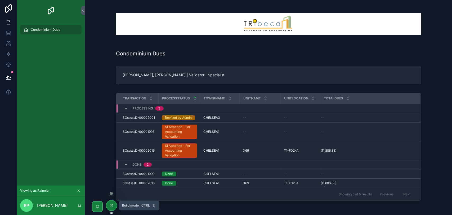
click at [110, 206] on icon at bounding box center [111, 205] width 2 height 2
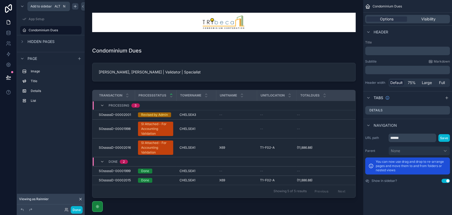
click at [75, 7] on icon "scrollable content" at bounding box center [75, 6] width 0 height 2
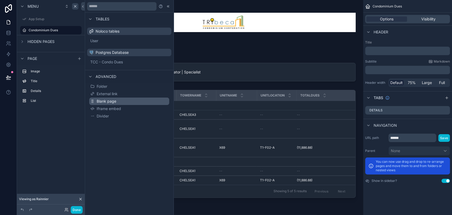
click at [129, 99] on button "Blank page" at bounding box center [129, 100] width 80 height 7
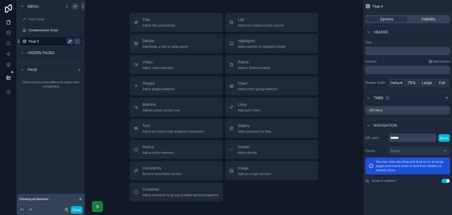
click at [70, 41] on icon "scrollable content" at bounding box center [70, 41] width 4 height 4
click at [59, 41] on input "******" at bounding box center [47, 41] width 36 height 6
type input "**********"
click at [75, 42] on icon "scrollable content" at bounding box center [77, 41] width 4 height 4
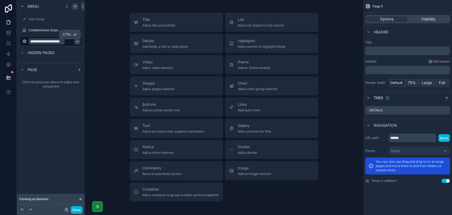
scroll to position [0, 0]
click at [231, 43] on icon "scrollable content" at bounding box center [231, 43] width 4 height 4
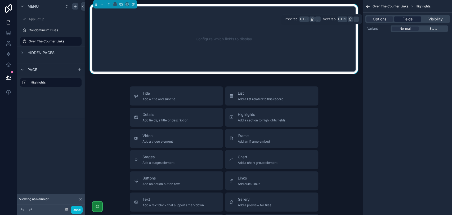
click at [408, 20] on span "Fields" at bounding box center [407, 18] width 10 height 5
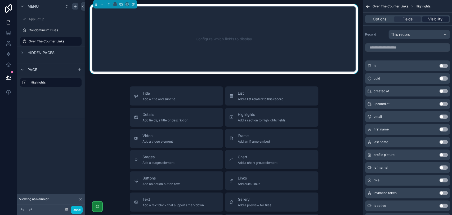
click at [430, 19] on span "Visibility" at bounding box center [435, 18] width 14 height 5
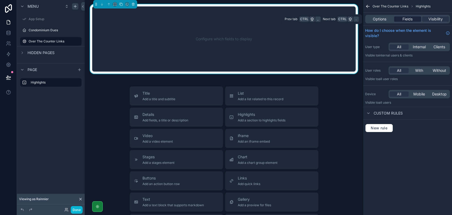
click at [414, 20] on div "Fields" at bounding box center [407, 18] width 27 height 5
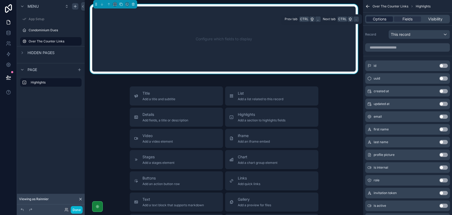
click at [387, 19] on div "Options" at bounding box center [379, 18] width 27 height 5
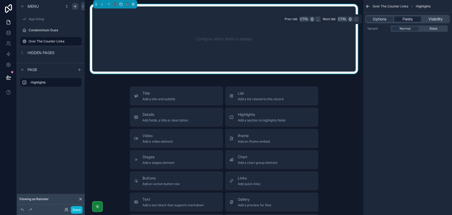
click at [413, 19] on div "Fields" at bounding box center [407, 18] width 27 height 5
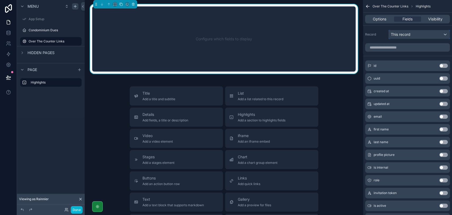
click at [412, 33] on div "This record" at bounding box center [418, 34] width 61 height 8
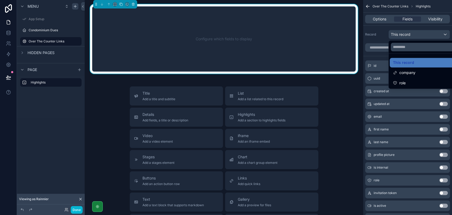
click at [411, 34] on div "scrollable content" at bounding box center [226, 107] width 452 height 215
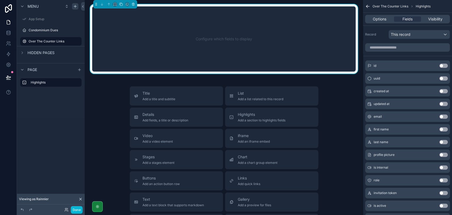
click at [369, 24] on div "Options Fields Visibility" at bounding box center [407, 19] width 89 height 13
click at [375, 21] on span "Options" at bounding box center [379, 18] width 13 height 5
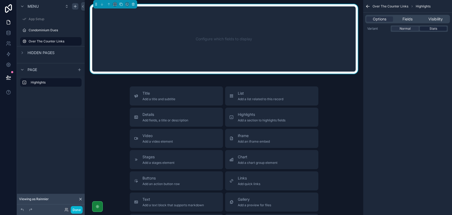
click at [436, 30] on span "Stats" at bounding box center [433, 28] width 8 height 4
click at [436, 20] on span "Visibility" at bounding box center [435, 18] width 14 height 5
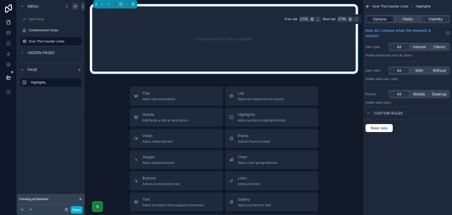
click at [386, 20] on span "Options" at bounding box center [379, 18] width 13 height 5
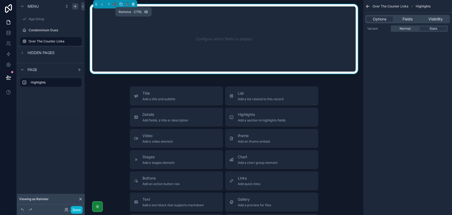
click at [135, 5] on button "scrollable content" at bounding box center [133, 4] width 6 height 6
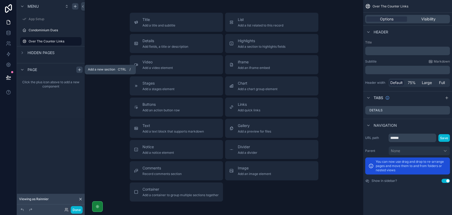
click at [80, 68] on icon "scrollable content" at bounding box center [79, 69] width 4 height 4
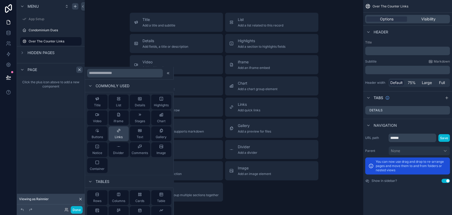
click at [117, 136] on span "Links" at bounding box center [119, 136] width 8 height 4
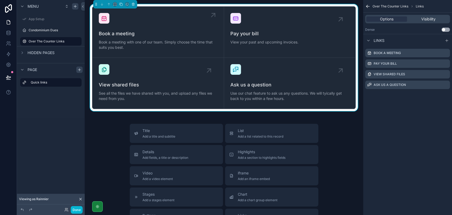
click at [174, 35] on span "Book a meeting" at bounding box center [158, 33] width 119 height 7
click at [446, 51] on icon "scrollable content" at bounding box center [445, 53] width 4 height 4
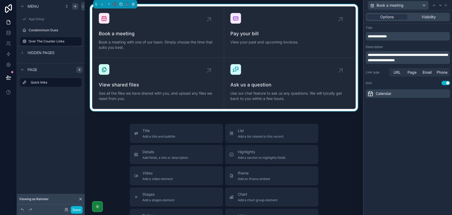
click at [409, 39] on div "**********" at bounding box center [407, 36] width 84 height 8
drag, startPoint x: 409, startPoint y: 38, endPoint x: 343, endPoint y: 35, distance: 66.2
click at [343, 35] on div "**********" at bounding box center [226, 107] width 452 height 215
click at [401, 57] on span "**********" at bounding box center [408, 57] width 80 height 9
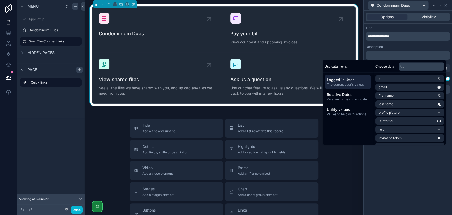
click at [411, 165] on div "**********" at bounding box center [407, 113] width 88 height 204
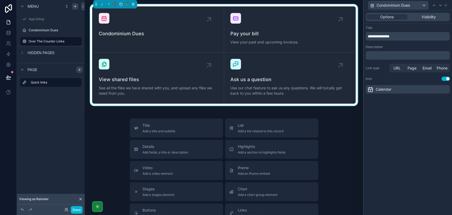
click at [415, 89] on div "Calendar" at bounding box center [407, 89] width 84 height 8
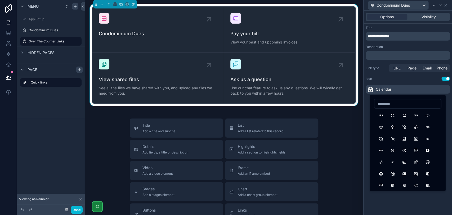
click at [410, 102] on input at bounding box center [407, 103] width 67 height 7
type input "*****"
click at [383, 117] on button "BuildingWarehouse" at bounding box center [381, 115] width 10 height 10
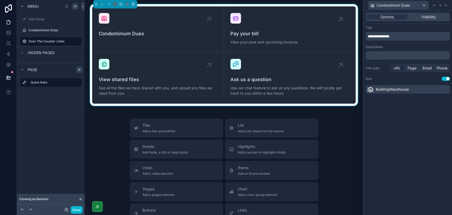
click at [399, 69] on span "URL" at bounding box center [396, 67] width 7 height 5
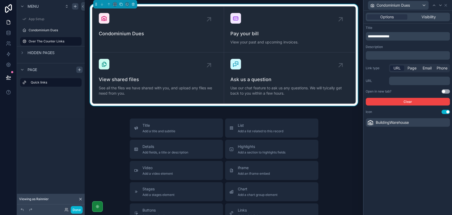
click at [408, 83] on p "﻿" at bounding box center [420, 80] width 58 height 5
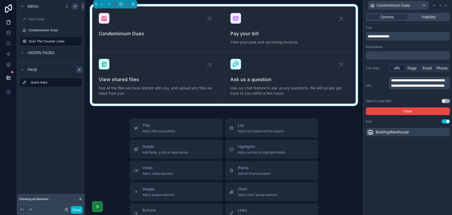
click at [411, 201] on div "**********" at bounding box center [407, 113] width 88 height 204
click at [443, 100] on button "Use setting" at bounding box center [445, 101] width 8 height 4
click at [78, 206] on button "Done" at bounding box center [77, 210] width 12 height 8
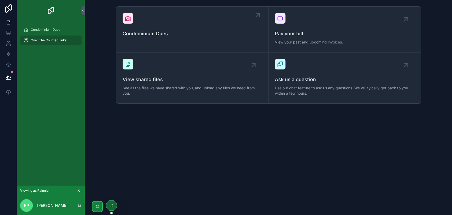
click at [157, 32] on span "Condominium Dues" at bounding box center [192, 33] width 139 height 7
click at [112, 204] on icon at bounding box center [112, 204] width 2 height 2
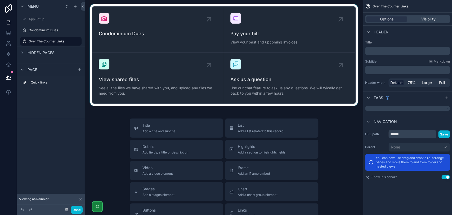
click at [322, 38] on div "scrollable content" at bounding box center [224, 54] width 270 height 101
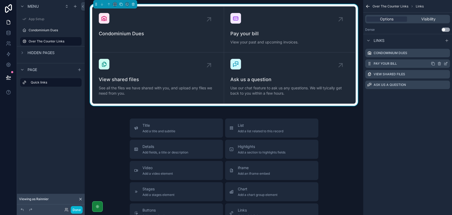
click at [445, 63] on icon "scrollable content" at bounding box center [445, 63] width 4 height 4
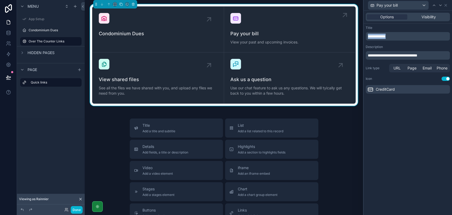
drag, startPoint x: 400, startPoint y: 37, endPoint x: 339, endPoint y: 37, distance: 60.6
click at [339, 37] on div "**********" at bounding box center [226, 107] width 452 height 215
click at [417, 89] on div "CreditCard" at bounding box center [407, 89] width 84 height 8
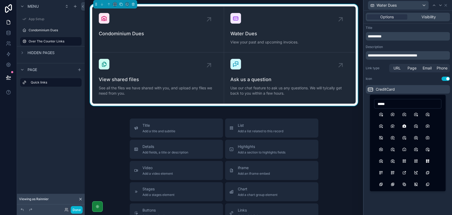
scroll to position [147, 0]
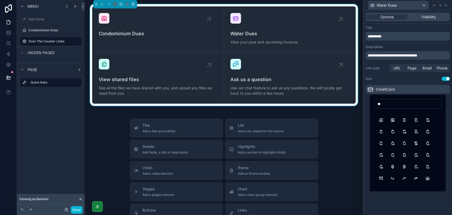
type input "*"
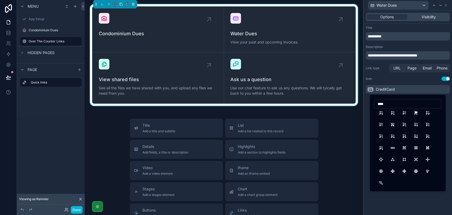
scroll to position [492, 0]
drag, startPoint x: 398, startPoint y: 104, endPoint x: 363, endPoint y: 104, distance: 35.2
click at [363, 104] on div "**********" at bounding box center [226, 107] width 452 height 215
drag, startPoint x: 392, startPoint y: 104, endPoint x: 367, endPoint y: 104, distance: 24.9
click at [367, 104] on div "**********" at bounding box center [226, 107] width 452 height 215
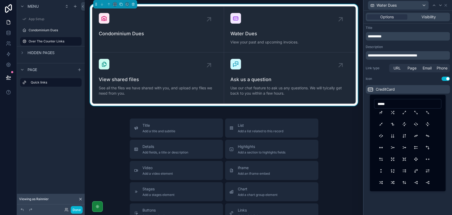
drag, startPoint x: 391, startPoint y: 103, endPoint x: 378, endPoint y: 103, distance: 13.2
click at [378, 103] on input "*****" at bounding box center [407, 103] width 67 height 7
drag, startPoint x: 396, startPoint y: 105, endPoint x: 373, endPoint y: 105, distance: 22.8
click at [373, 105] on div "*****" at bounding box center [407, 142] width 76 height 97
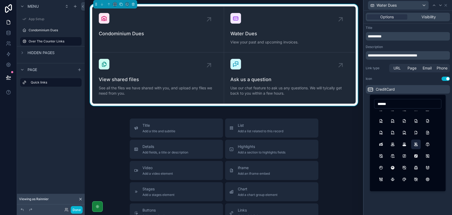
scroll to position [201, 0]
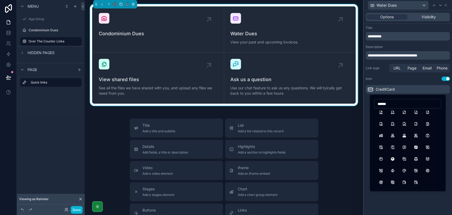
drag, startPoint x: 397, startPoint y: 105, endPoint x: 373, endPoint y: 105, distance: 23.6
click at [373, 105] on div "******" at bounding box center [407, 142] width 76 height 97
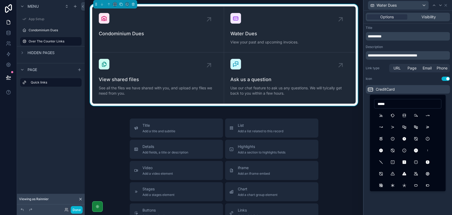
drag, startPoint x: 403, startPoint y: 104, endPoint x: 375, endPoint y: 104, distance: 28.0
click at [375, 104] on input "*****" at bounding box center [407, 103] width 67 height 7
drag, startPoint x: 393, startPoint y: 104, endPoint x: 376, endPoint y: 104, distance: 17.2
click at [376, 104] on input "*****" at bounding box center [407, 103] width 67 height 7
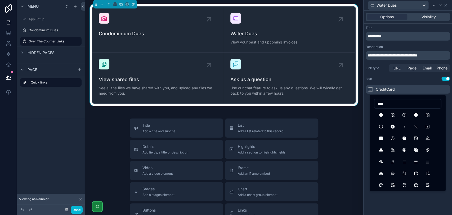
scroll to position [88, 0]
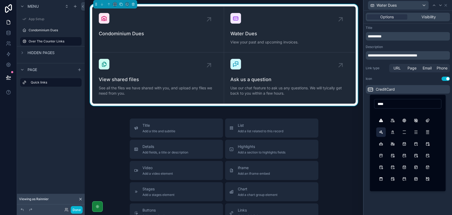
type input "****"
click at [377, 134] on button "Axe" at bounding box center [381, 132] width 10 height 10
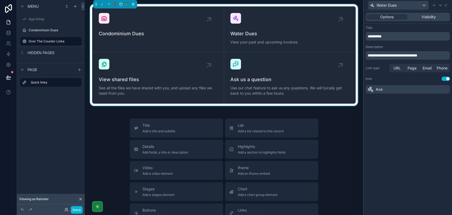
click at [414, 88] on div "Axe" at bounding box center [407, 89] width 84 height 8
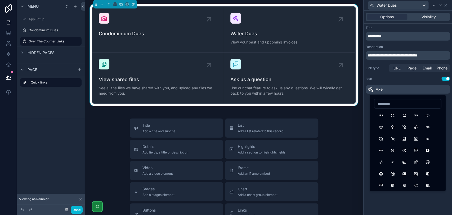
click at [409, 105] on input at bounding box center [407, 103] width 67 height 7
type input "*****"
click at [381, 111] on button "Waterpolo" at bounding box center [381, 115] width 10 height 10
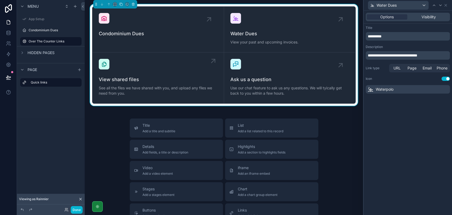
click at [190, 87] on span "See all the files we have shared with you, and upload any files we need from yo…" at bounding box center [158, 90] width 119 height 11
click at [446, 6] on icon at bounding box center [445, 5] width 4 height 4
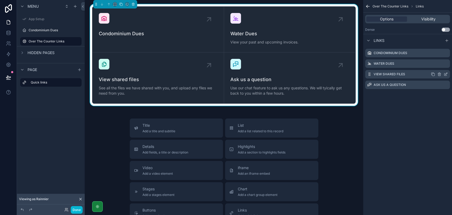
click at [445, 73] on icon "scrollable content" at bounding box center [445, 74] width 4 height 4
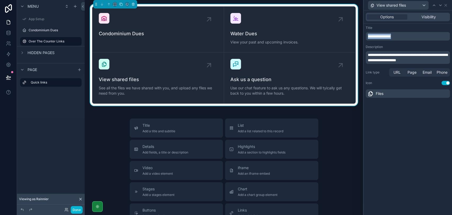
drag, startPoint x: 413, startPoint y: 37, endPoint x: 363, endPoint y: 34, distance: 49.6
click at [363, 34] on div "**********" at bounding box center [407, 62] width 88 height 76
click at [400, 58] on span "**********" at bounding box center [408, 57] width 80 height 9
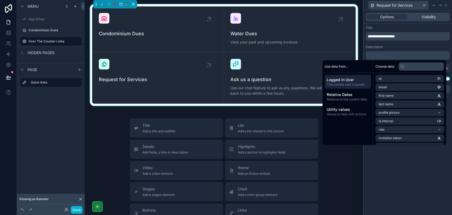
click at [421, 155] on div "**********" at bounding box center [407, 113] width 88 height 204
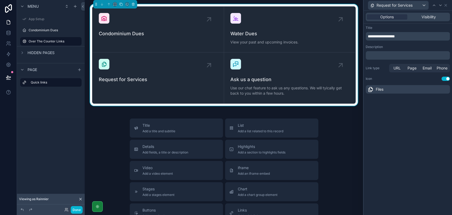
click at [392, 92] on div "Files" at bounding box center [407, 89] width 84 height 8
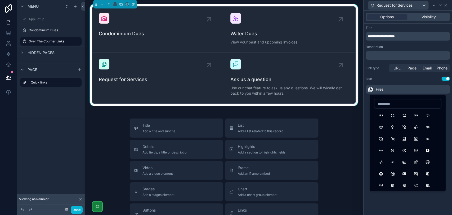
click at [383, 101] on input at bounding box center [407, 103] width 67 height 7
drag, startPoint x: 402, startPoint y: 103, endPoint x: 371, endPoint y: 104, distance: 31.8
click at [371, 104] on div "******" at bounding box center [407, 142] width 76 height 97
type input "*"
type input "******"
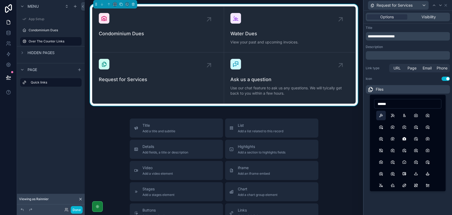
click at [381, 115] on button "Hammer" at bounding box center [381, 115] width 10 height 10
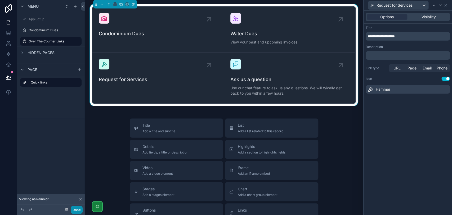
click at [80, 209] on button "Done" at bounding box center [77, 210] width 12 height 8
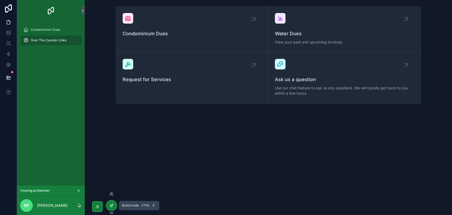
click at [108, 206] on div at bounding box center [111, 205] width 11 height 10
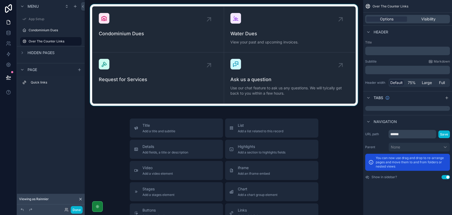
click at [307, 58] on div "scrollable content" at bounding box center [224, 54] width 270 height 101
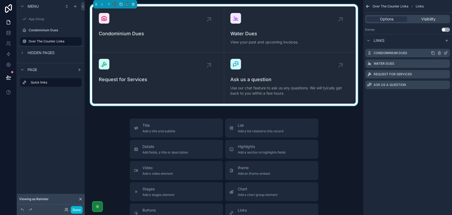
click at [445, 53] on icon "scrollable content" at bounding box center [445, 53] width 4 height 4
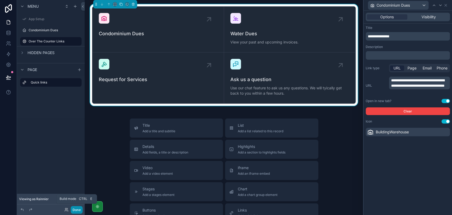
click at [80, 207] on button "Done" at bounding box center [77, 210] width 12 height 8
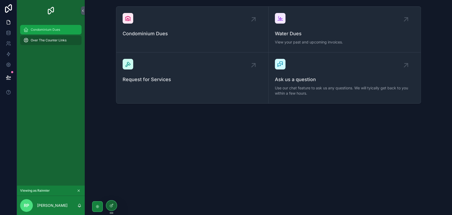
click at [53, 32] on div "Condominium Dues" at bounding box center [50, 29] width 55 height 8
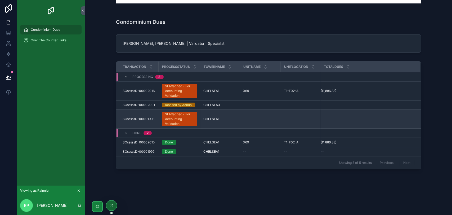
scroll to position [32, 0]
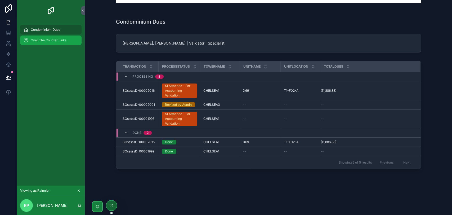
click at [49, 41] on span "Over The Counter Links" at bounding box center [49, 40] width 36 height 4
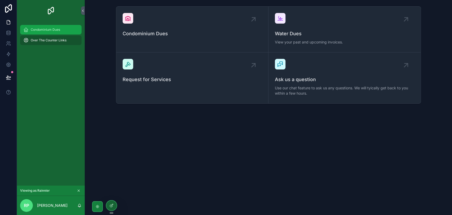
click at [42, 30] on span "Condominium Dues" at bounding box center [45, 30] width 29 height 4
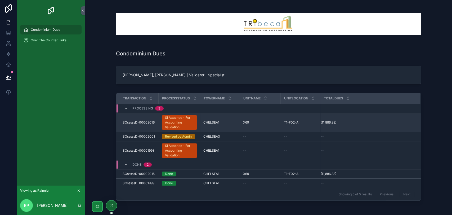
click at [176, 123] on div "SI Attached - For Accounting Validation" at bounding box center [179, 122] width 29 height 14
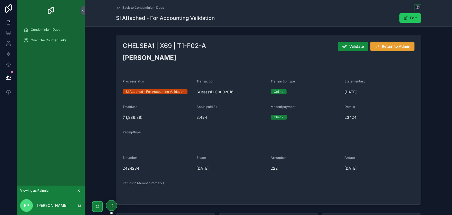
click at [399, 46] on span "Return to Admin" at bounding box center [396, 46] width 28 height 5
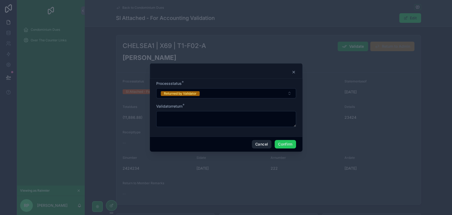
click at [263, 143] on button "Cancel" at bounding box center [262, 144] width 20 height 8
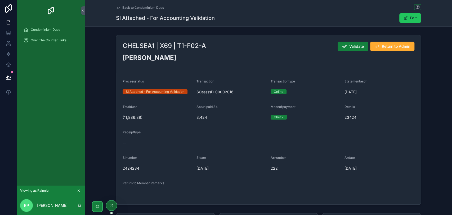
click at [349, 48] on span "Validate" at bounding box center [356, 46] width 15 height 5
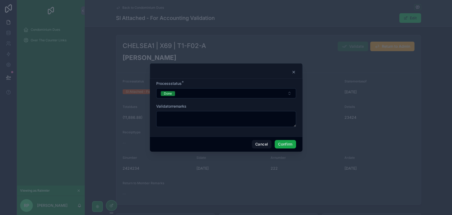
click at [291, 143] on button "Confirm" at bounding box center [284, 144] width 21 height 8
